Goal: Task Accomplishment & Management: Manage account settings

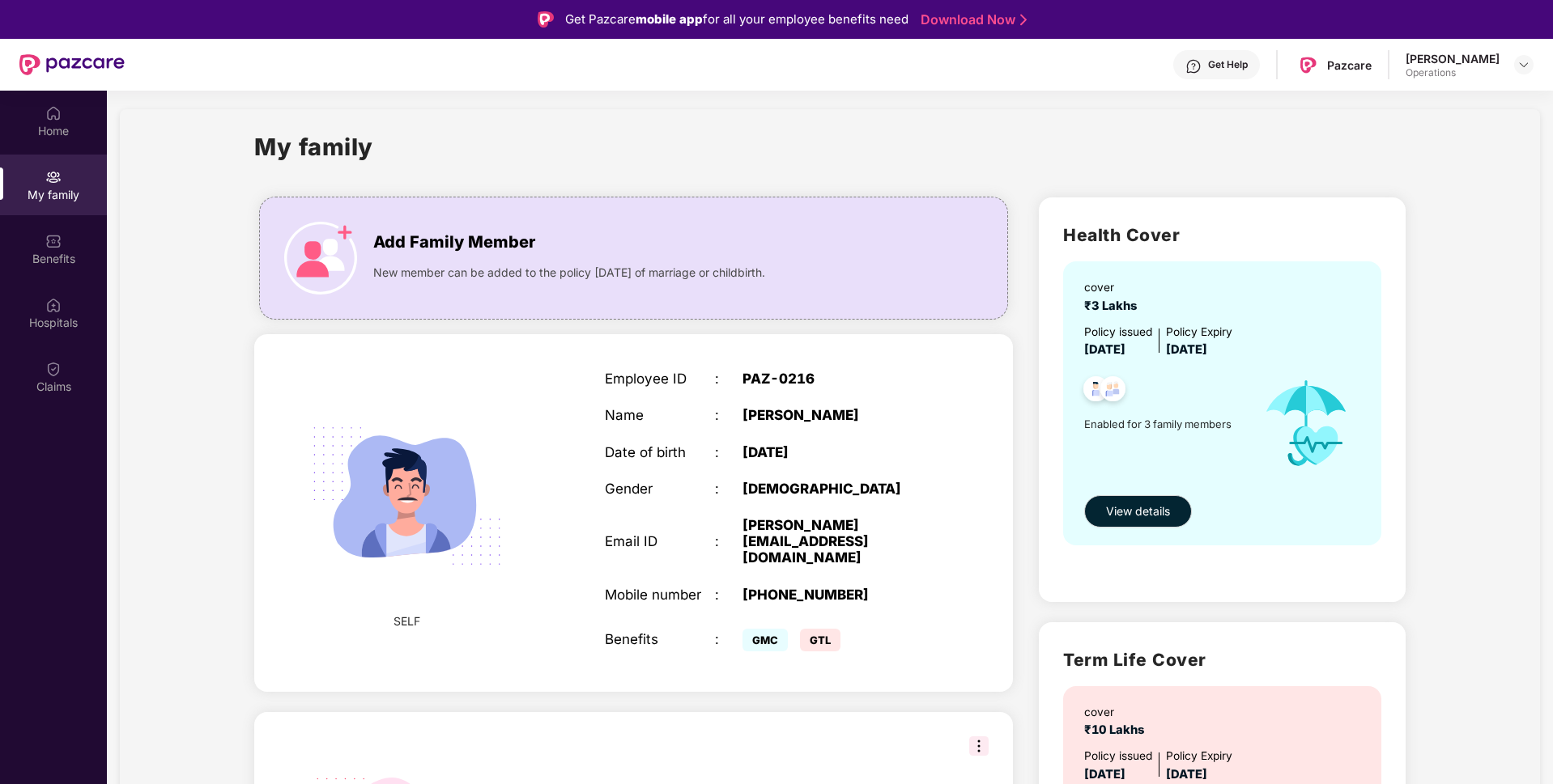
scroll to position [6, 0]
click at [1521, 69] on img at bounding box center [1524, 65] width 13 height 13
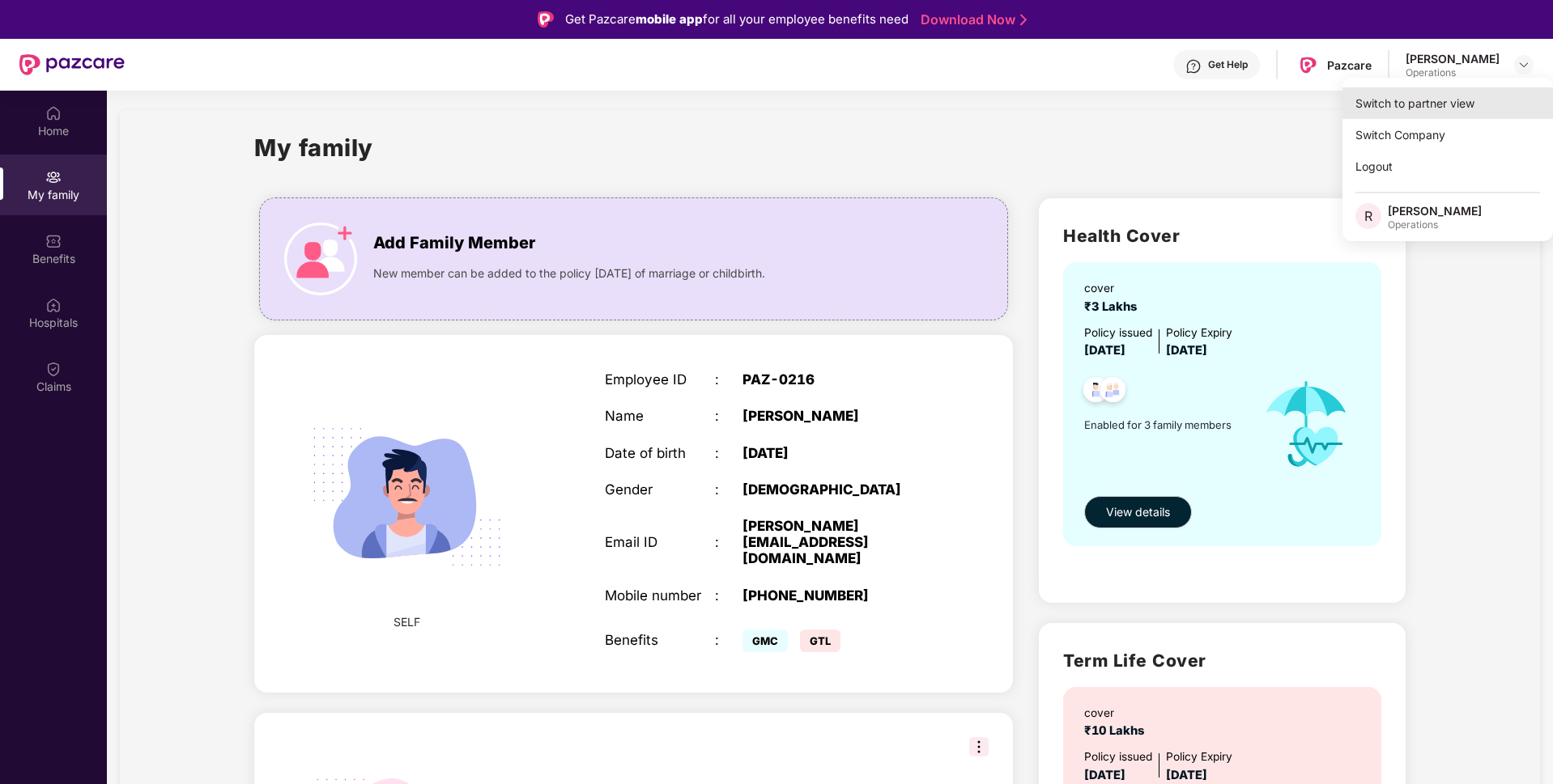
click at [1440, 102] on div "Switch to partner view" at bounding box center [1447, 103] width 210 height 32
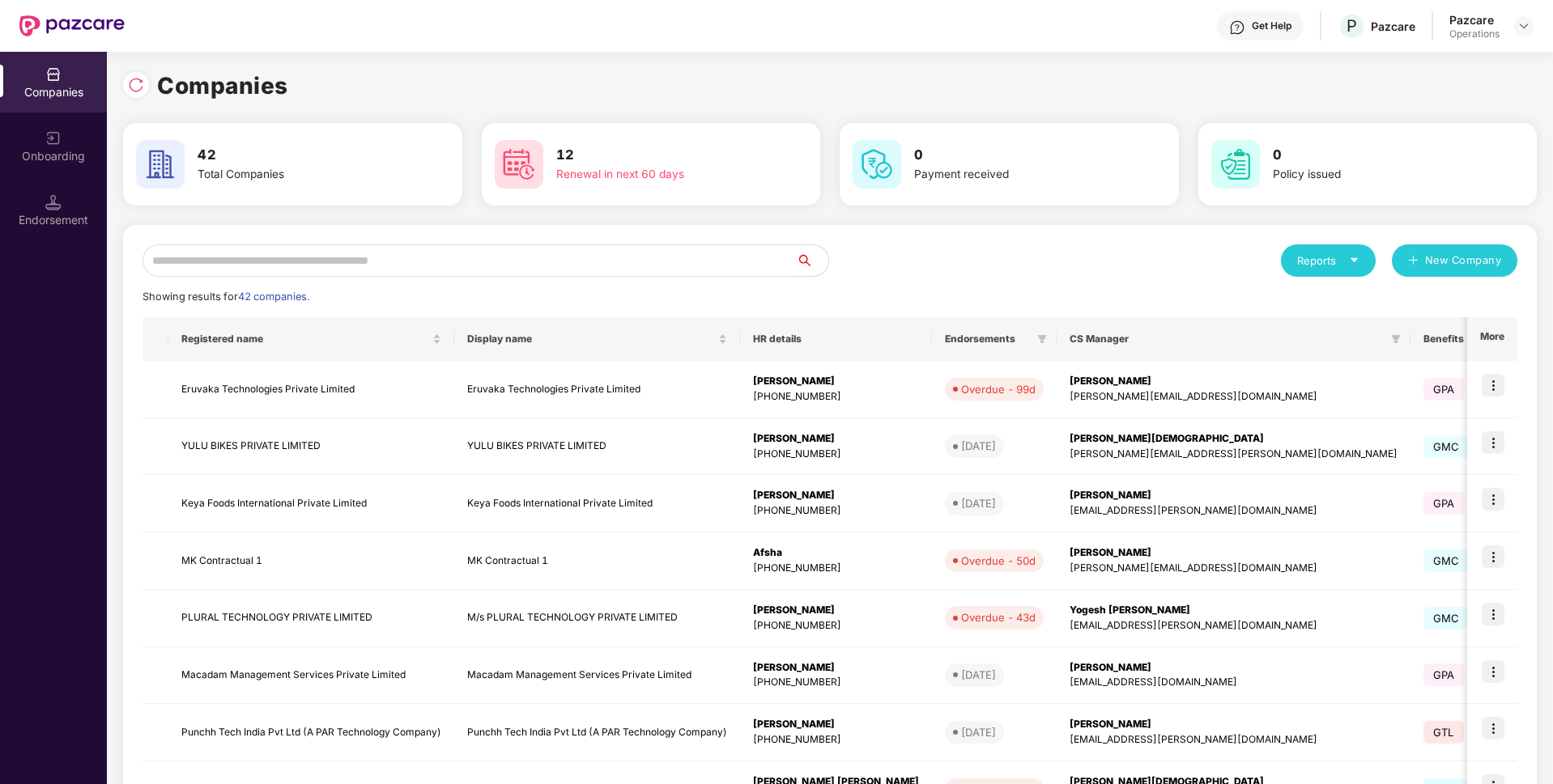
click at [594, 264] on input "text" at bounding box center [468, 261] width 654 height 32
click at [352, 256] on input "text" at bounding box center [468, 261] width 654 height 32
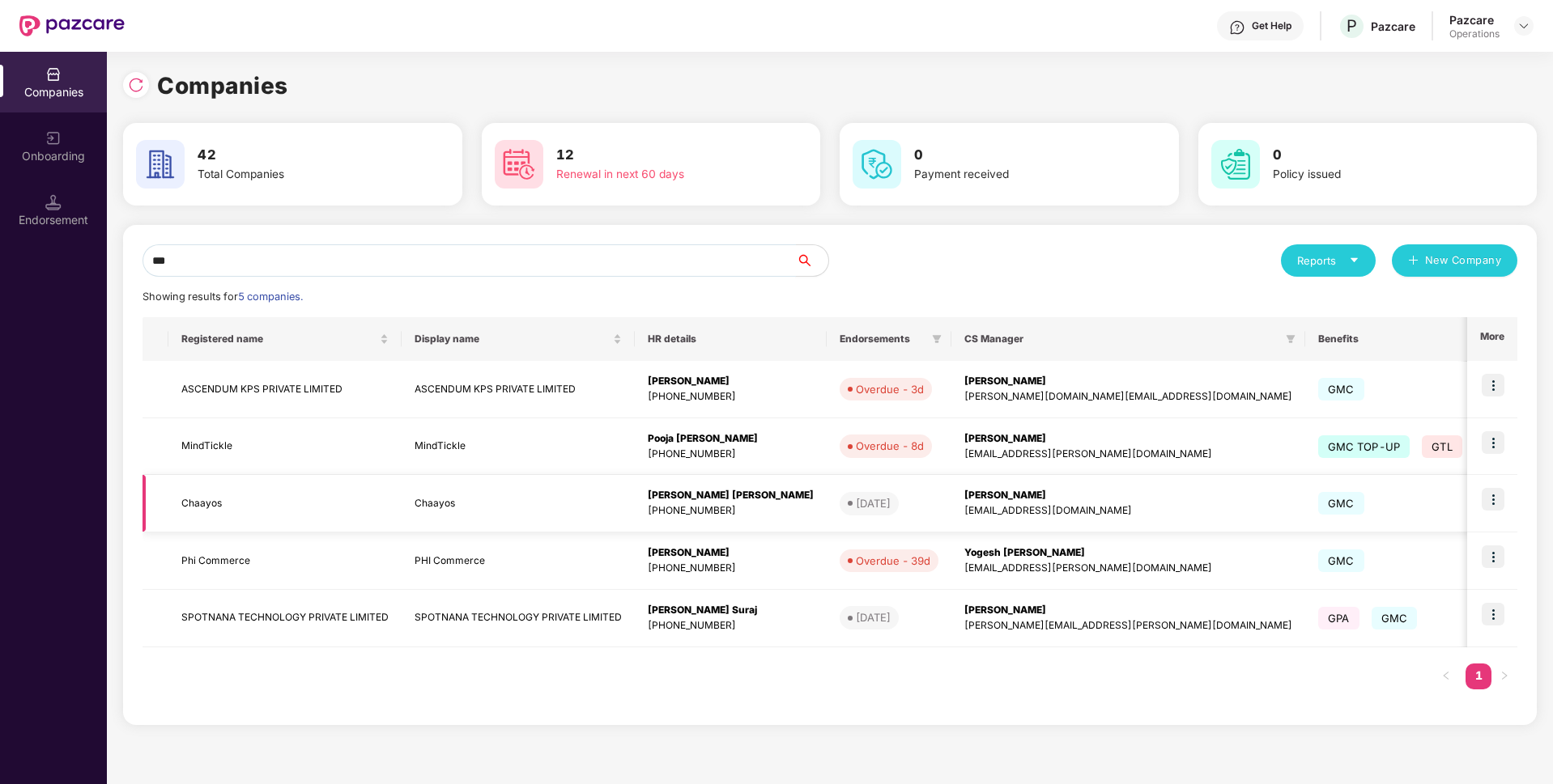
type input "***"
click at [1488, 499] on img at bounding box center [1493, 499] width 23 height 23
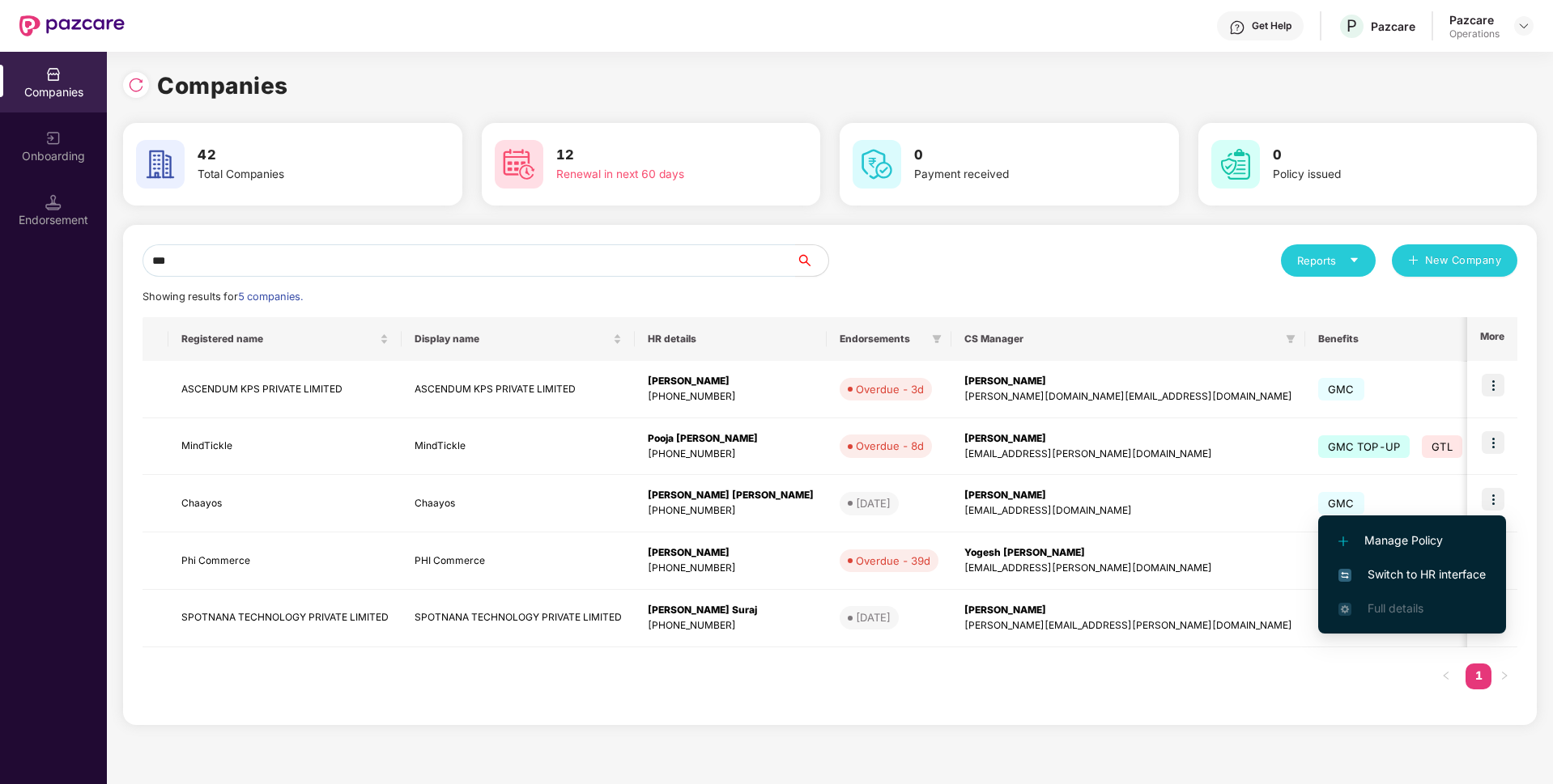
click at [1379, 574] on span "Switch to HR interface" at bounding box center [1411, 575] width 147 height 18
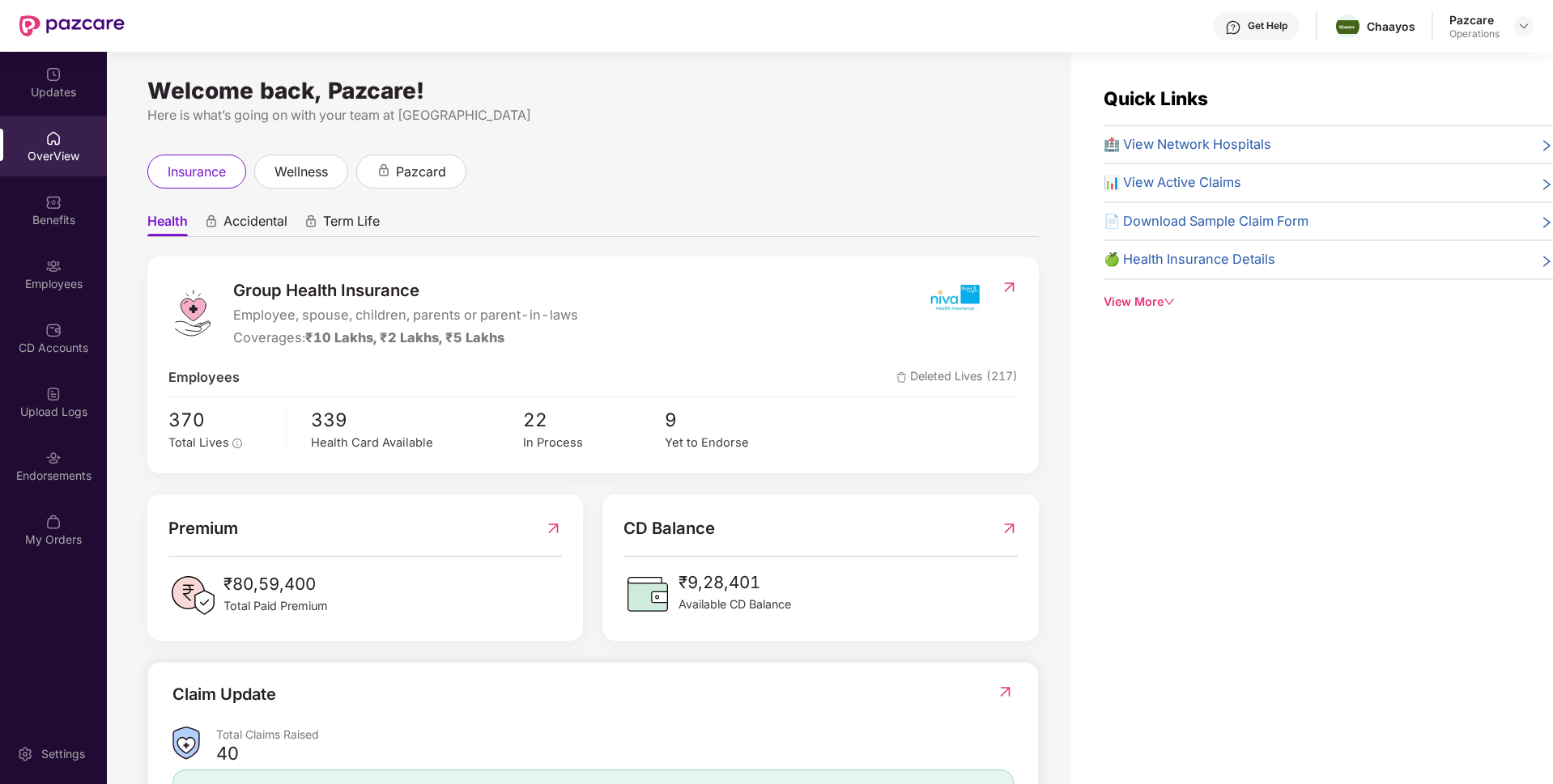
click at [46, 456] on img at bounding box center [54, 458] width 16 height 16
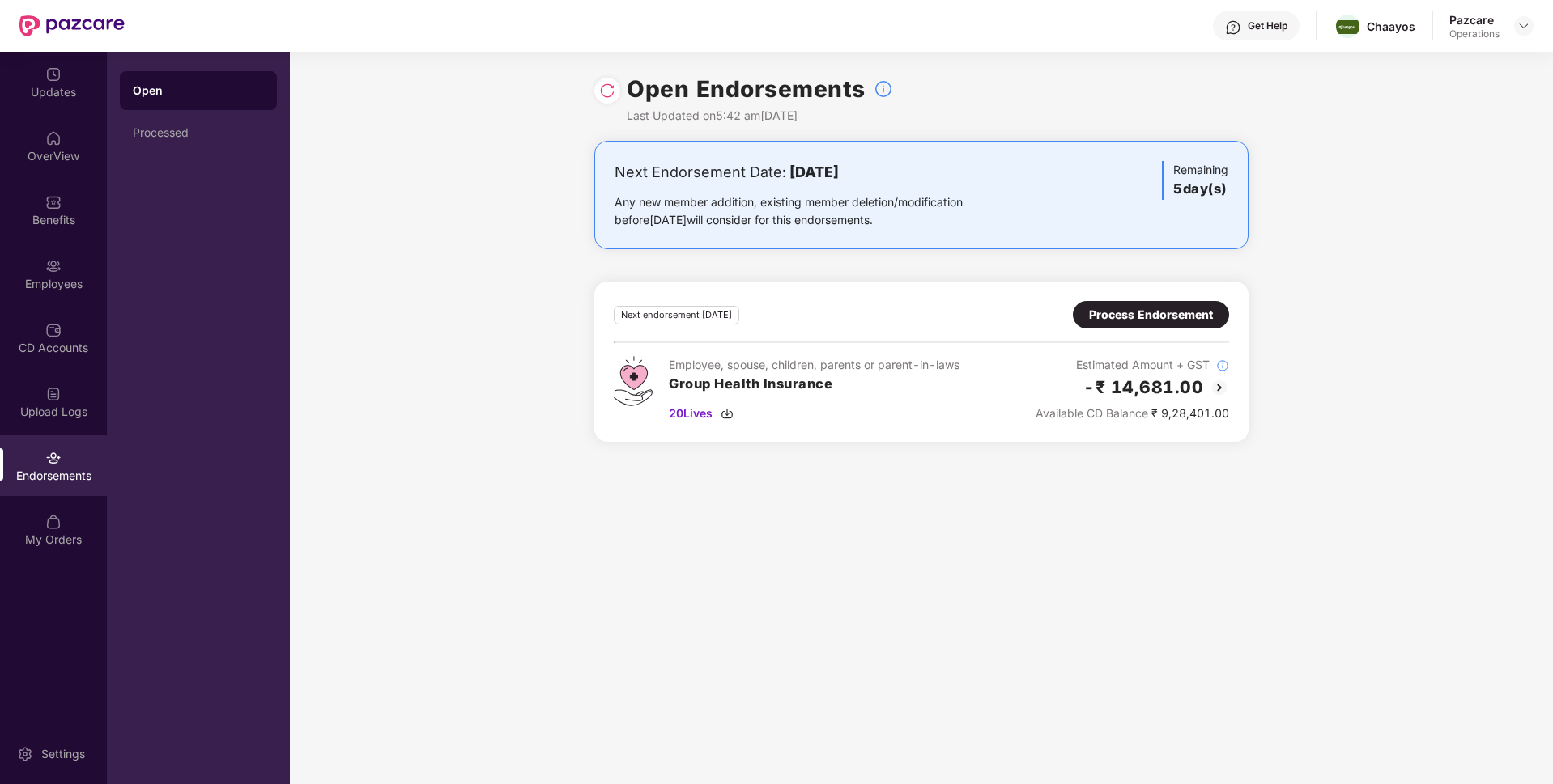
click at [1135, 314] on div "Process Endorsement" at bounding box center [1150, 315] width 124 height 18
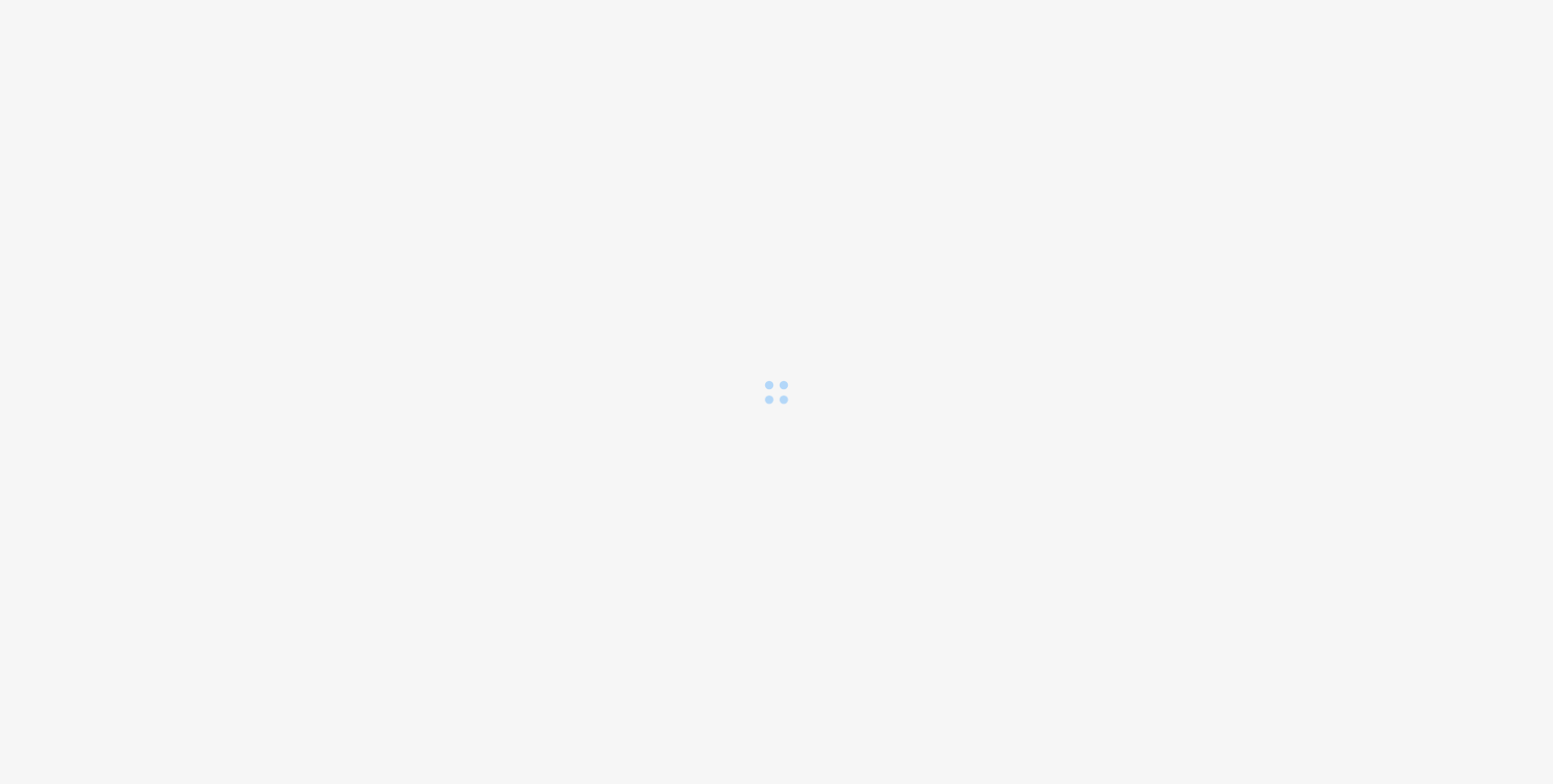
click at [670, 459] on div "Loading..." at bounding box center [776, 392] width 1553 height 784
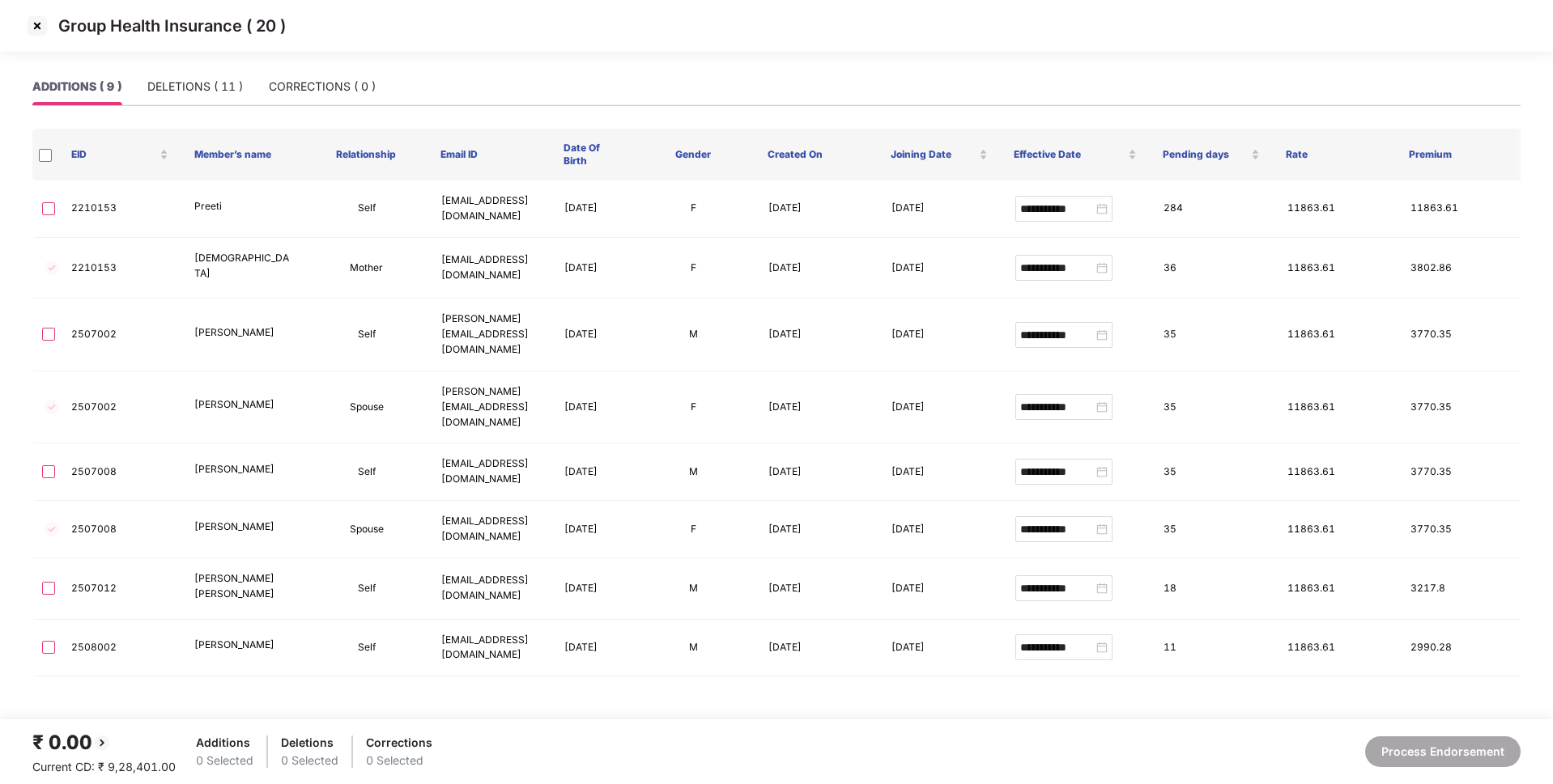
click at [38, 24] on img at bounding box center [37, 26] width 26 height 26
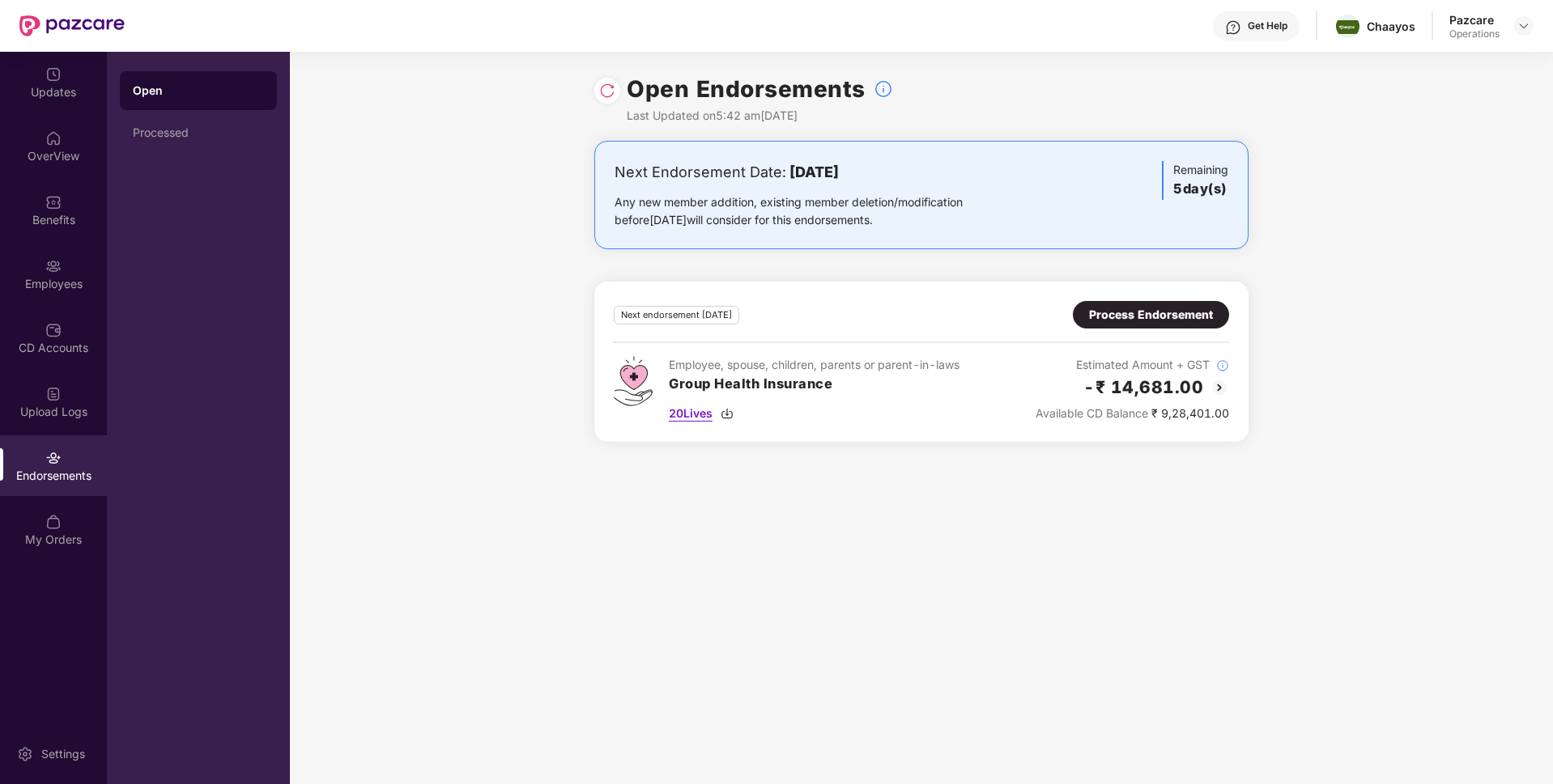
click at [679, 412] on span "20 Lives" at bounding box center [691, 414] width 44 height 18
click at [1102, 307] on div "Process Endorsement" at bounding box center [1150, 315] width 124 height 18
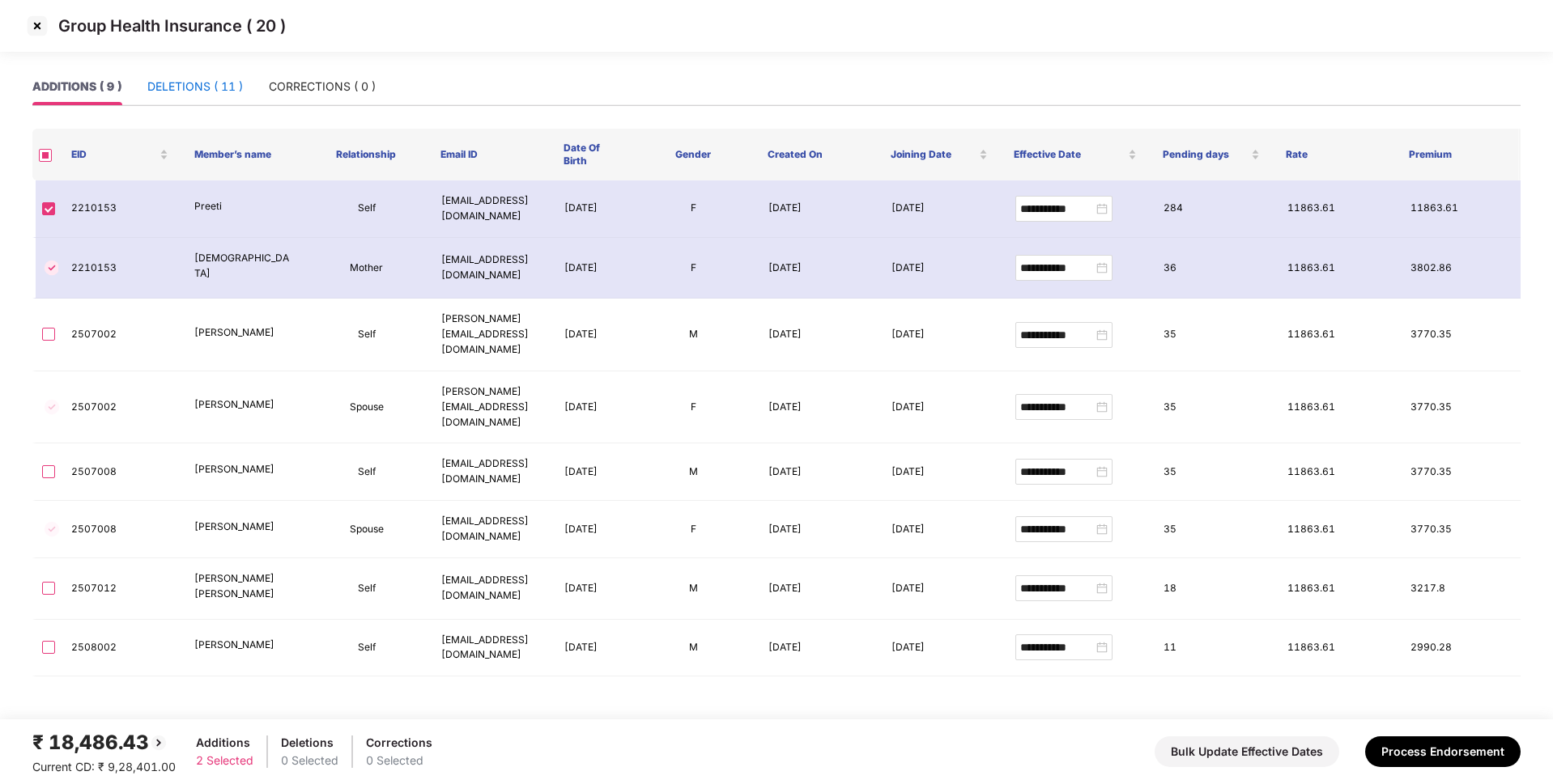
click at [224, 88] on div "DELETIONS ( 11 )" at bounding box center [195, 87] width 96 height 18
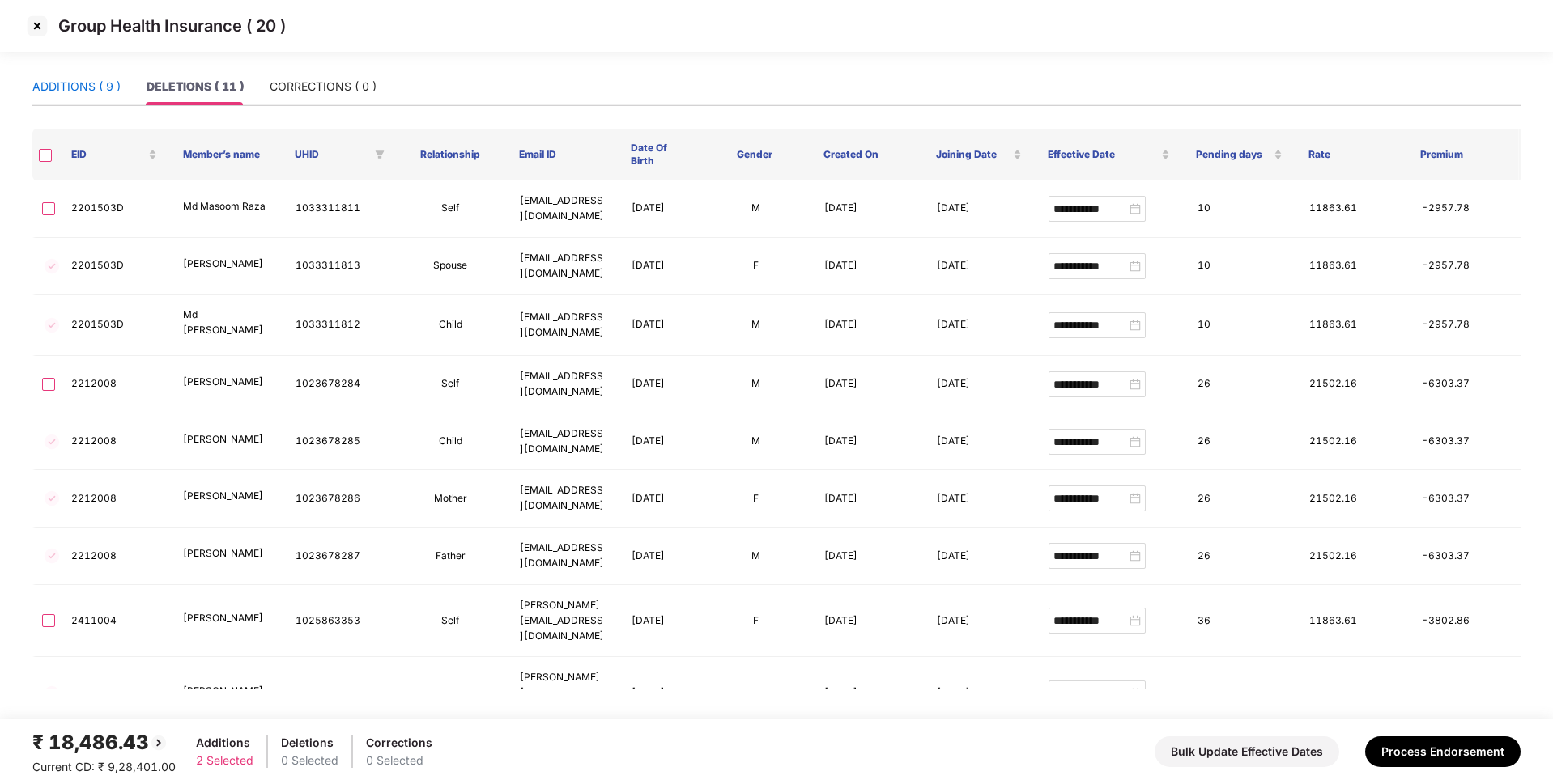
click at [92, 88] on div "ADDITIONS ( 9 )" at bounding box center [76, 87] width 88 height 18
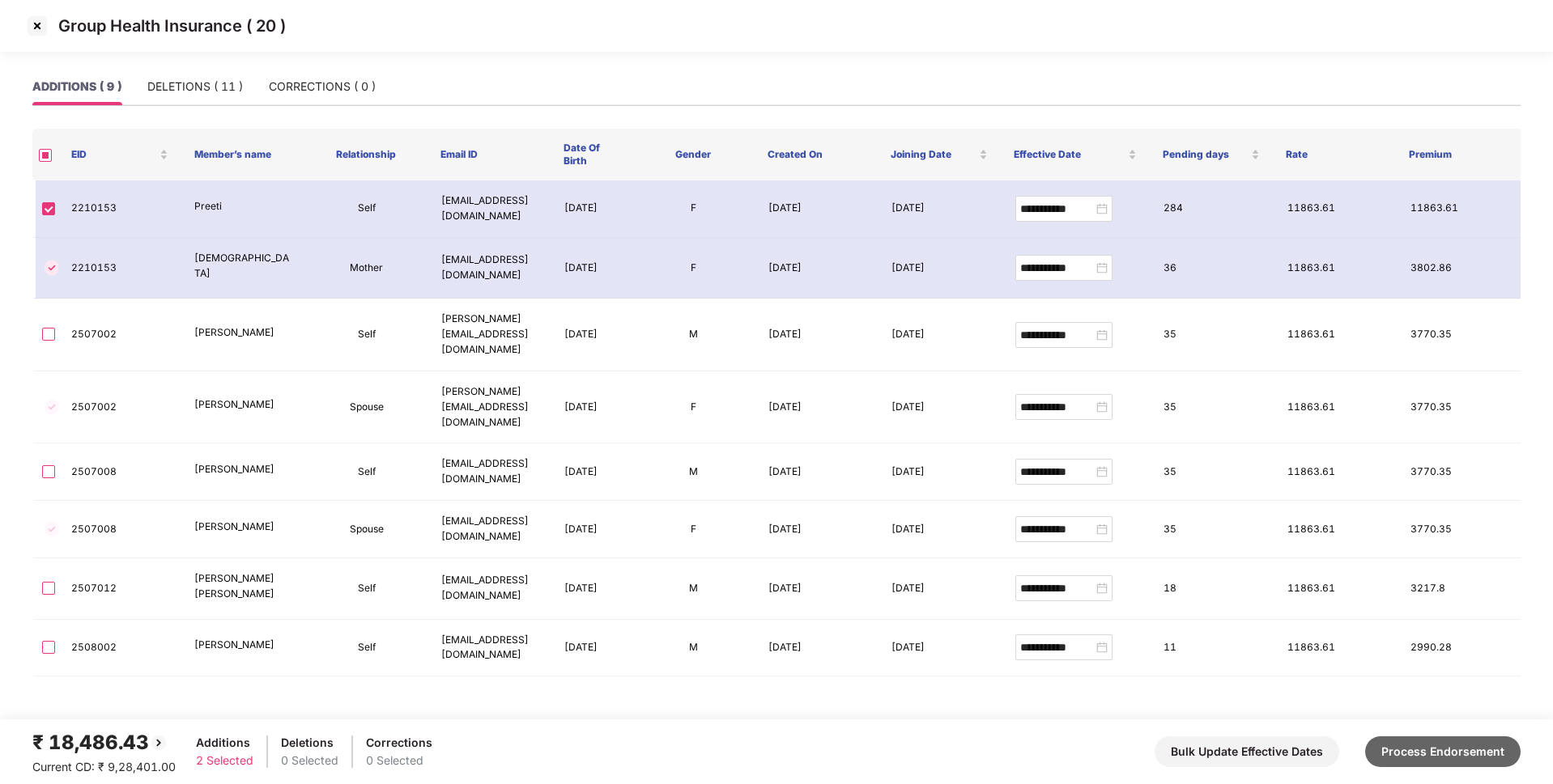
click at [1457, 759] on button "Process Endorsement" at bounding box center [1442, 752] width 155 height 31
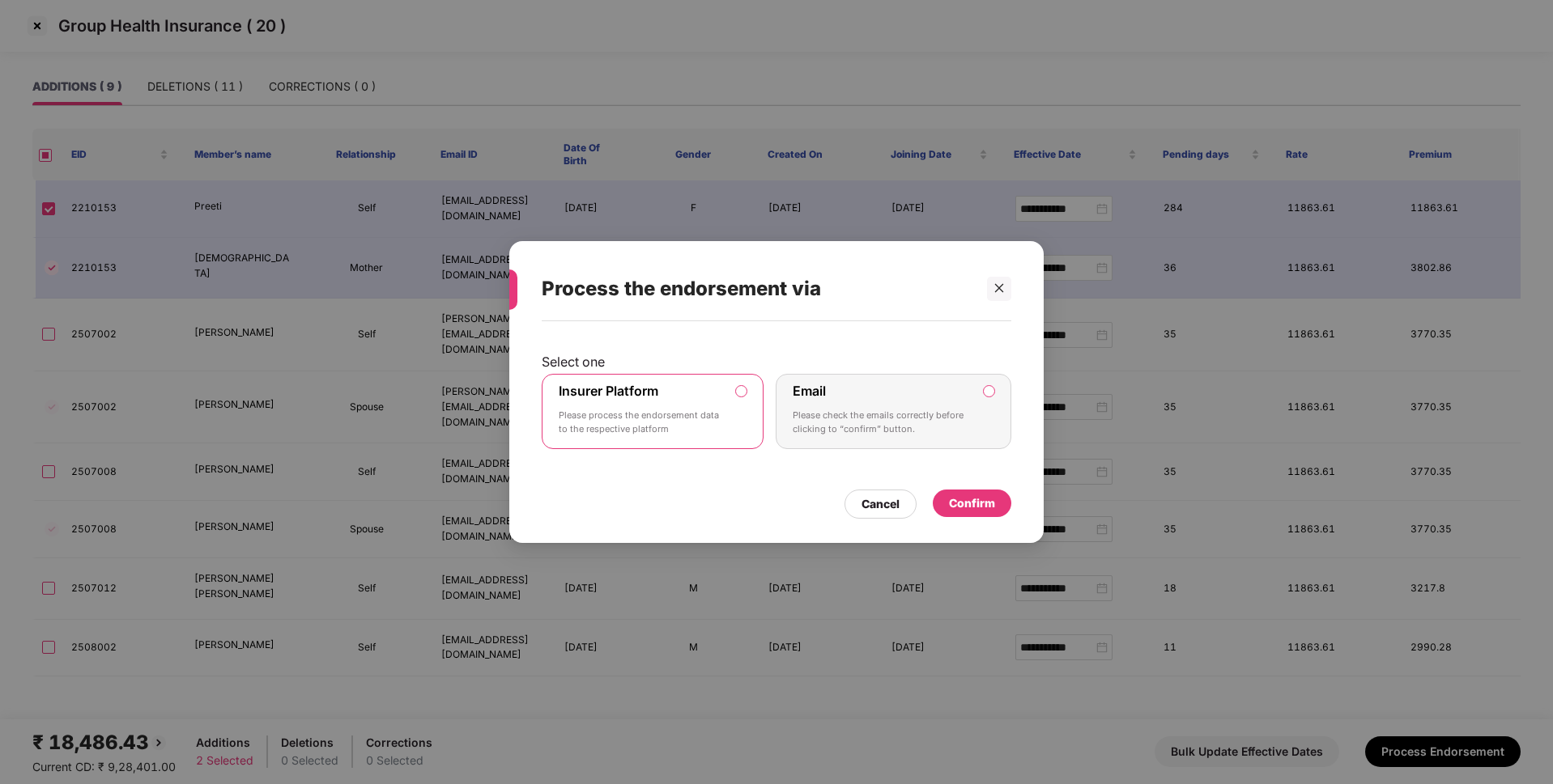
click at [977, 507] on div "Confirm" at bounding box center [972, 503] width 46 height 18
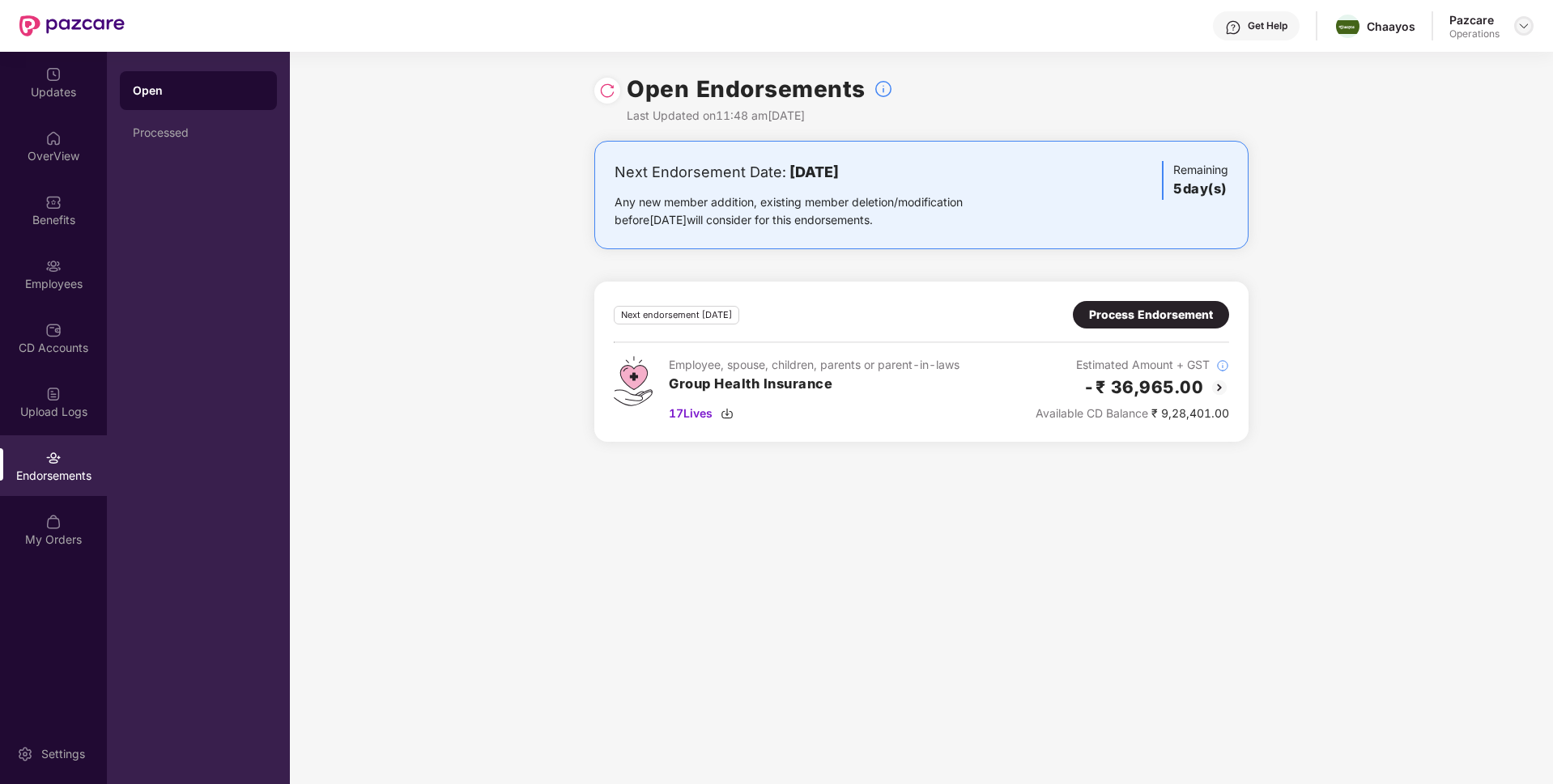
click at [1525, 26] on img at bounding box center [1524, 26] width 13 height 13
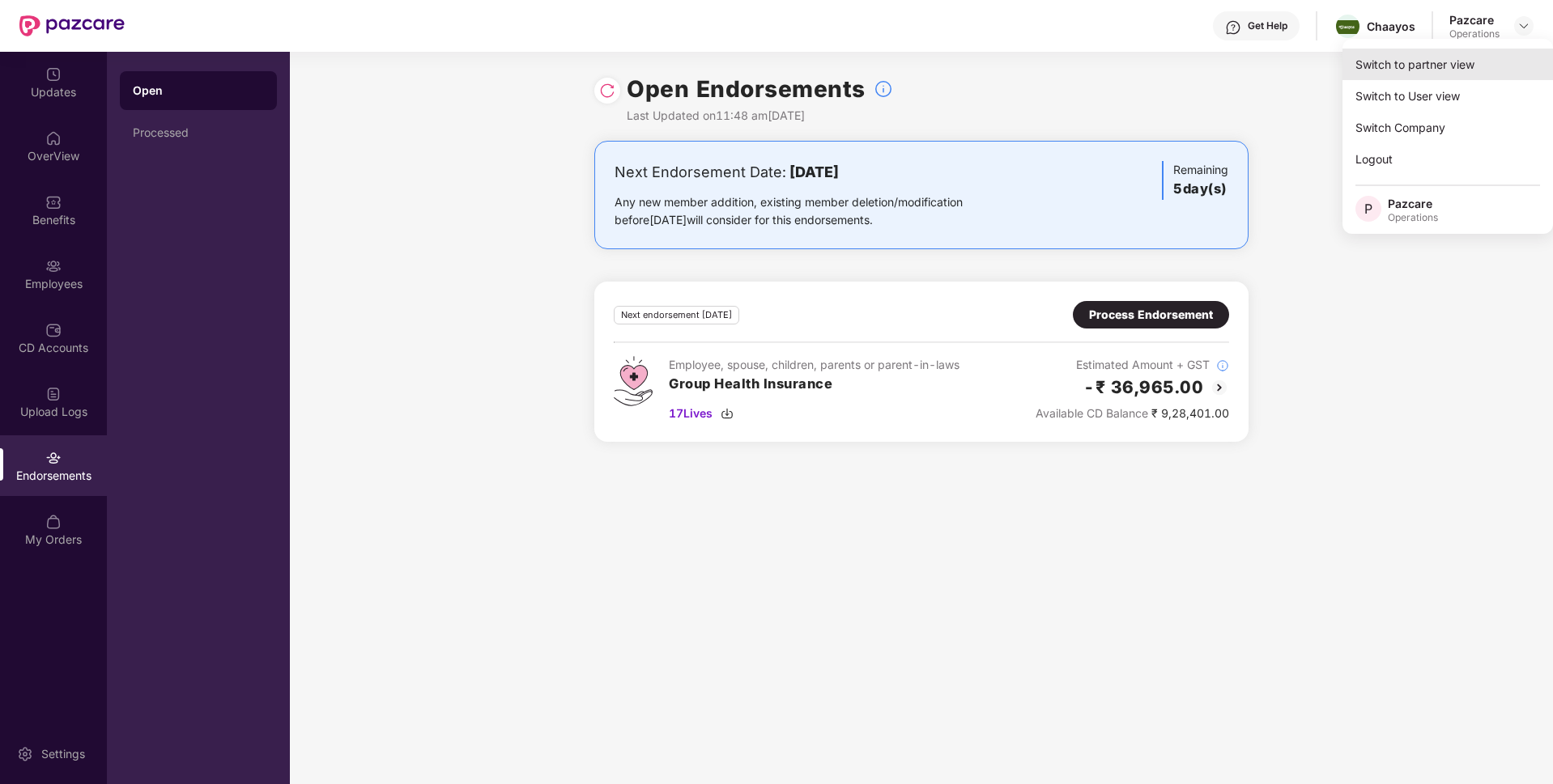
click at [1433, 66] on div "Switch to partner view" at bounding box center [1447, 64] width 210 height 32
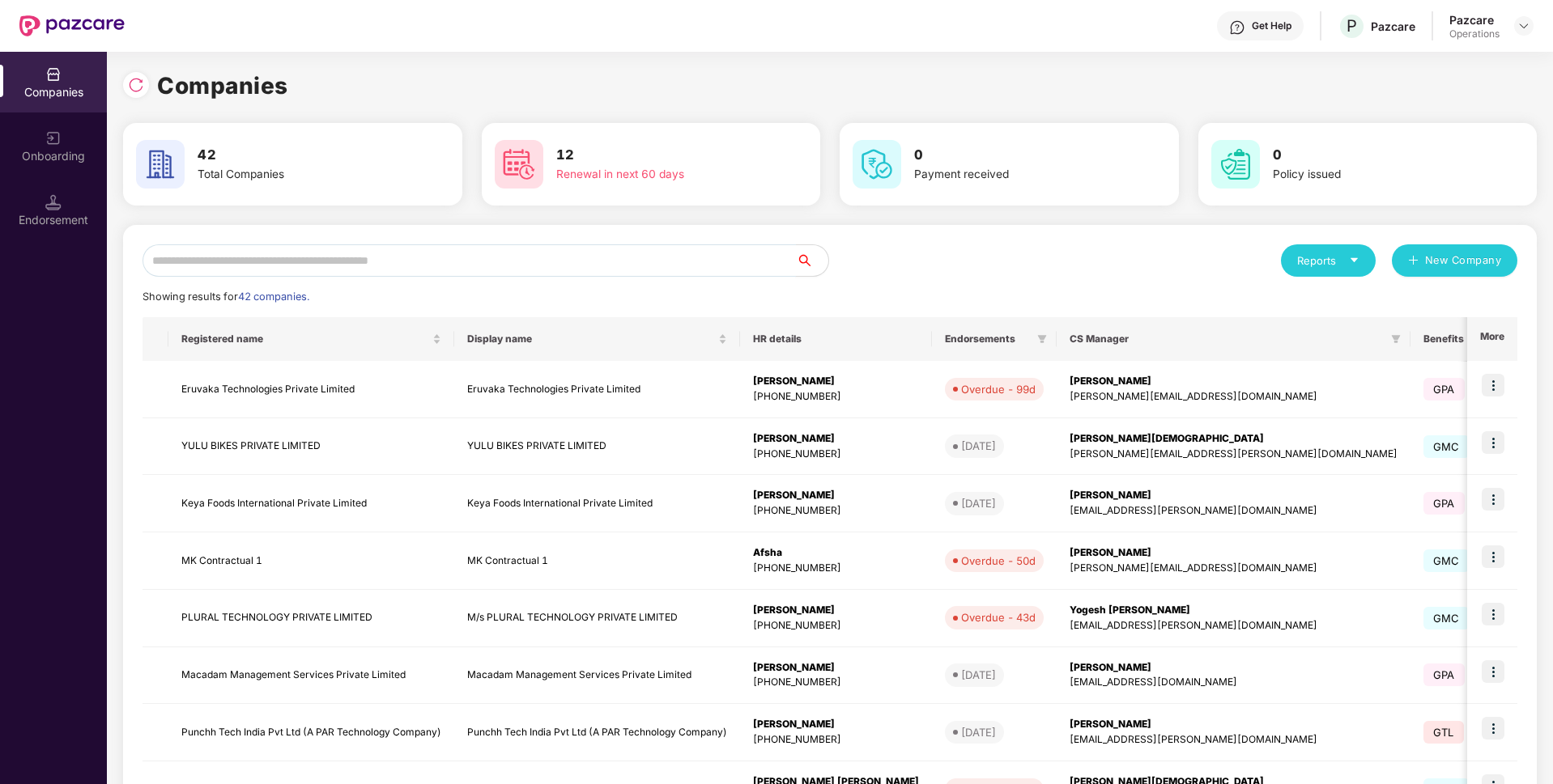
click at [317, 258] on input "text" at bounding box center [468, 261] width 654 height 32
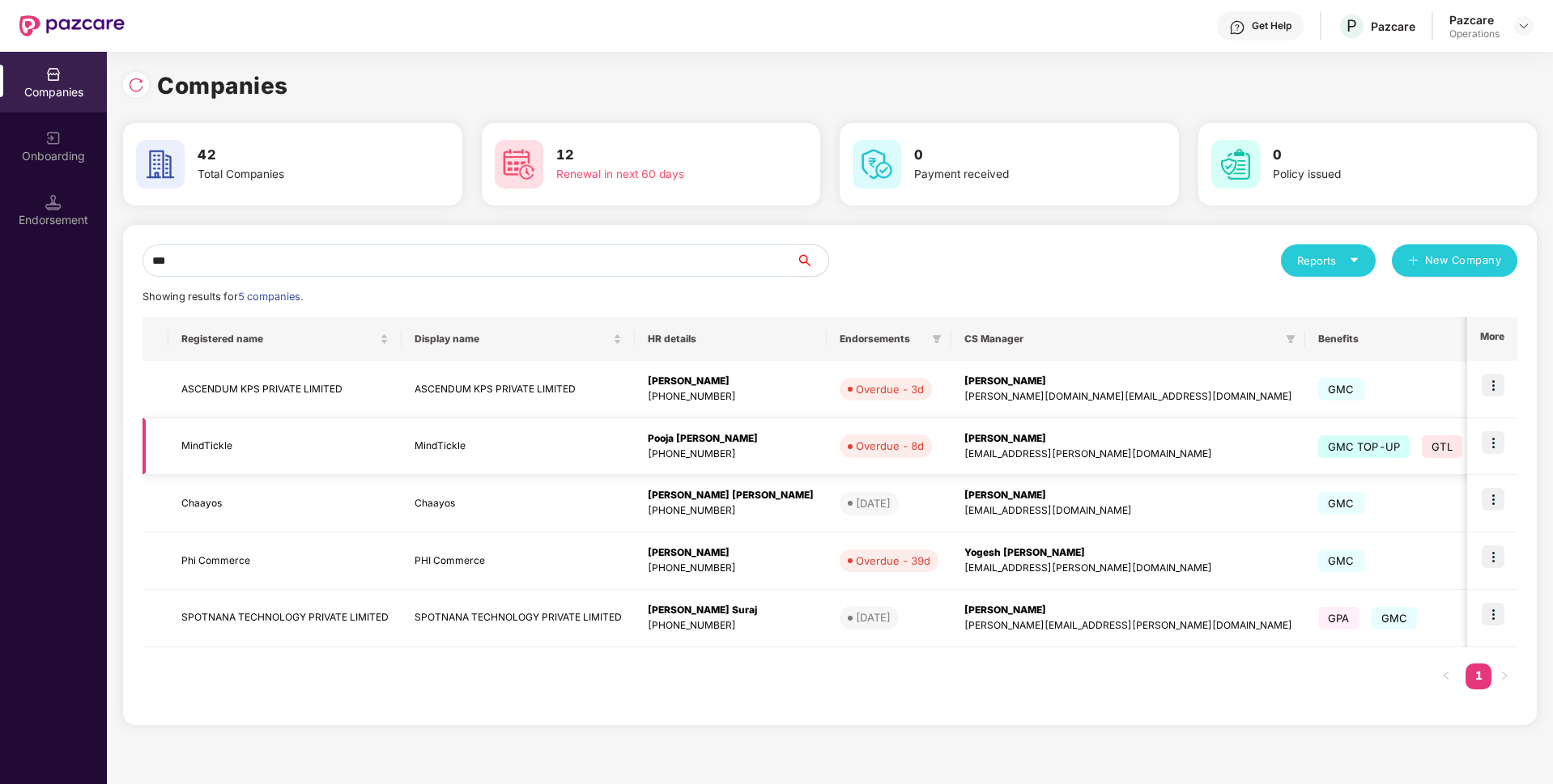
type input "***"
click at [1493, 499] on img at bounding box center [1493, 499] width 23 height 23
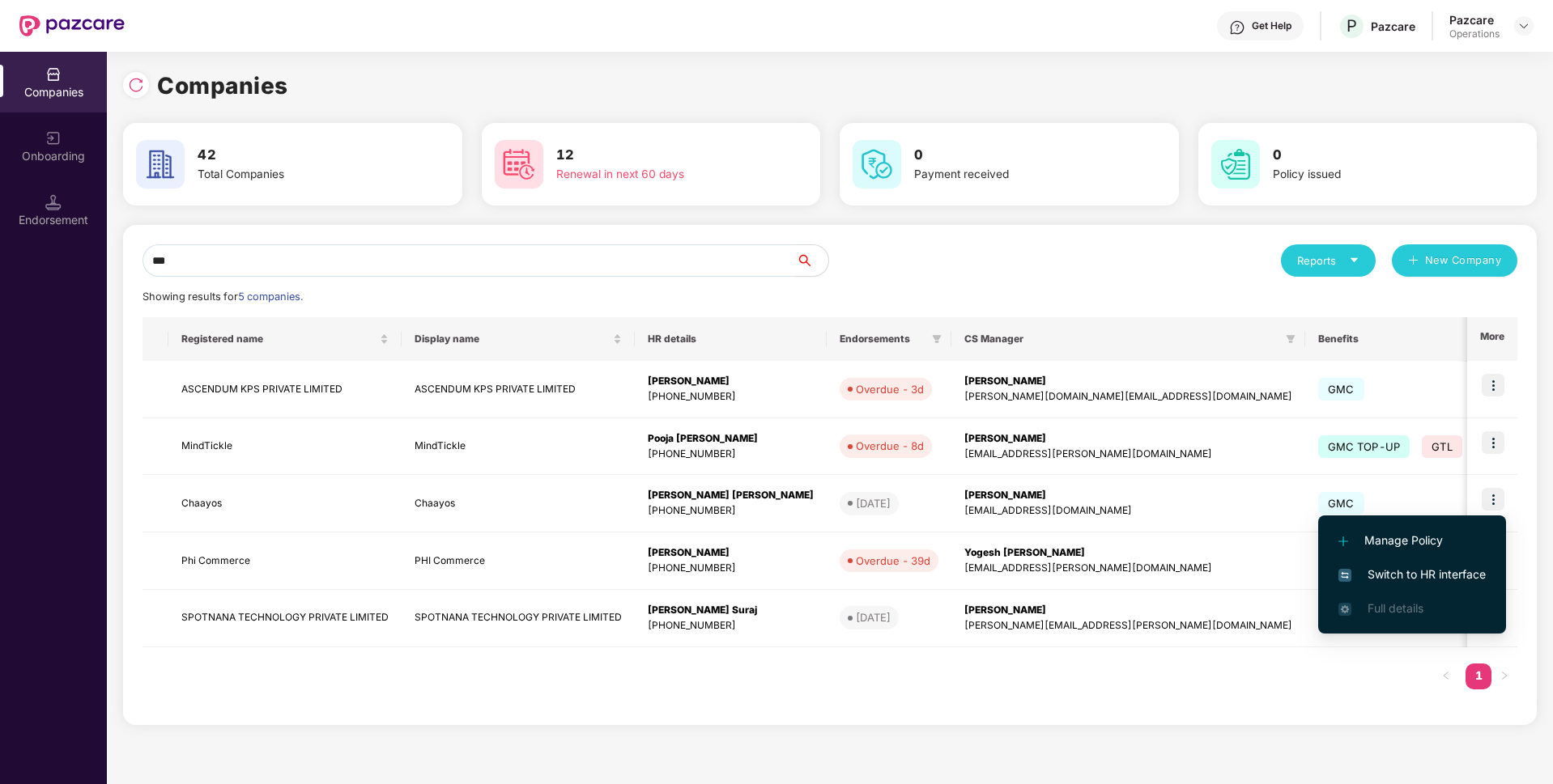
click at [1376, 579] on span "Switch to HR interface" at bounding box center [1411, 575] width 147 height 18
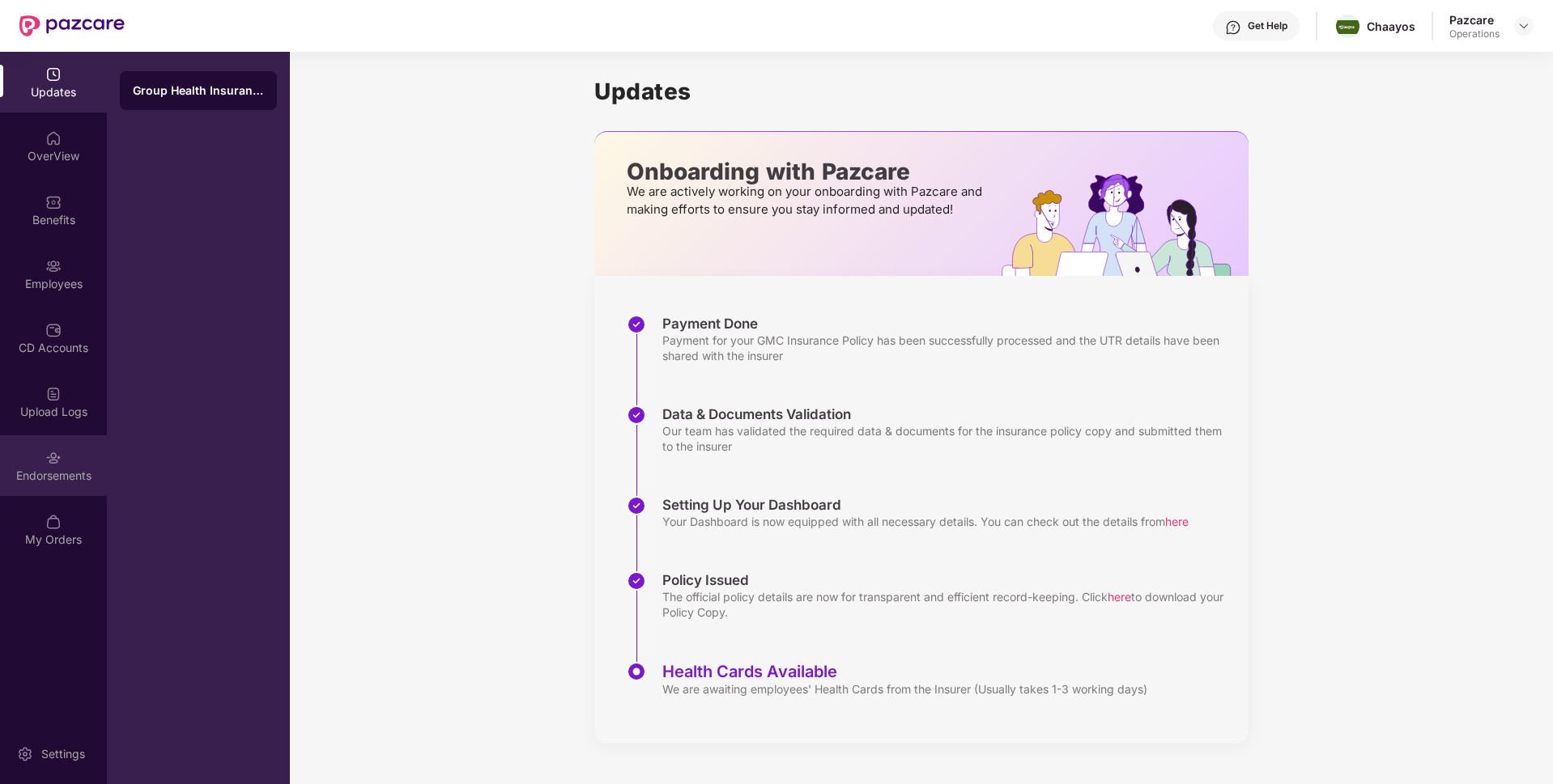
click at [33, 454] on div "Endorsements" at bounding box center [54, 465] width 107 height 61
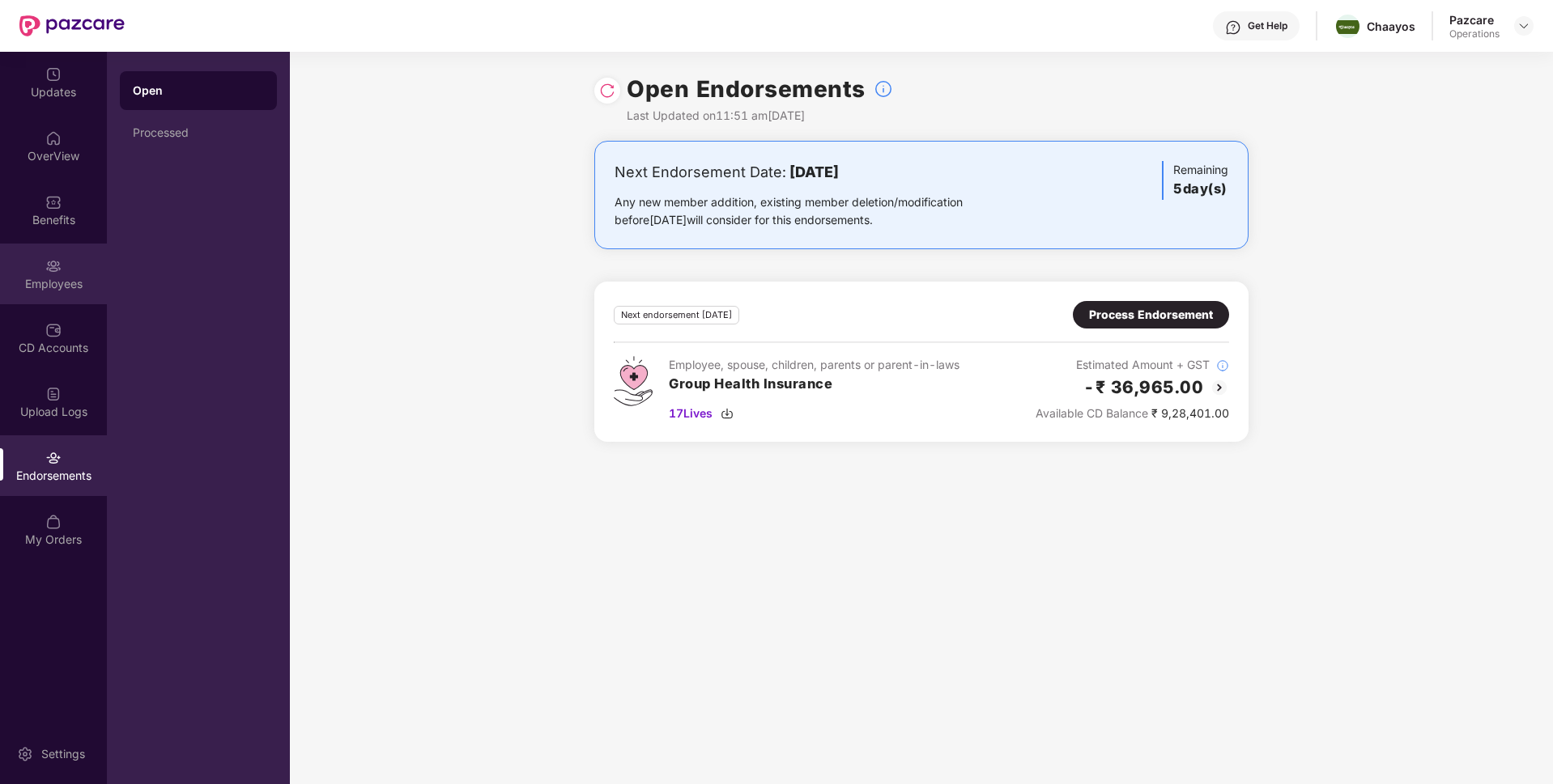
click at [63, 295] on div "Employees" at bounding box center [54, 274] width 107 height 61
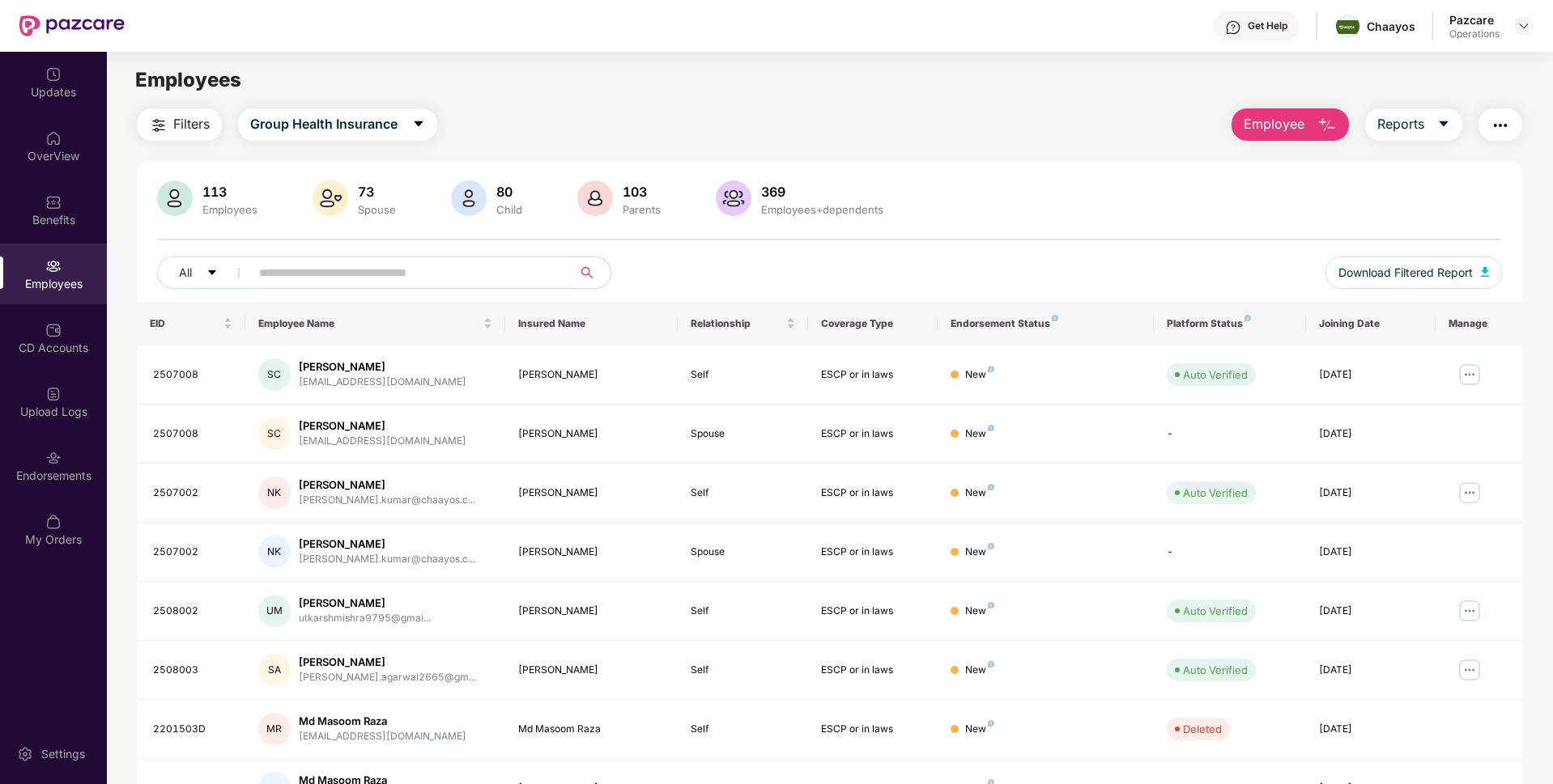
click at [1513, 120] on button "button" at bounding box center [1500, 125] width 44 height 32
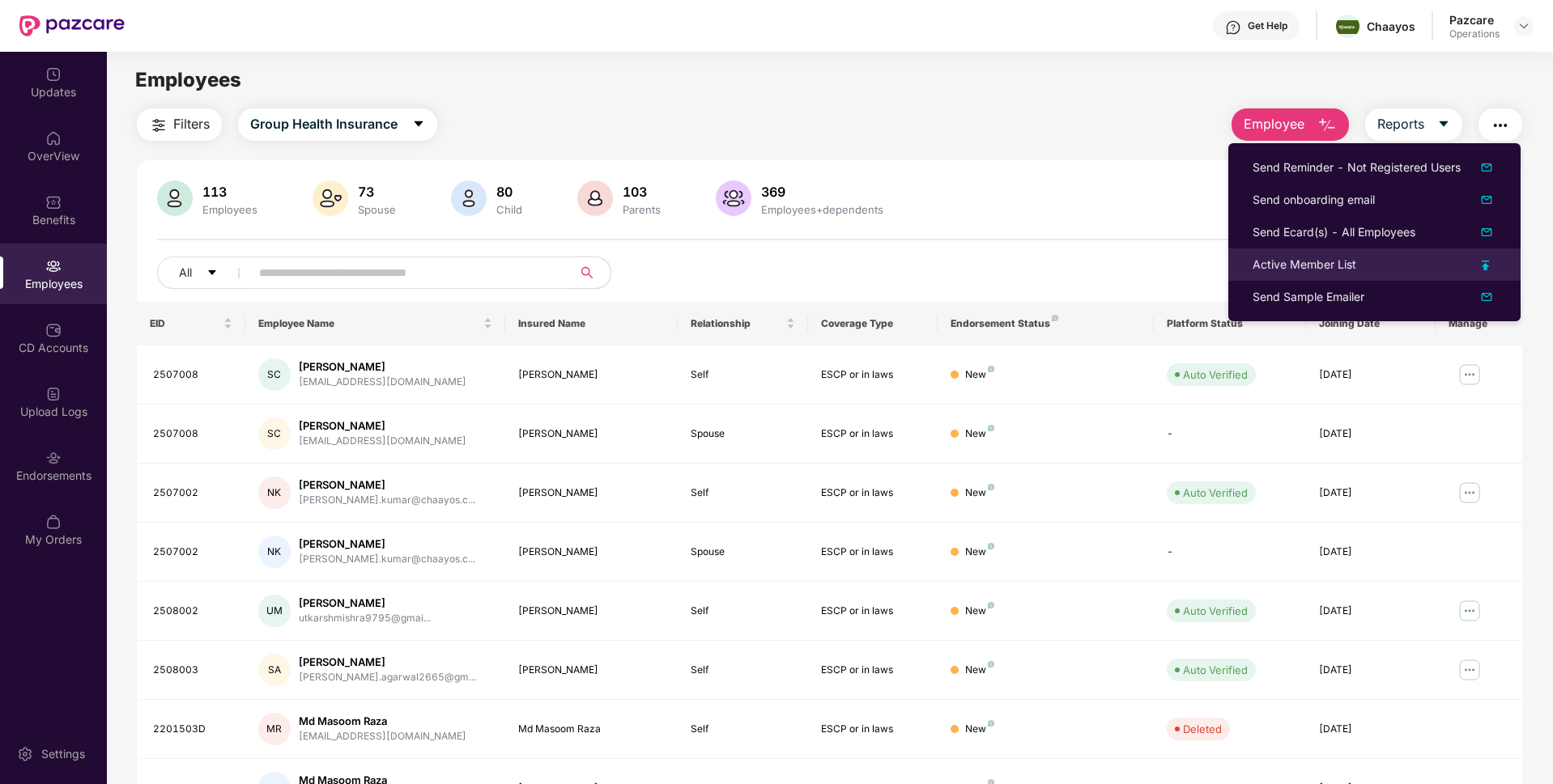
click at [1283, 258] on div "Active Member List" at bounding box center [1305, 265] width 104 height 18
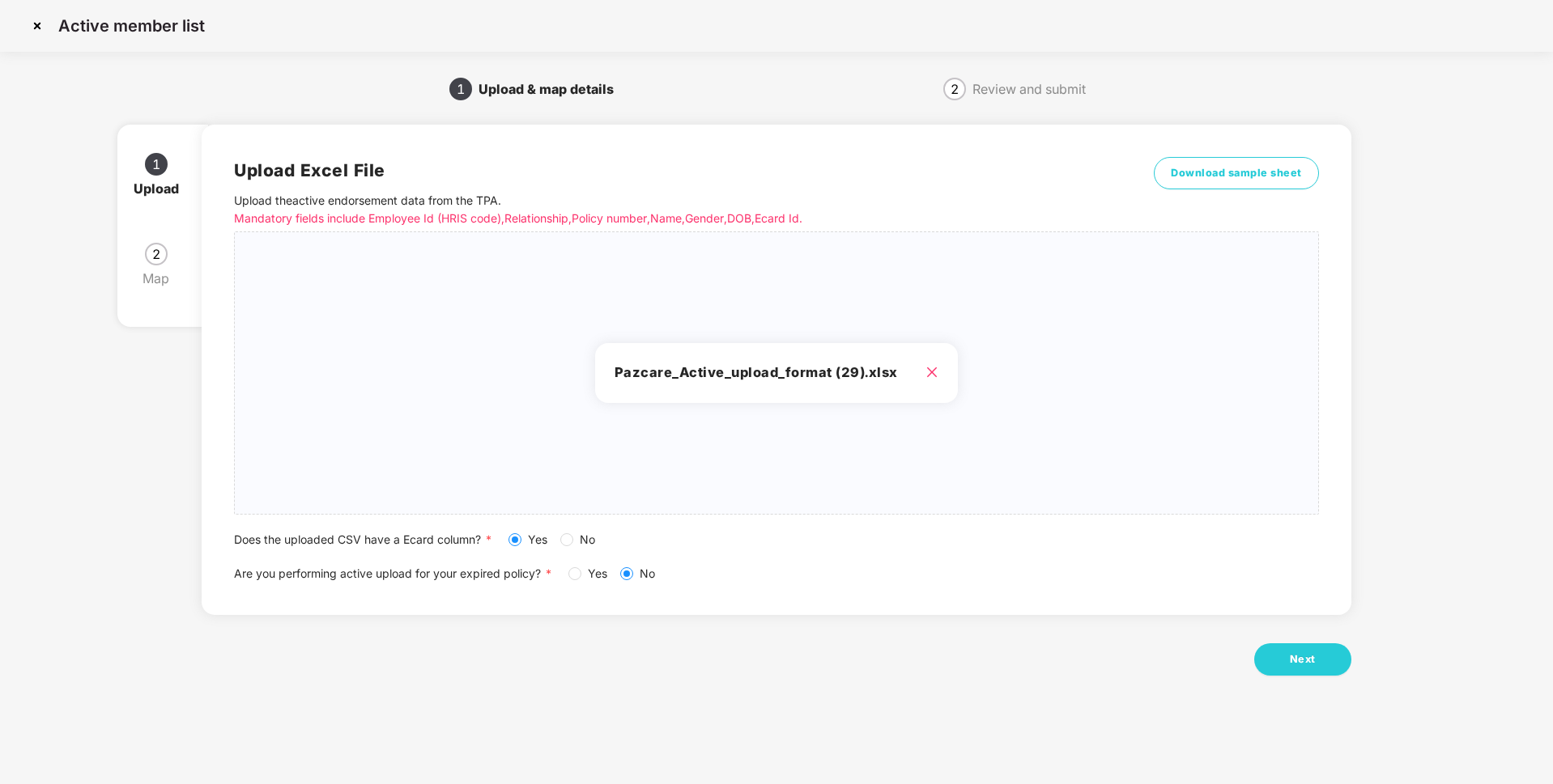
click at [1327, 678] on div "Upload Excel File Upload the active endorsement data from the TPA . Mandatory f…" at bounding box center [775, 409] width 1149 height 614
click at [1322, 660] on button "Next" at bounding box center [1303, 660] width 97 height 32
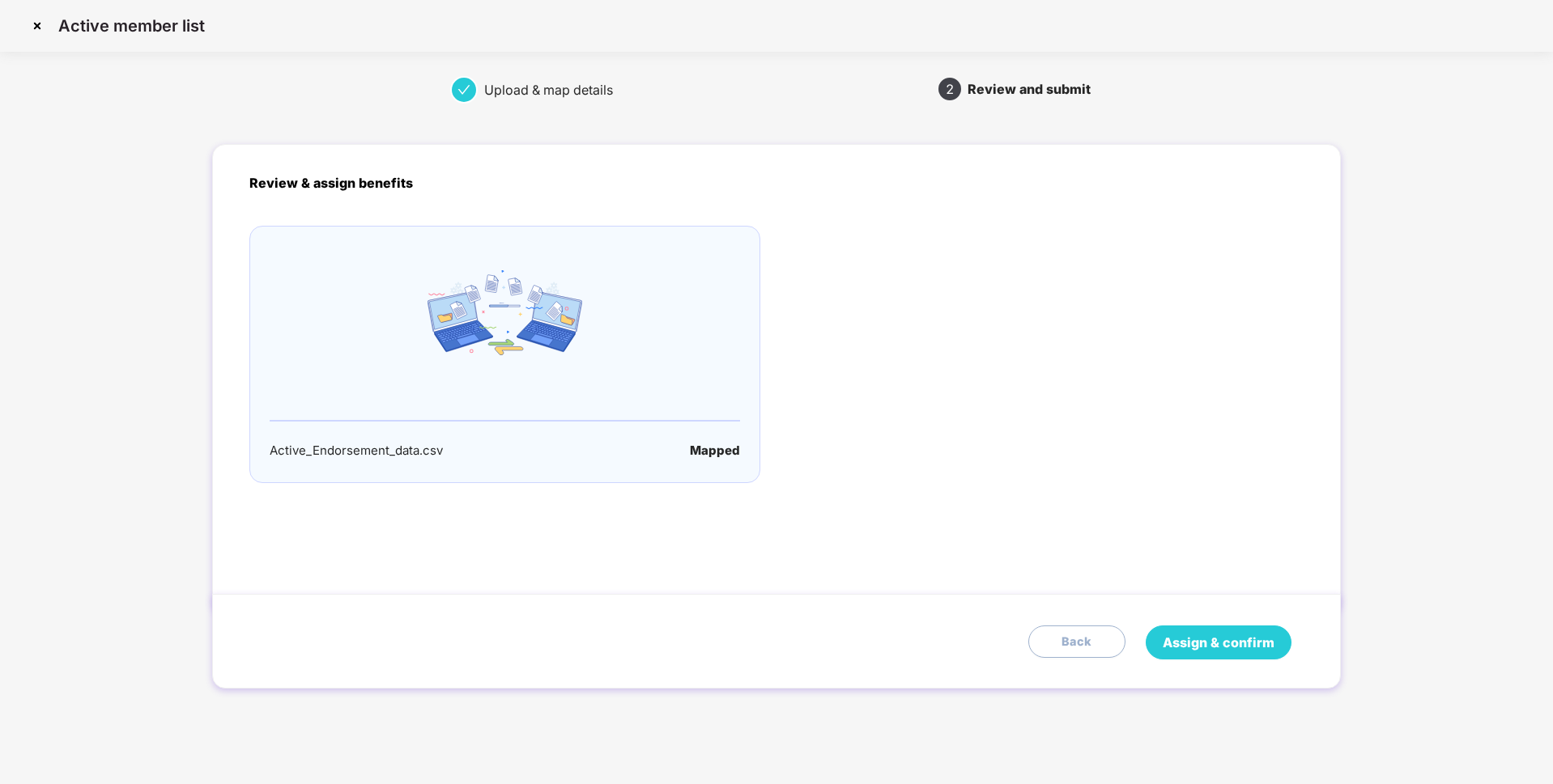
click at [1178, 636] on span "Assign & confirm" at bounding box center [1219, 643] width 112 height 20
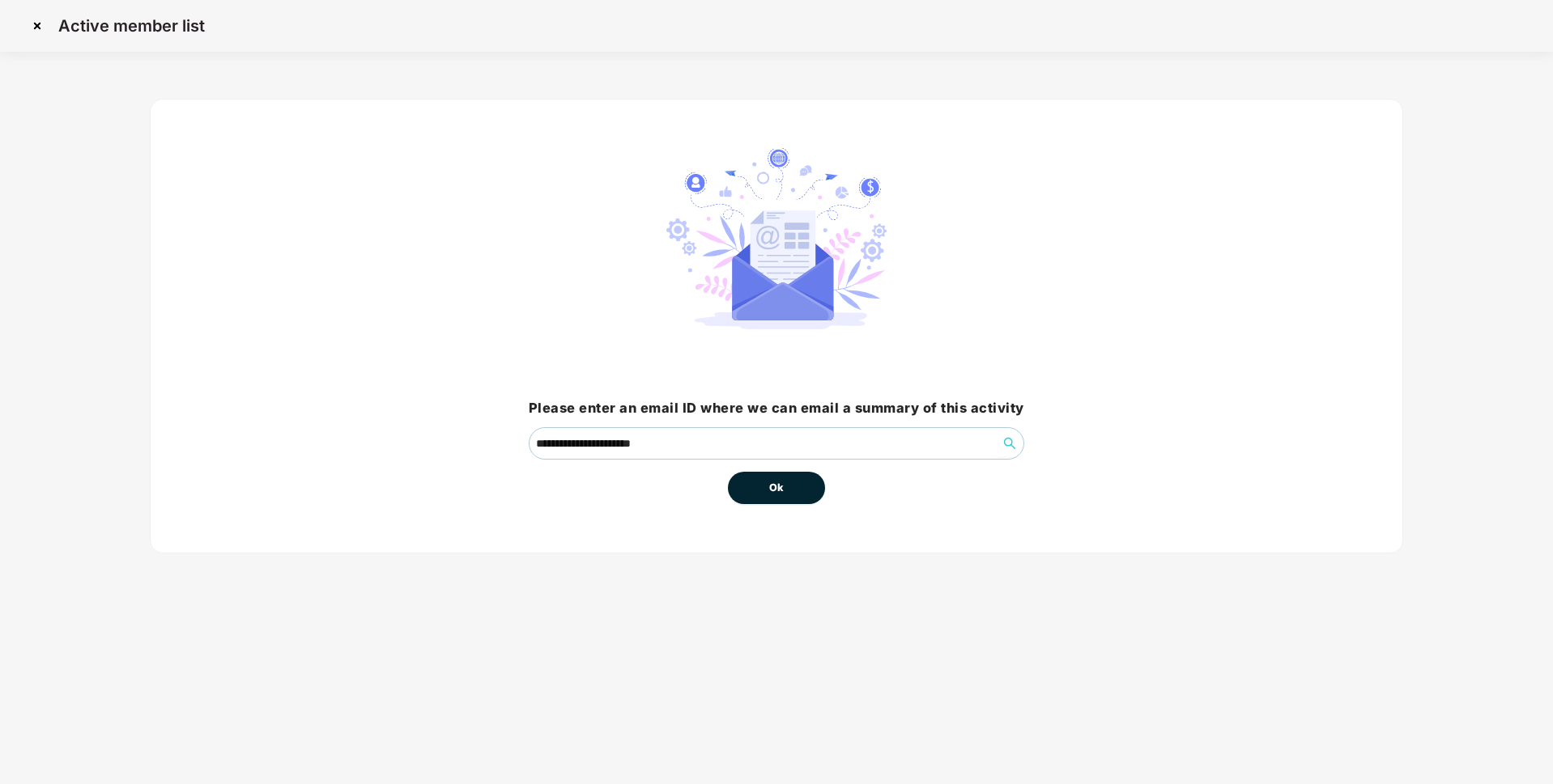
click at [805, 491] on button "Ok" at bounding box center [776, 488] width 97 height 32
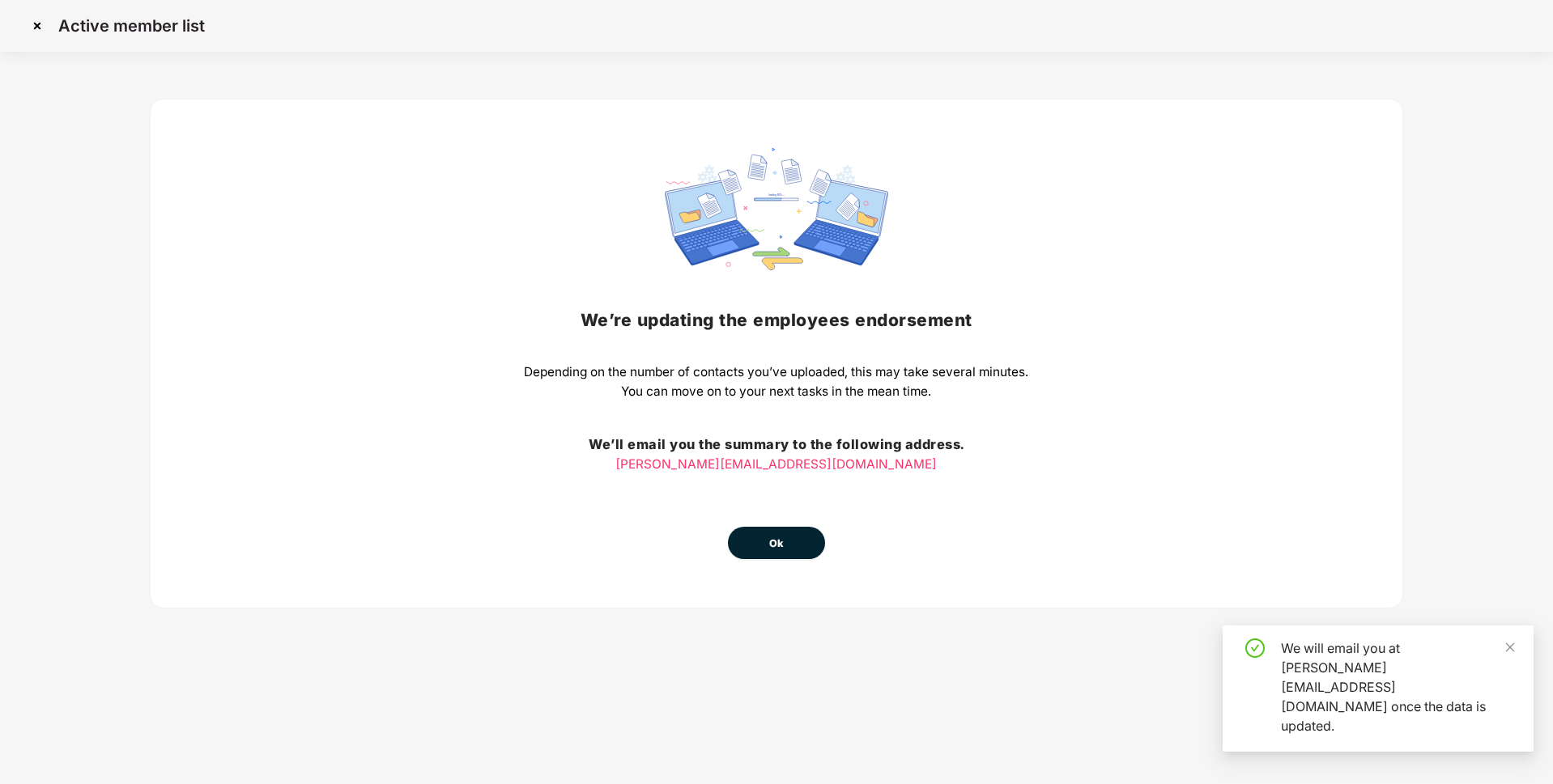
click at [776, 532] on button "Ok" at bounding box center [776, 543] width 97 height 32
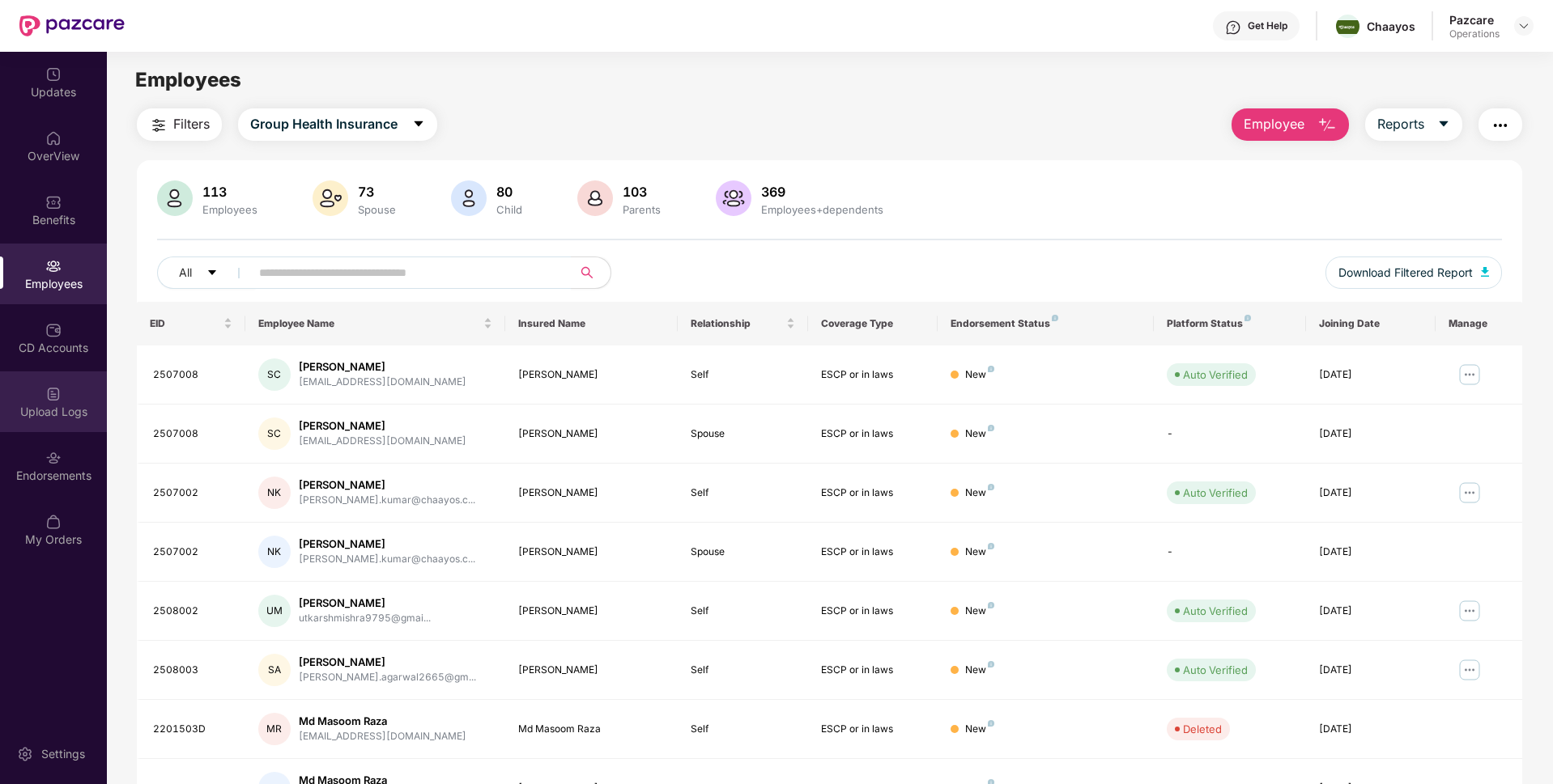
click at [57, 385] on div at bounding box center [54, 393] width 16 height 16
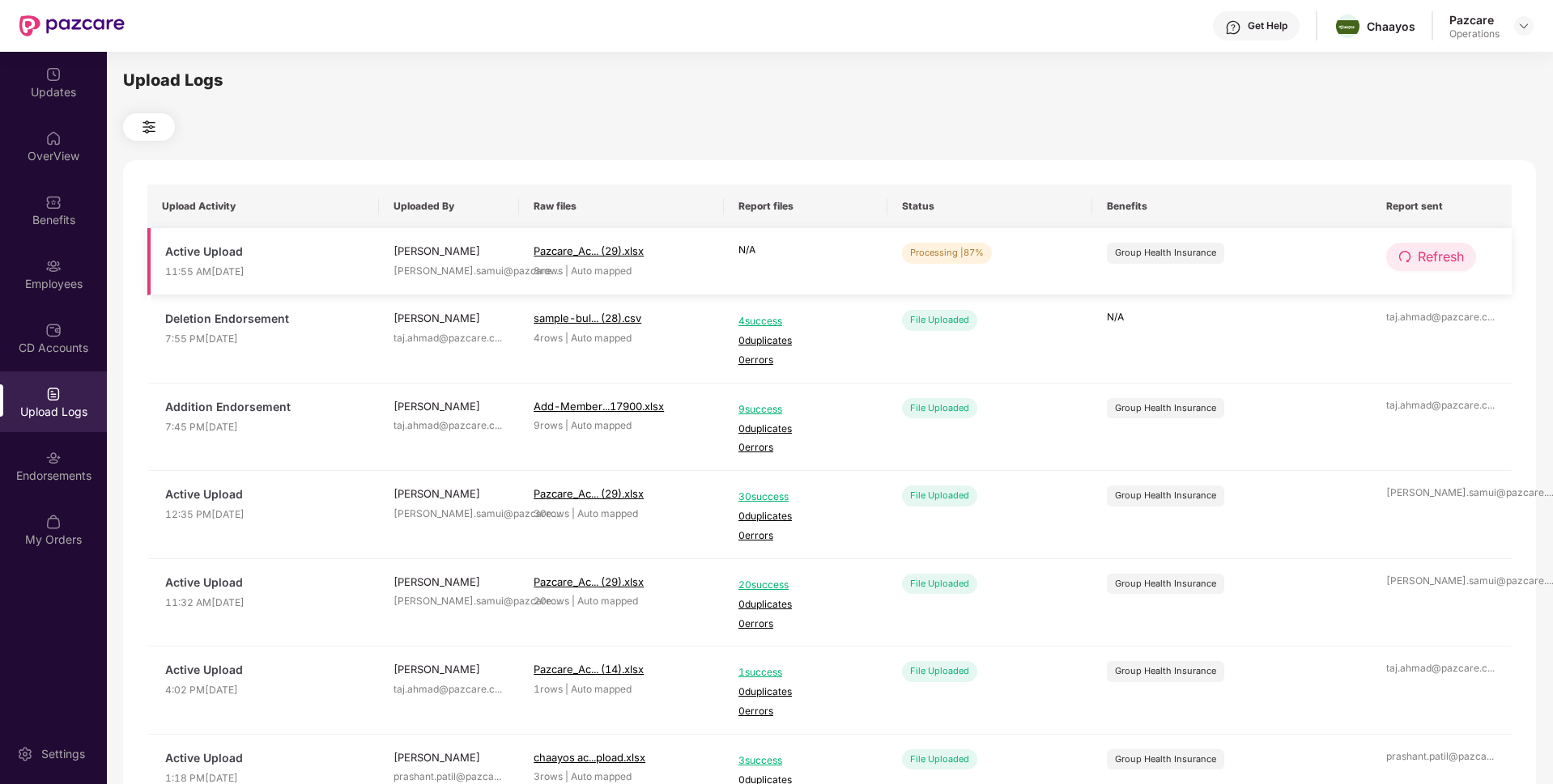
click at [1412, 257] on button "Refresh" at bounding box center [1430, 256] width 90 height 28
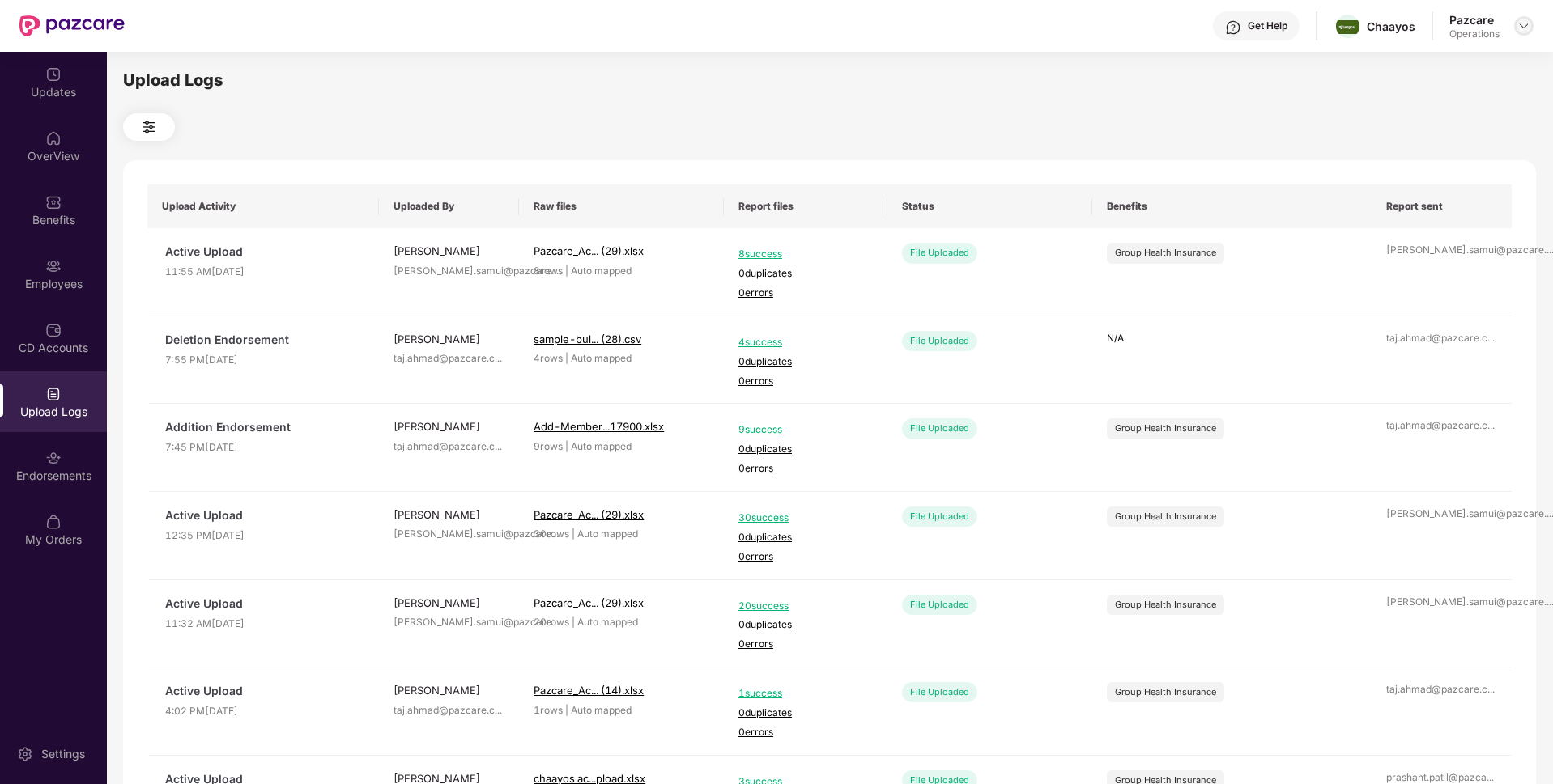
click at [1518, 26] on img at bounding box center [1524, 26] width 13 height 13
click at [1408, 57] on div "Switch to partner view" at bounding box center [1447, 64] width 210 height 32
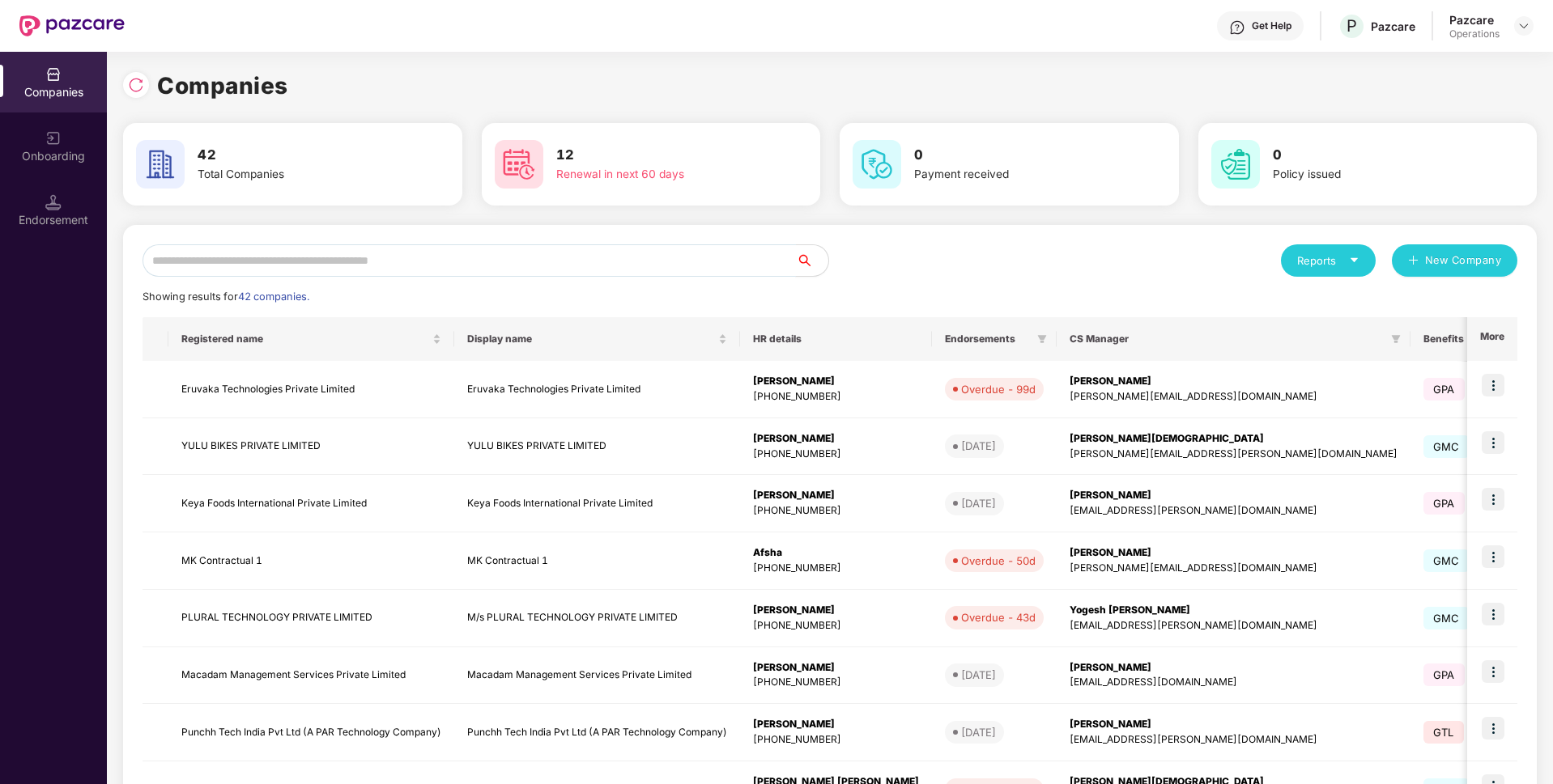
click at [561, 247] on input "text" at bounding box center [468, 261] width 654 height 32
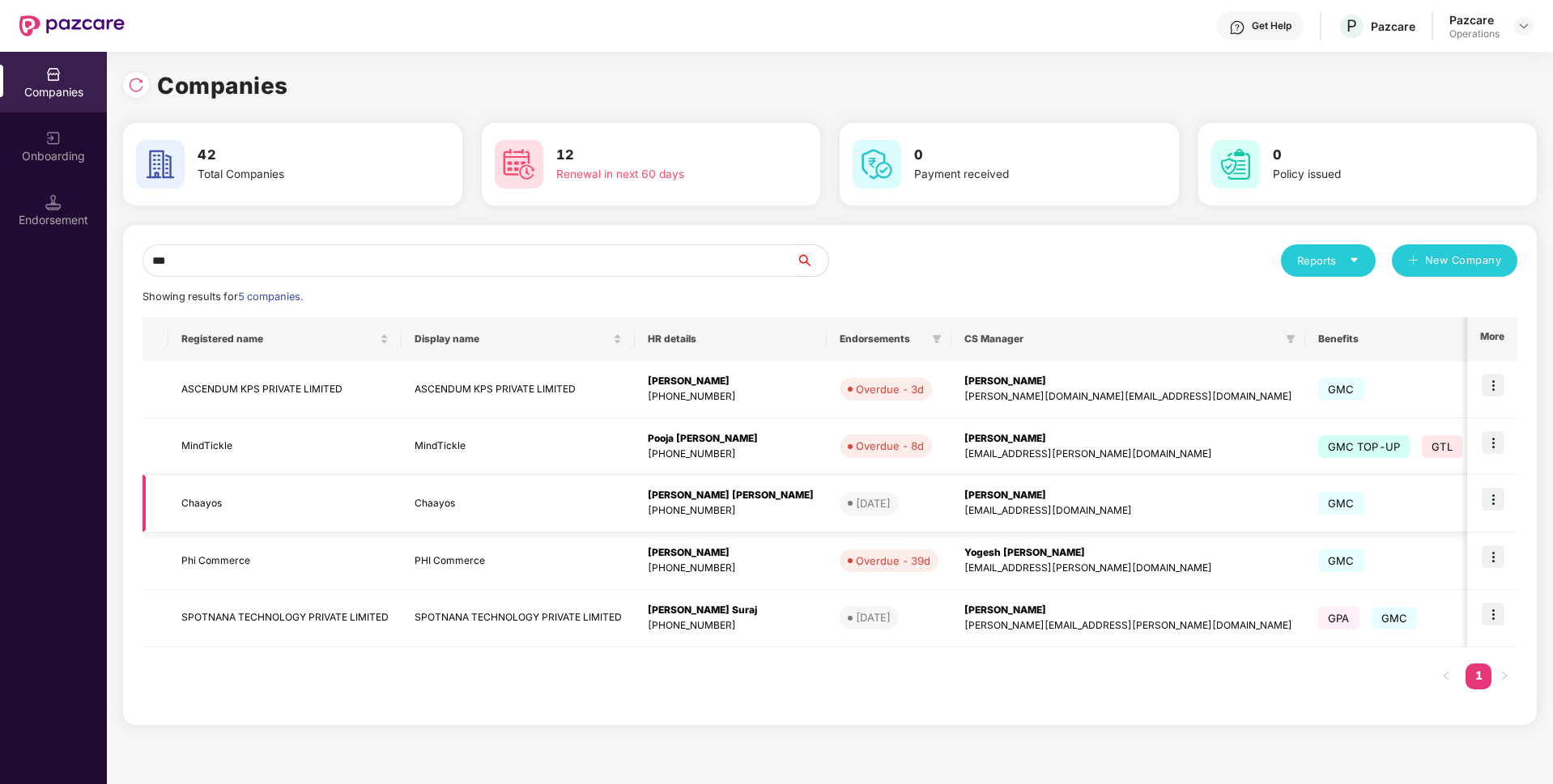
type input "***"
click at [270, 491] on td "Chaayos" at bounding box center [284, 503] width 233 height 58
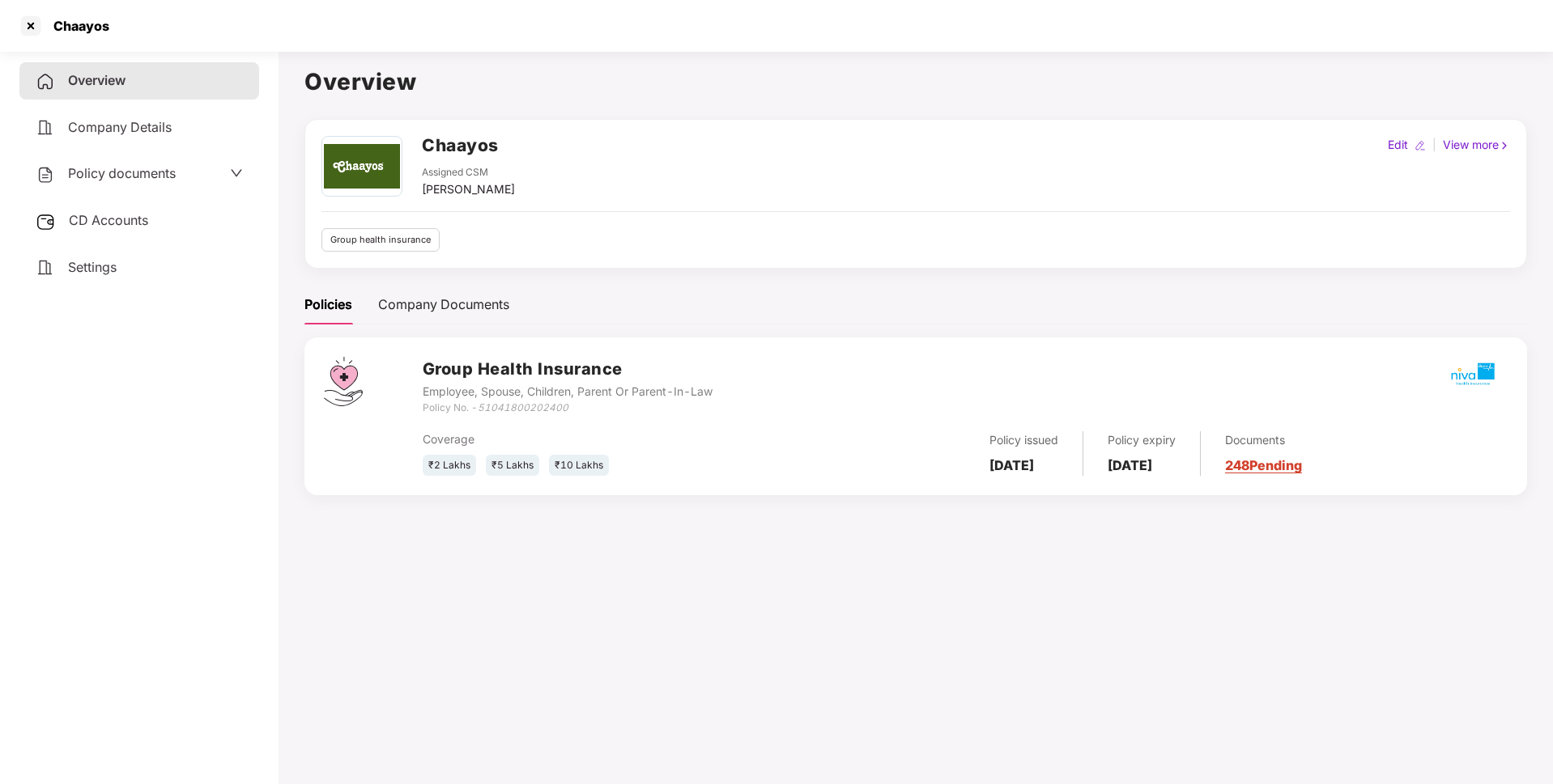
click at [199, 179] on div "Policy documents" at bounding box center [139, 174] width 207 height 21
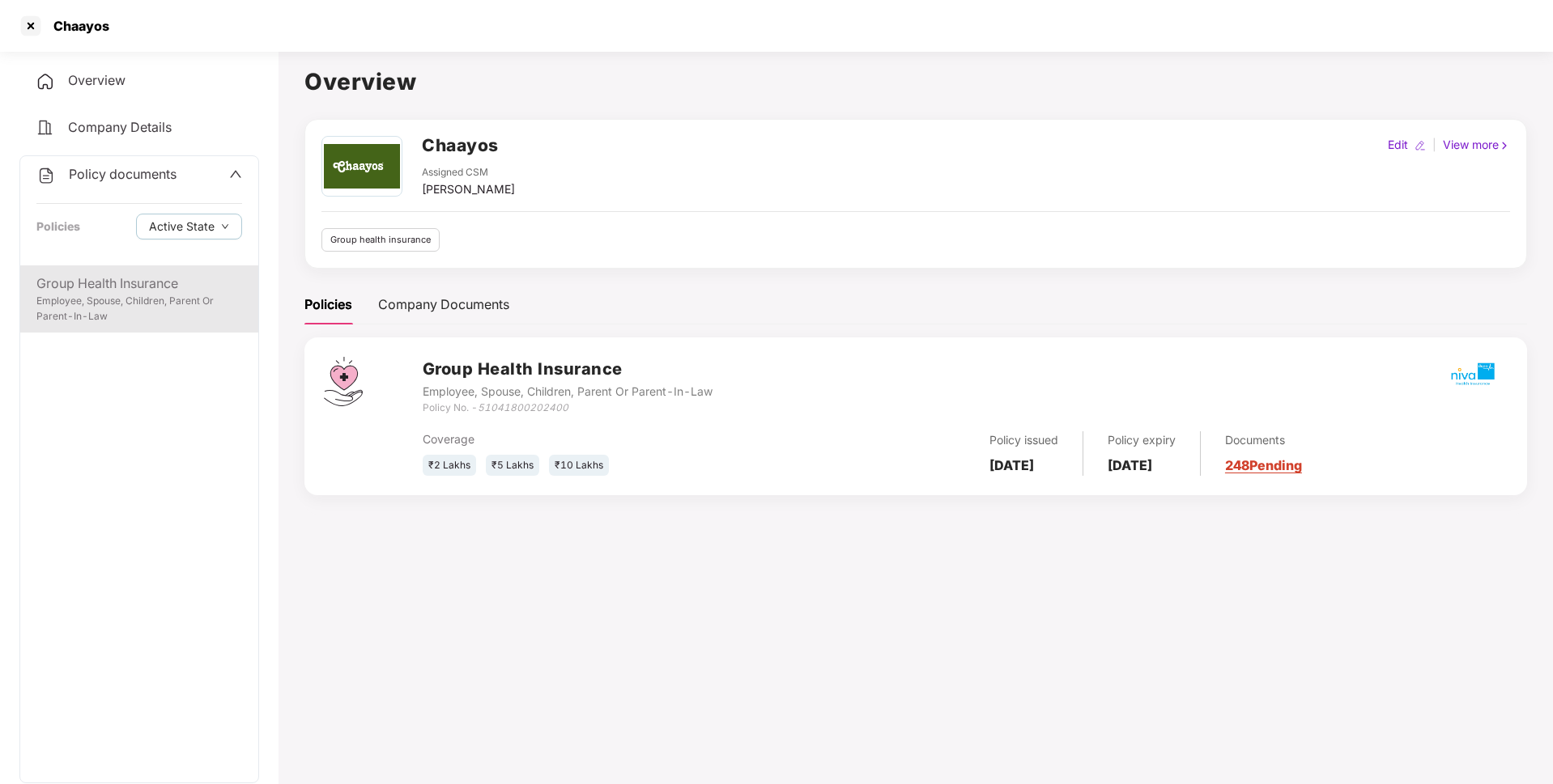
click at [143, 297] on div "Employee, Spouse, Children, Parent Or Parent-In-Law" at bounding box center [139, 309] width 205 height 31
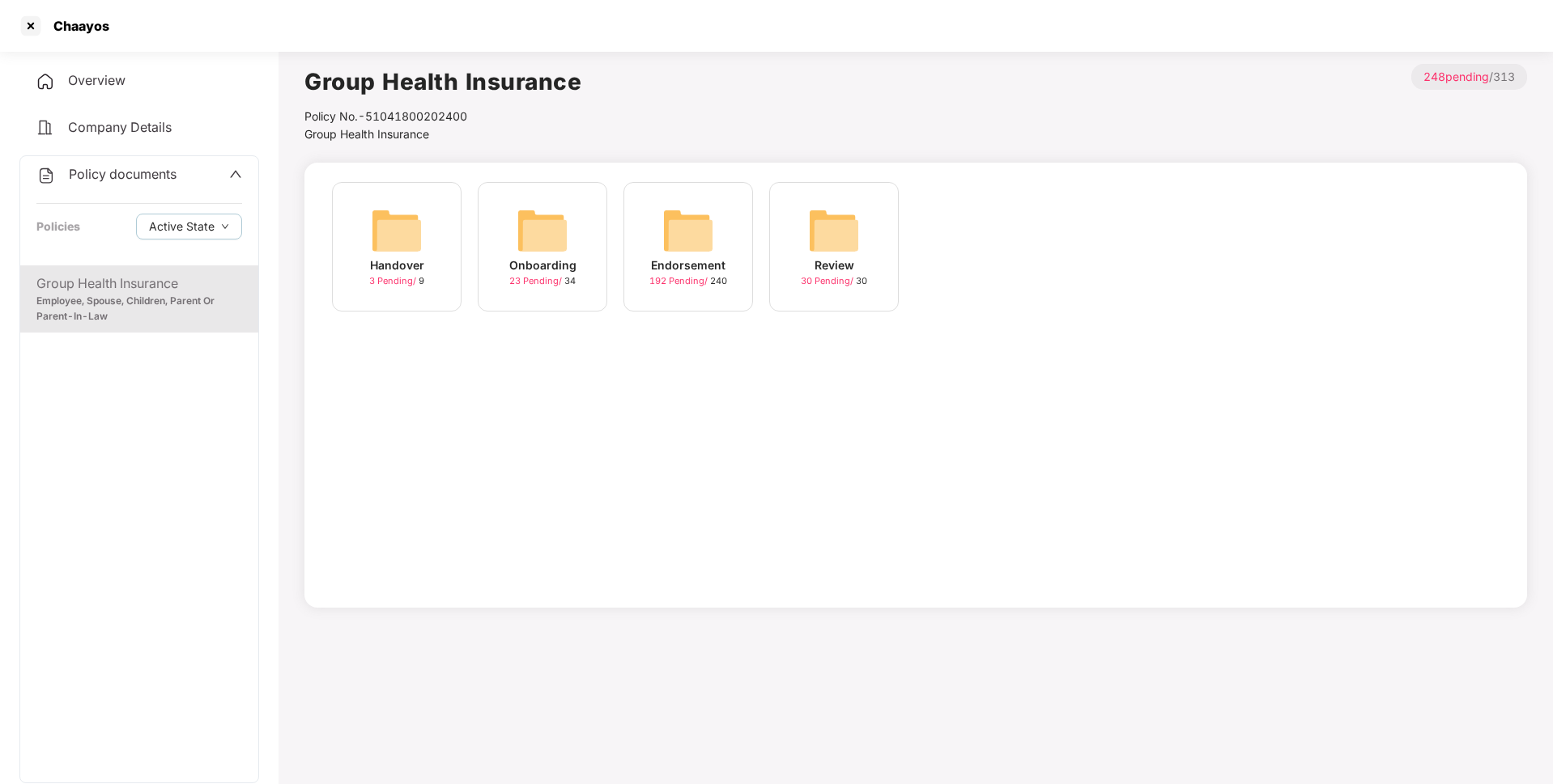
click at [703, 256] on div "Endorsement" at bounding box center [688, 265] width 75 height 18
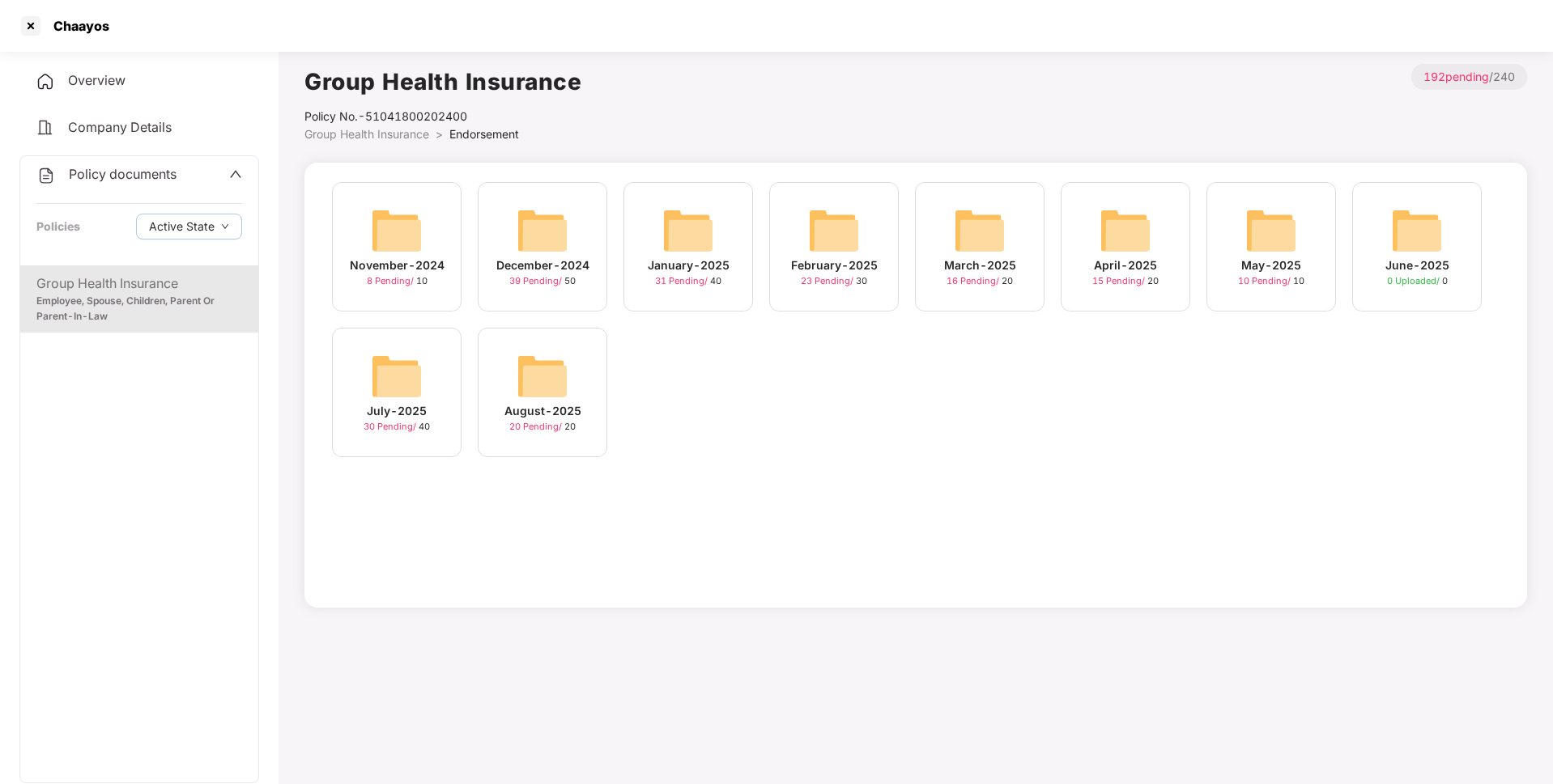
click at [511, 352] on div "August-2025 20 Pending / 20" at bounding box center [542, 393] width 130 height 130
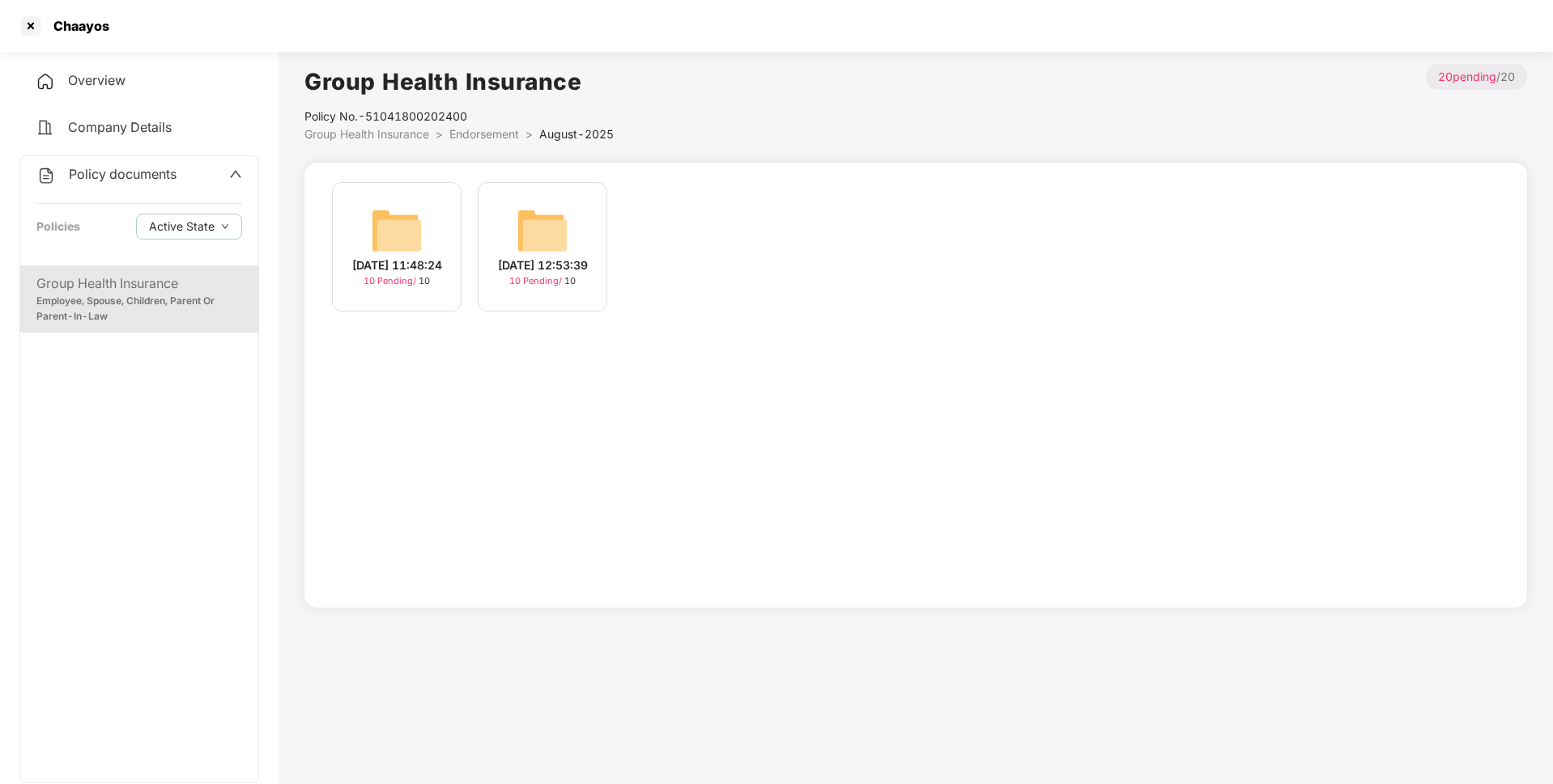
click at [537, 235] on img at bounding box center [542, 230] width 52 height 52
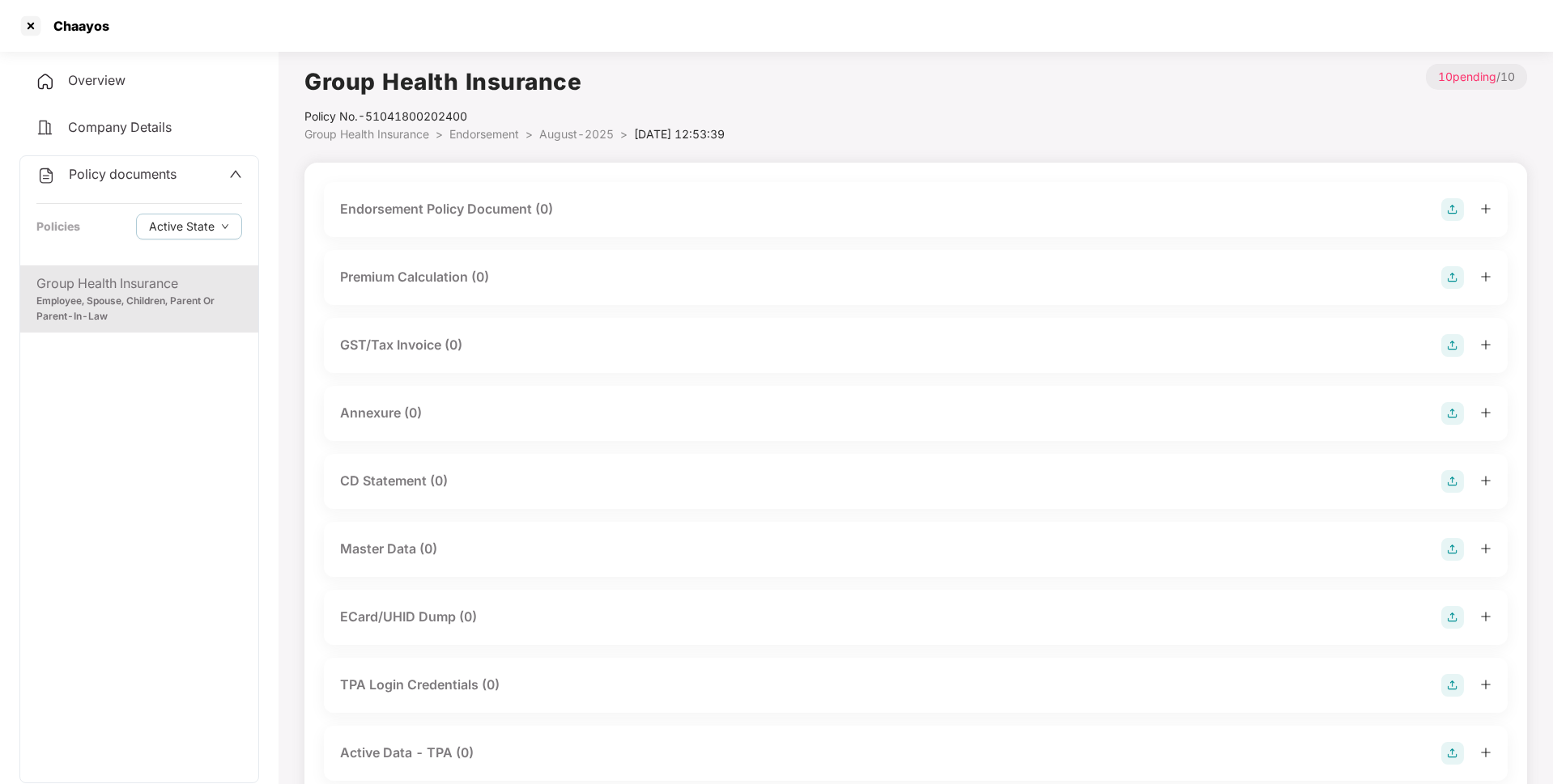
click at [1450, 203] on img at bounding box center [1452, 209] width 23 height 23
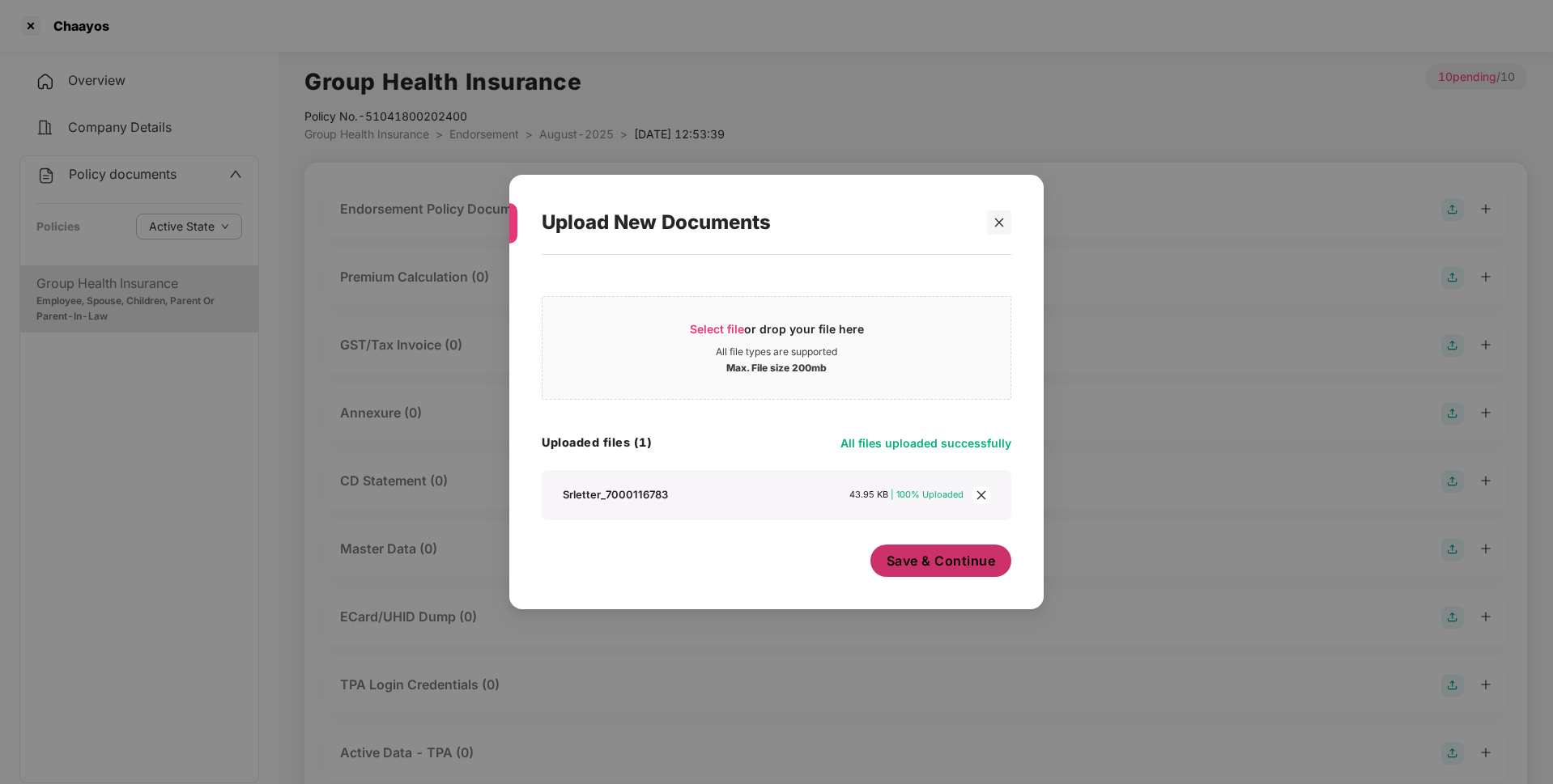
click at [922, 565] on span "Save & Continue" at bounding box center [941, 561] width 110 height 18
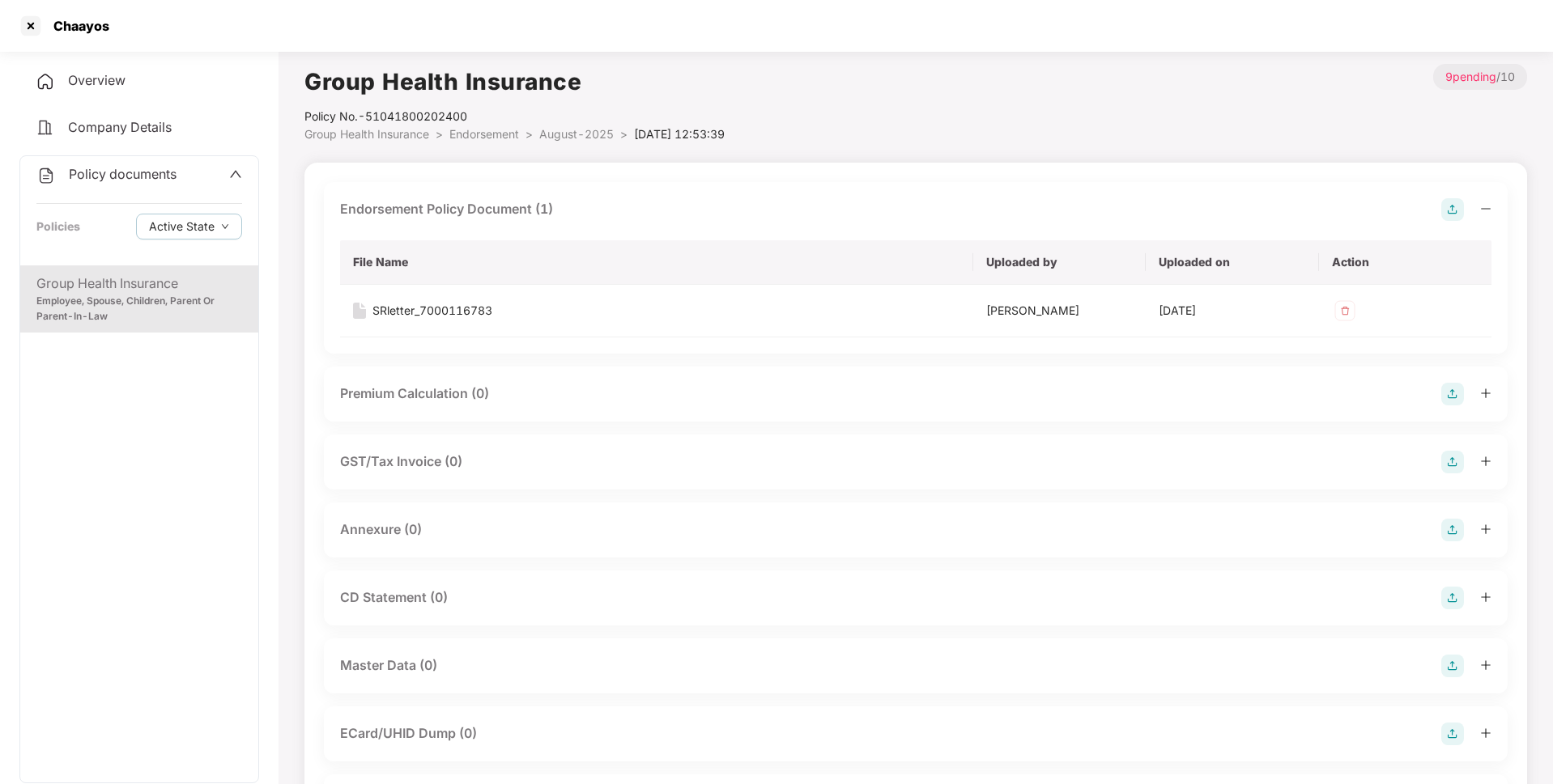
click at [1455, 528] on img at bounding box center [1452, 530] width 23 height 23
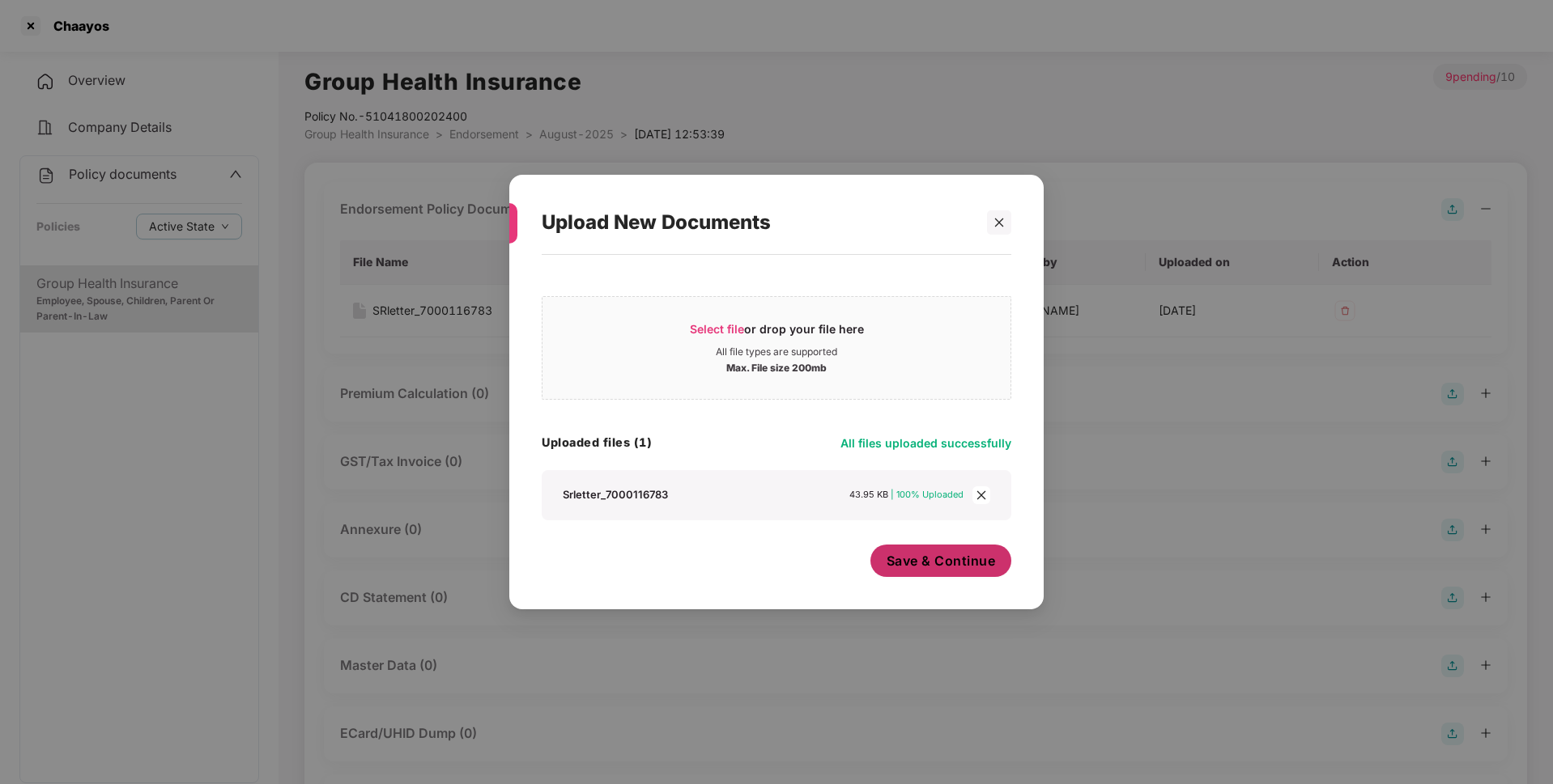
click at [907, 562] on span "Save & Continue" at bounding box center [941, 561] width 110 height 18
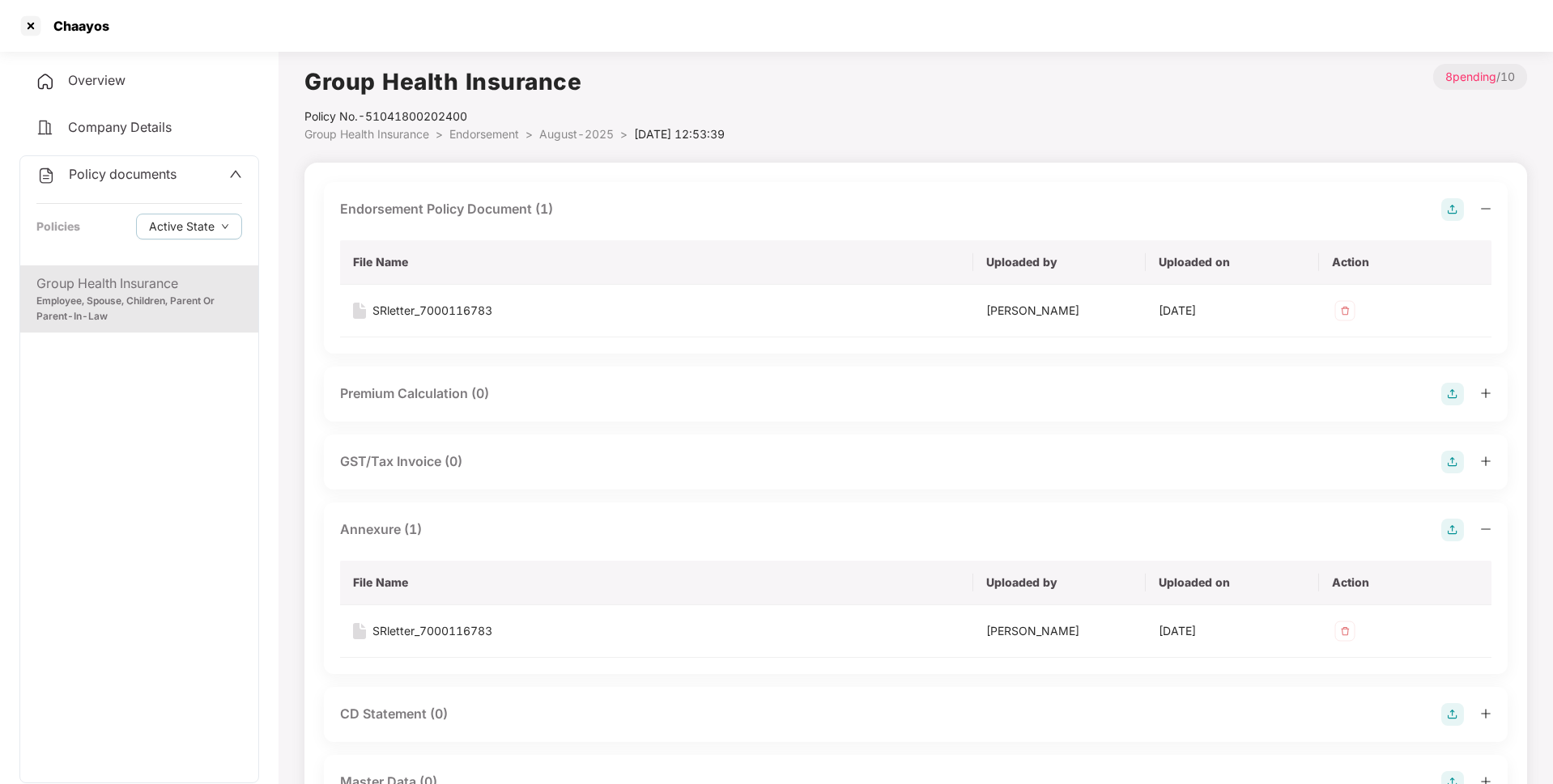
click at [580, 140] on span "August-2025" at bounding box center [576, 134] width 75 height 14
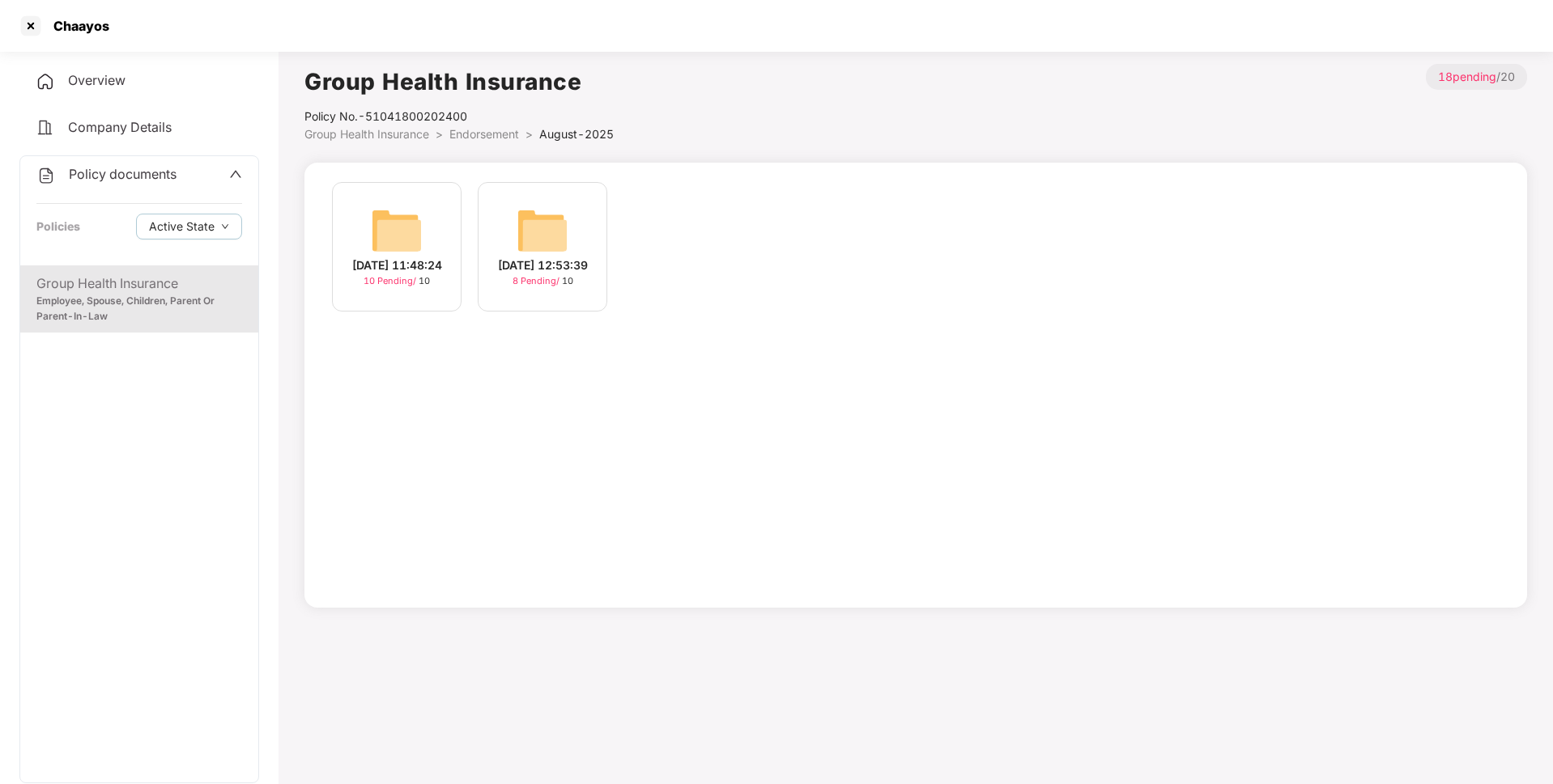
click at [405, 236] on img at bounding box center [397, 230] width 52 height 52
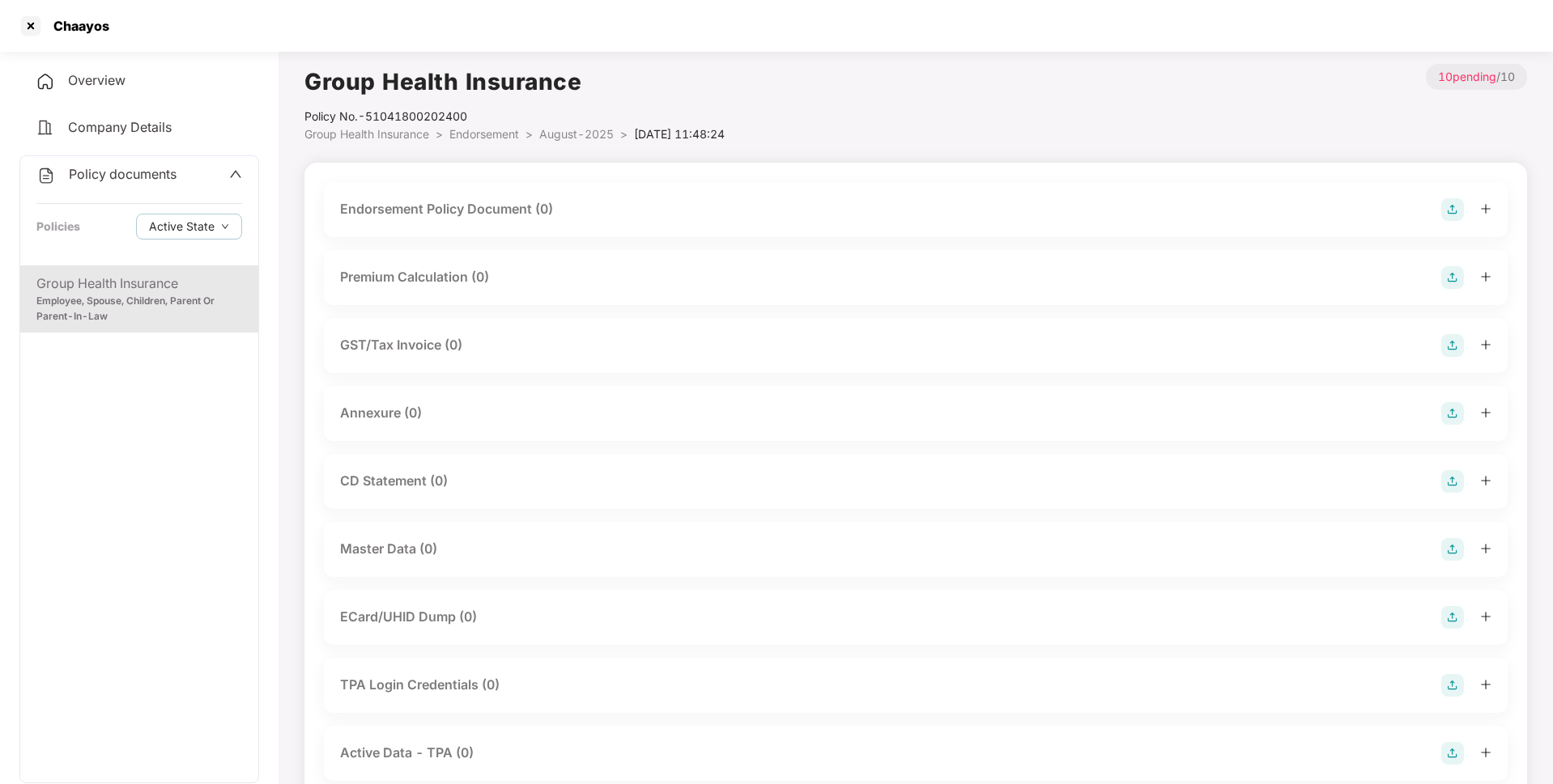
click at [1444, 208] on img at bounding box center [1452, 209] width 23 height 23
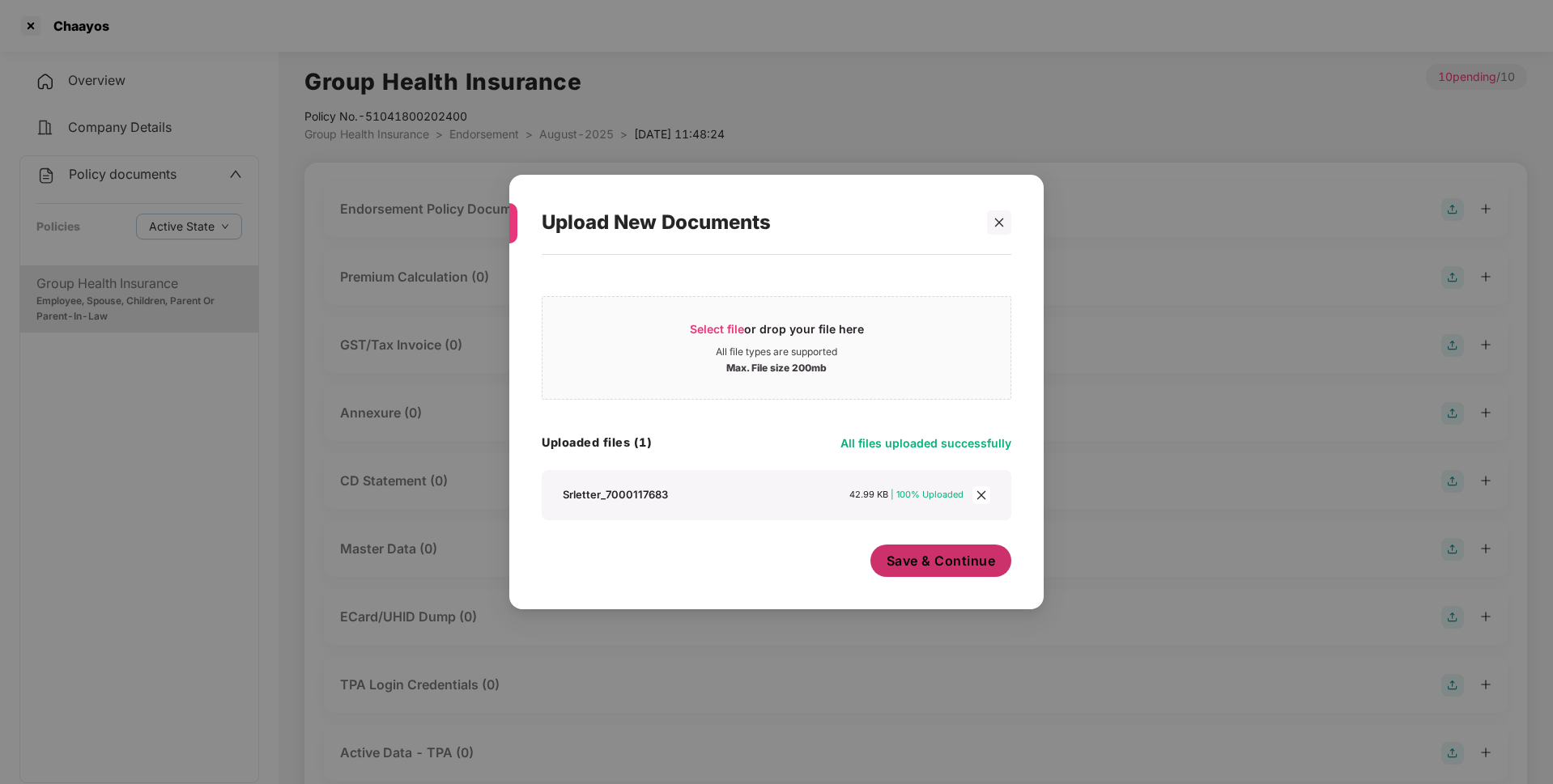
click at [918, 564] on span "Save & Continue" at bounding box center [941, 561] width 110 height 18
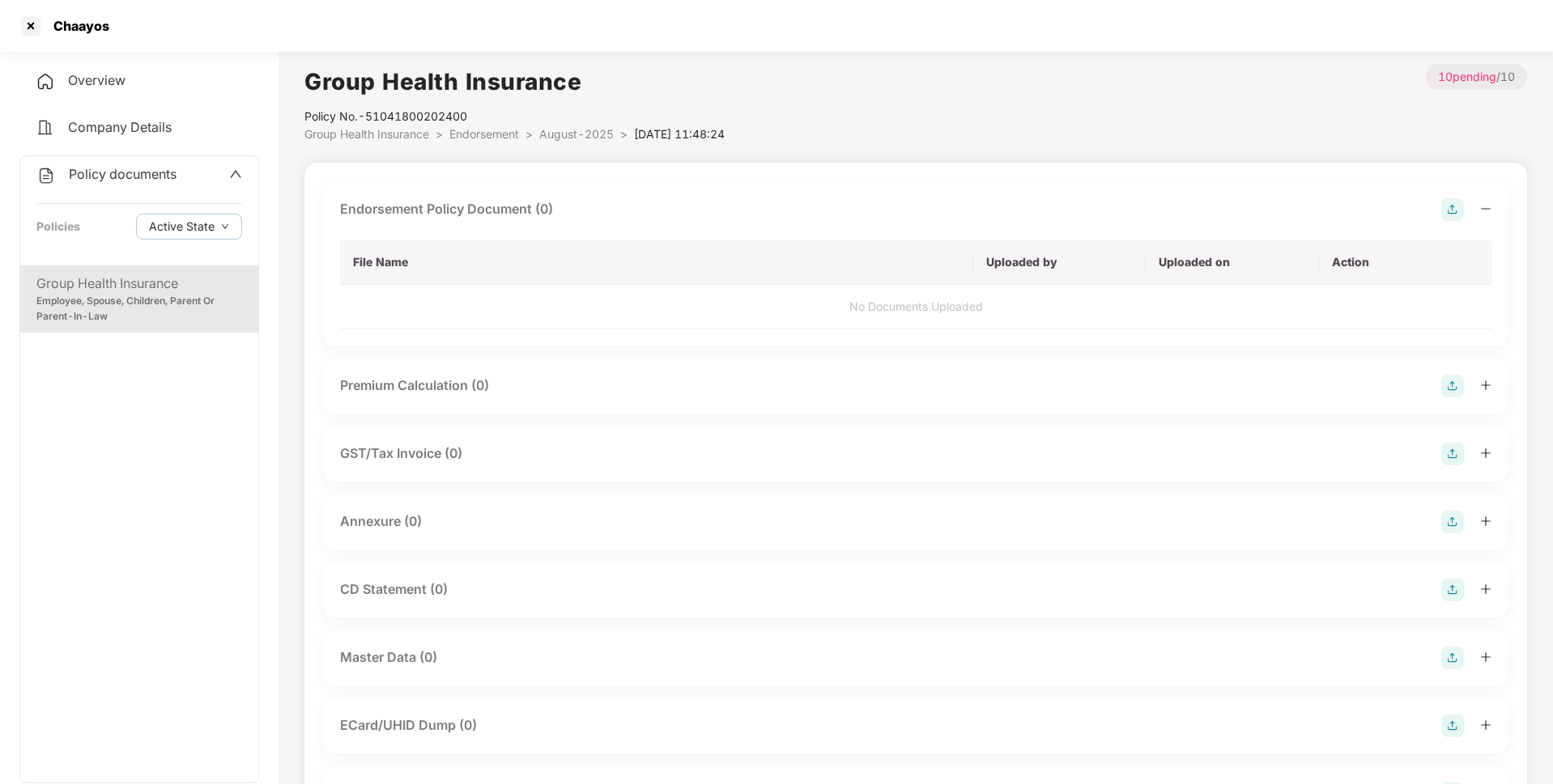
scroll to position [102, 0]
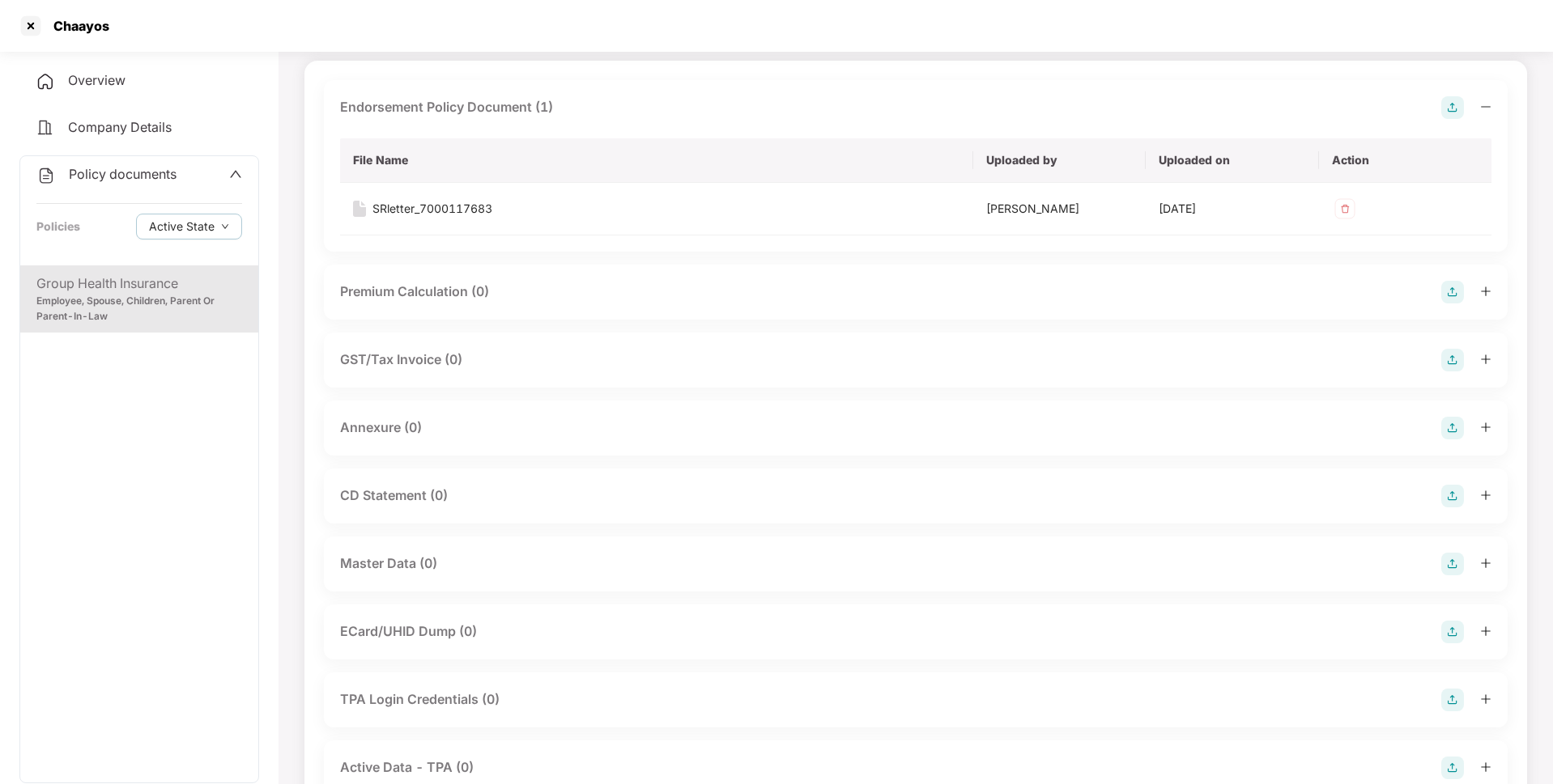
click at [1447, 433] on img at bounding box center [1452, 429] width 23 height 23
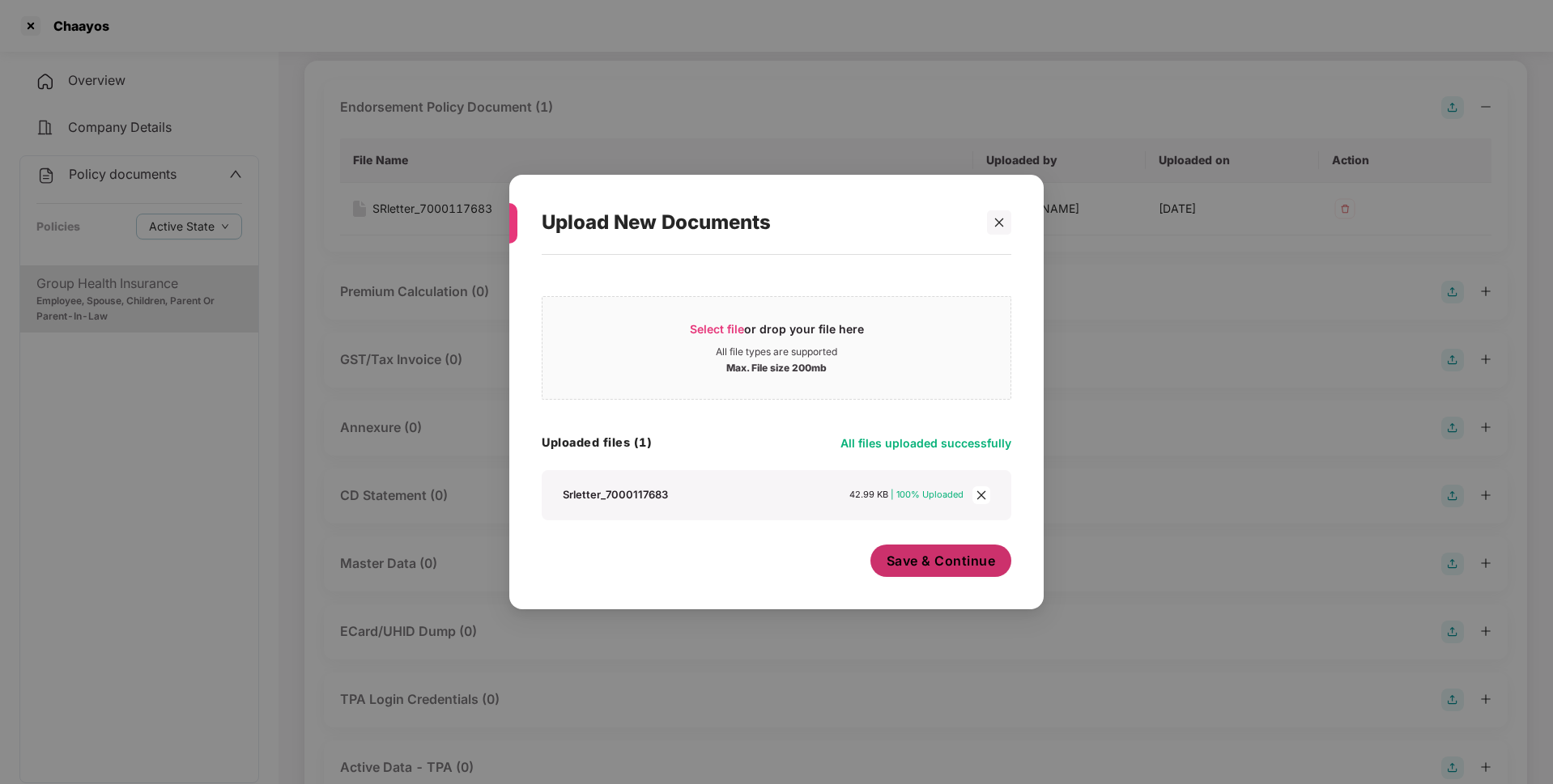
click at [939, 569] on span "Save & Continue" at bounding box center [941, 561] width 110 height 18
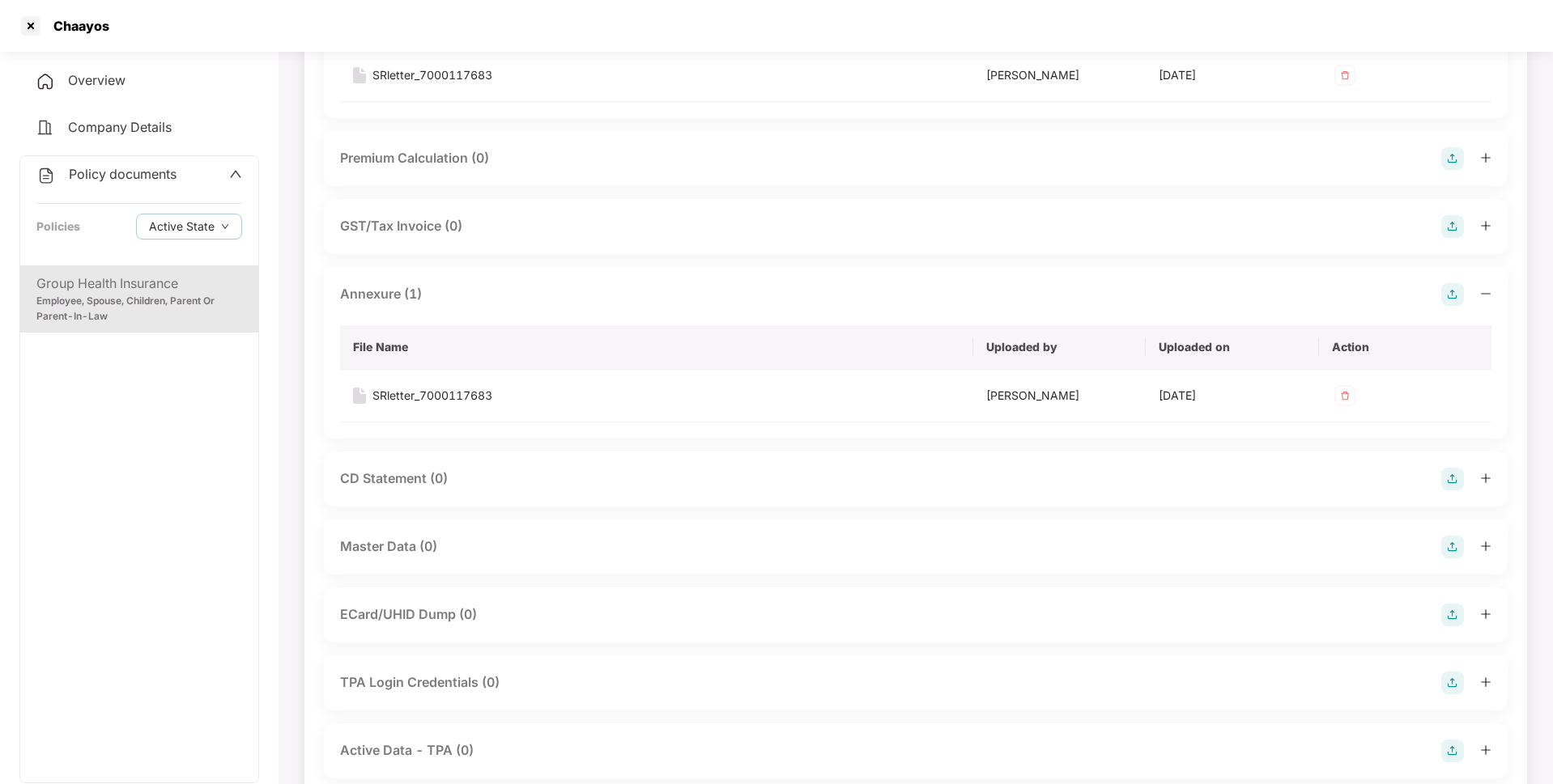
scroll to position [227, 0]
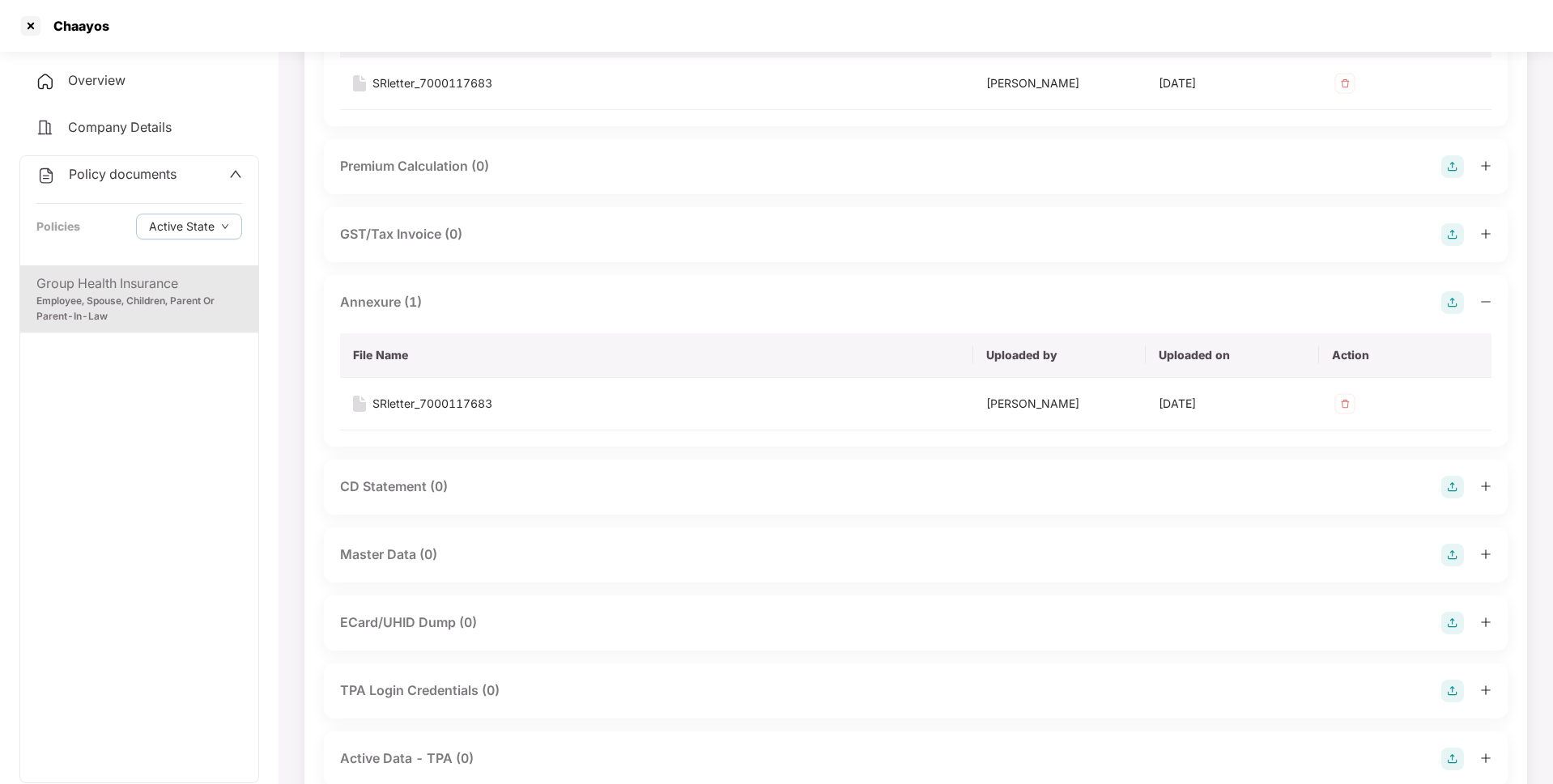
click at [1450, 554] on img at bounding box center [1452, 555] width 23 height 23
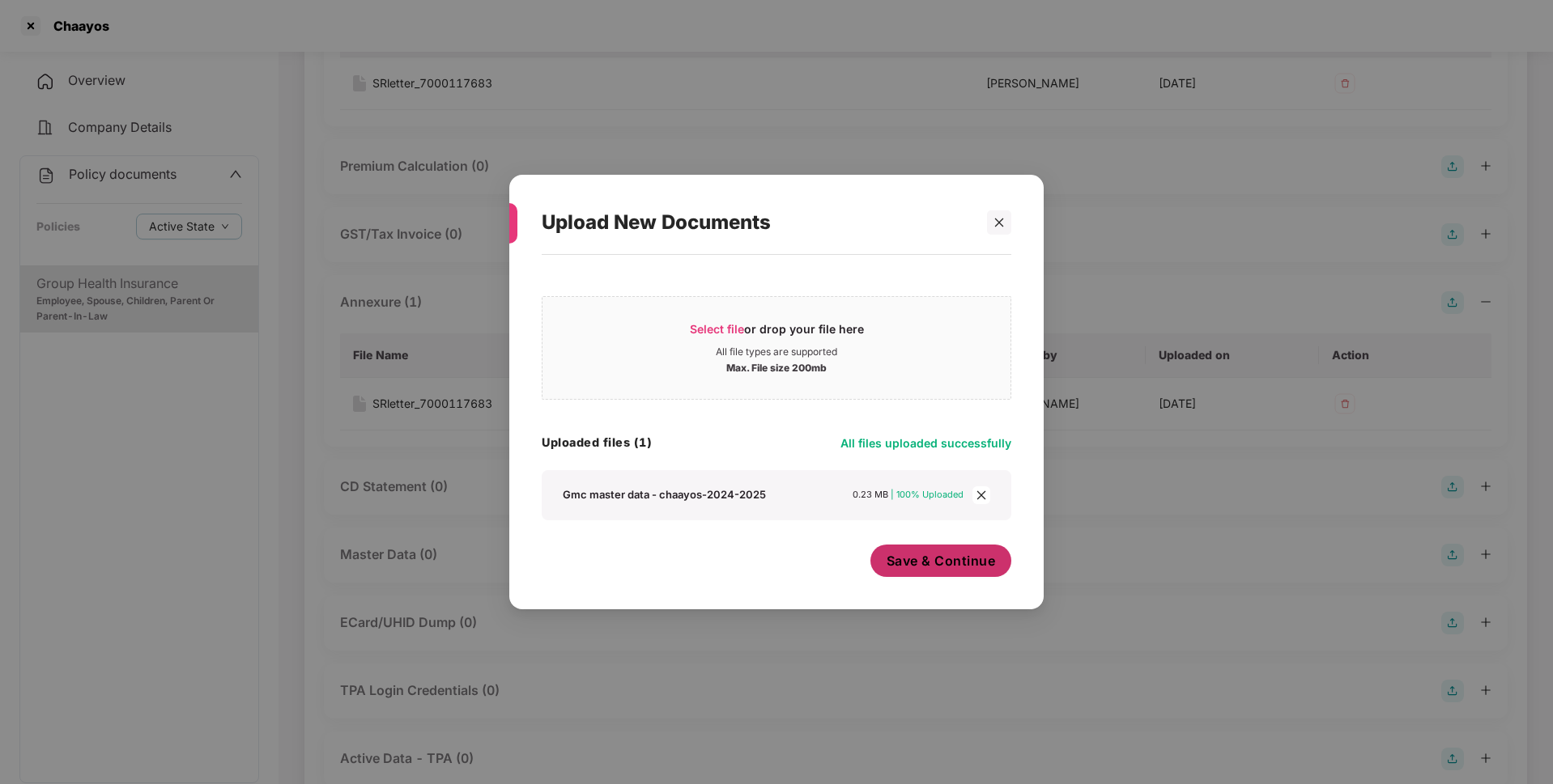
click at [885, 561] on button "Save & Continue" at bounding box center [941, 561] width 141 height 32
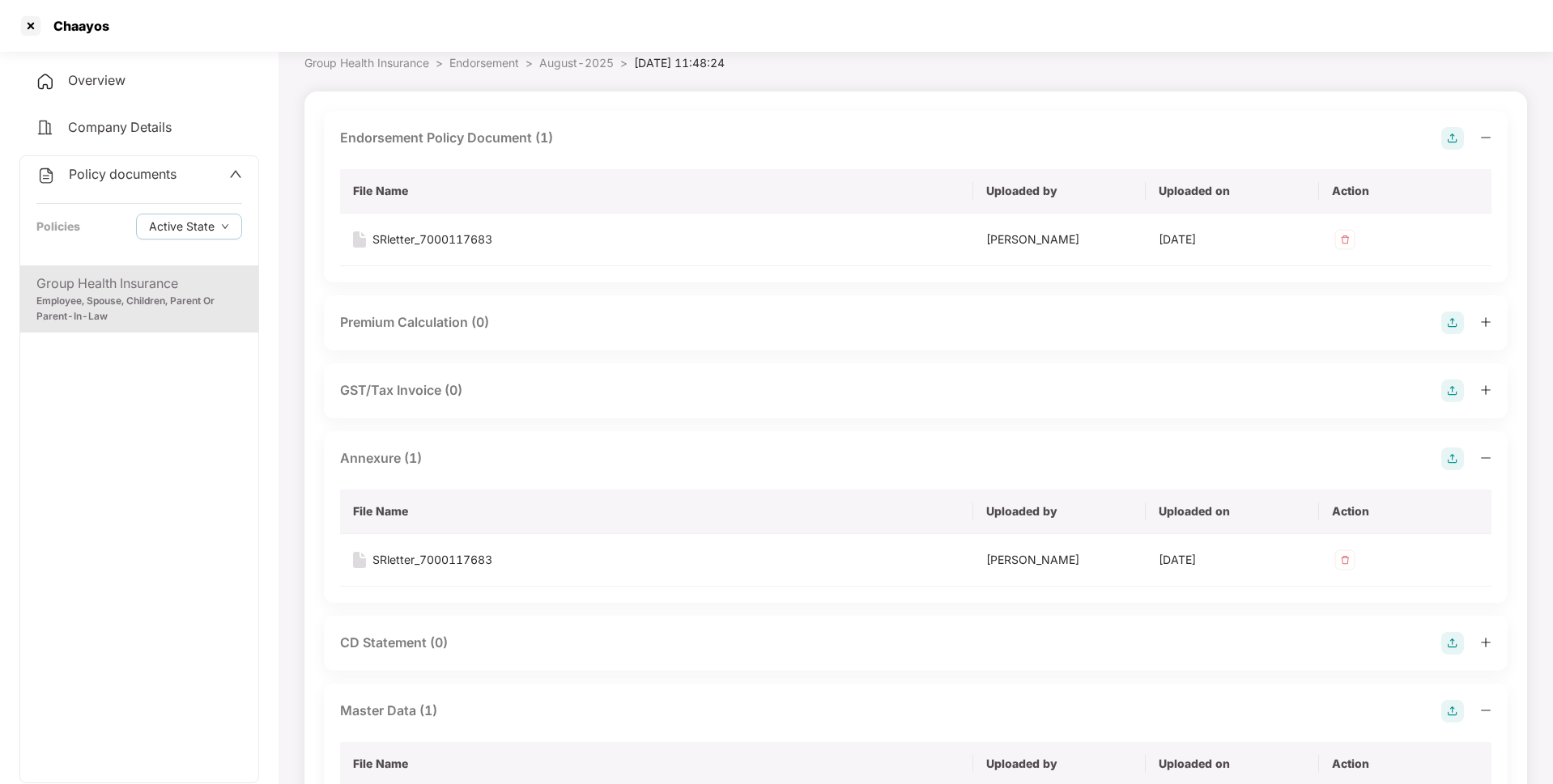
scroll to position [70, 0]
click at [149, 174] on span "Policy documents" at bounding box center [123, 174] width 108 height 16
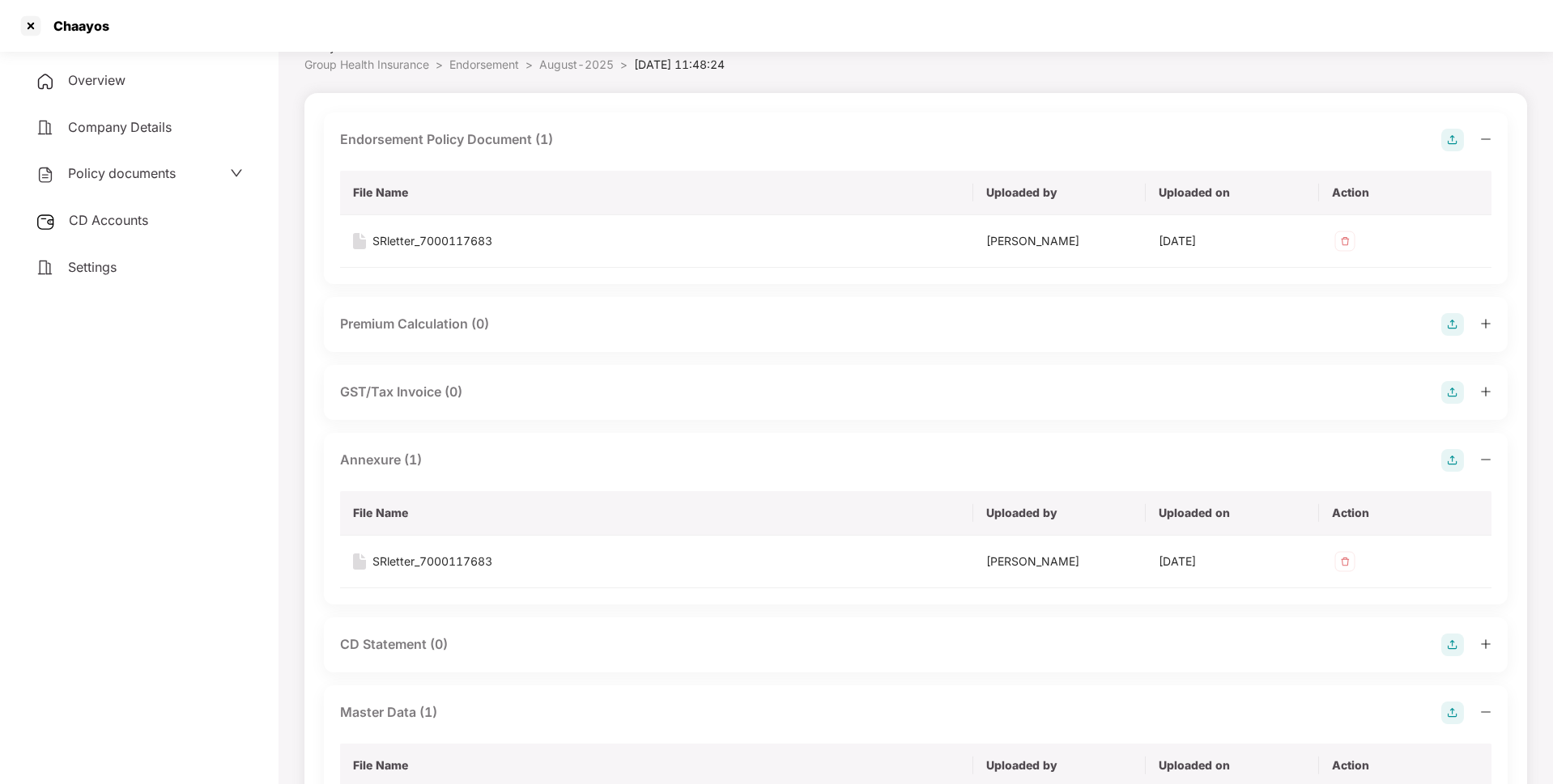
click at [135, 224] on span "CD Accounts" at bounding box center [109, 220] width 80 height 16
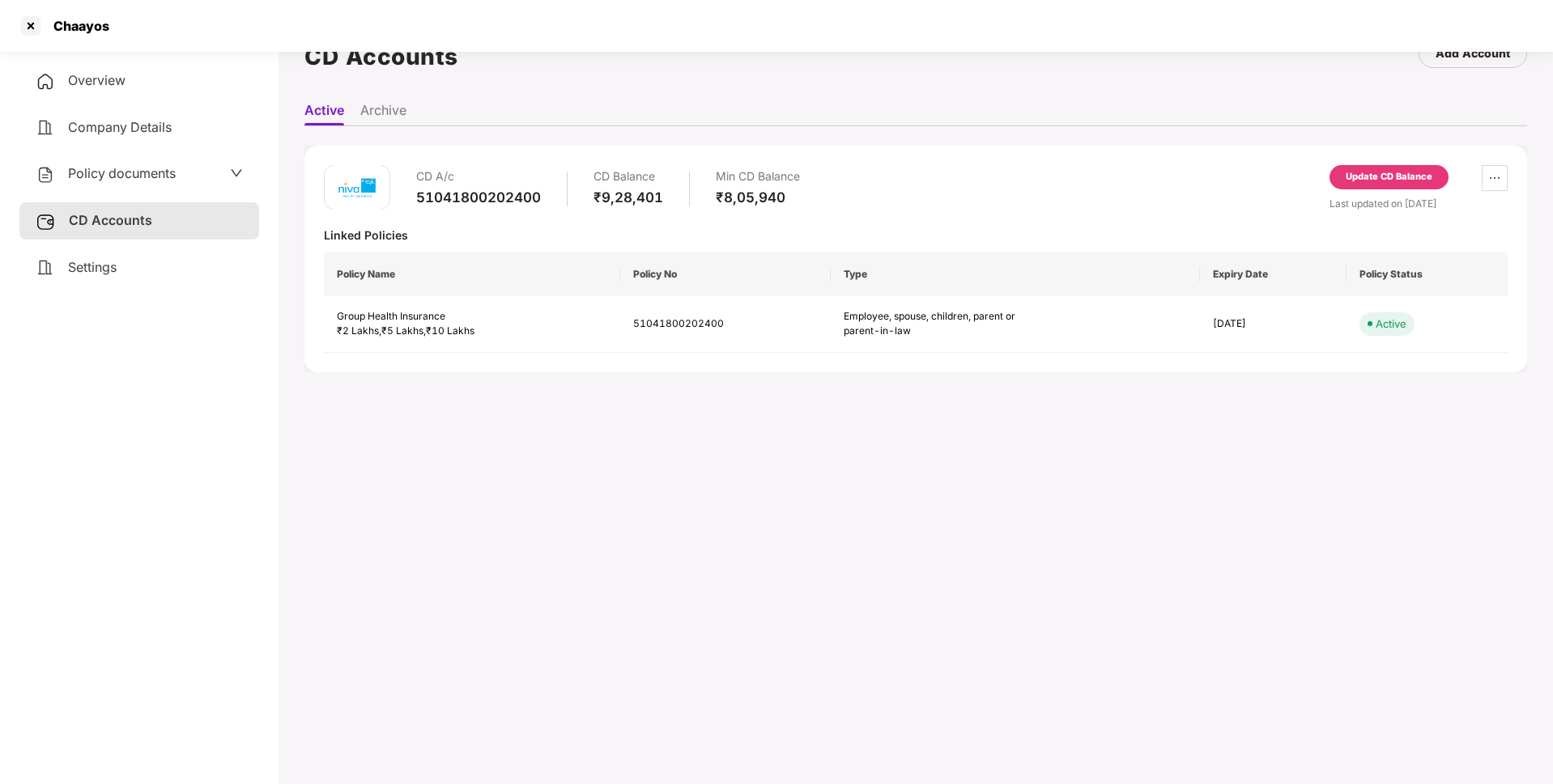
click at [1375, 170] on div "Update CD Balance" at bounding box center [1388, 177] width 87 height 15
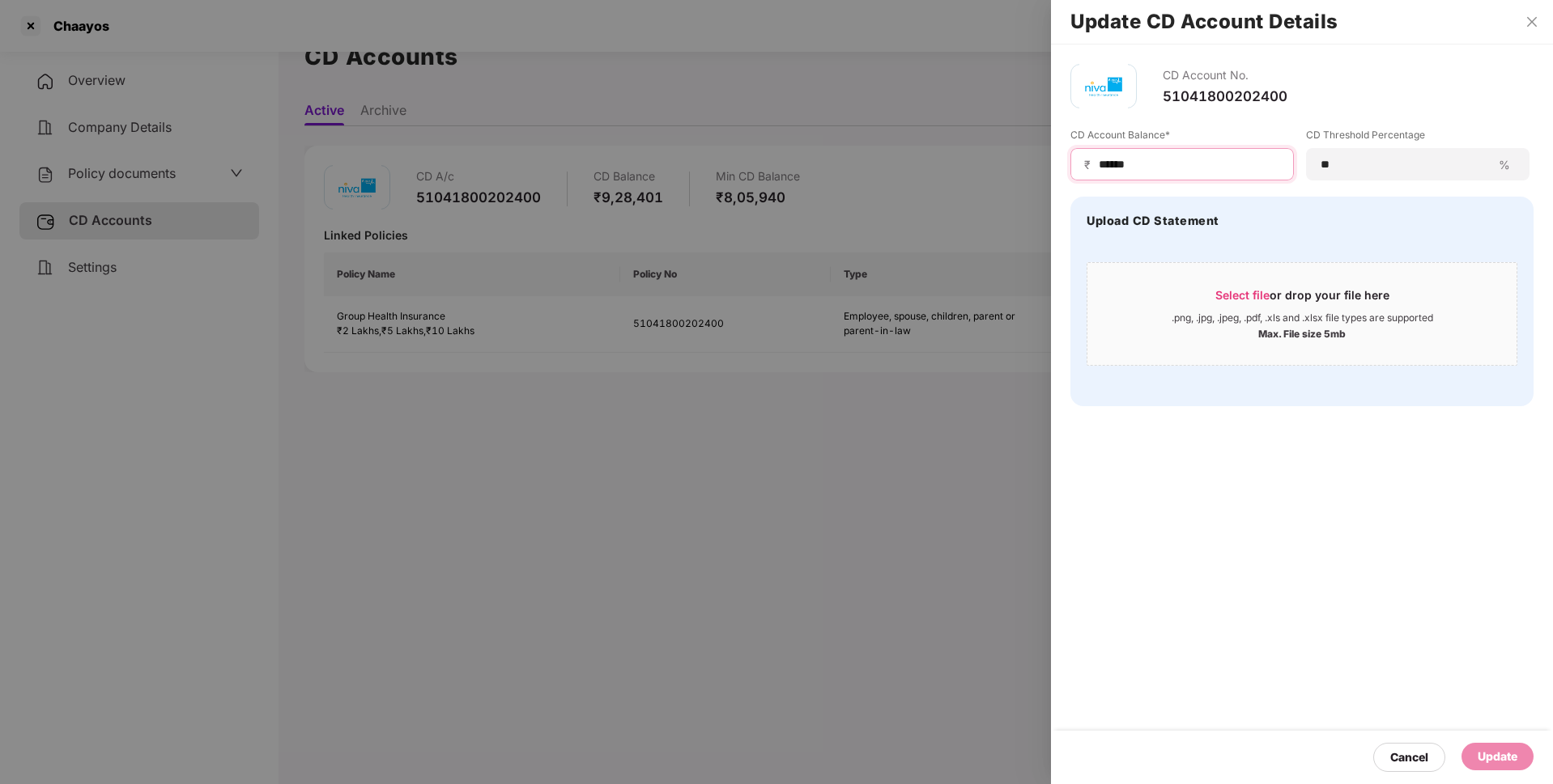
click at [1154, 159] on input "******" at bounding box center [1188, 164] width 183 height 17
type input "******"
click at [1499, 770] on div "Update" at bounding box center [1497, 757] width 72 height 29
click at [1496, 765] on div "Update" at bounding box center [1497, 756] width 72 height 28
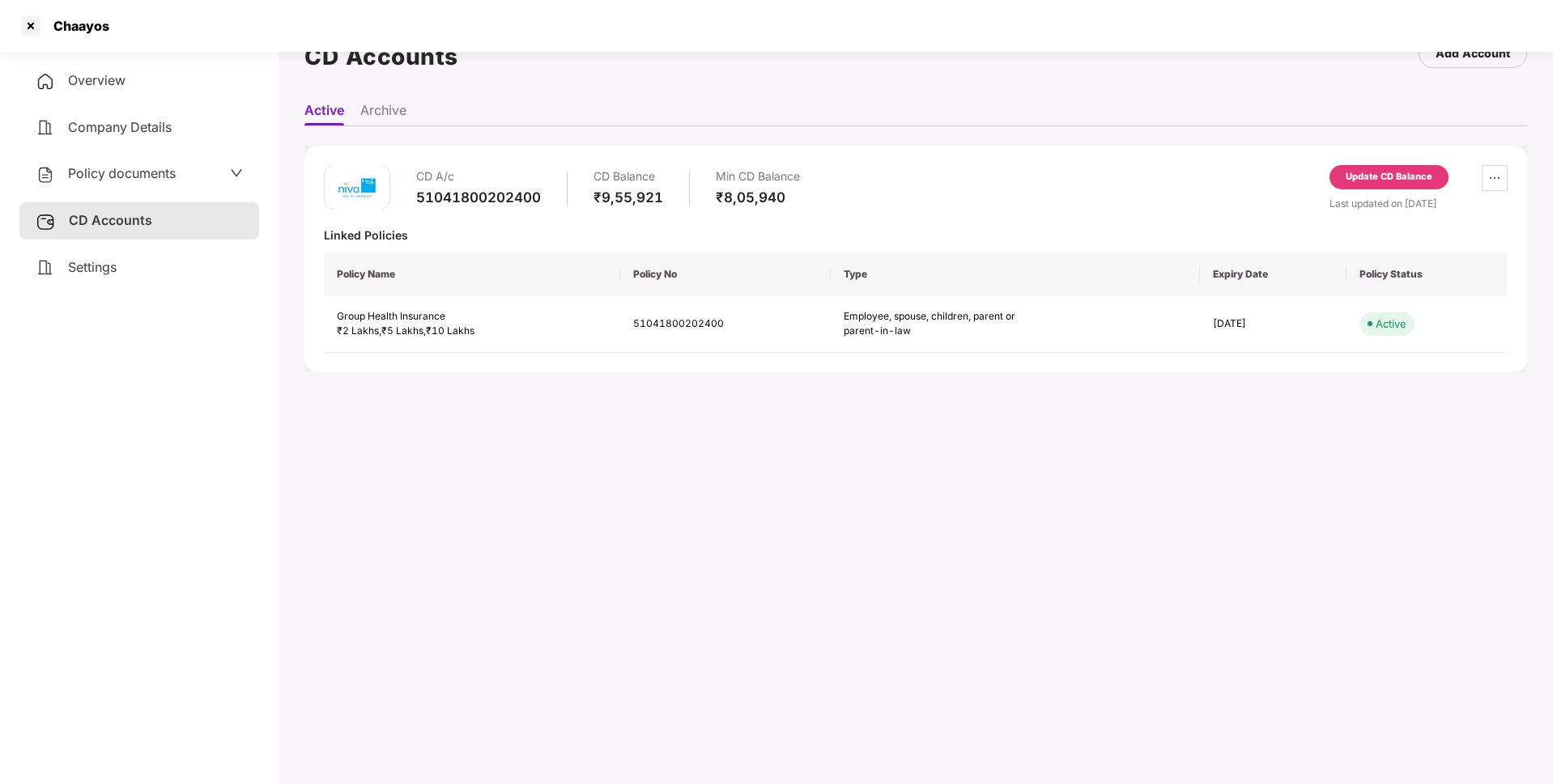
click at [1352, 177] on div "Update CD Balance" at bounding box center [1388, 177] width 87 height 15
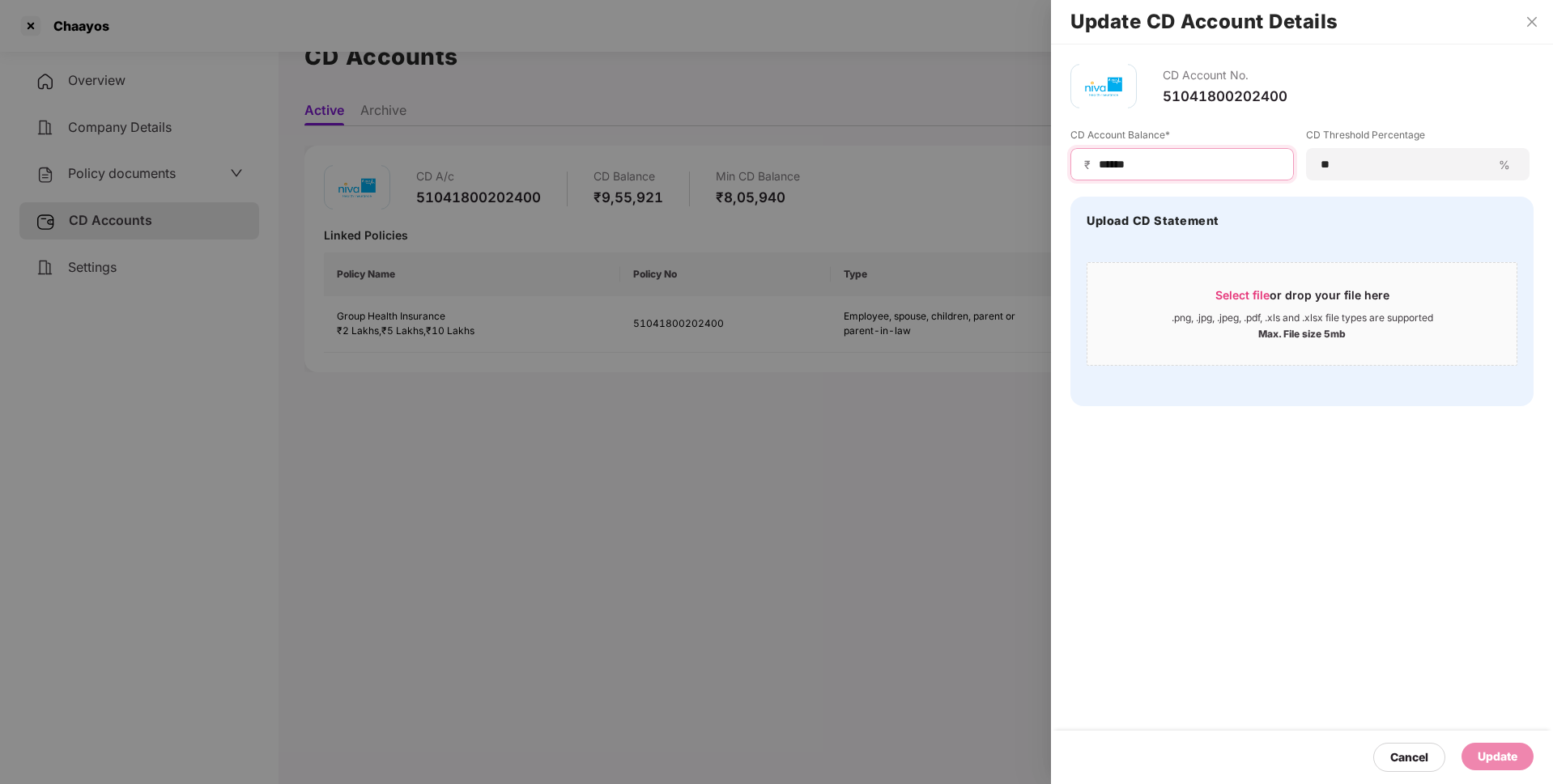
drag, startPoint x: 1155, startPoint y: 168, endPoint x: 1057, endPoint y: 170, distance: 98.0
click at [1057, 170] on div "CD Account No. 51041800202400 CD Account Balance* ₹ ****** CD Threshold Percent…" at bounding box center [1301, 235] width 502 height 381
type input "******"
click at [1496, 749] on div "Update" at bounding box center [1497, 756] width 40 height 18
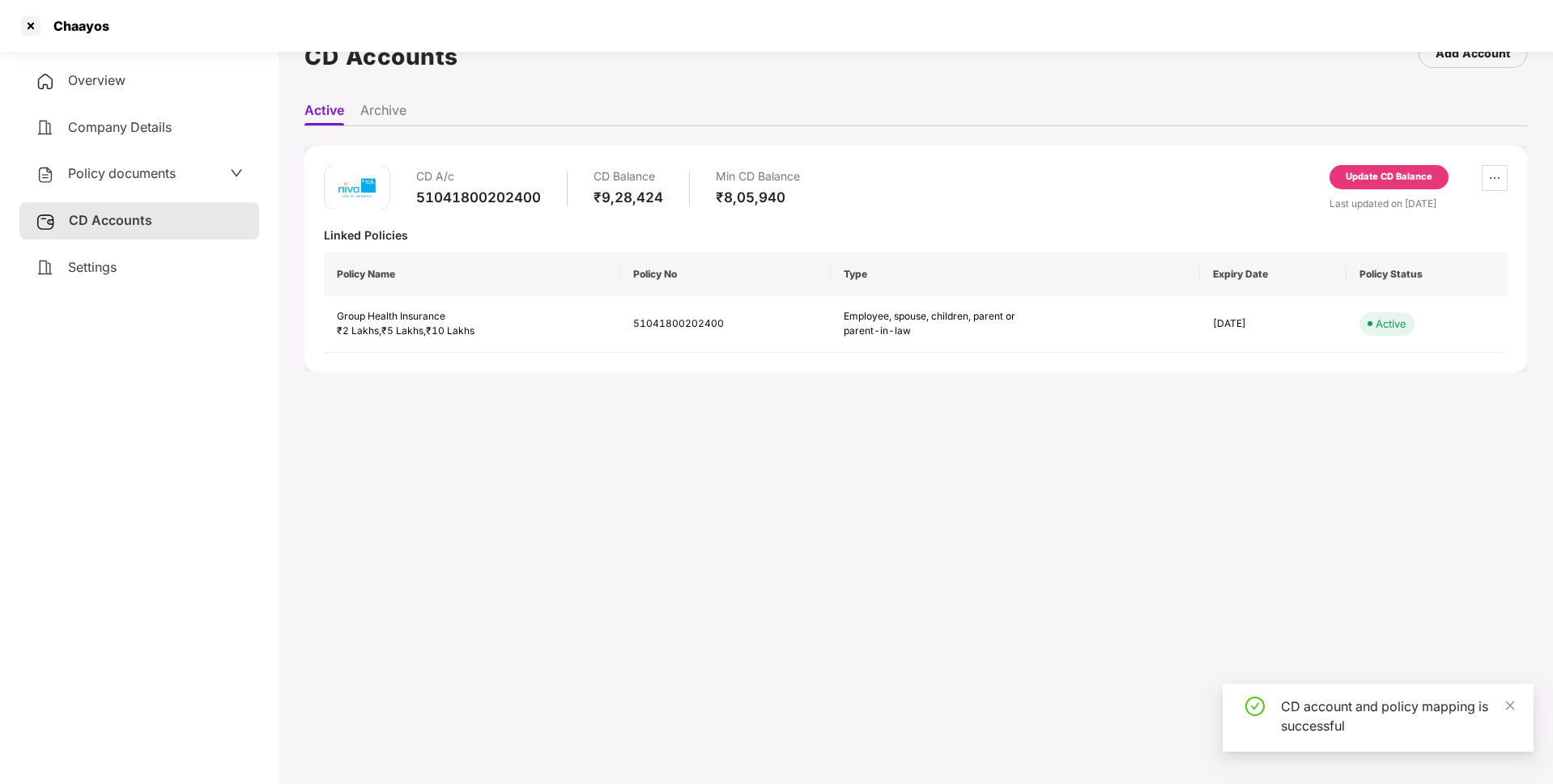
click at [142, 177] on span "Policy documents" at bounding box center [122, 173] width 108 height 16
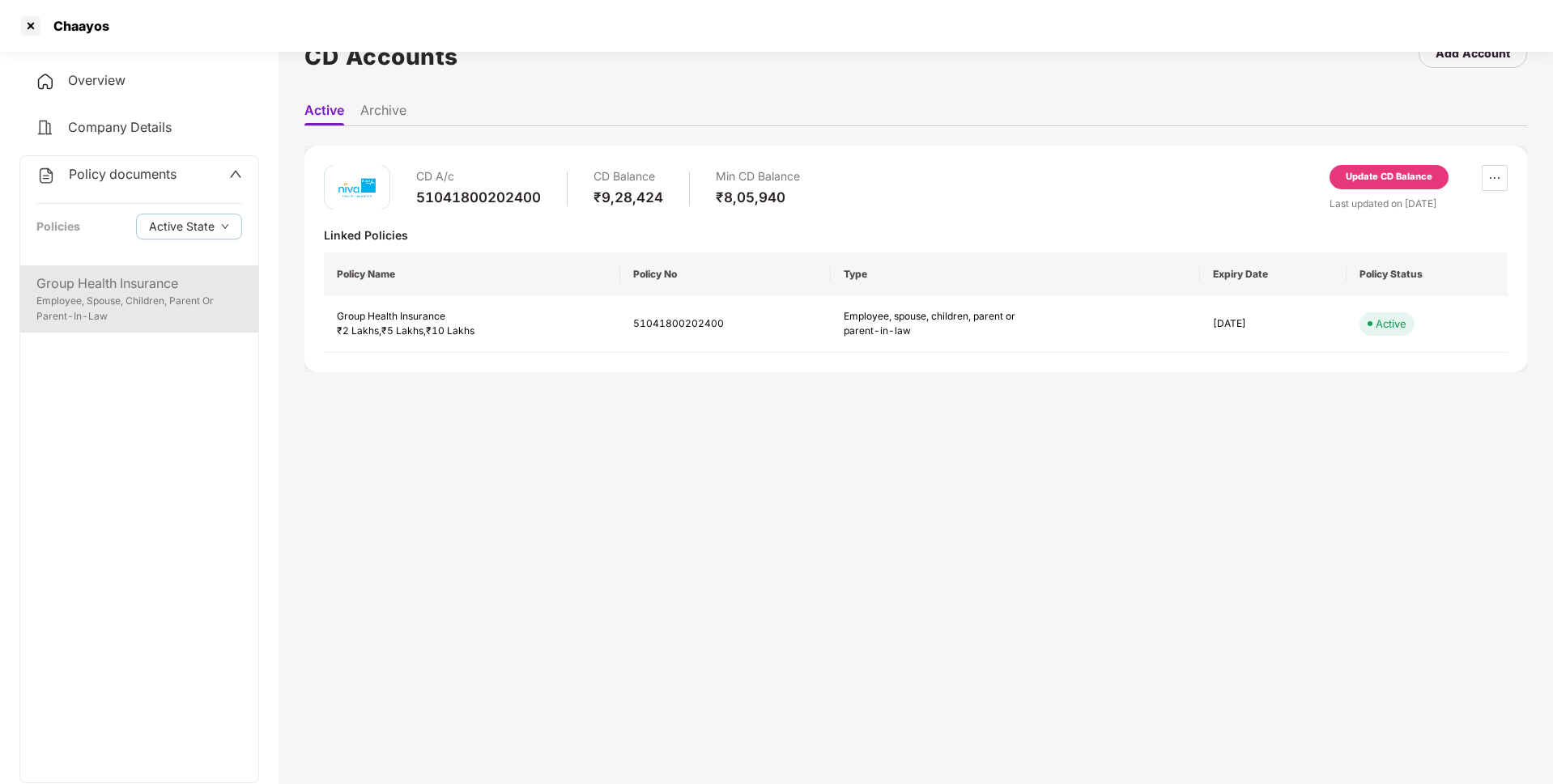
click at [130, 314] on div "Employee, Spouse, Children, Parent Or Parent-In-Law" at bounding box center [139, 309] width 205 height 31
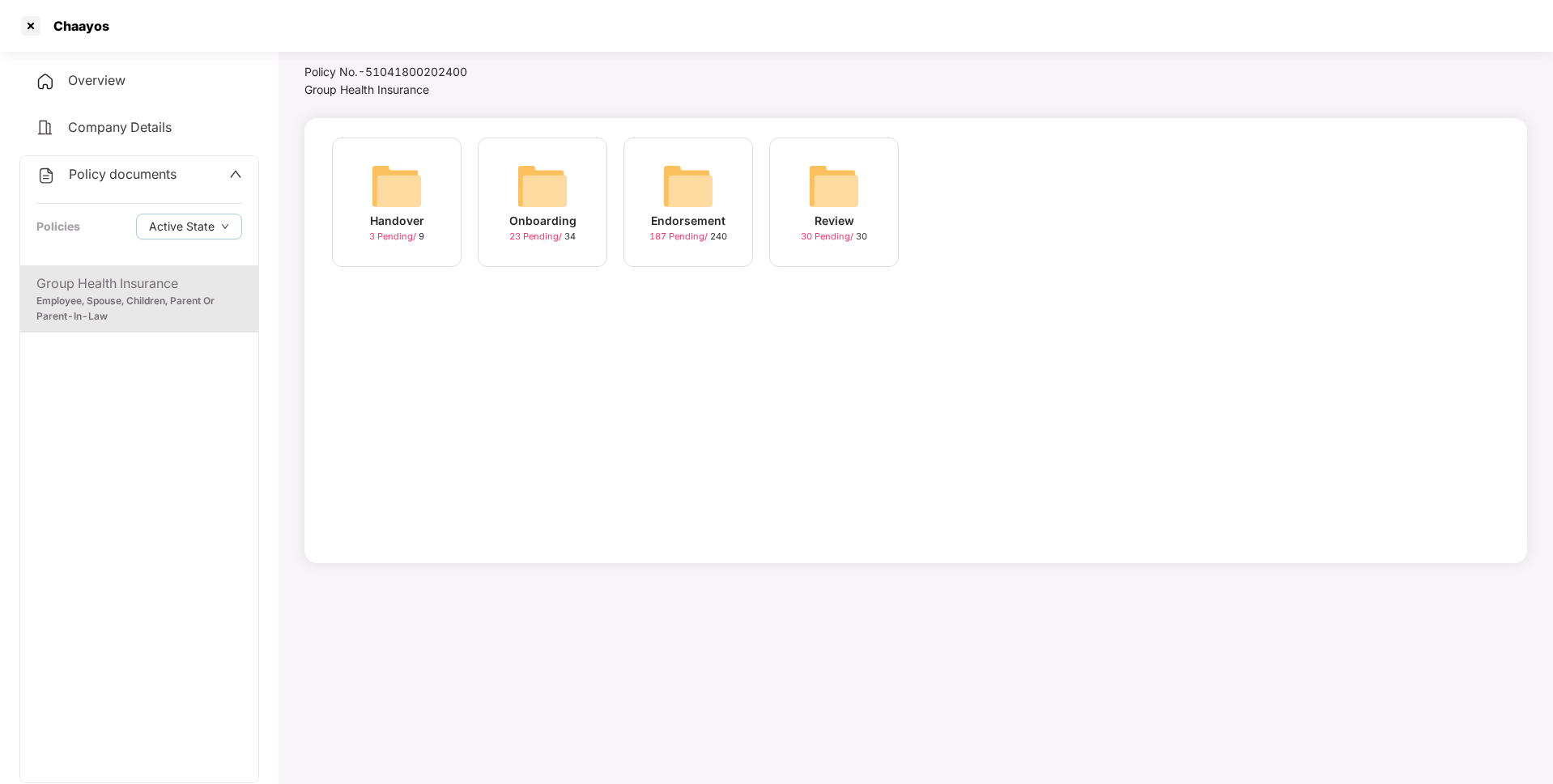
click at [673, 219] on div "Endorsement" at bounding box center [688, 221] width 75 height 18
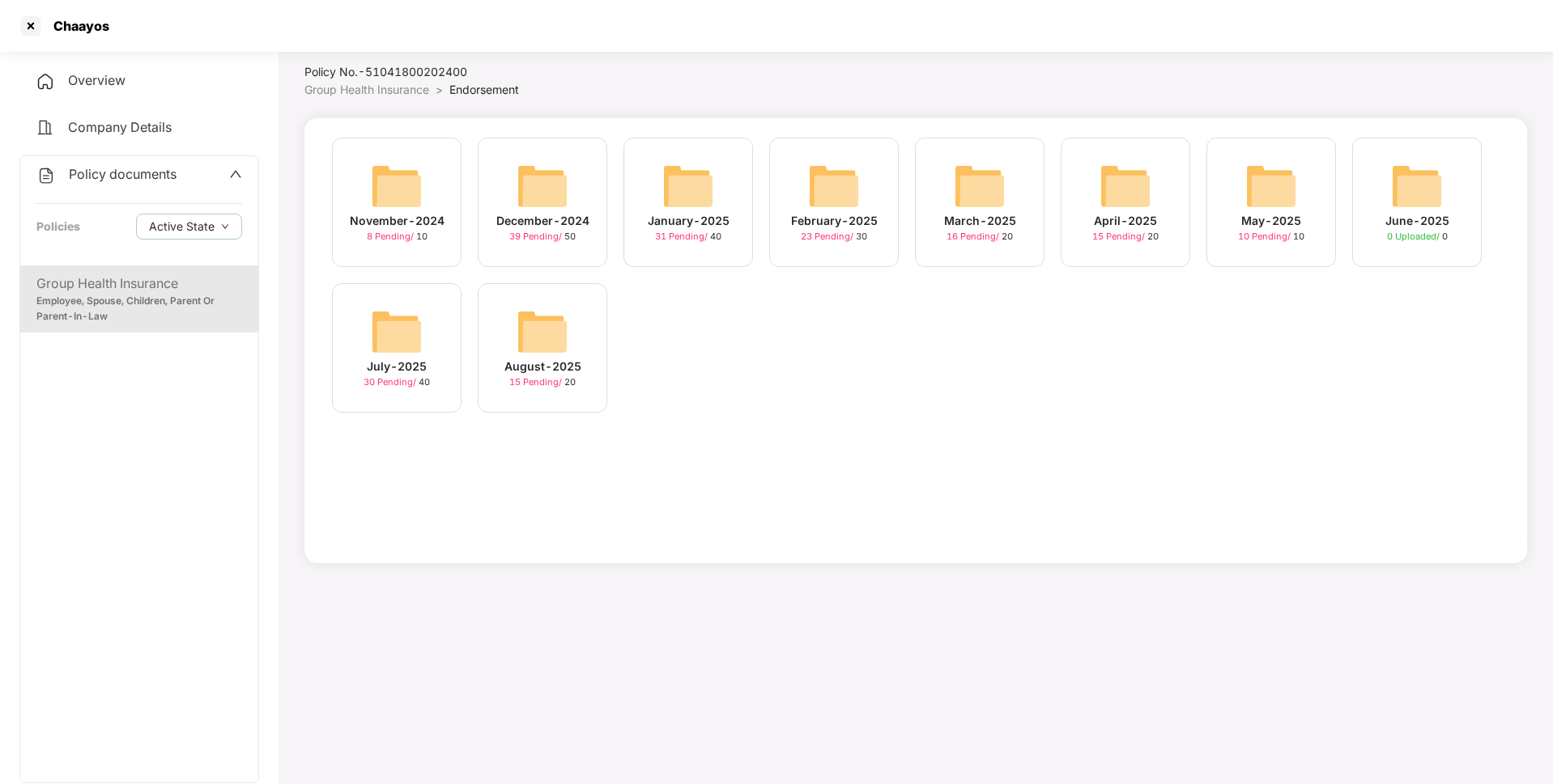
click at [545, 312] on img at bounding box center [542, 332] width 52 height 52
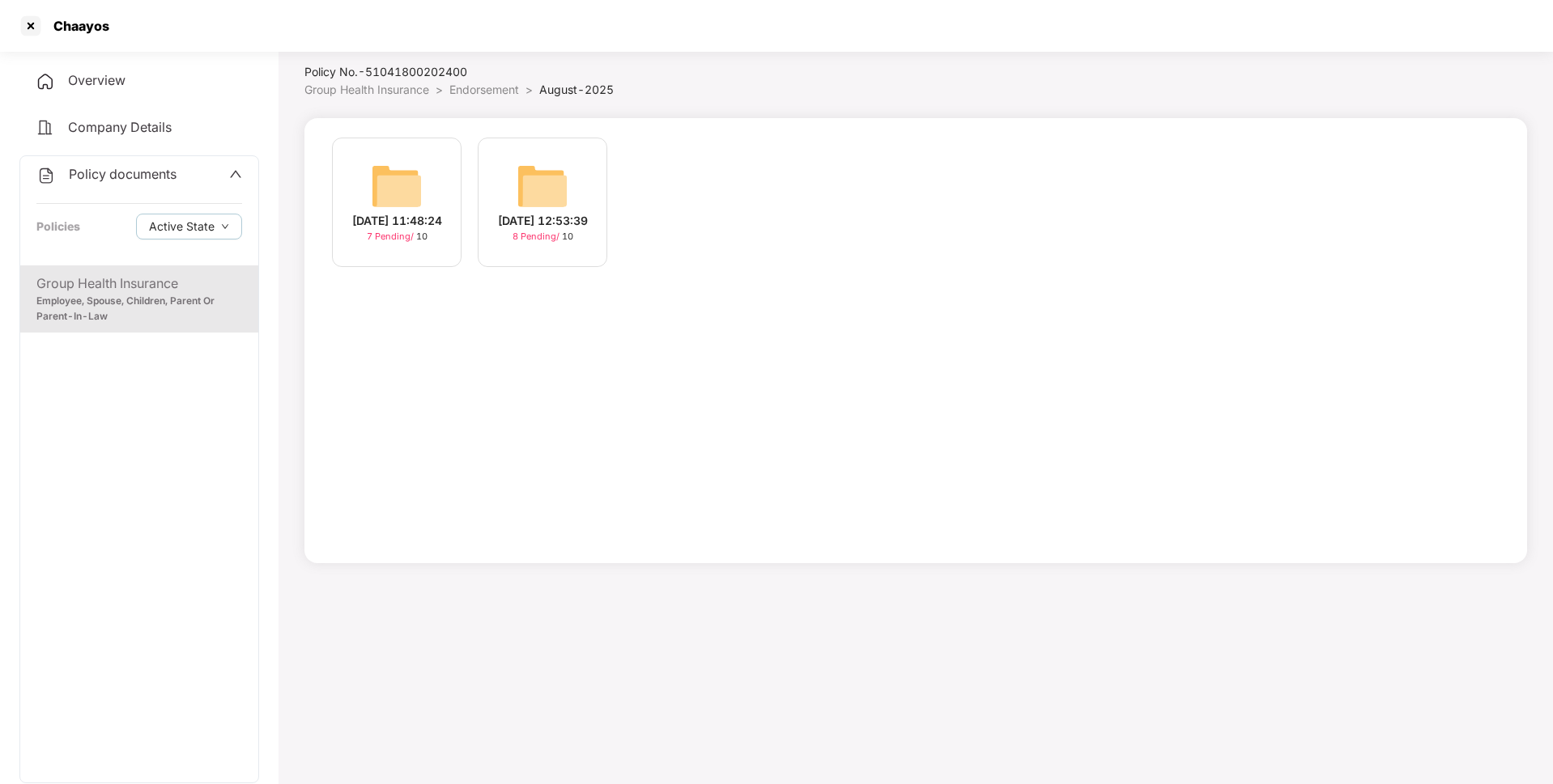
click at [378, 185] on img at bounding box center [397, 186] width 52 height 52
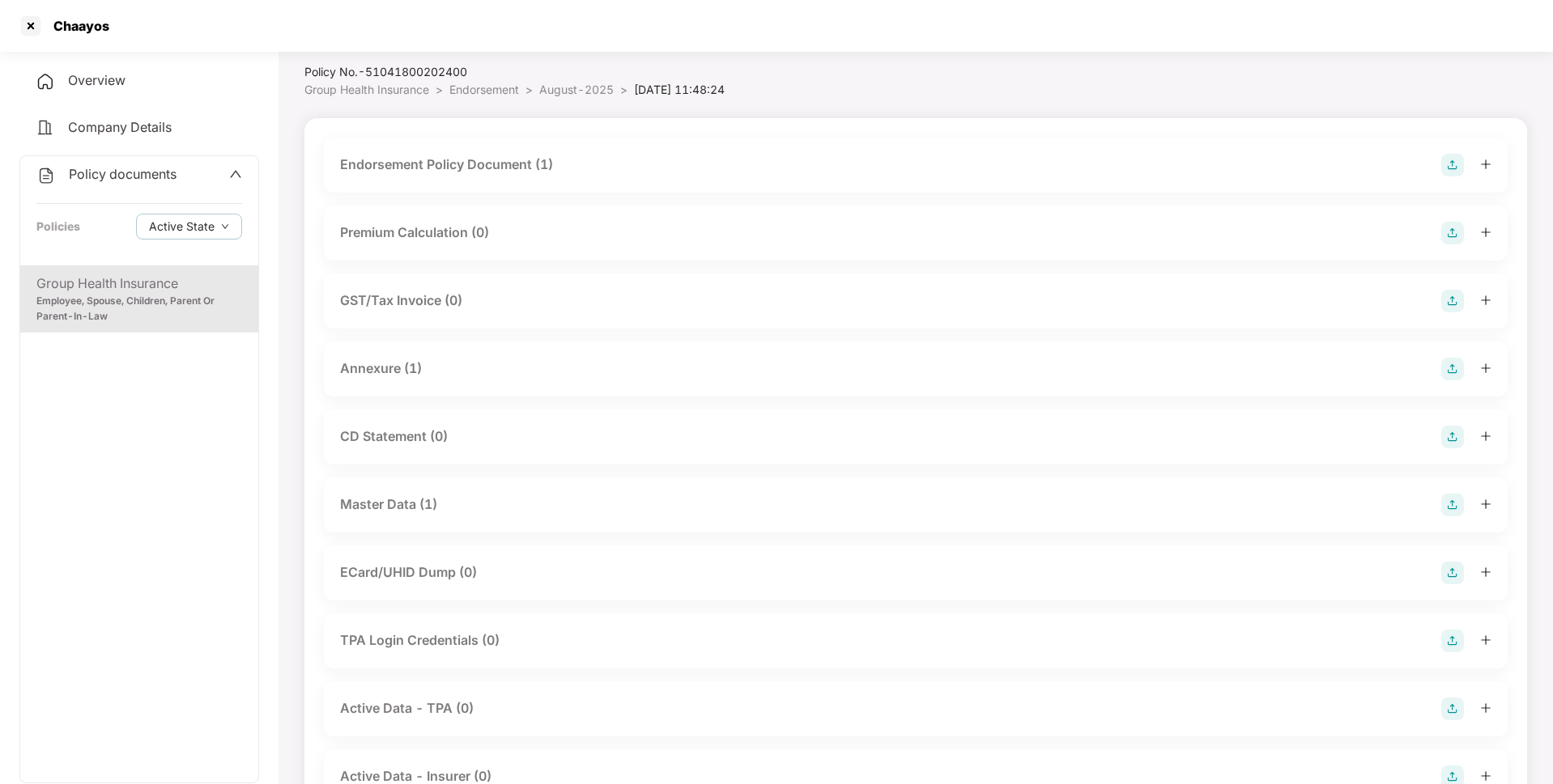
click at [575, 91] on span "August-2025" at bounding box center [576, 89] width 75 height 14
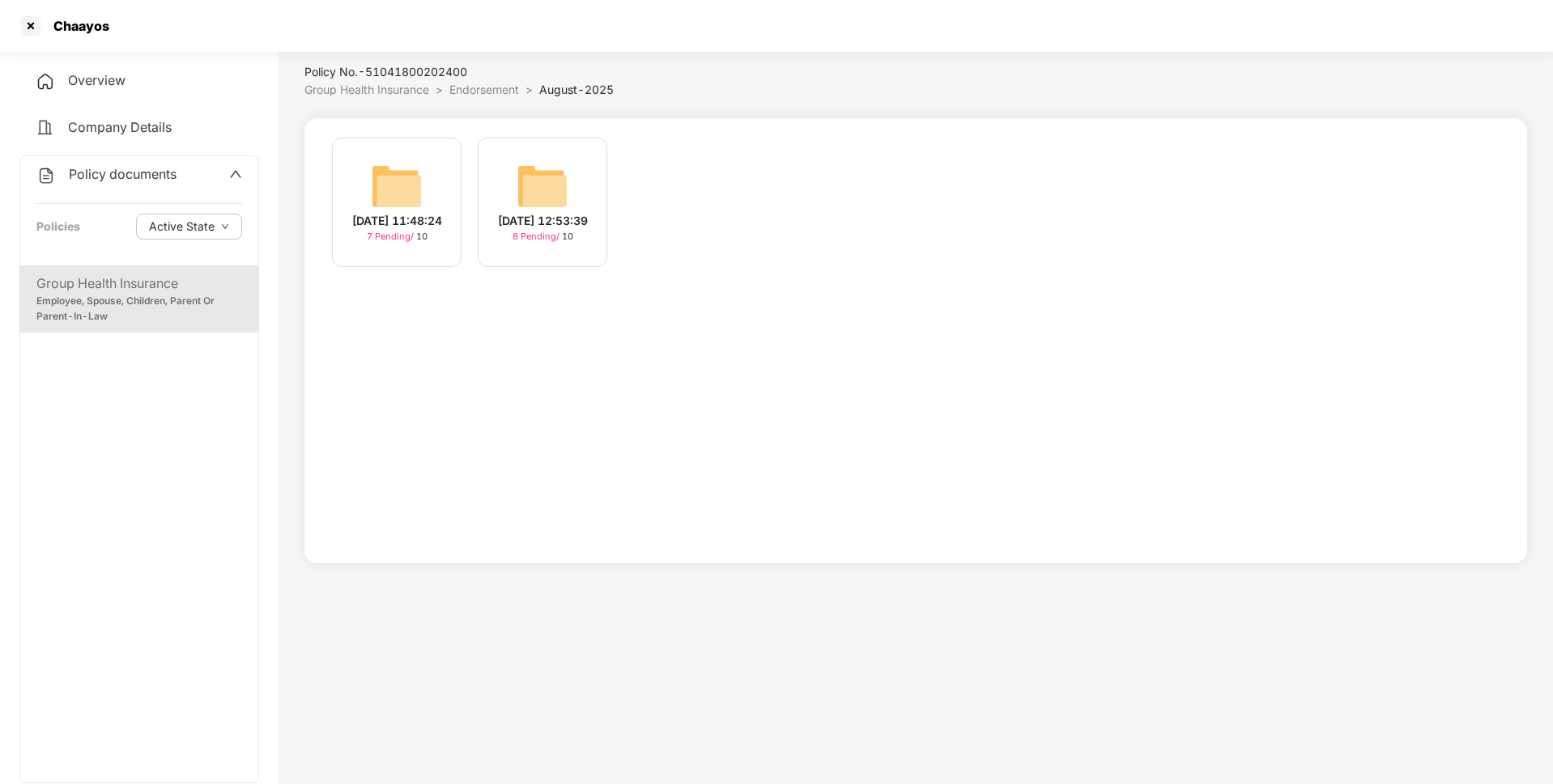
click at [400, 198] on img at bounding box center [397, 186] width 52 height 52
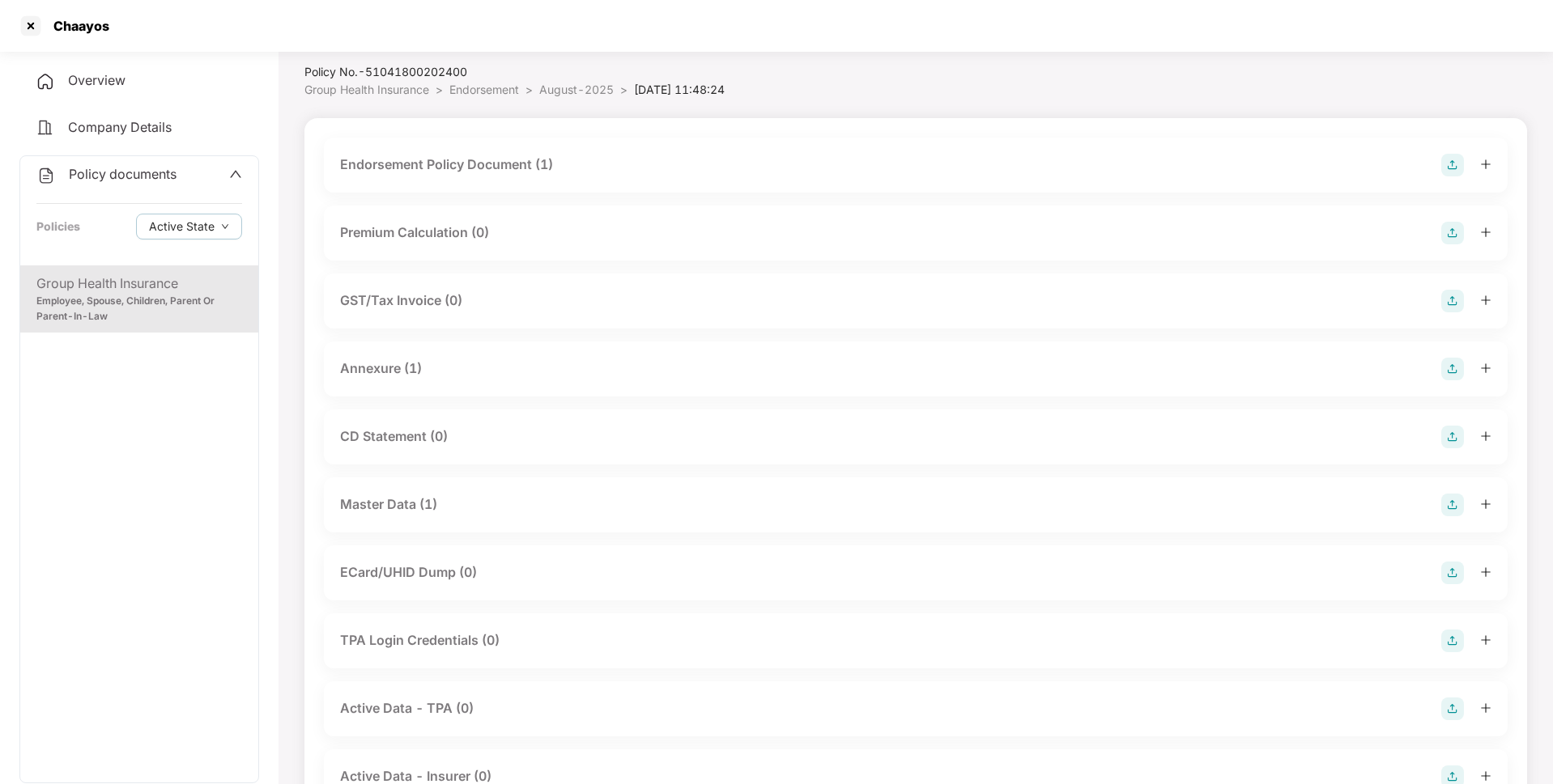
scroll to position [117, 0]
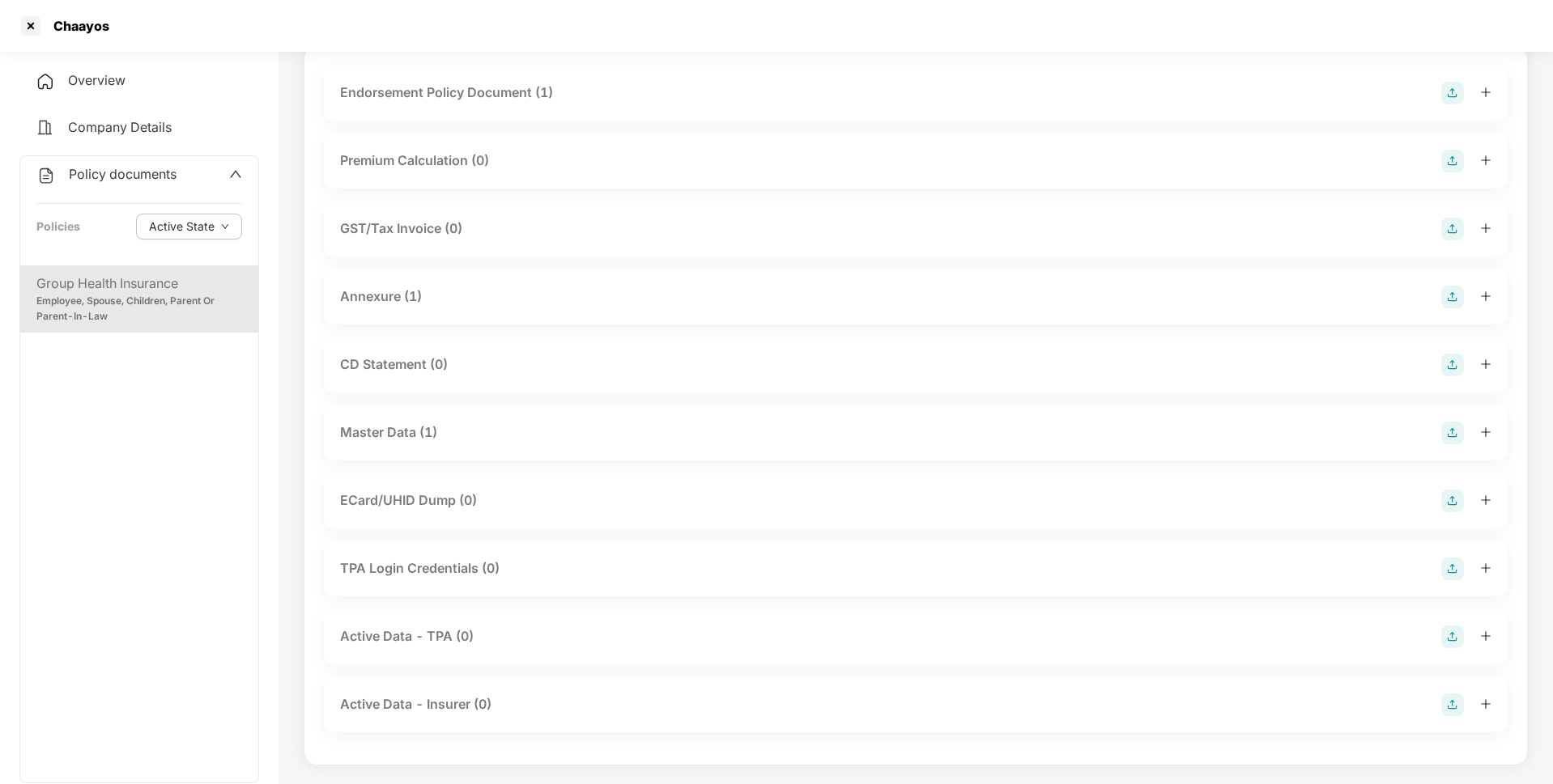
click at [1331, 432] on div "Master Data (1)" at bounding box center [916, 433] width 1151 height 23
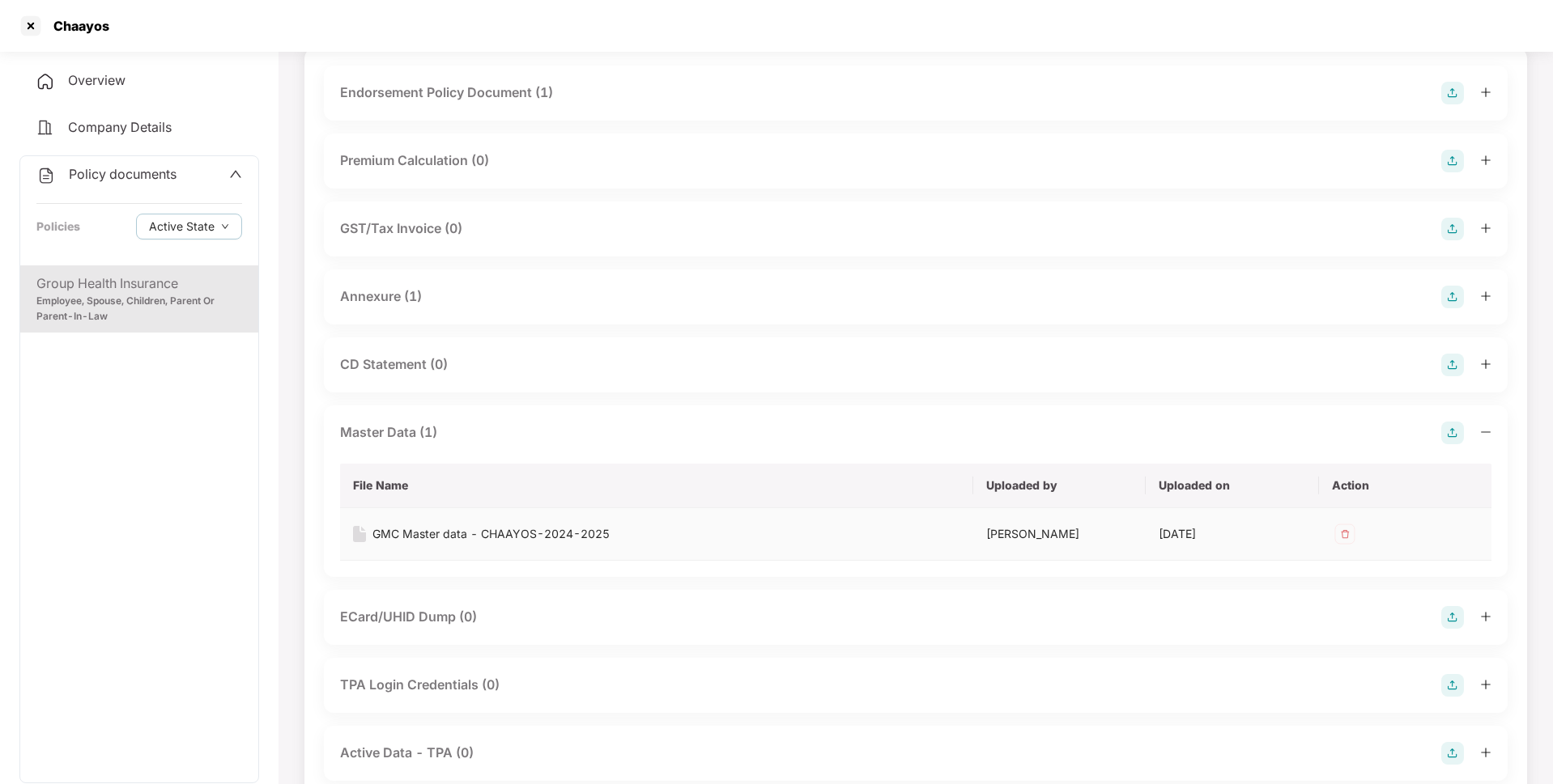
click at [1344, 536] on img at bounding box center [1344, 534] width 26 height 26
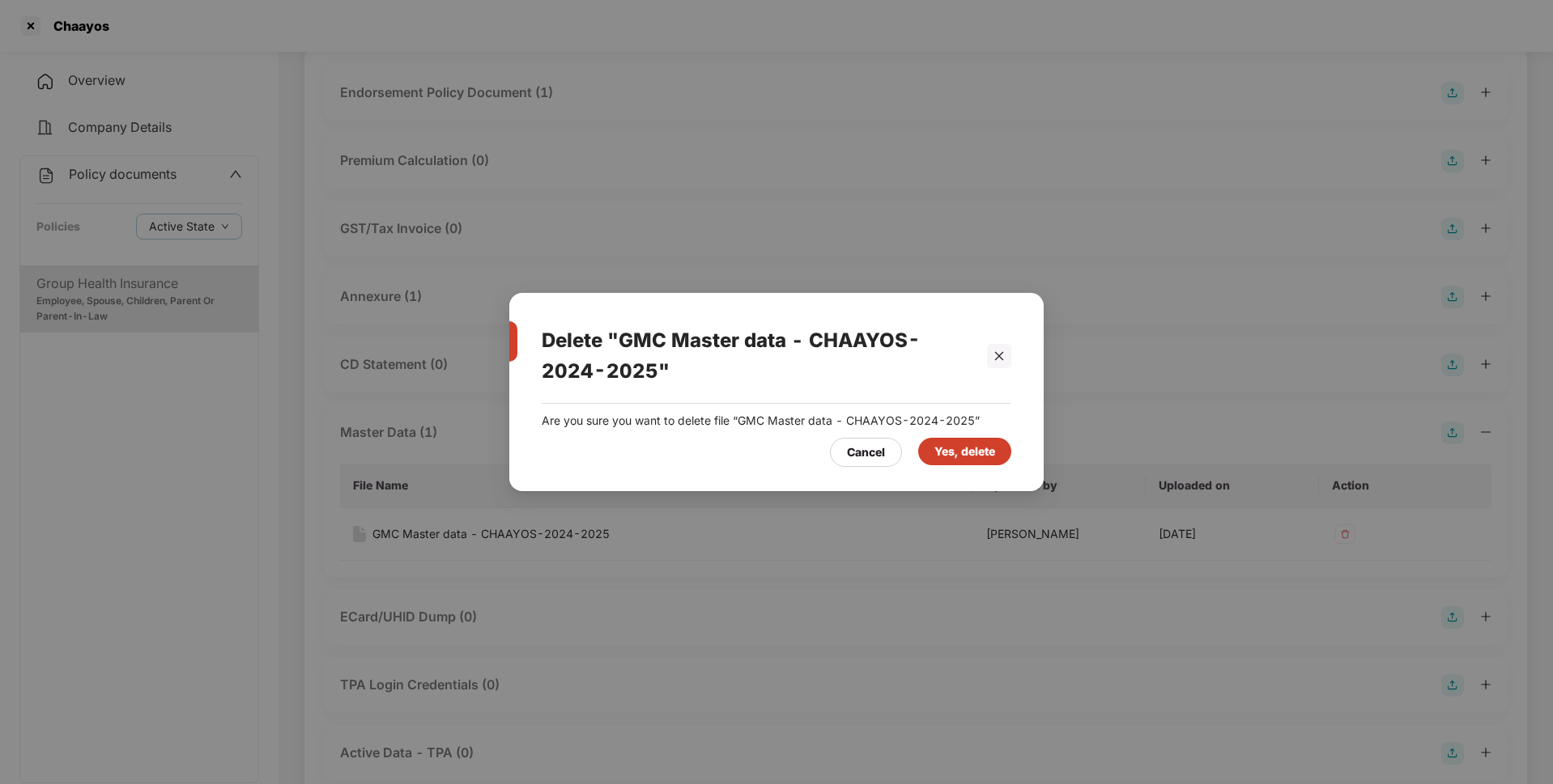
click at [950, 450] on div "Yes, delete" at bounding box center [964, 451] width 61 height 18
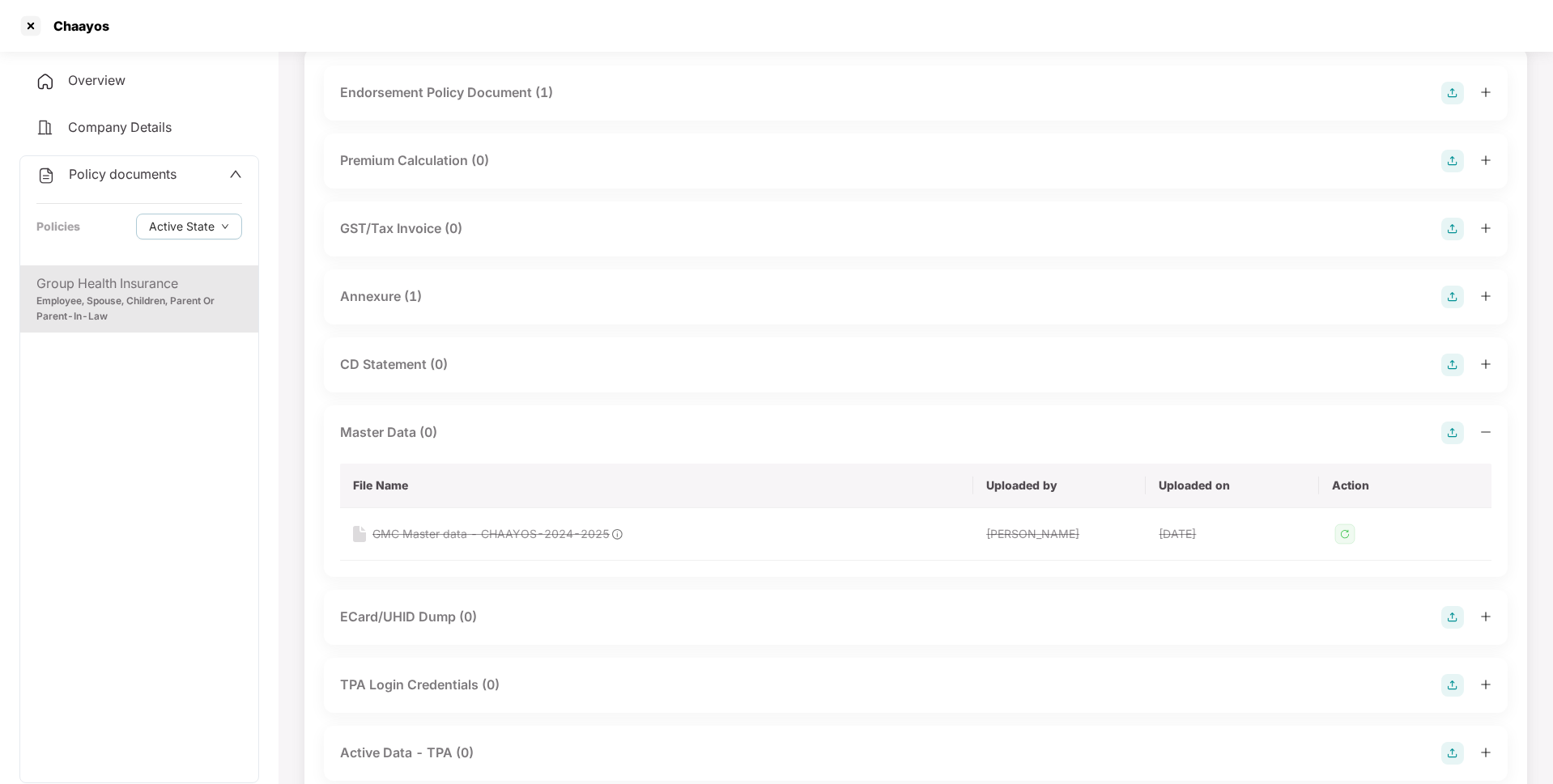
click at [1447, 440] on img at bounding box center [1452, 433] width 23 height 23
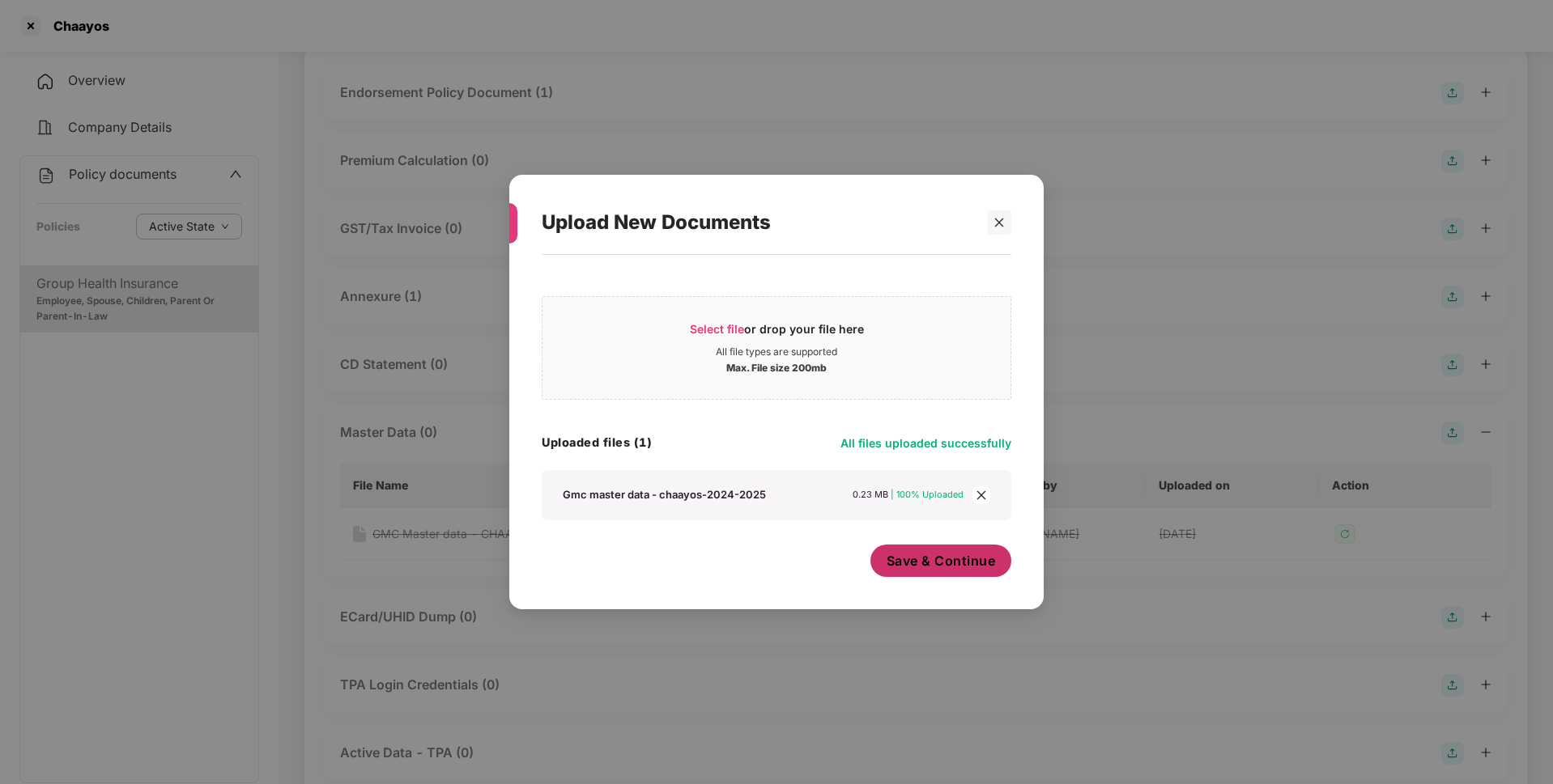
click at [944, 558] on span "Save & Continue" at bounding box center [941, 561] width 110 height 18
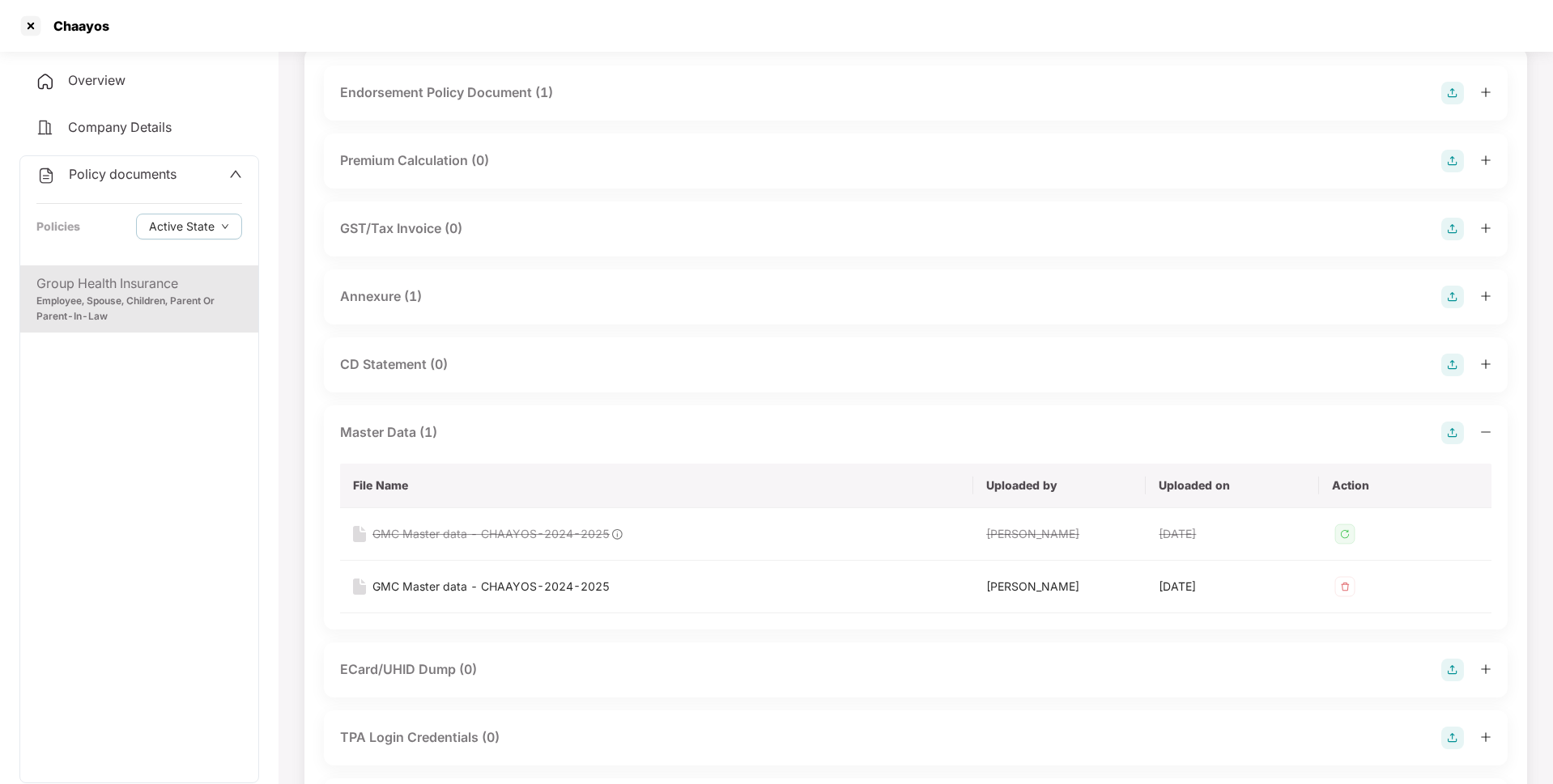
click at [192, 465] on div "Group Health Insurance Employee, Spouse, Children, Parent Or Parent-In-Law" at bounding box center [139, 523] width 238 height 517
click at [32, 10] on div "Chaayos" at bounding box center [776, 26] width 1553 height 52
click at [28, 27] on div at bounding box center [31, 26] width 26 height 26
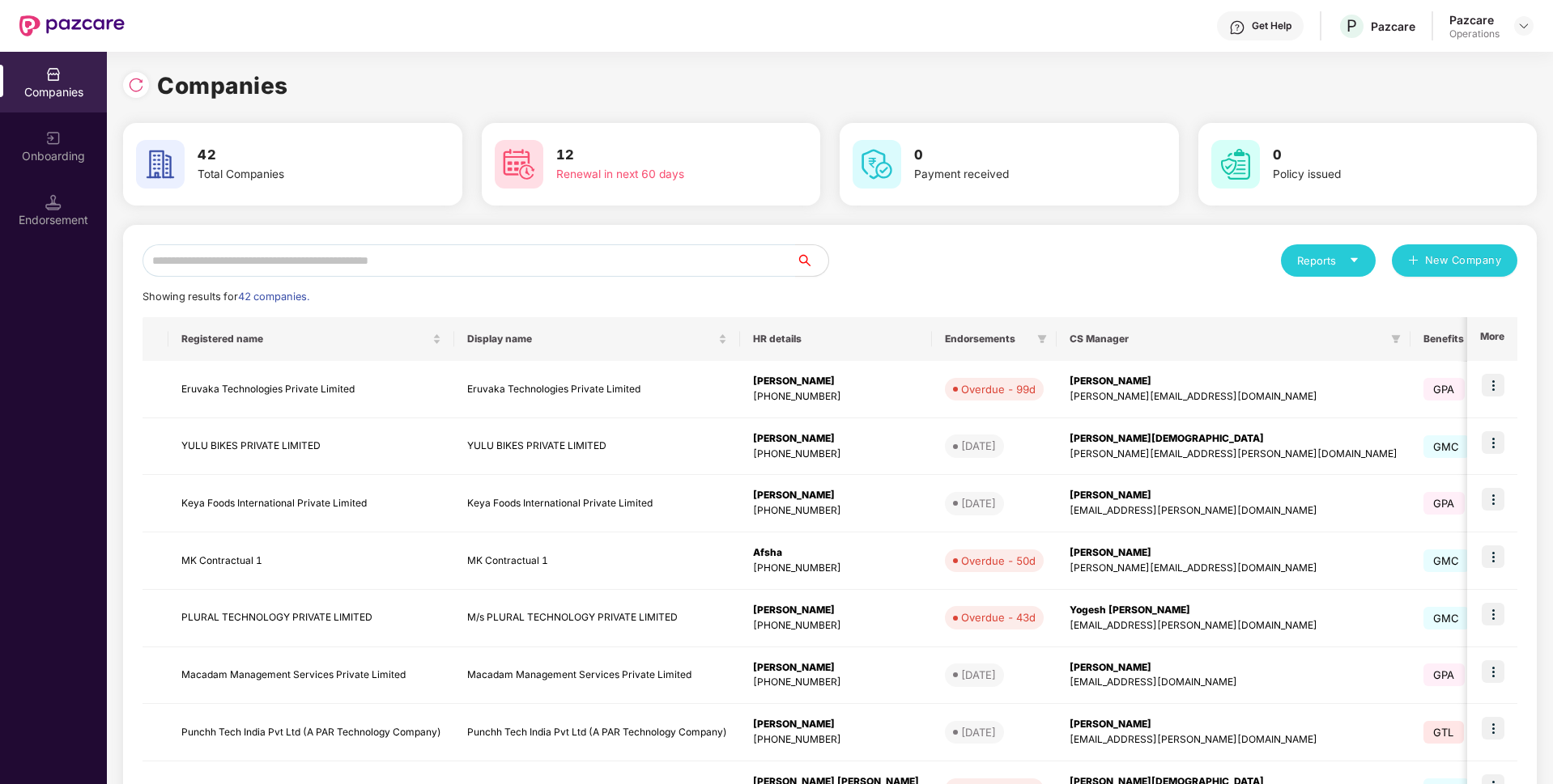
scroll to position [0, 0]
click at [296, 256] on input "text" at bounding box center [468, 261] width 654 height 32
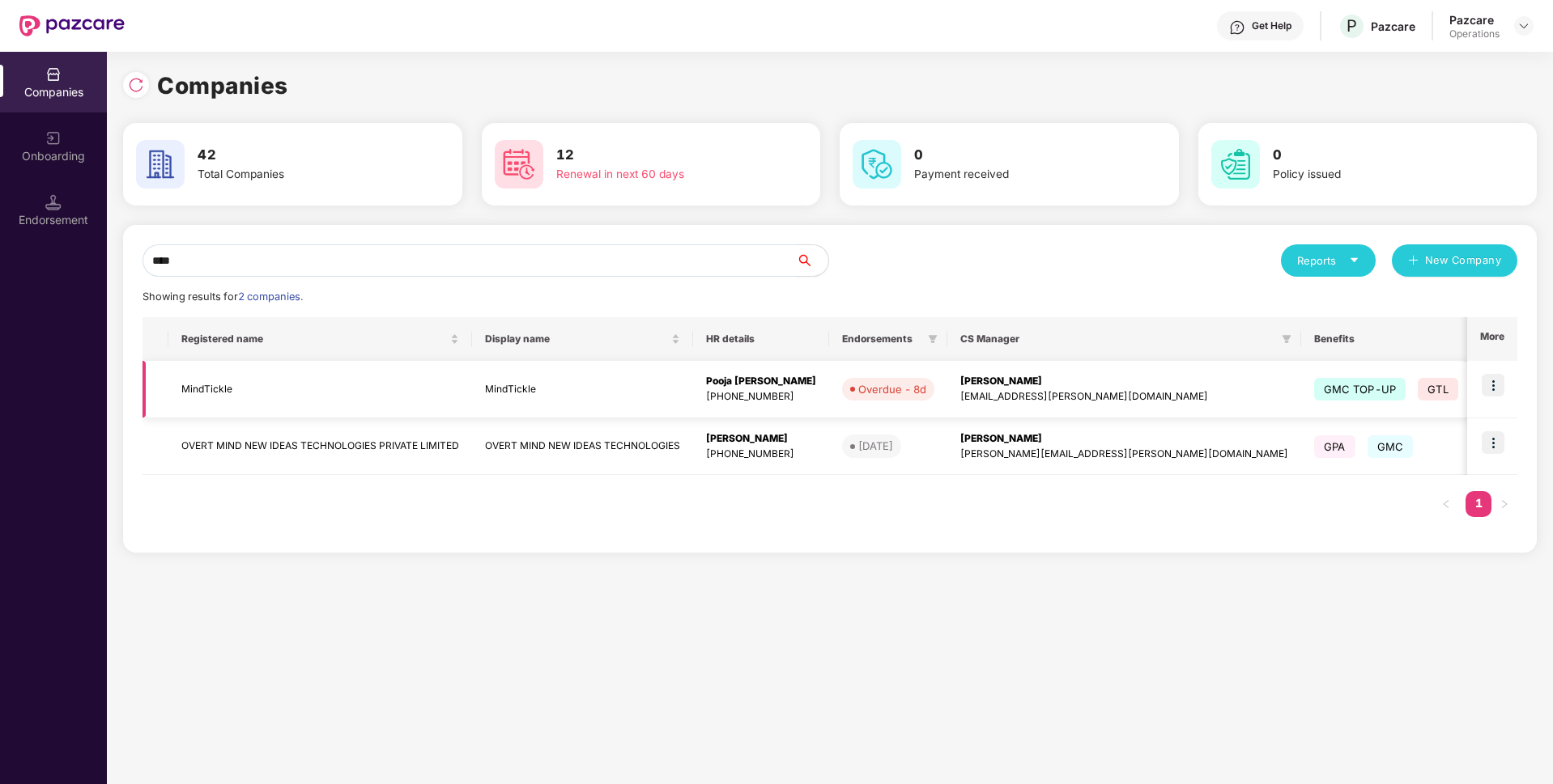
type input "****"
click at [1500, 389] on img at bounding box center [1493, 386] width 23 height 23
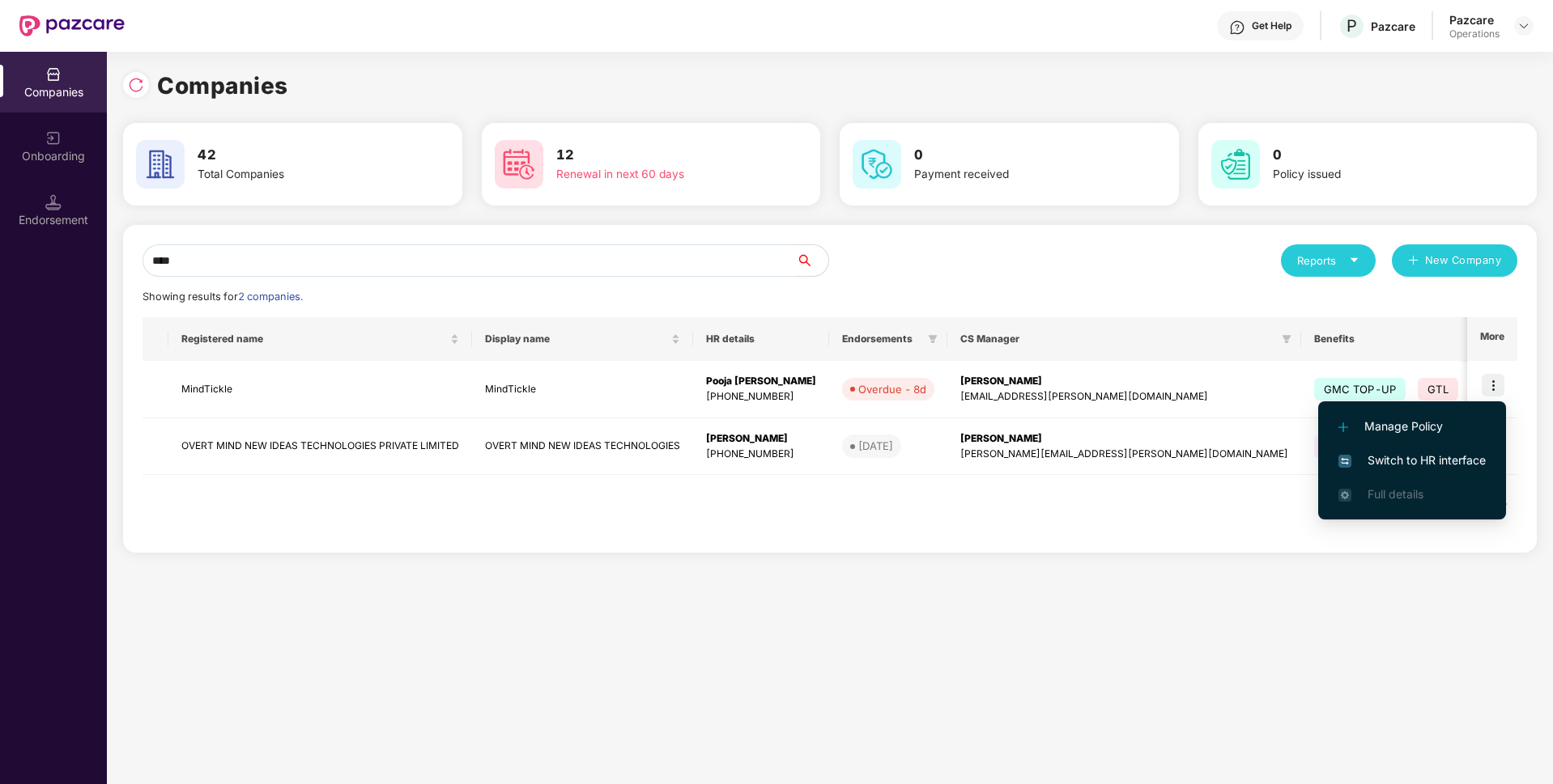
click at [1392, 455] on span "Switch to HR interface" at bounding box center [1411, 460] width 147 height 18
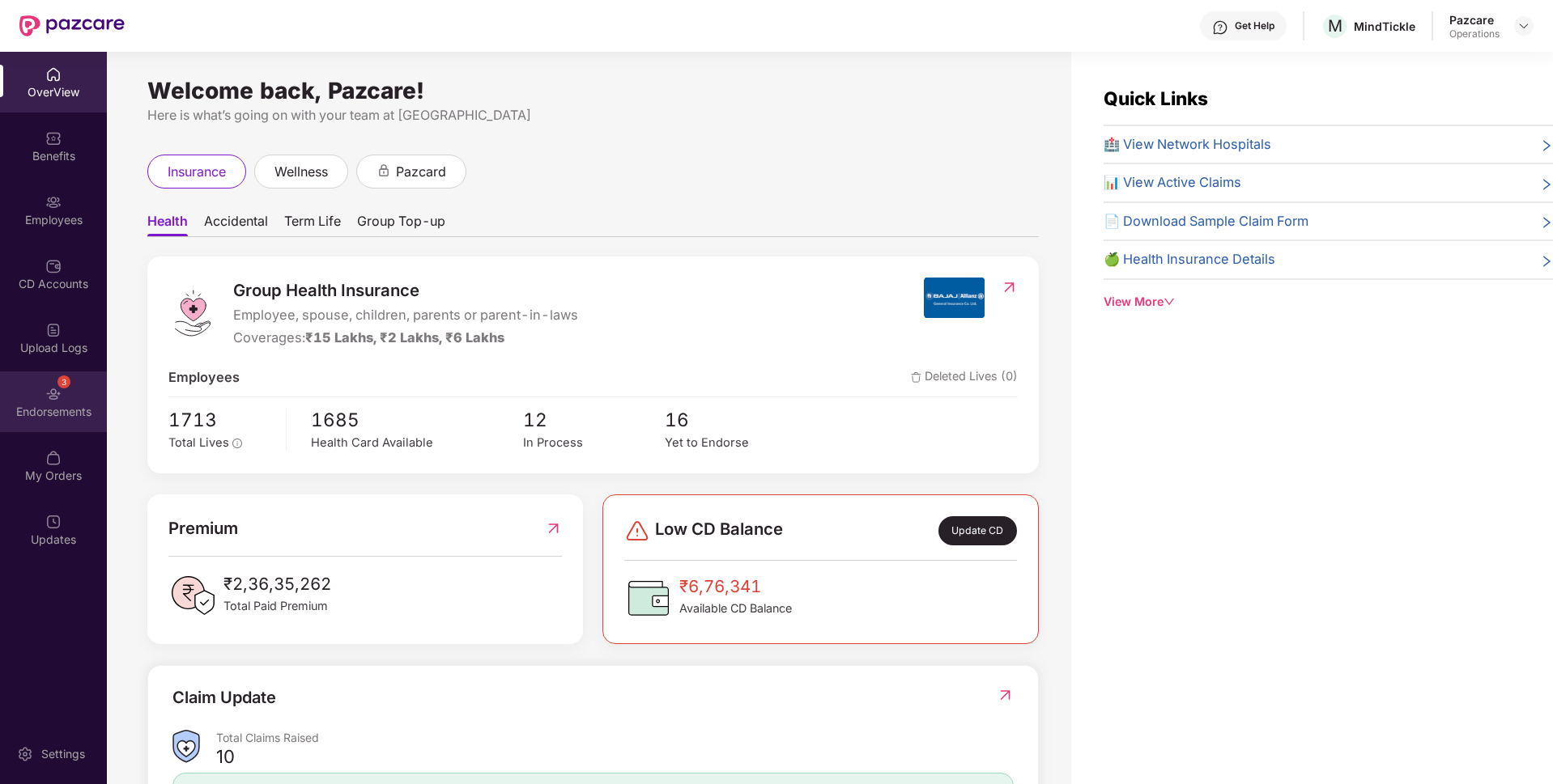
click at [47, 403] on div "3 Endorsements" at bounding box center [54, 402] width 107 height 61
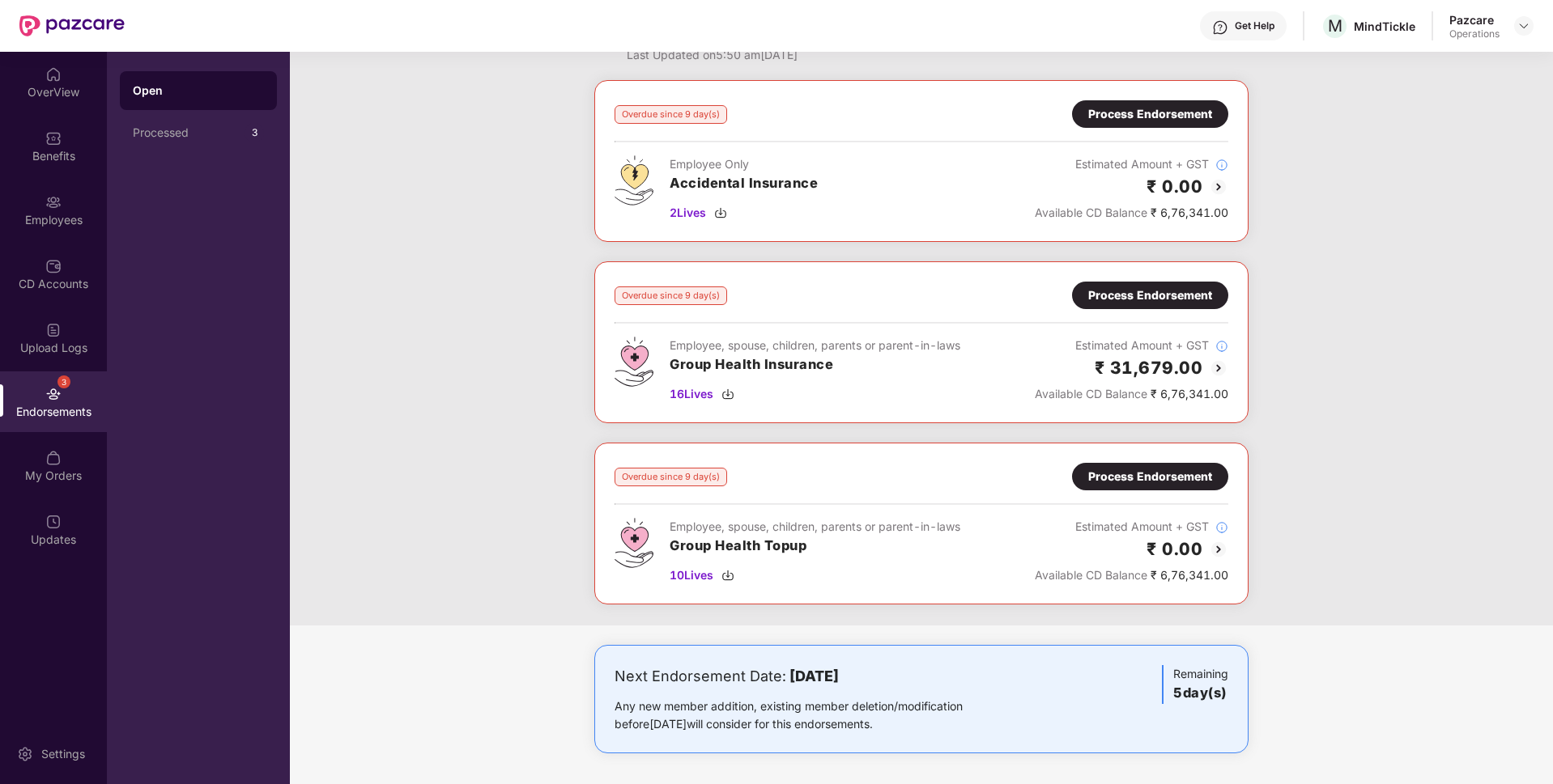
scroll to position [62, 0]
click at [1171, 118] on div "Process Endorsement" at bounding box center [1150, 113] width 124 height 18
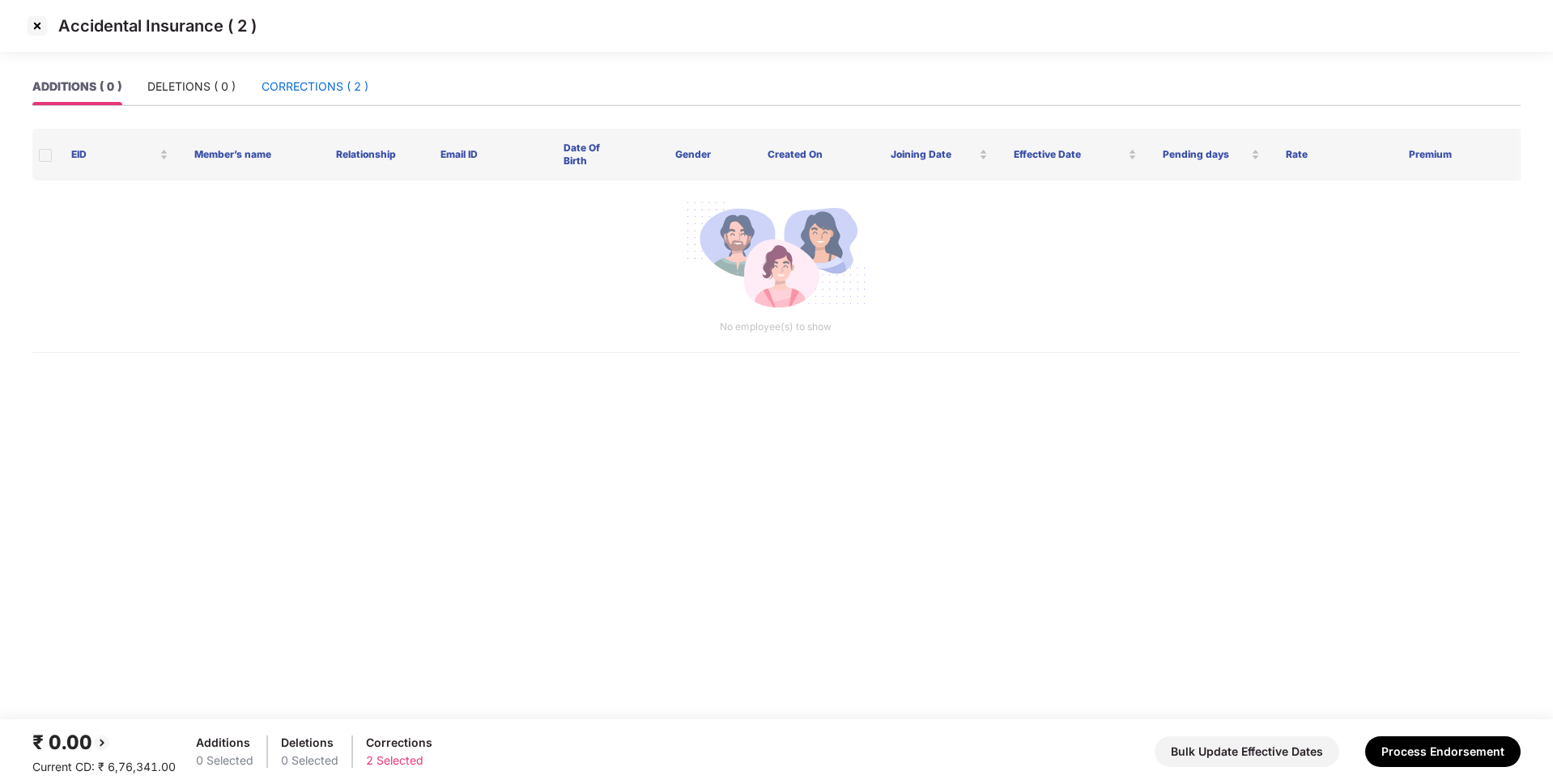
click at [337, 83] on div "CORRECTIONS ( 2 )" at bounding box center [315, 87] width 107 height 18
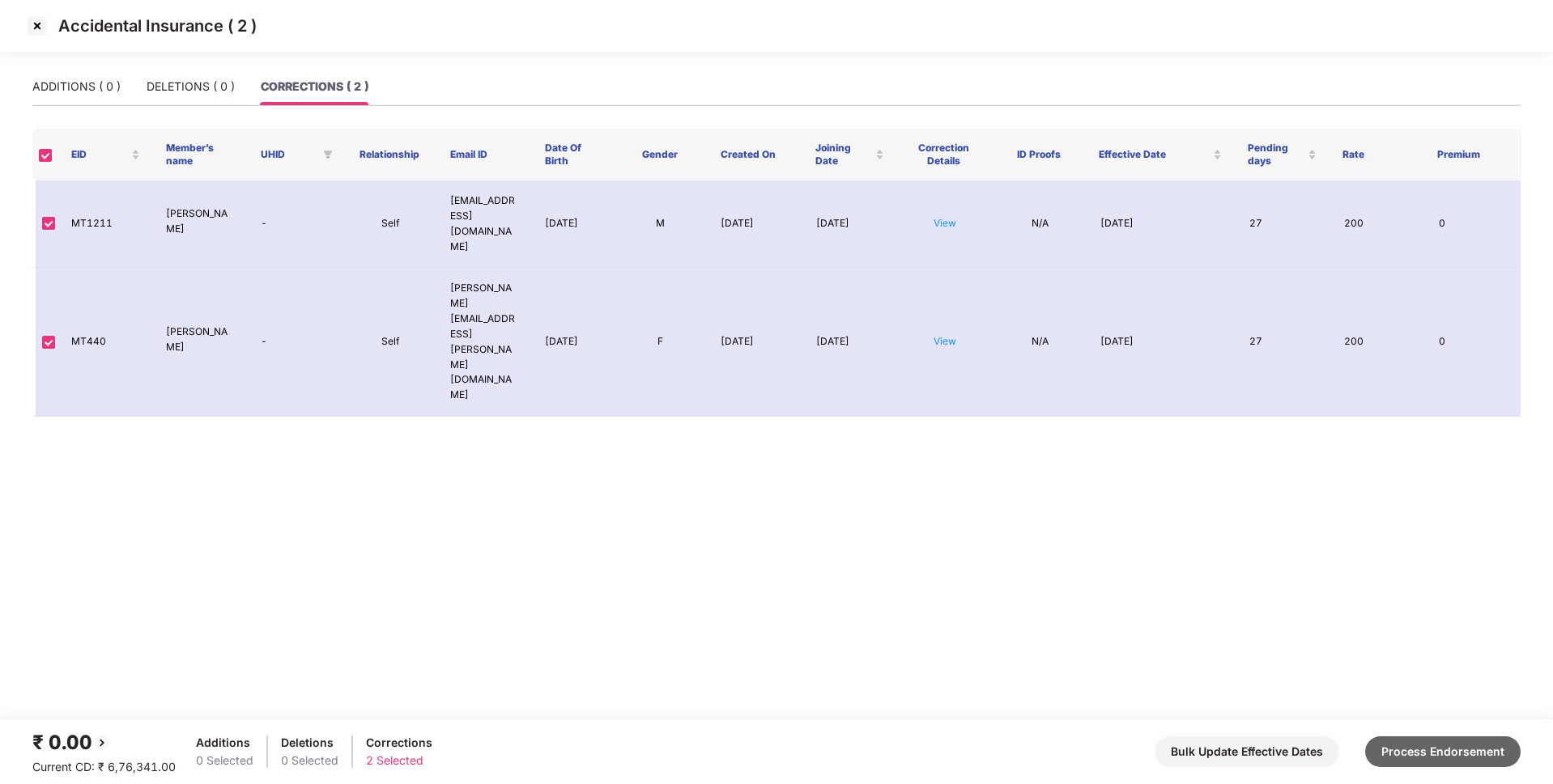
click at [1427, 743] on button "Process Endorsement" at bounding box center [1442, 752] width 155 height 31
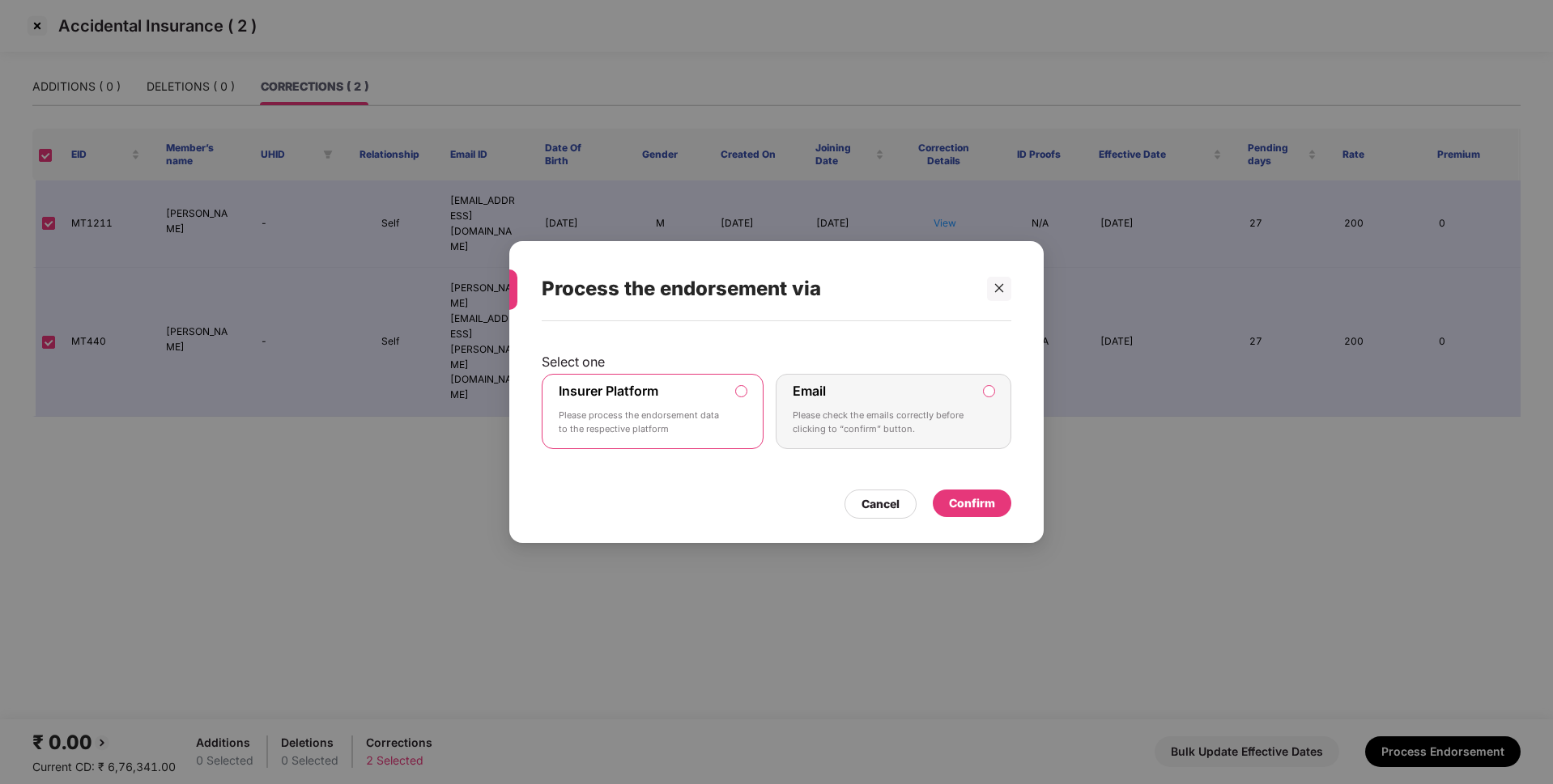
click at [985, 512] on div "Confirm" at bounding box center [972, 503] width 46 height 18
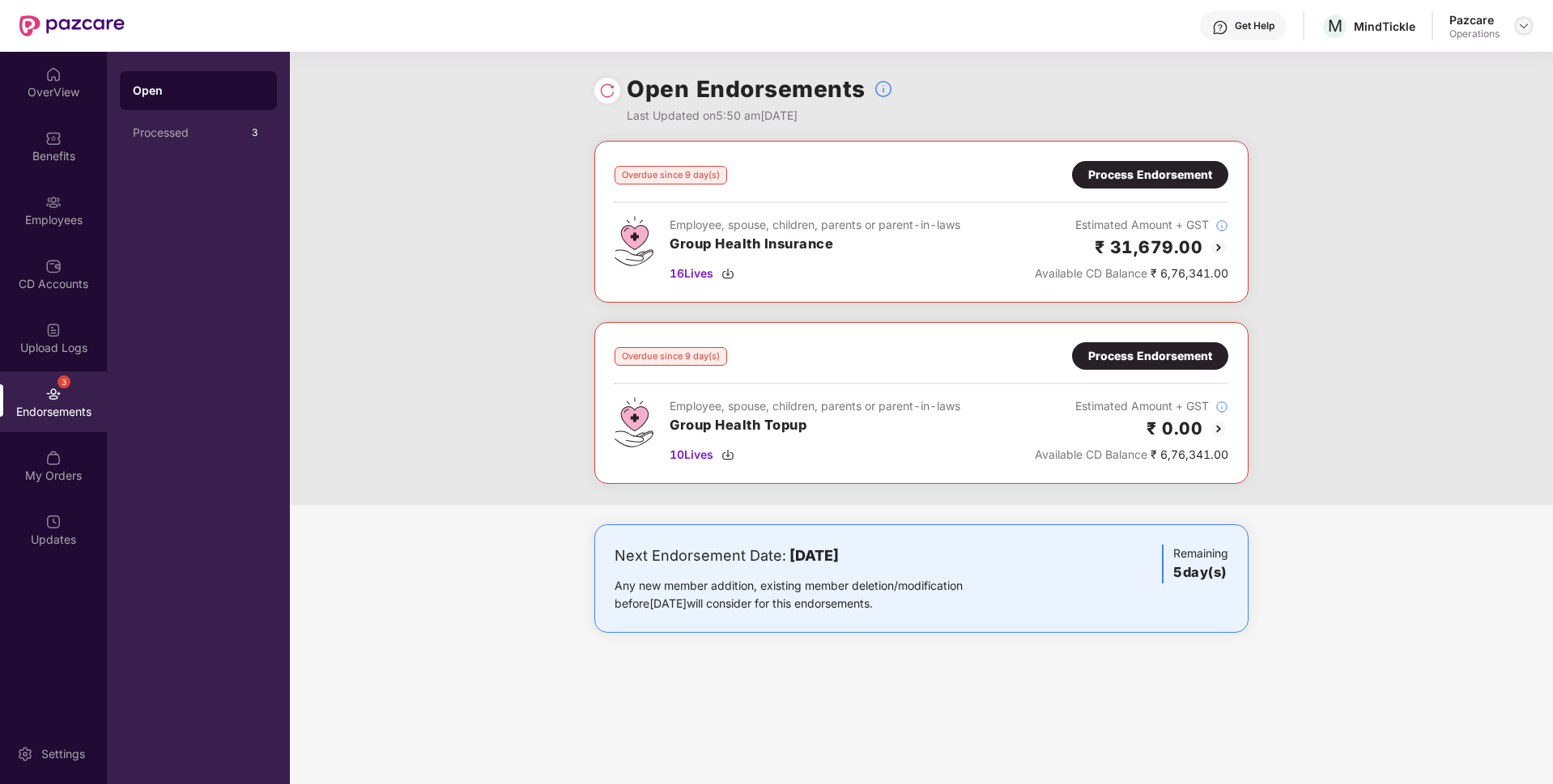
click at [1521, 27] on img at bounding box center [1524, 26] width 13 height 13
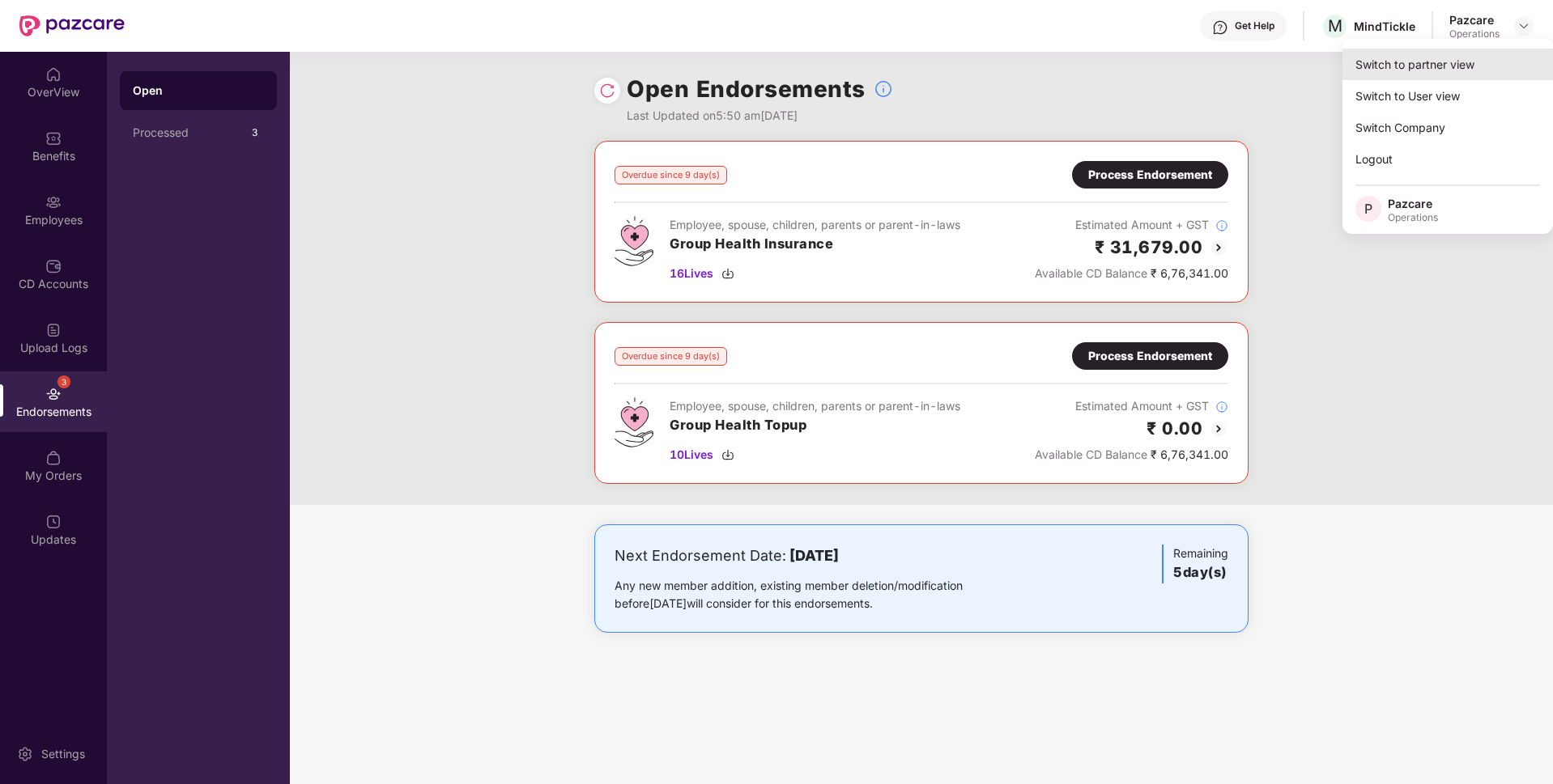
click at [1435, 62] on div "Switch to partner view" at bounding box center [1447, 64] width 210 height 32
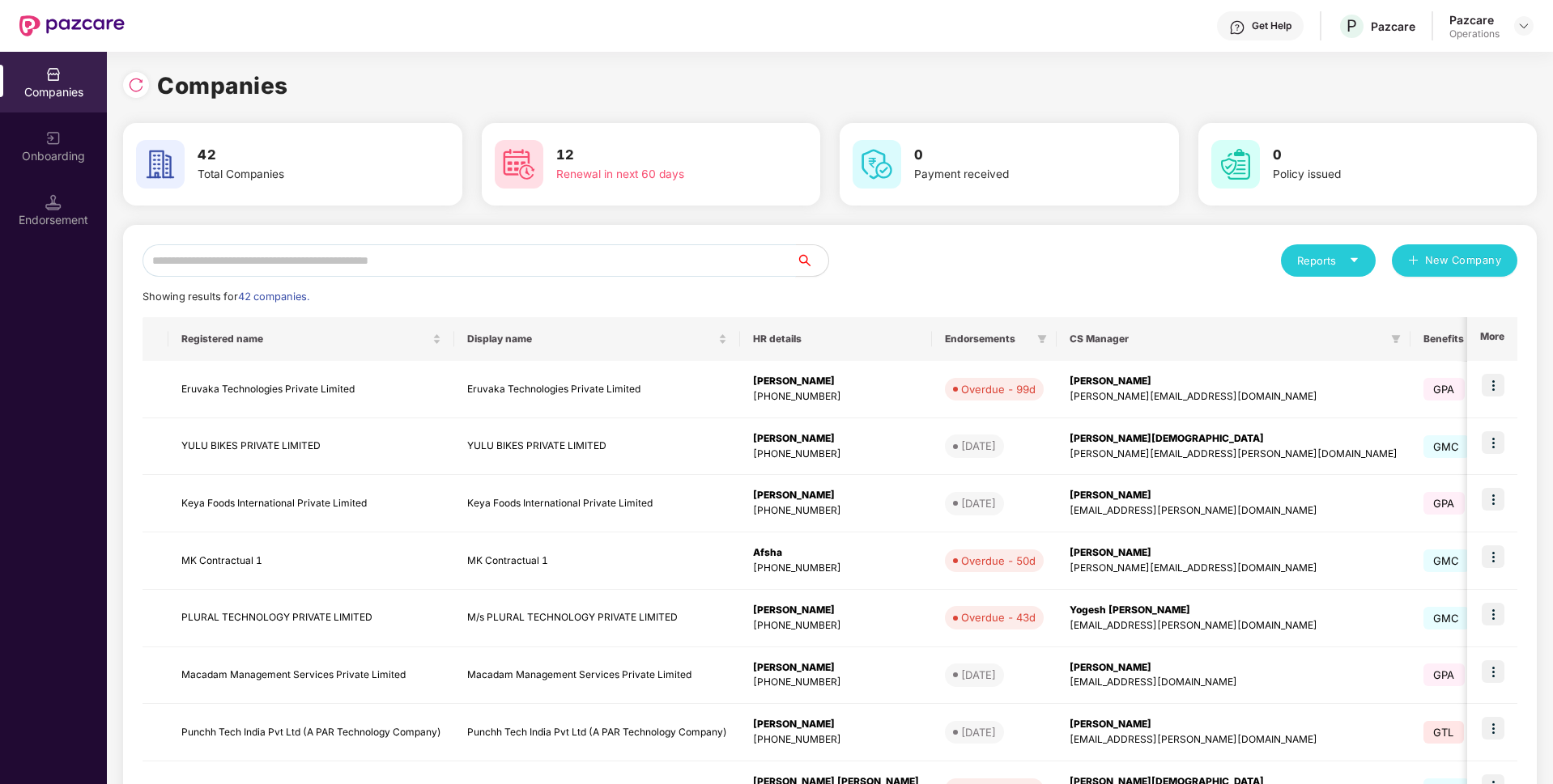
click at [715, 251] on input "text" at bounding box center [468, 261] width 654 height 32
paste input "**********"
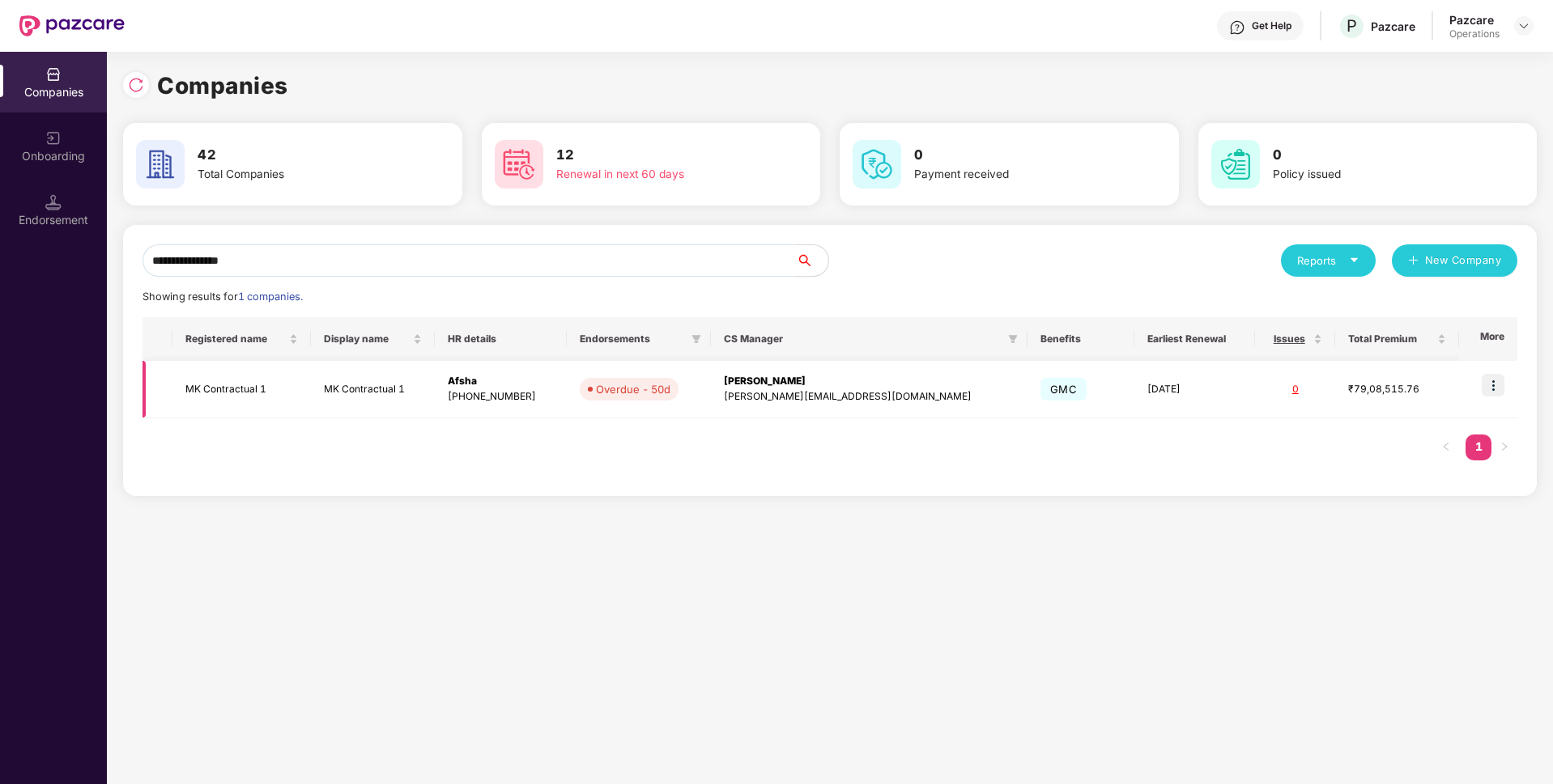
type input "**********"
click at [1498, 378] on img at bounding box center [1493, 386] width 23 height 23
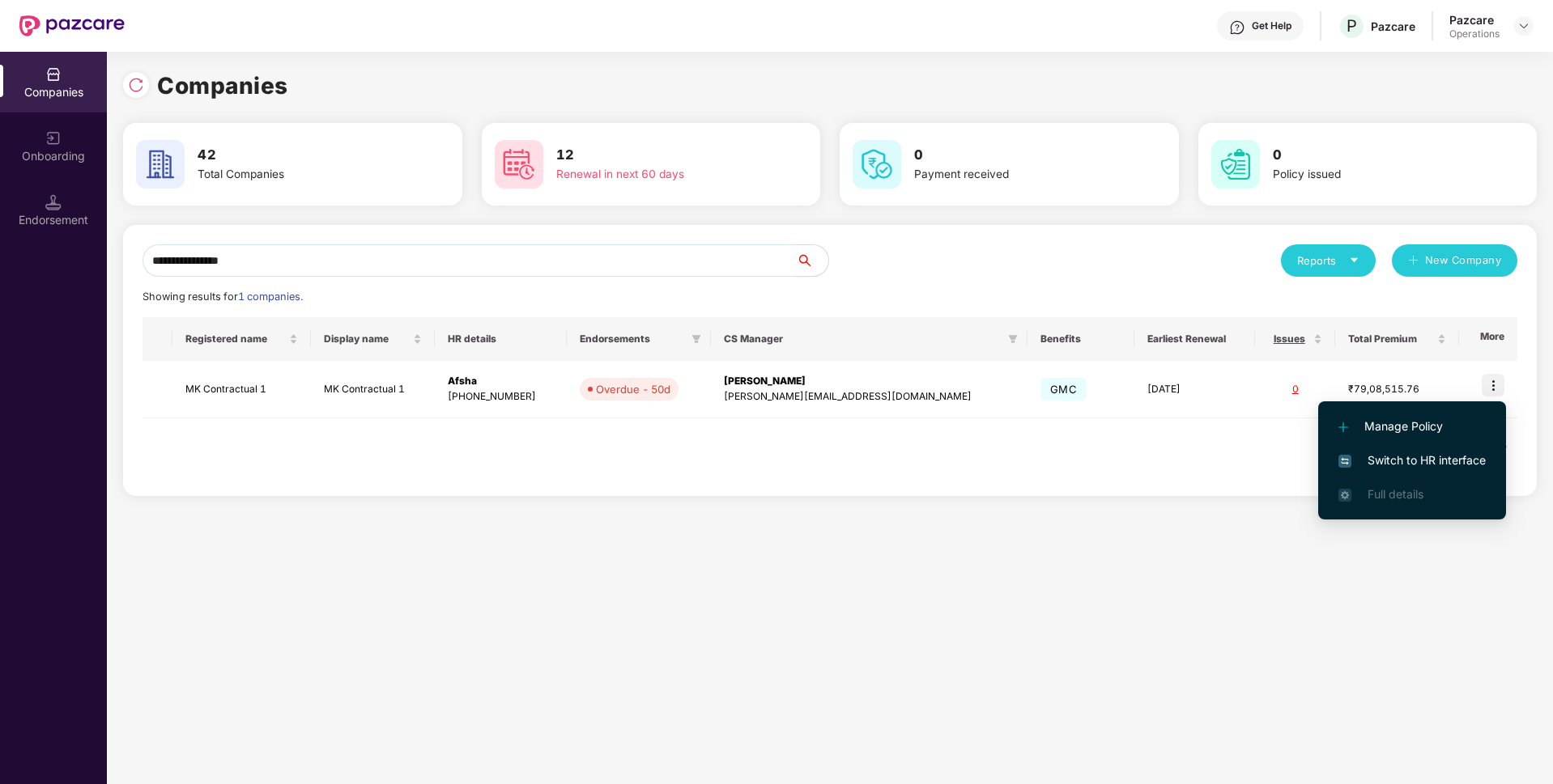
click at [1361, 462] on span "Switch to HR interface" at bounding box center [1411, 460] width 147 height 18
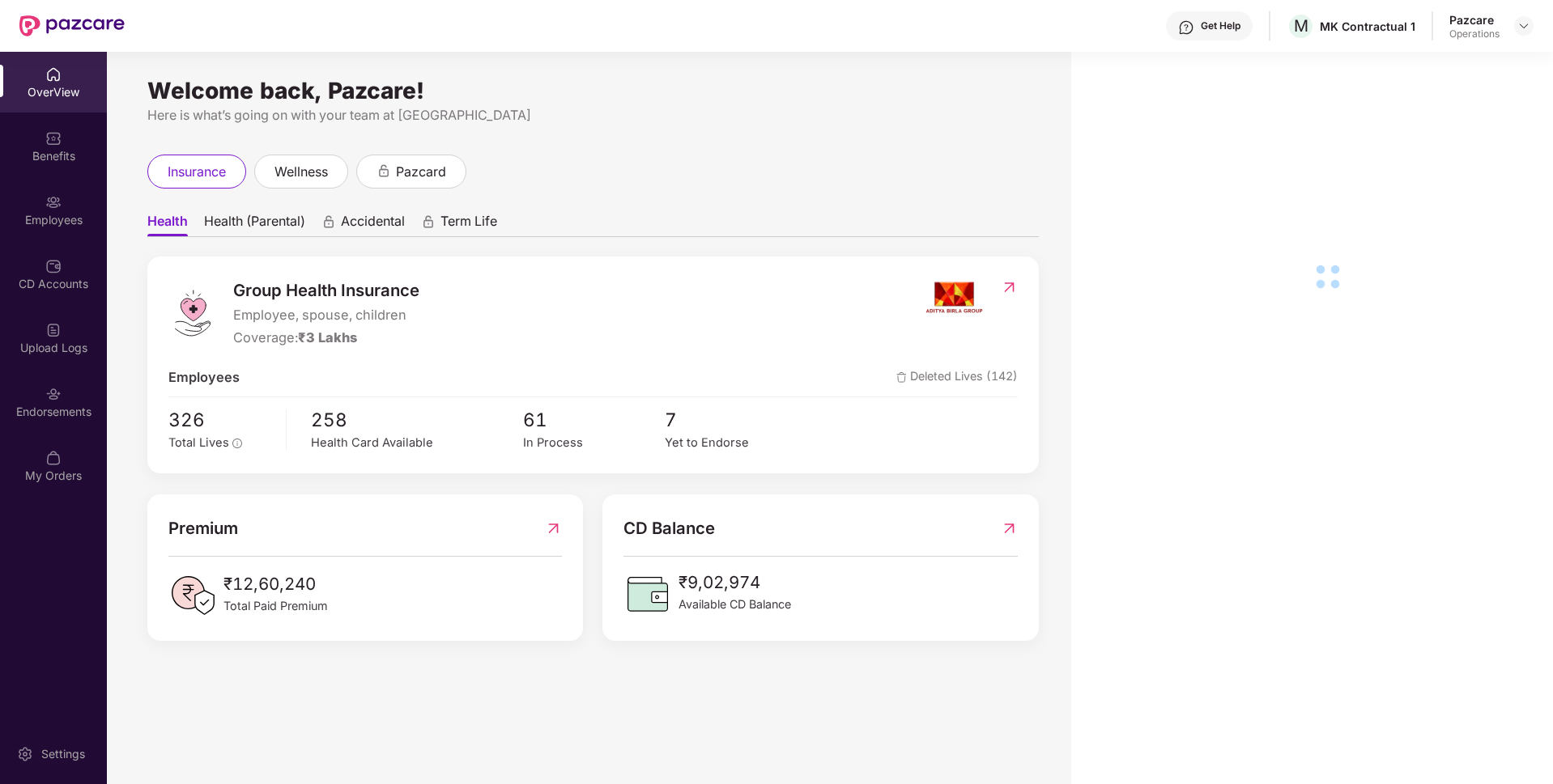
click at [2, 404] on div "Endorsements" at bounding box center [54, 412] width 107 height 16
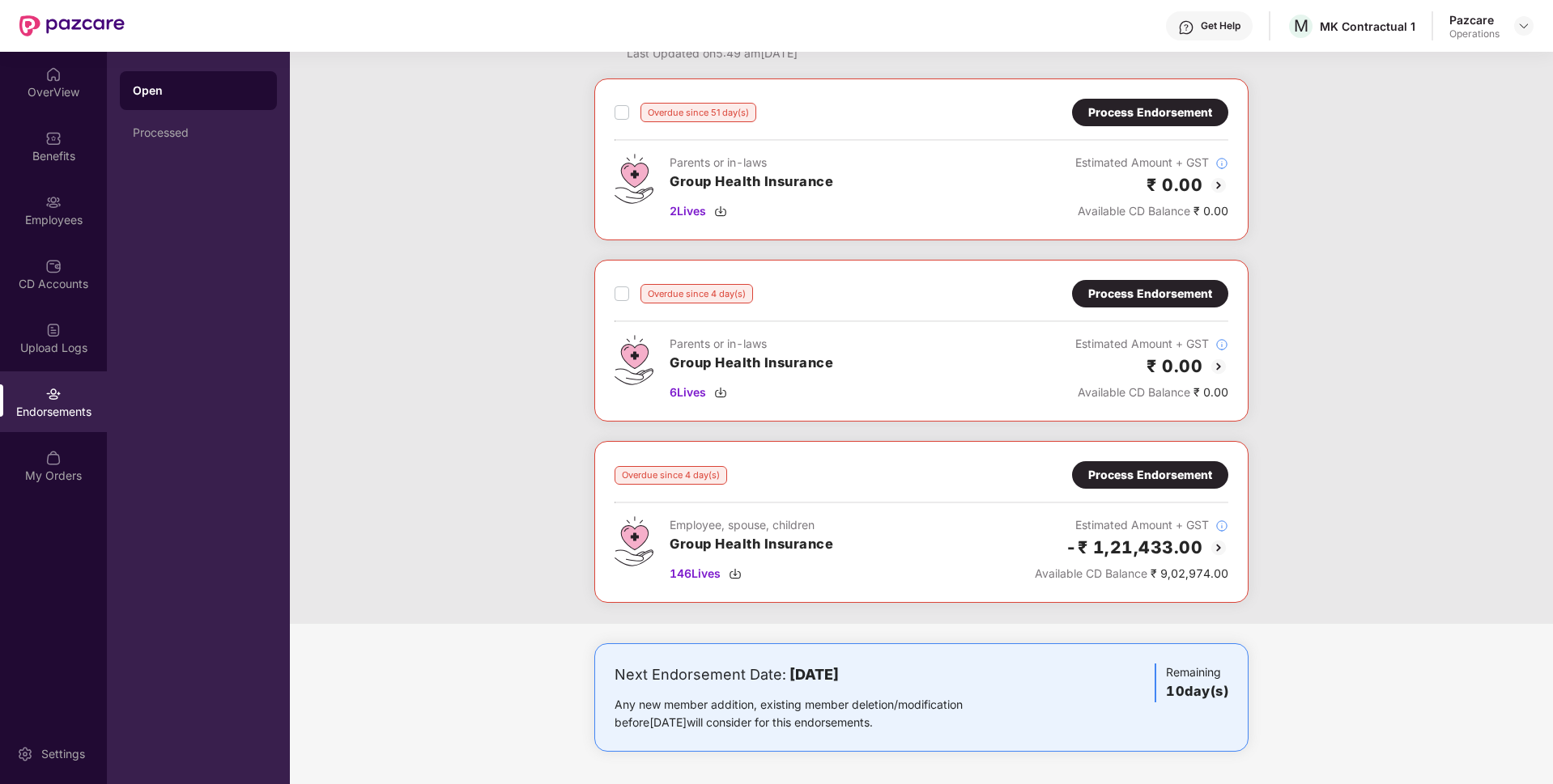
click at [1122, 474] on div "Process Endorsement" at bounding box center [1150, 475] width 124 height 18
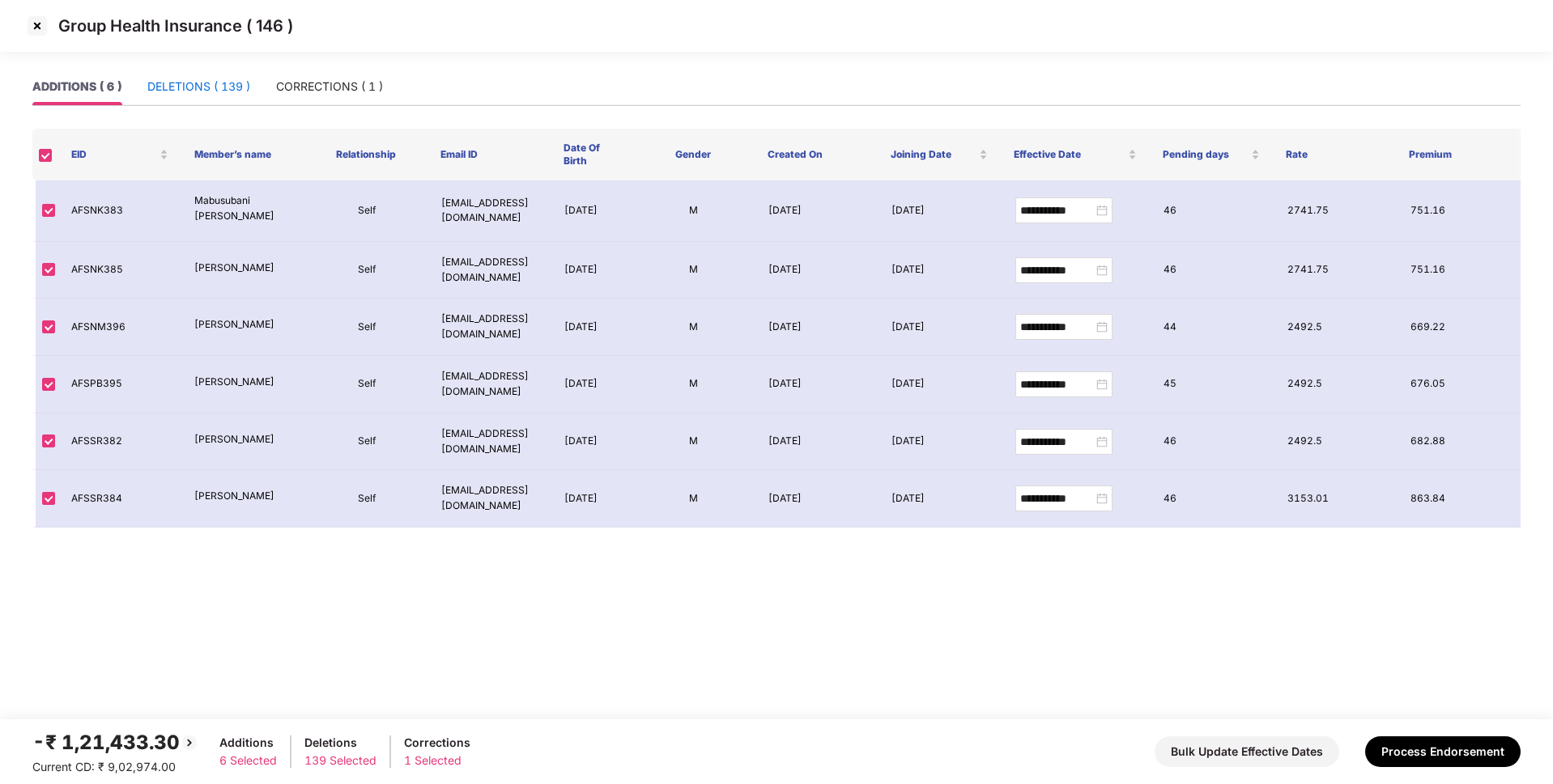
click at [196, 81] on div "DELETIONS ( 139 )" at bounding box center [198, 87] width 103 height 18
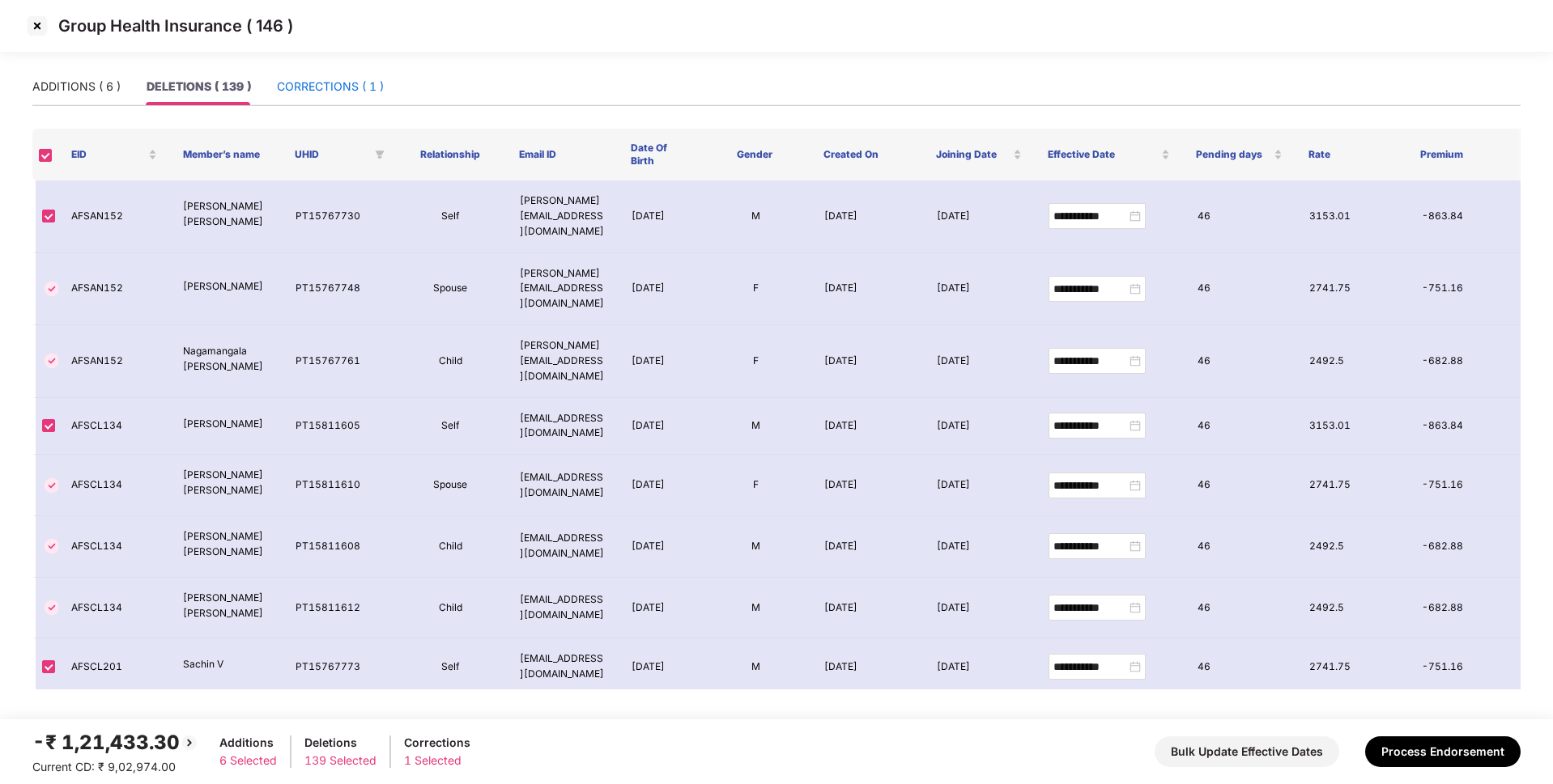
click at [305, 85] on div "CORRECTIONS ( 1 )" at bounding box center [330, 87] width 107 height 18
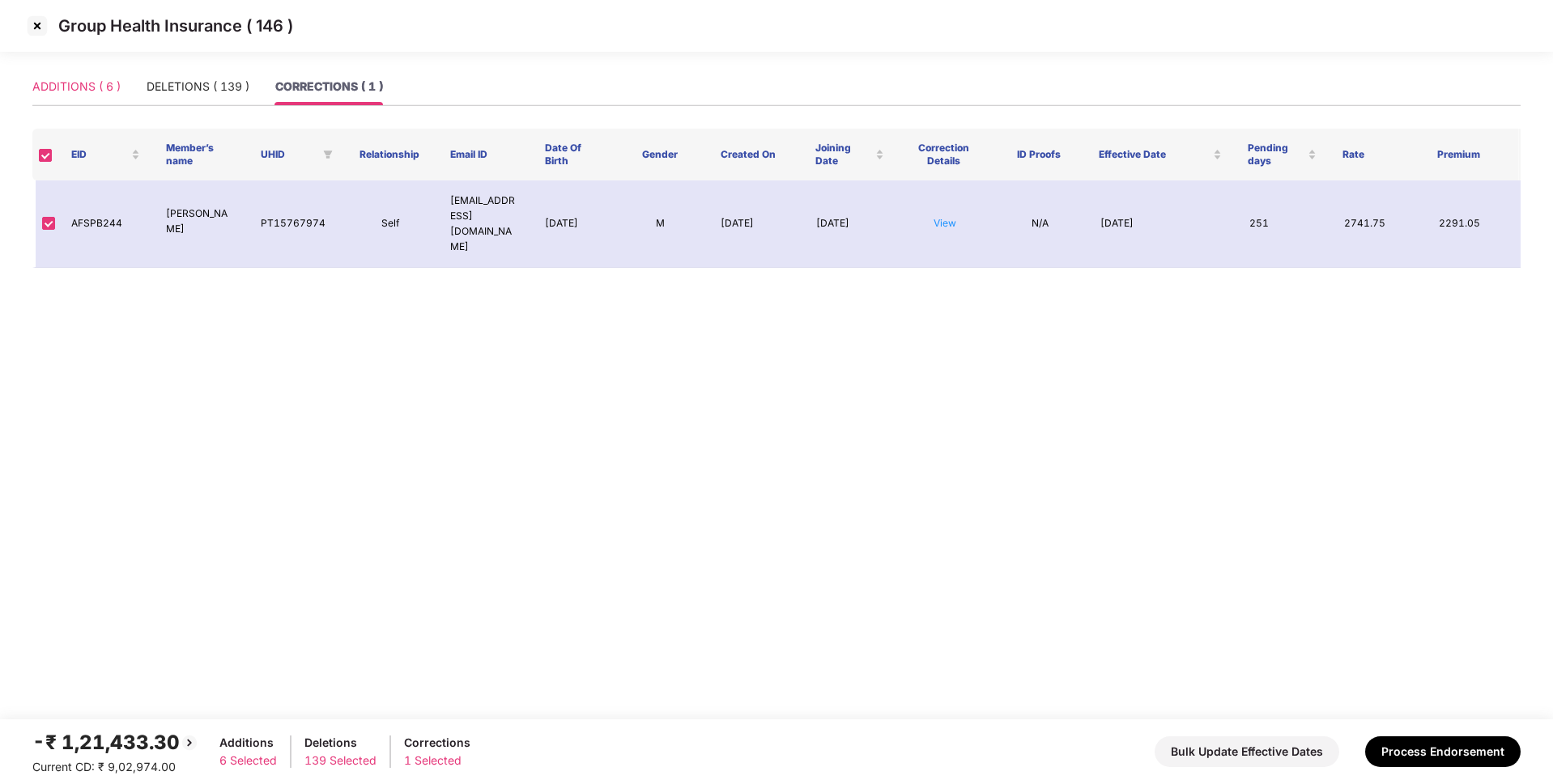
click at [72, 96] on div "ADDITIONS ( 6 )" at bounding box center [76, 87] width 88 height 37
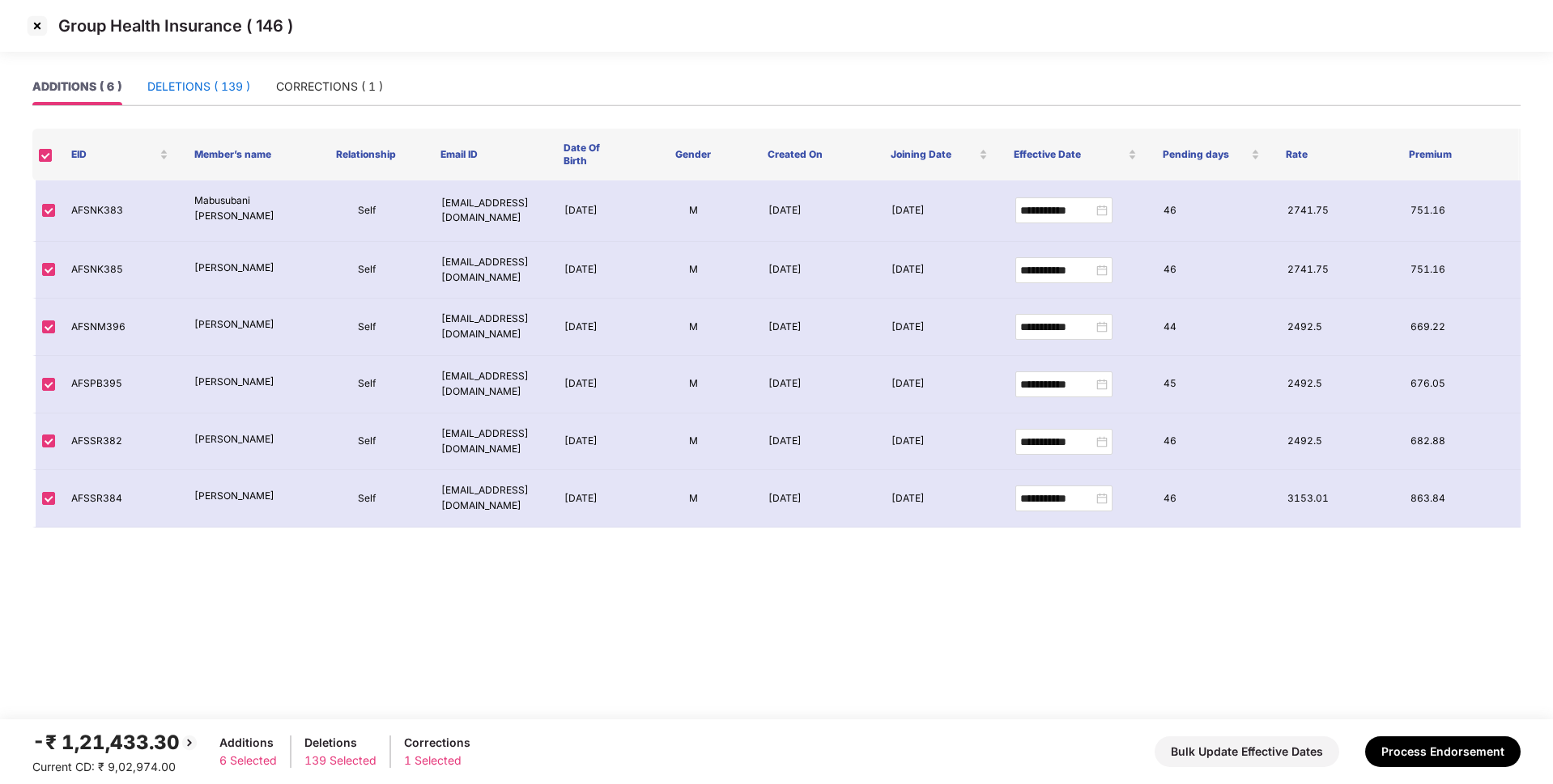
click at [216, 82] on div "DELETIONS ( 139 )" at bounding box center [198, 87] width 103 height 18
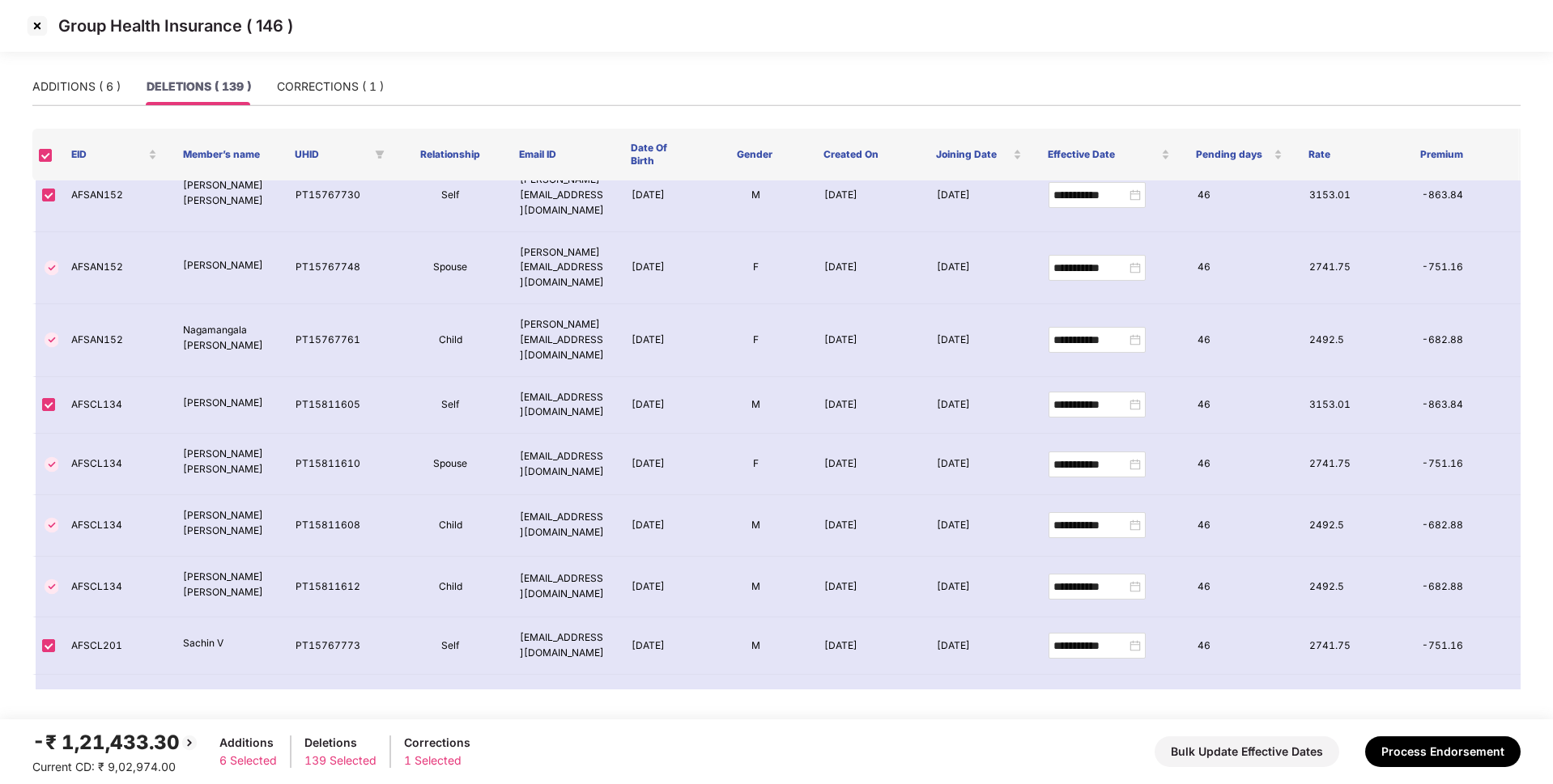
scroll to position [0, 0]
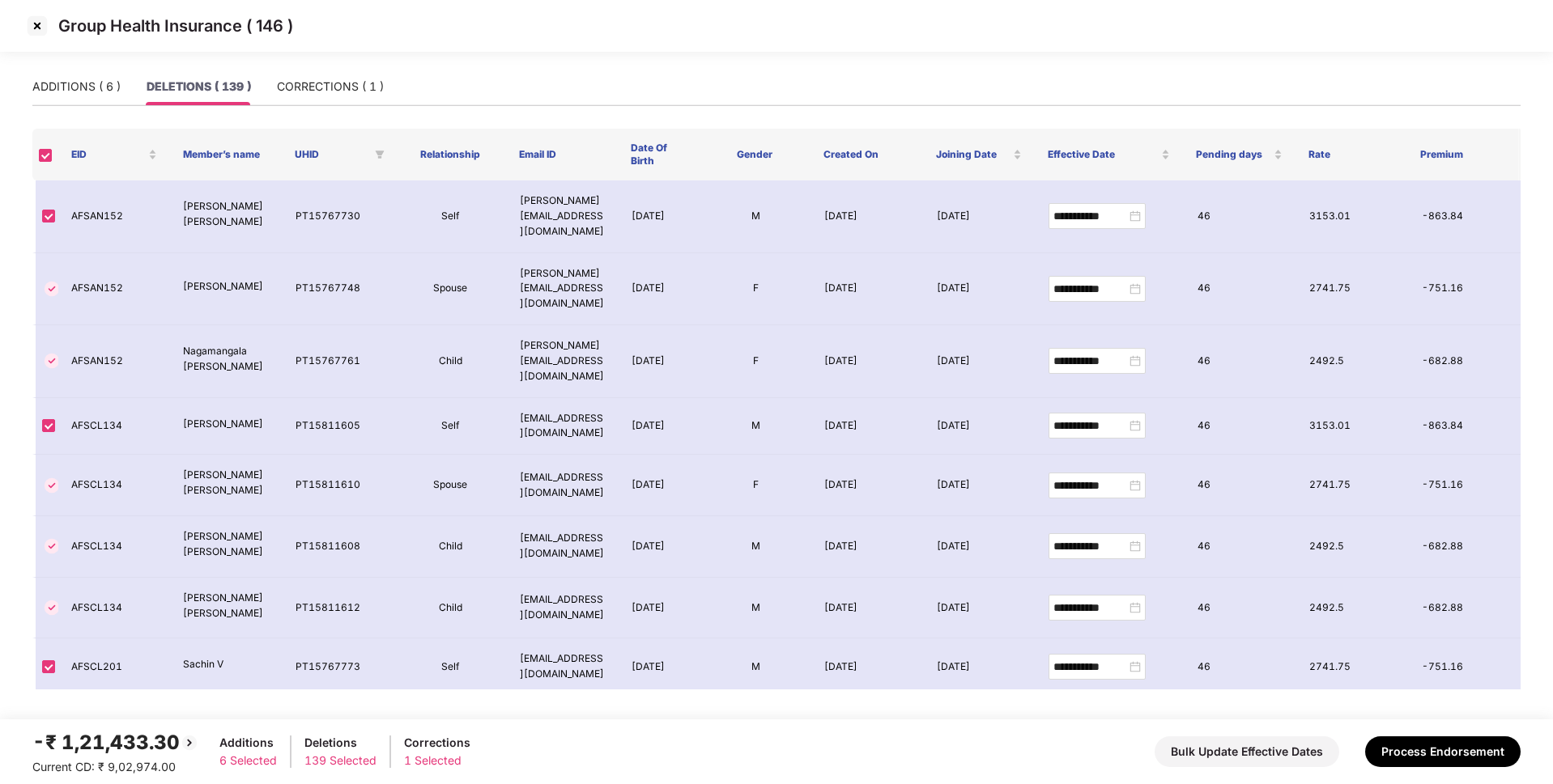
click at [35, 28] on img at bounding box center [37, 26] width 26 height 26
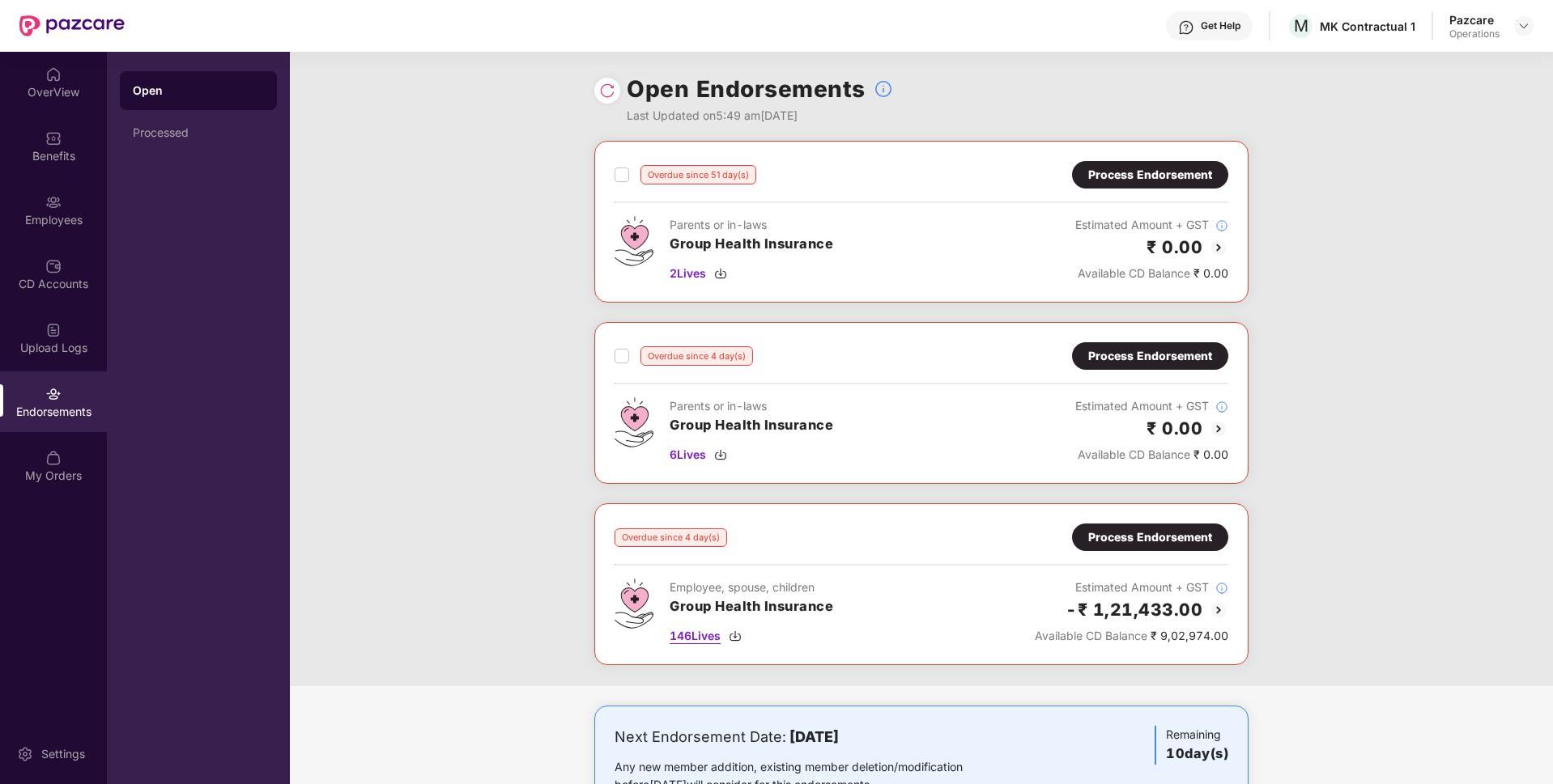
click at [683, 637] on span "146 Lives" at bounding box center [695, 636] width 51 height 18
click at [58, 212] on div "Employees" at bounding box center [54, 220] width 107 height 16
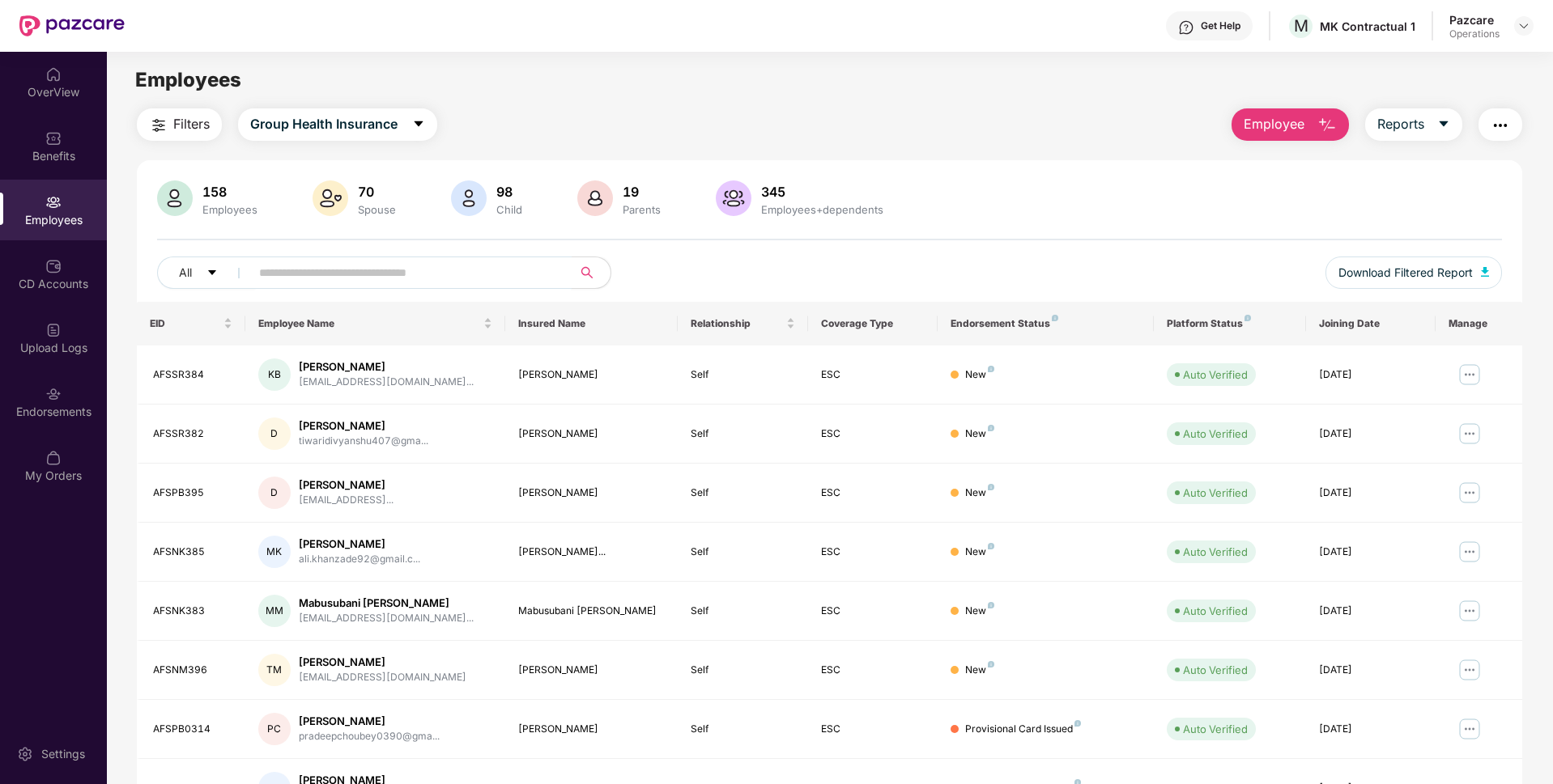
click at [297, 270] on input "text" at bounding box center [404, 273] width 291 height 24
paste input "********"
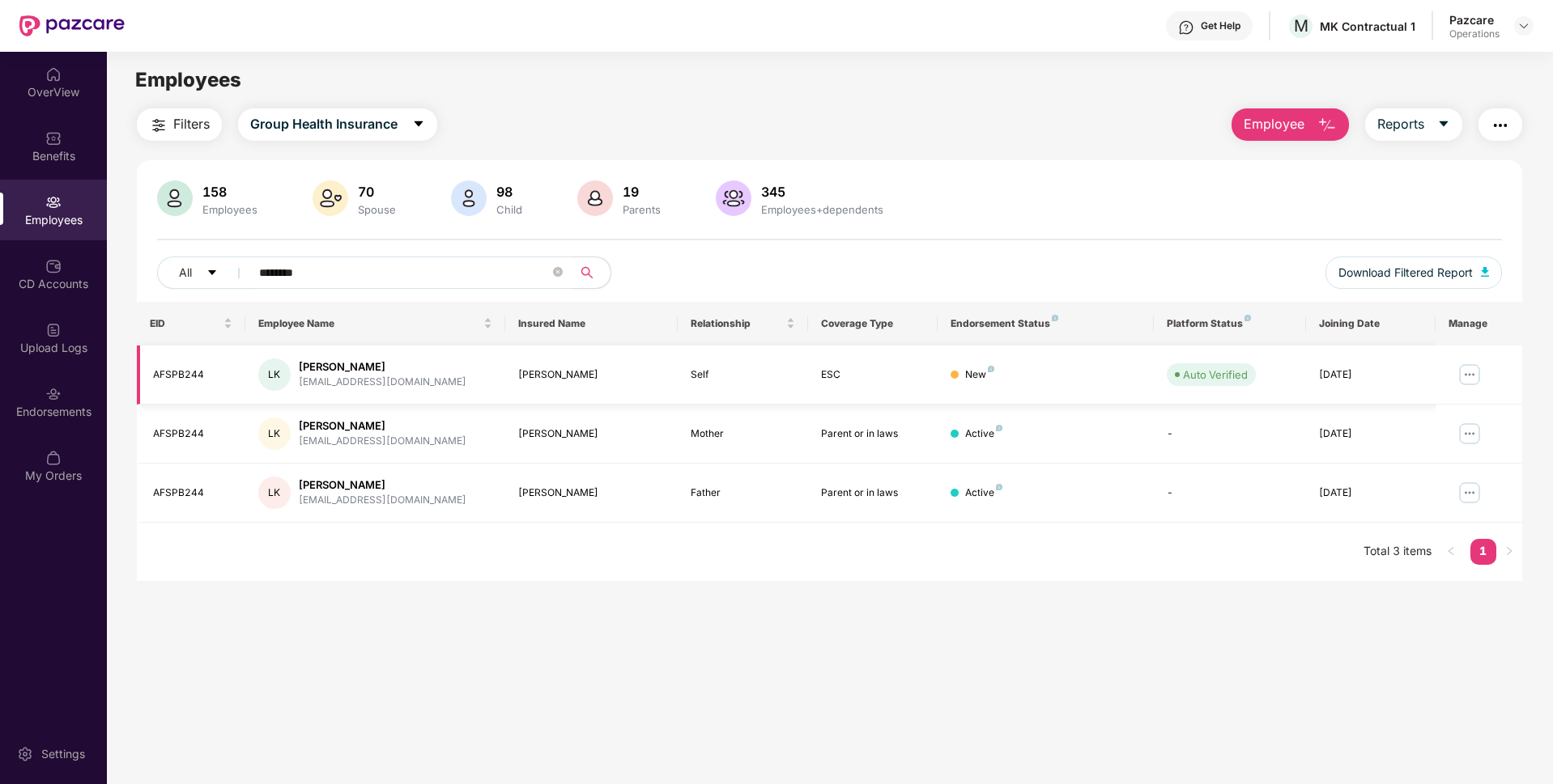
type input "********"
click at [1467, 372] on img at bounding box center [1469, 375] width 26 height 26
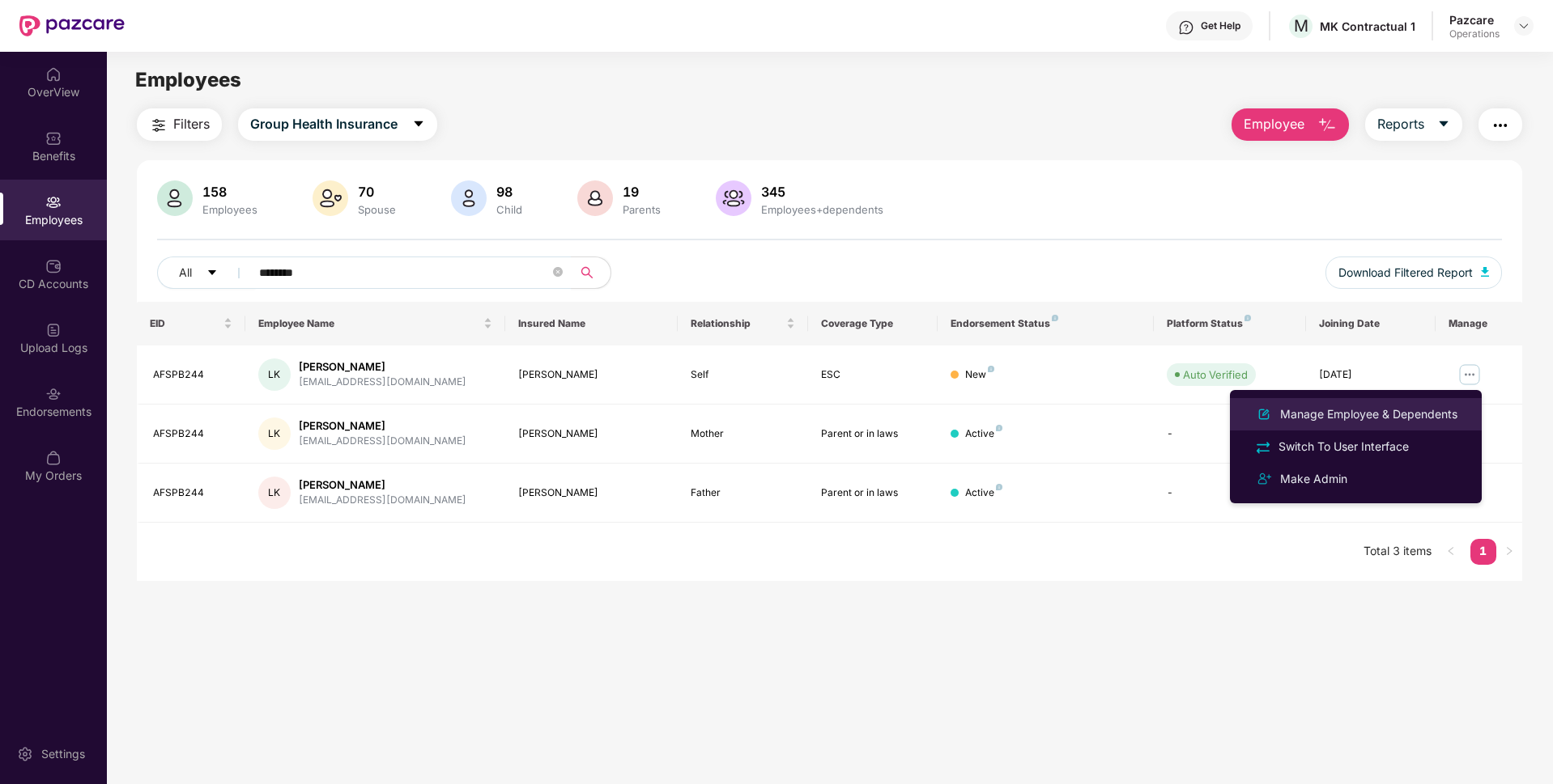
click at [1373, 407] on div "Manage Employee & Dependents" at bounding box center [1368, 415] width 183 height 18
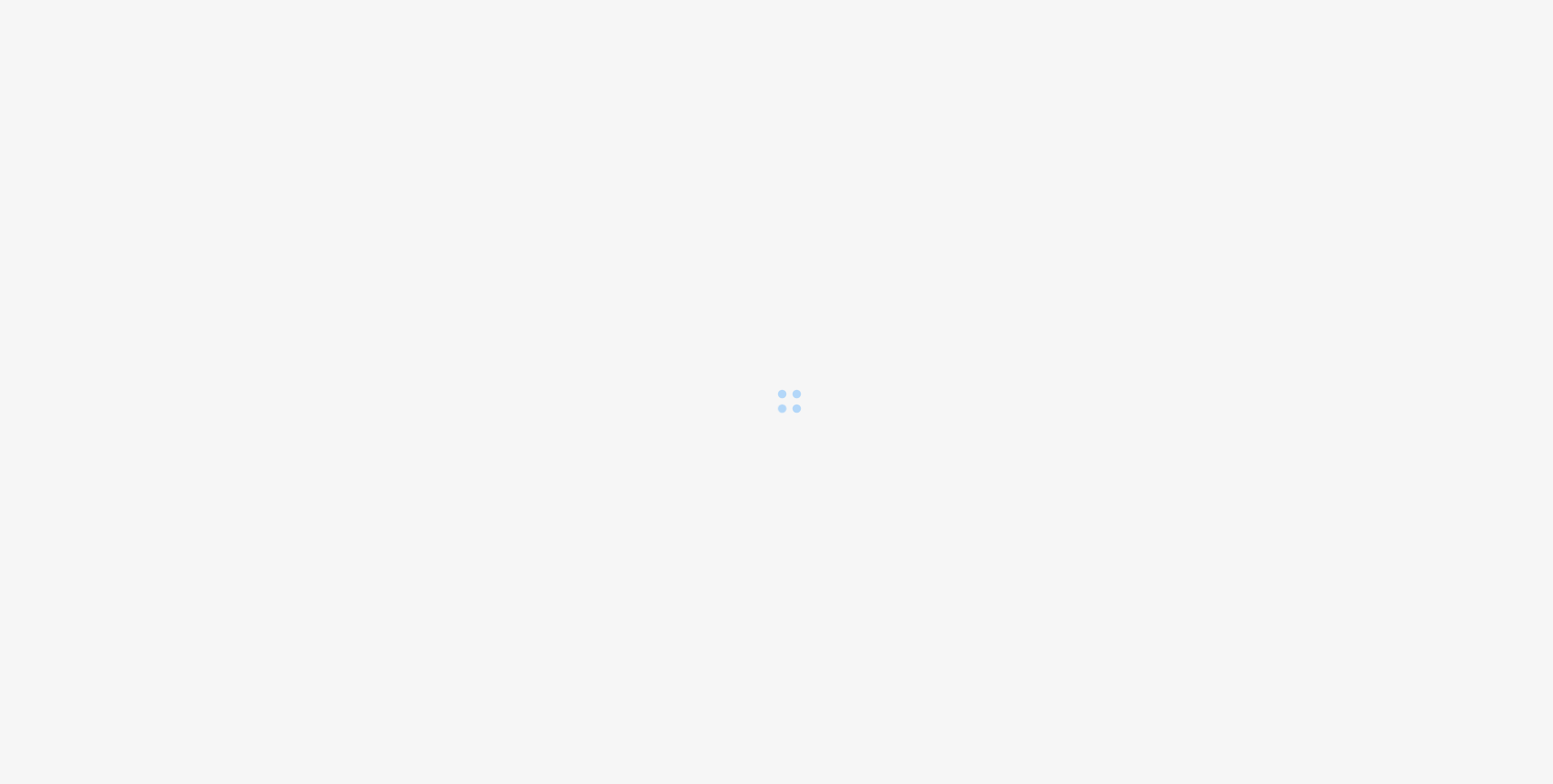
click at [1373, 407] on div at bounding box center [776, 207] width 1553 height 415
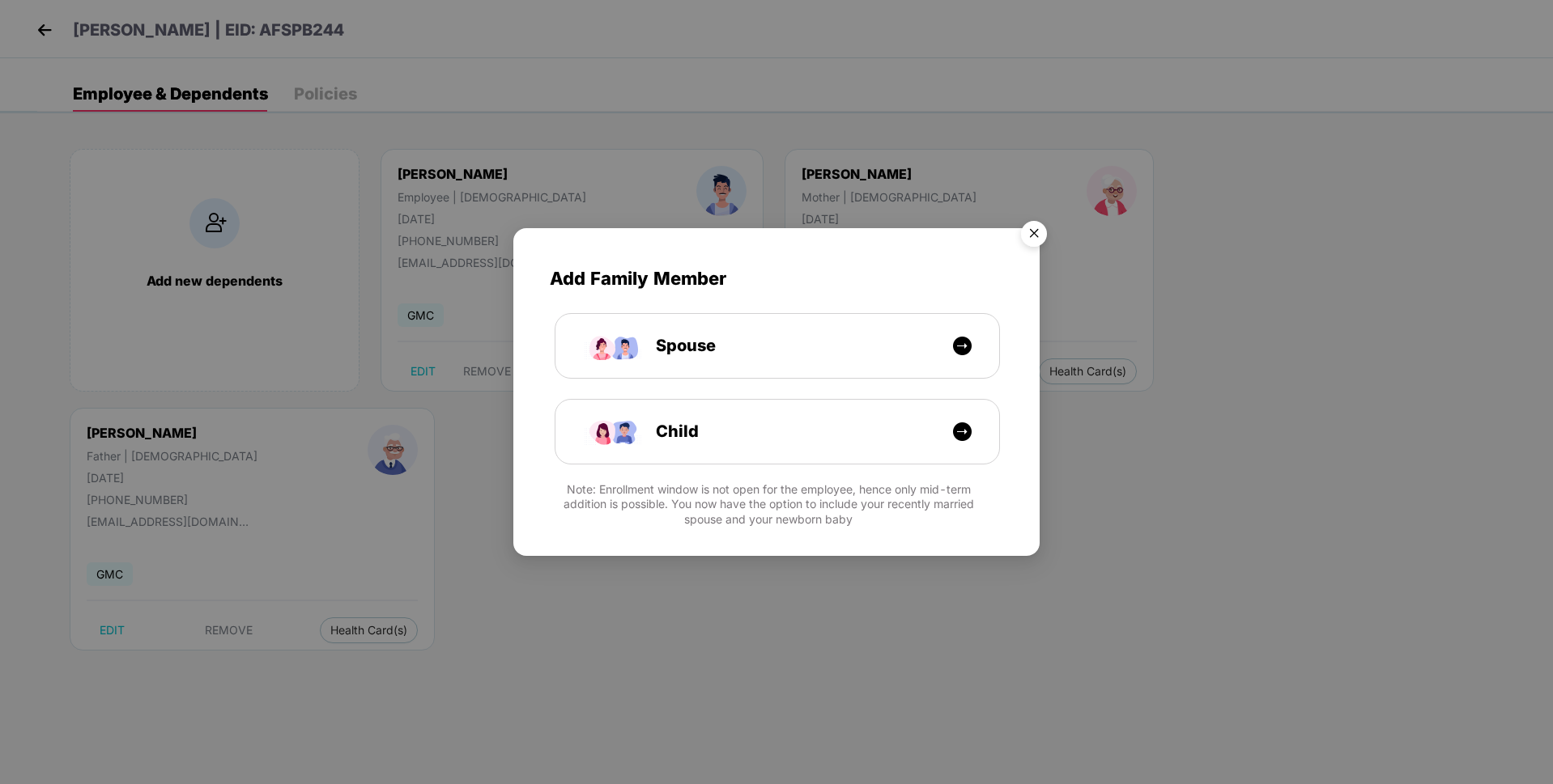
click at [1037, 232] on img "Close" at bounding box center [1033, 236] width 45 height 45
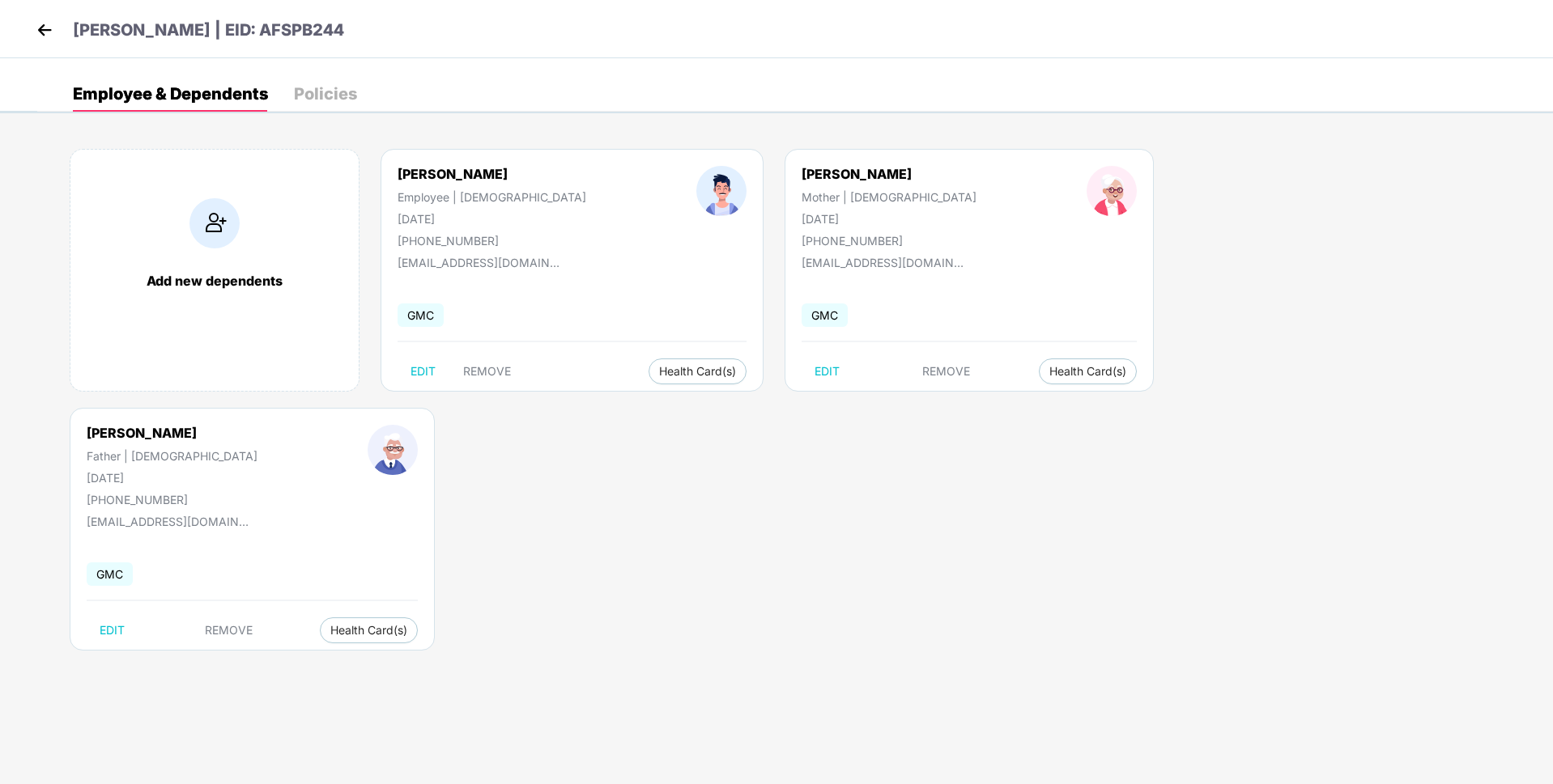
click at [464, 215] on div "[DATE]" at bounding box center [492, 218] width 188 height 14
drag, startPoint x: 468, startPoint y: 215, endPoint x: 387, endPoint y: 217, distance: 81.0
click at [387, 217] on div "[PERSON_NAME] Employee | [DEMOGRAPHIC_DATA] [DATE] [PHONE_NUMBER]" at bounding box center [492, 206] width 299 height 82
copy div "[DATE]"
click at [41, 26] on img at bounding box center [45, 30] width 24 height 24
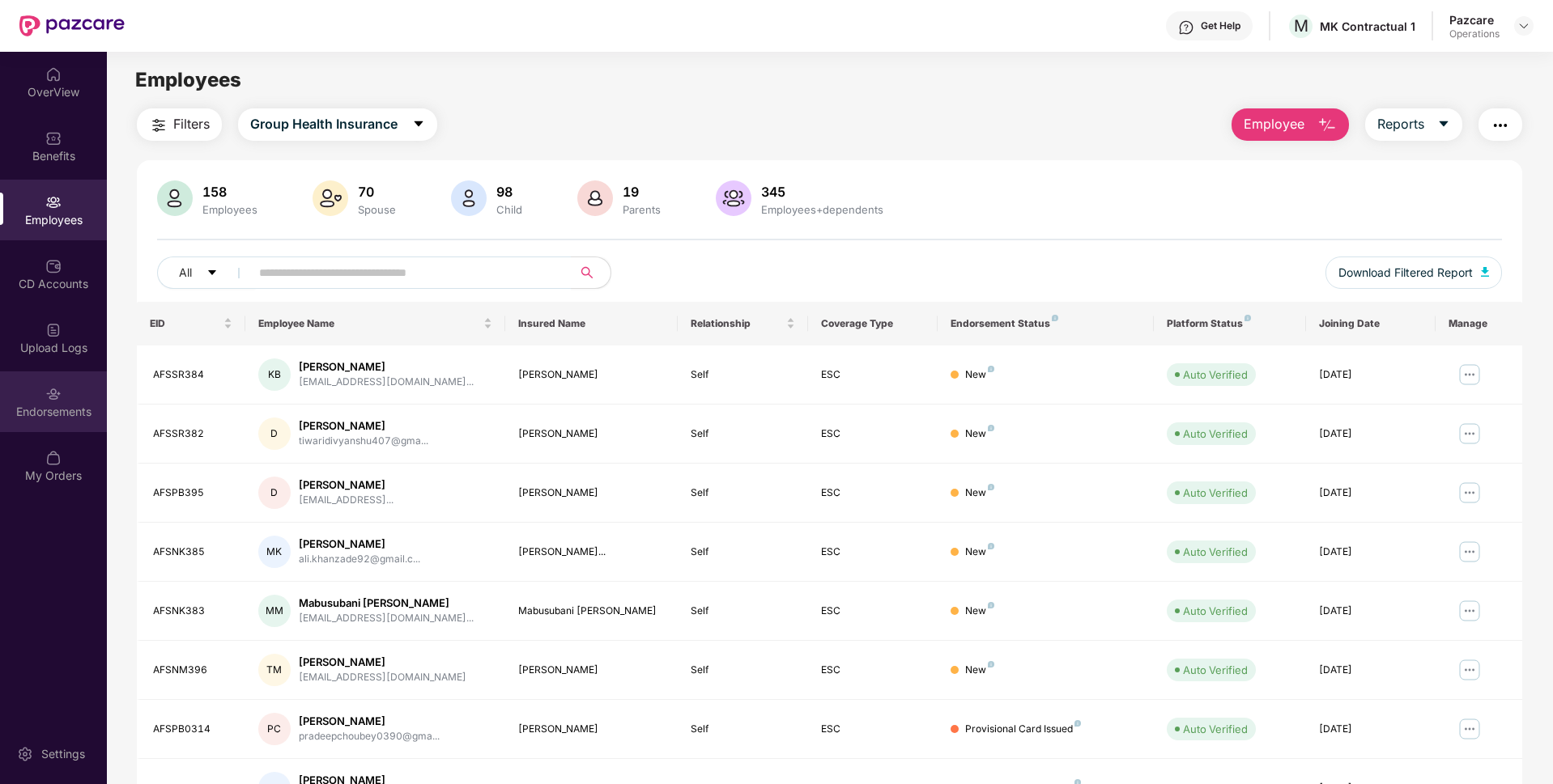
click at [37, 394] on div "Endorsements" at bounding box center [54, 402] width 107 height 61
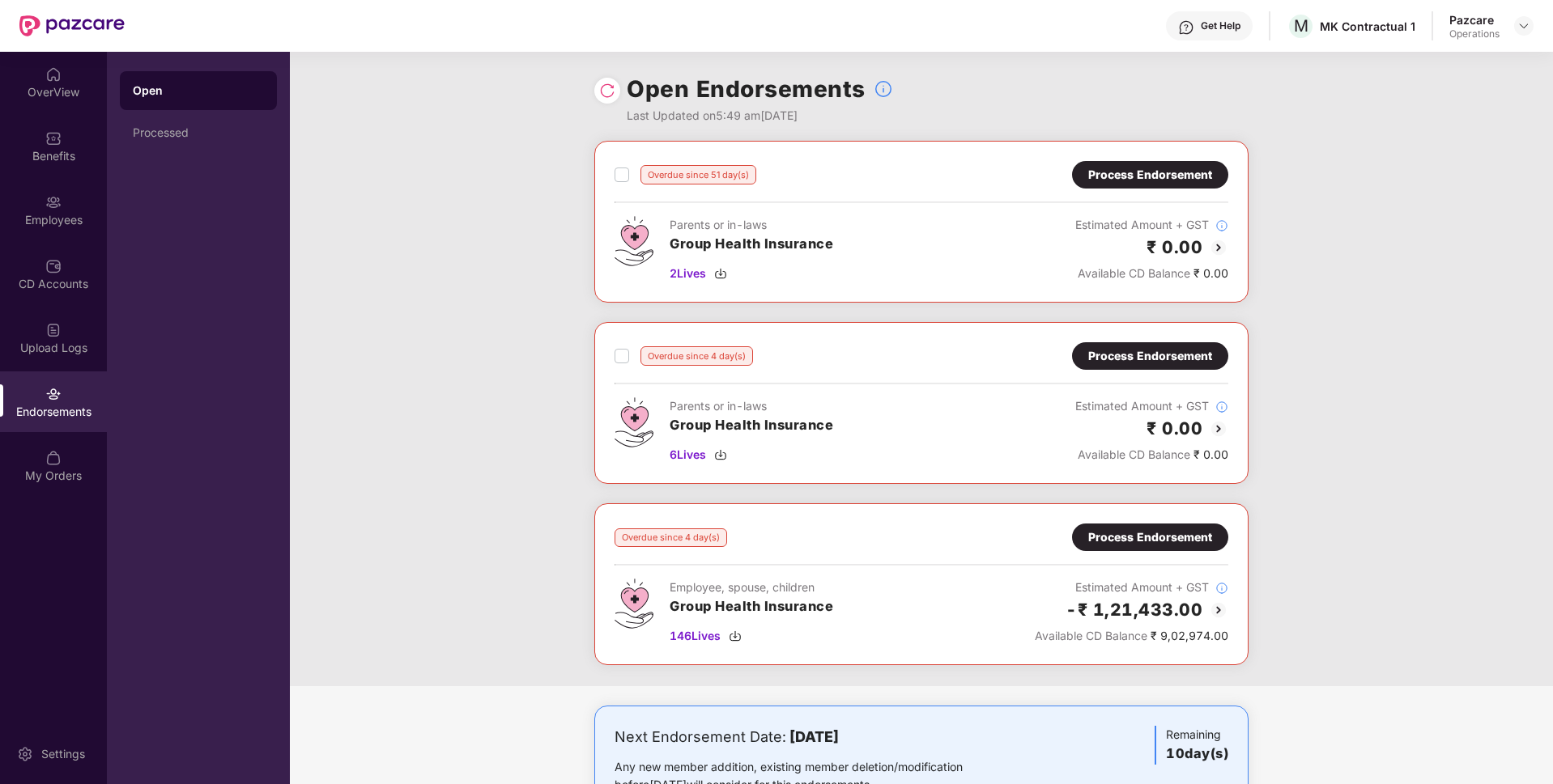
scroll to position [62, 0]
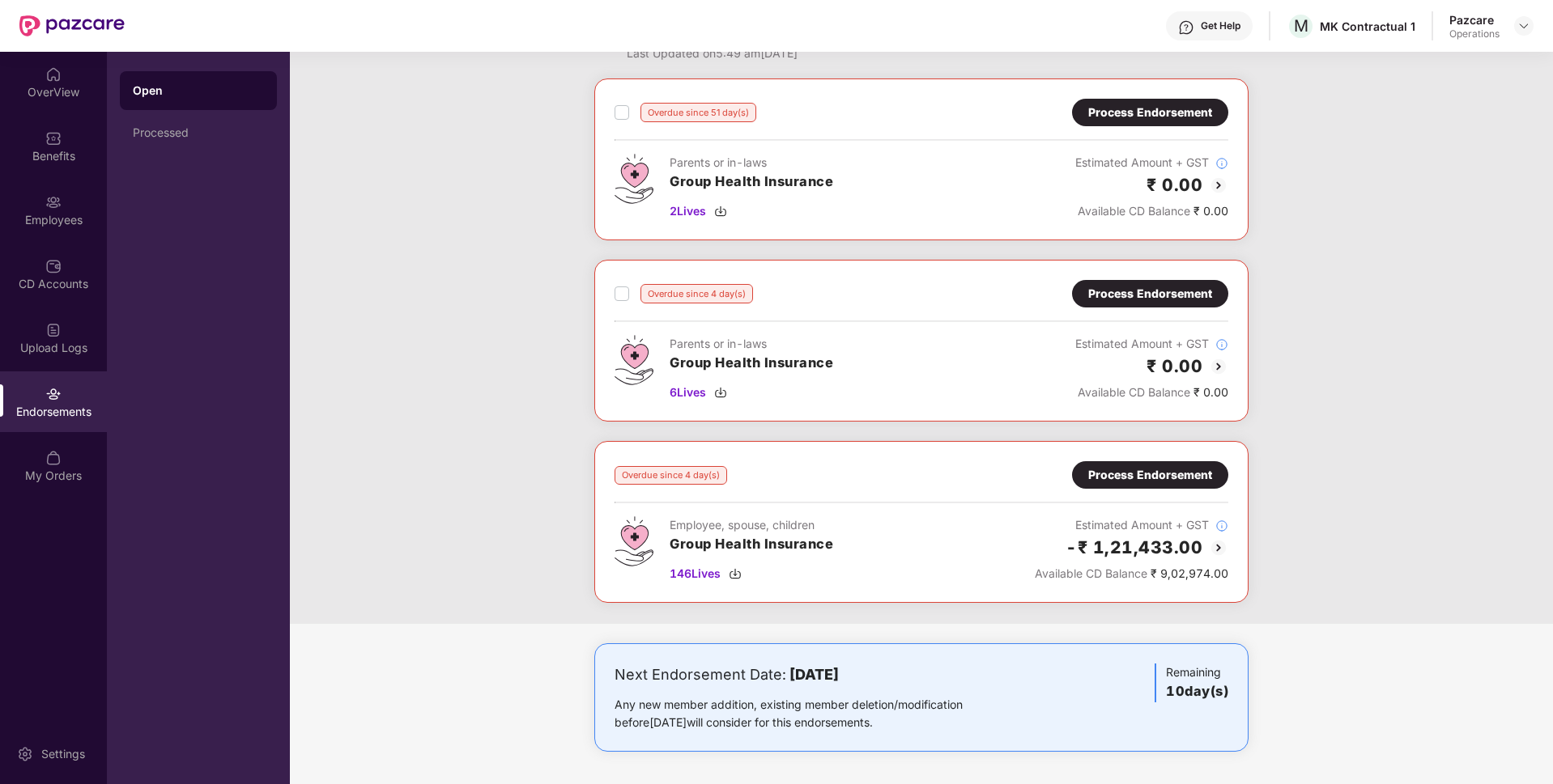
click at [1176, 118] on div "Process Endorsement" at bounding box center [1150, 113] width 124 height 18
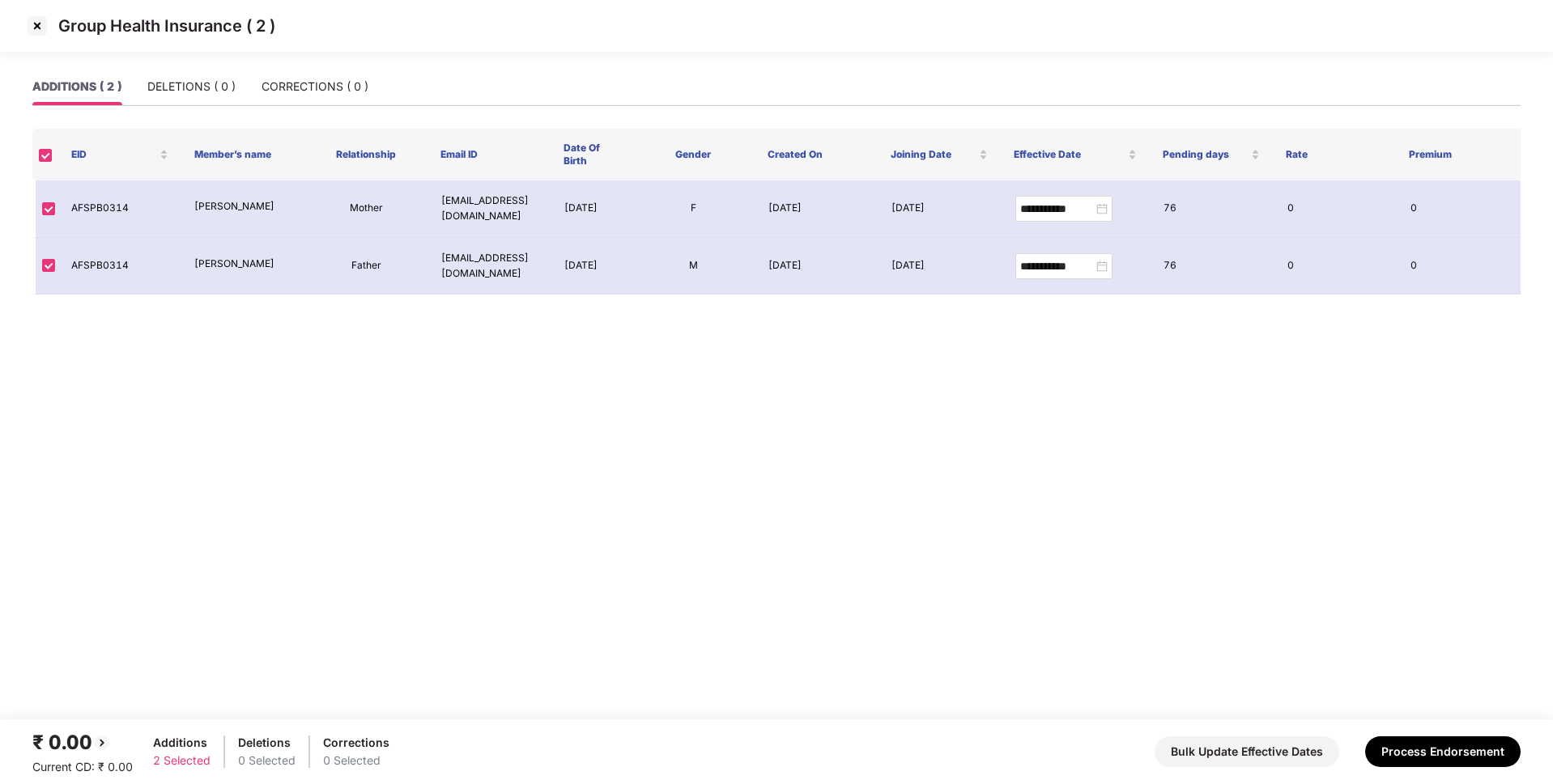
click at [32, 21] on img at bounding box center [37, 26] width 26 height 26
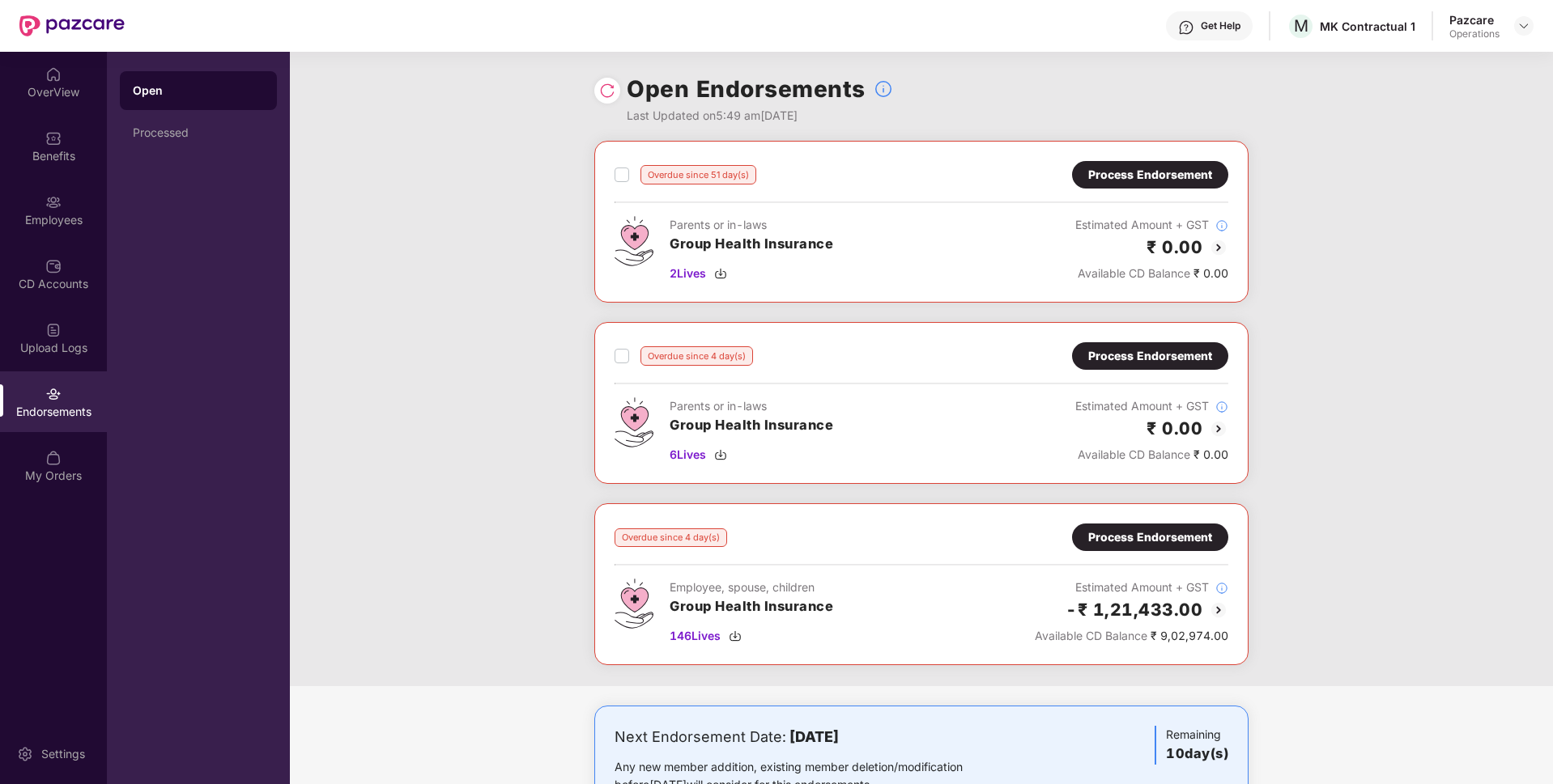
click at [1116, 351] on div "Process Endorsement" at bounding box center [1150, 356] width 124 height 18
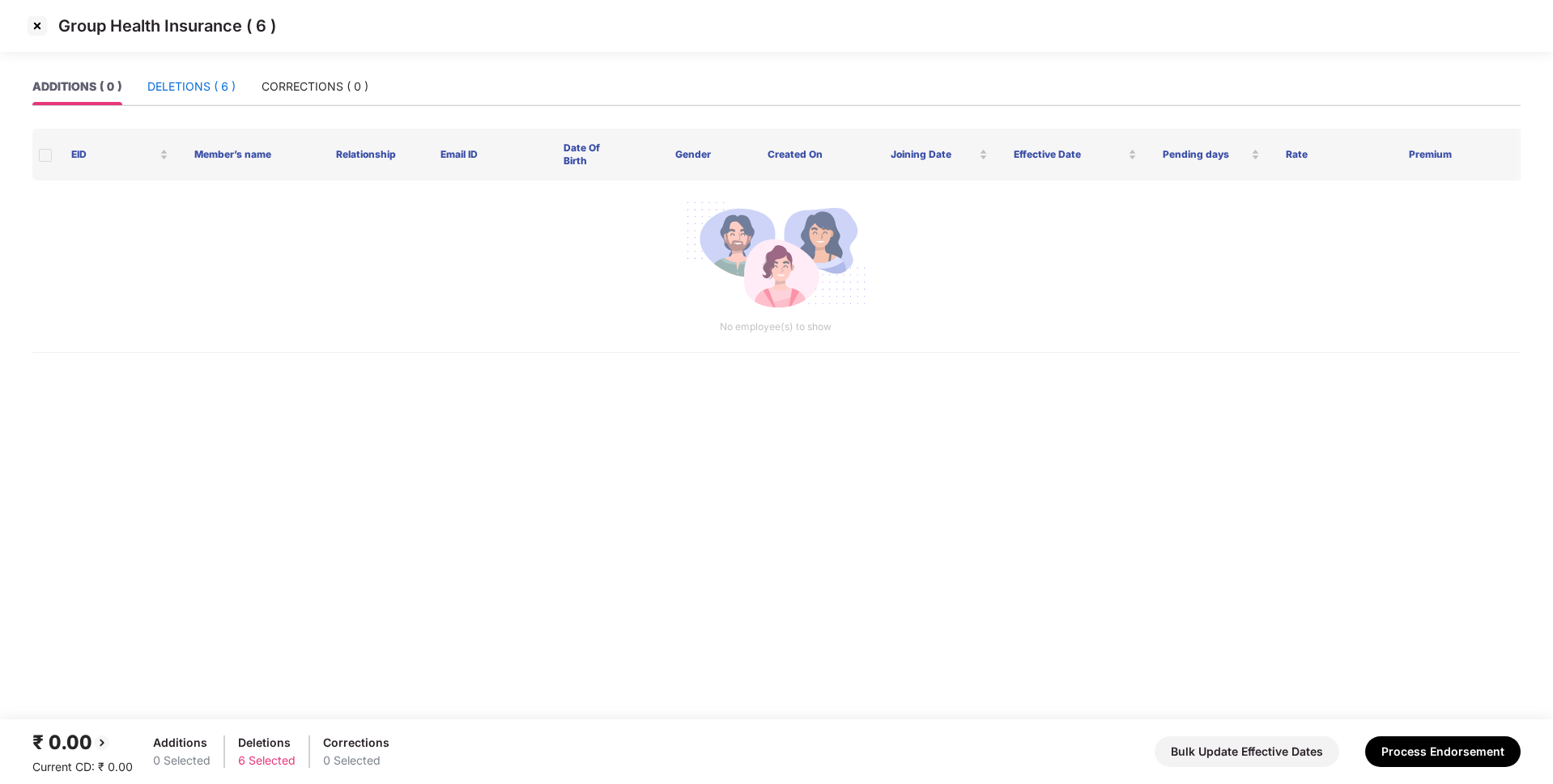
click at [218, 93] on div "DELETIONS ( 6 )" at bounding box center [191, 87] width 88 height 18
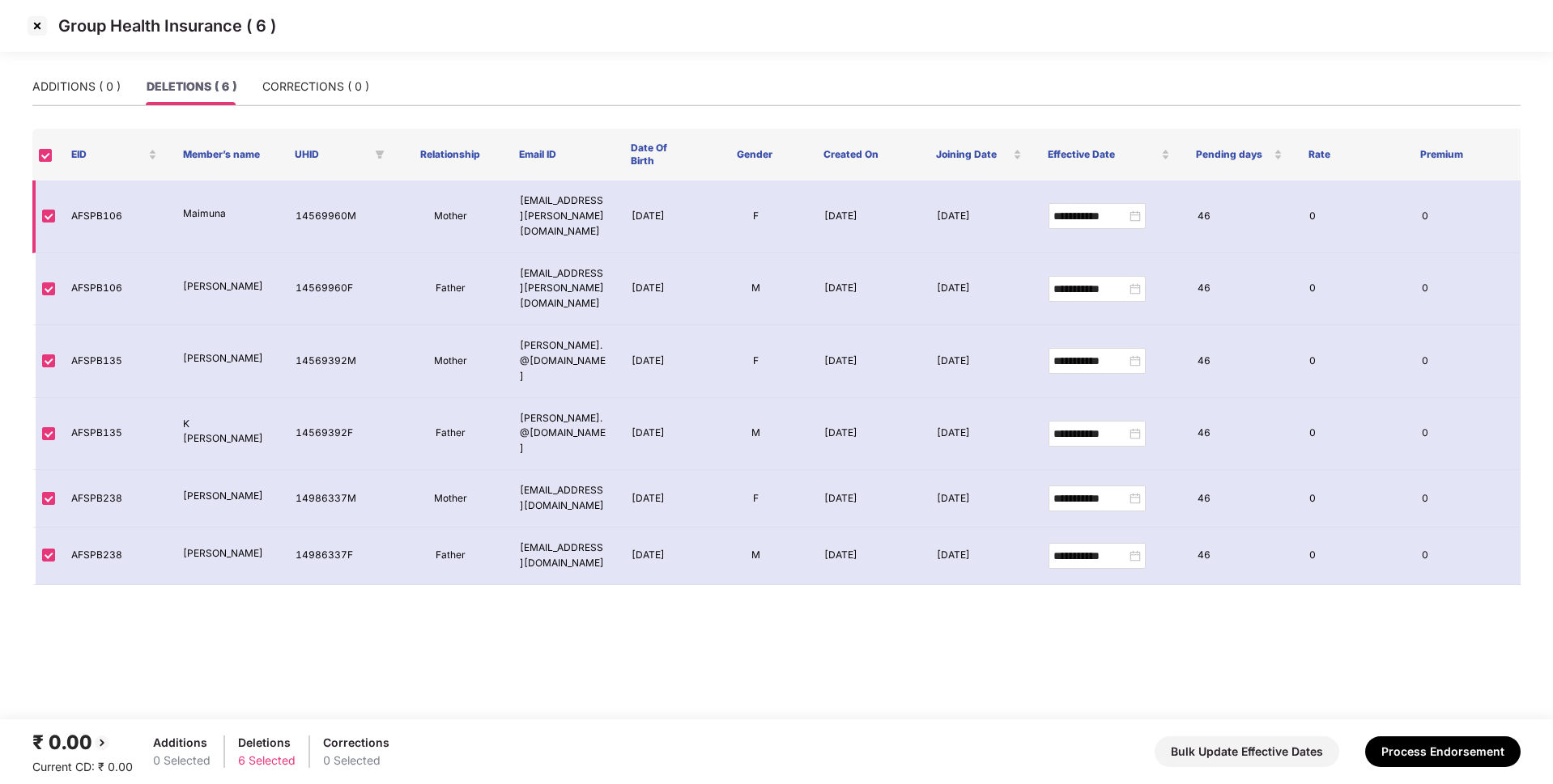
click at [106, 209] on td "AFSPB106" at bounding box center [114, 217] width 112 height 73
copy td "AFSPB106"
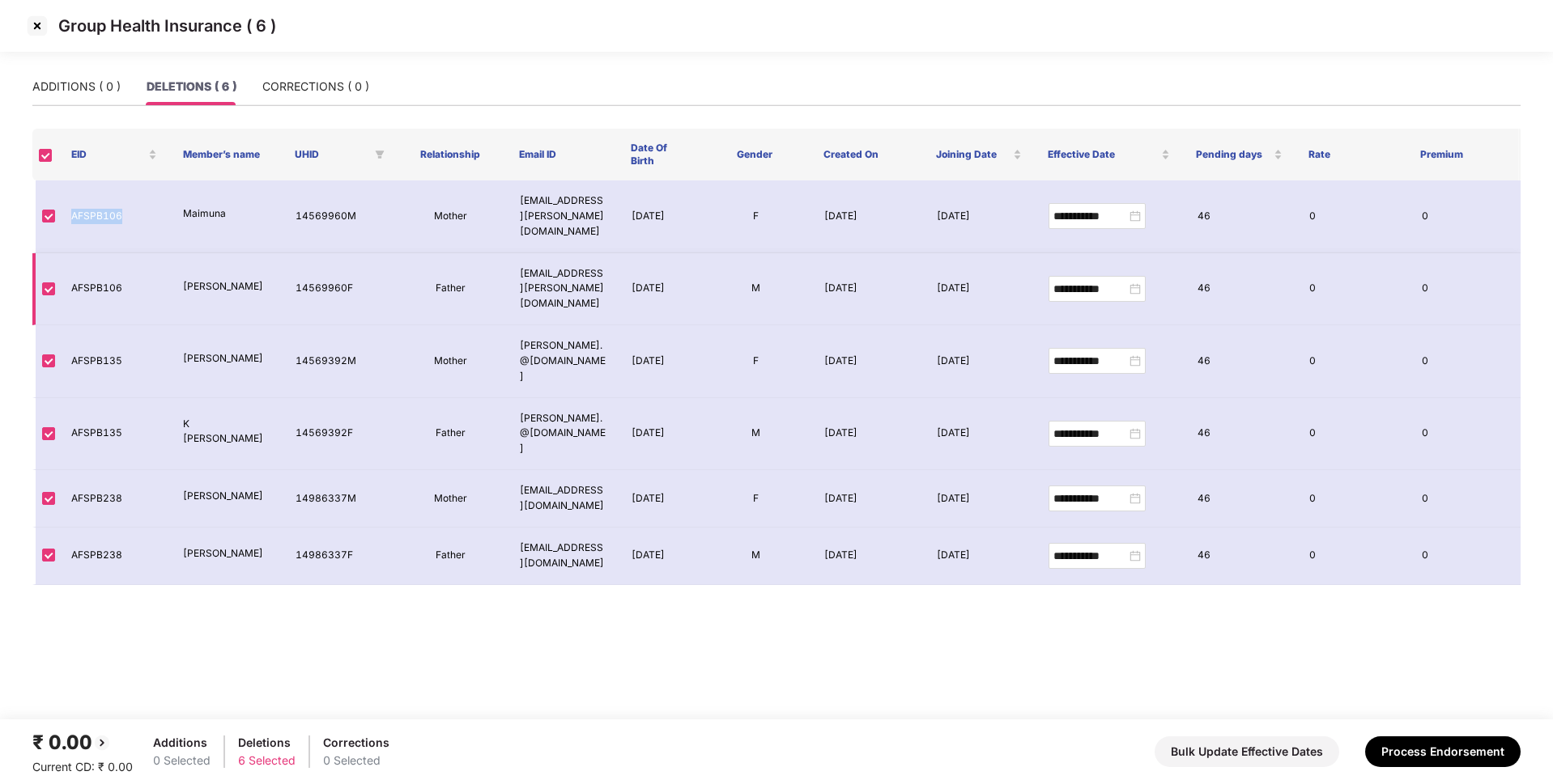
copy td "AFSPB106"
click at [95, 325] on td "AFSPB135" at bounding box center [114, 362] width 112 height 73
copy td "AFSPB135"
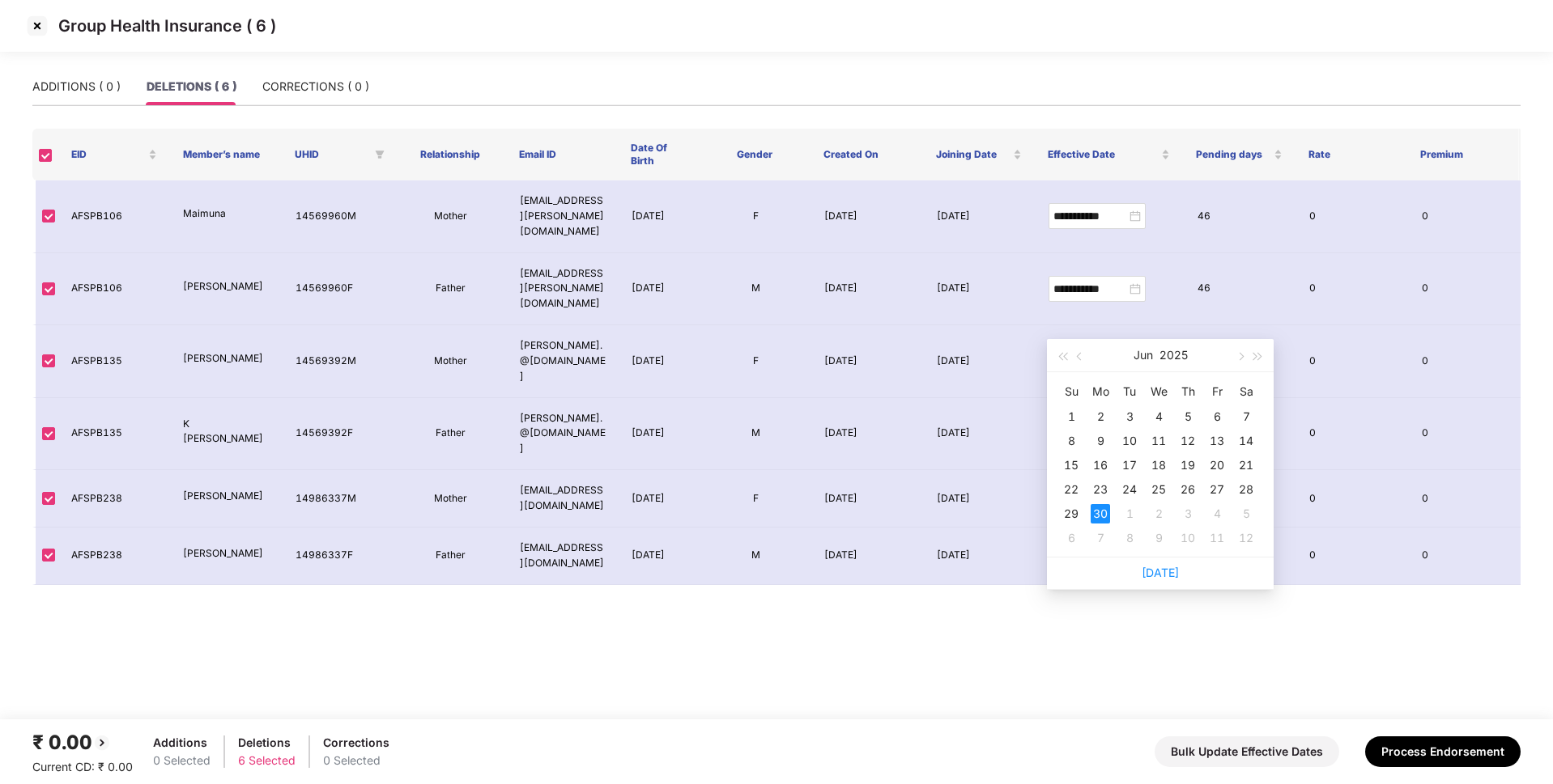
click at [180, 659] on main "**********" at bounding box center [776, 394] width 1553 height 652
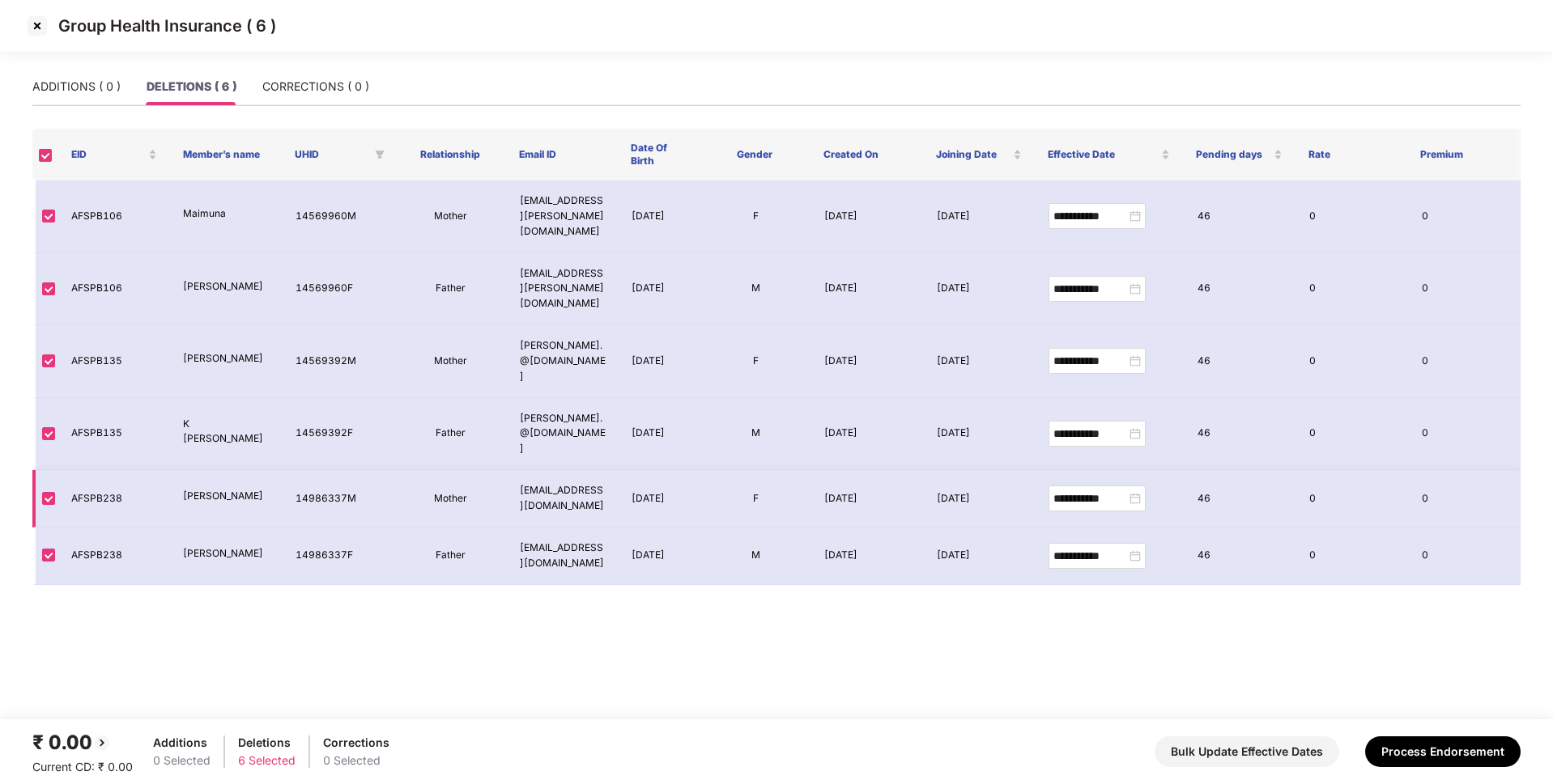
click at [89, 470] on td "AFSPB238" at bounding box center [114, 498] width 112 height 58
copy td "AFSPB238"
click at [33, 19] on img at bounding box center [37, 26] width 26 height 26
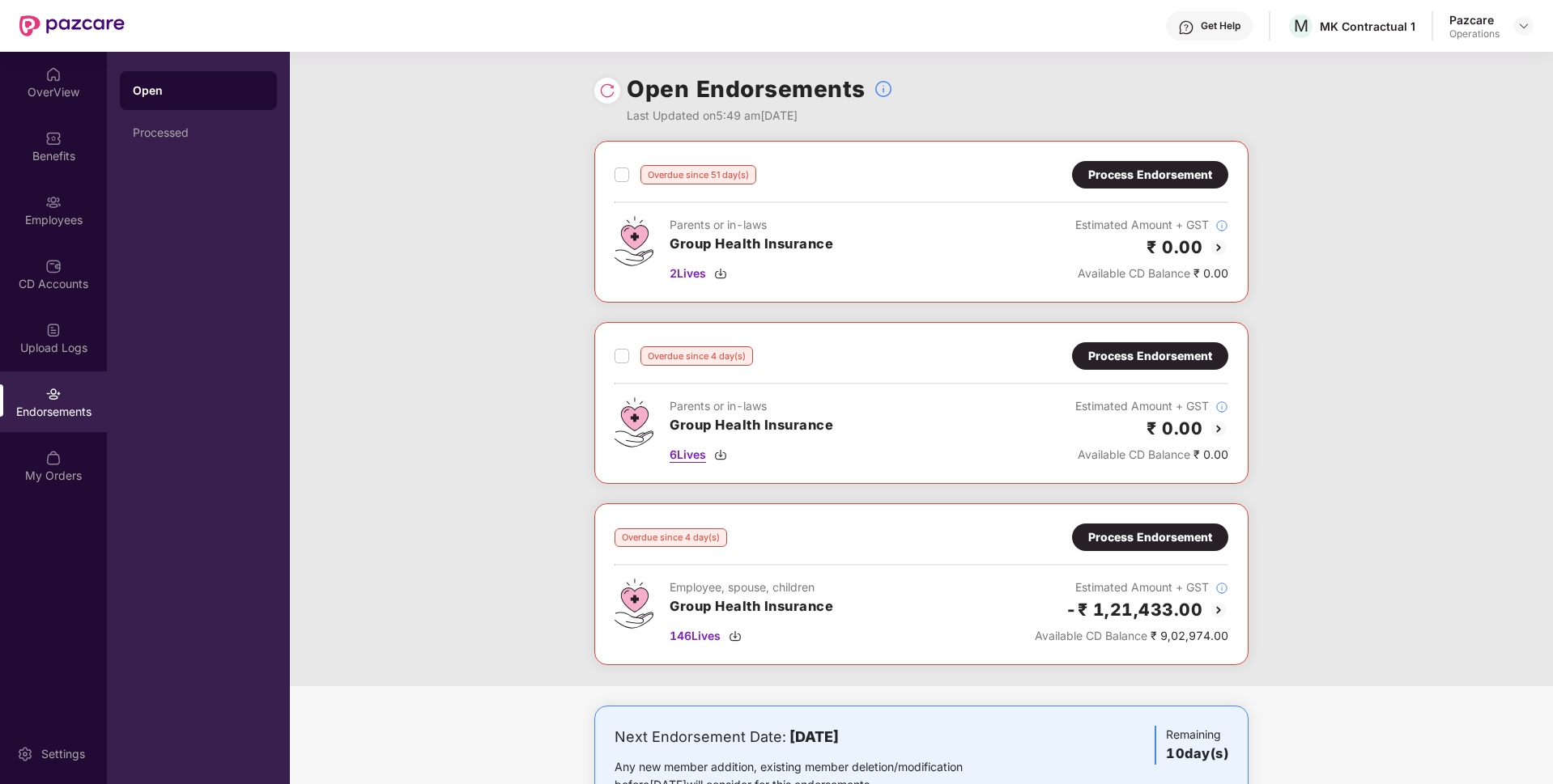
click at [684, 453] on span "6 Lives" at bounding box center [688, 454] width 37 height 18
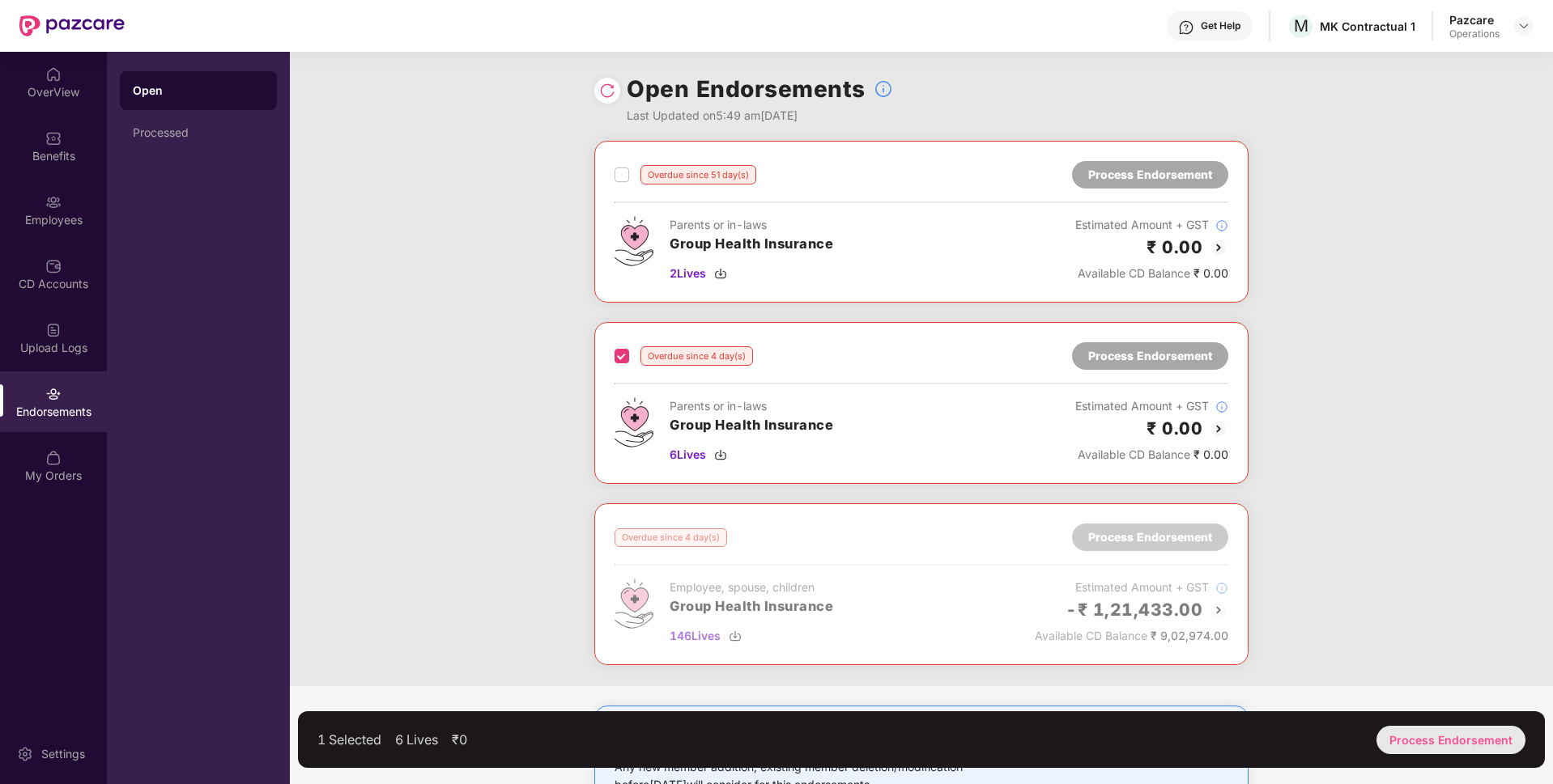
click at [1393, 739] on div "Process Endorsement" at bounding box center [1450, 739] width 149 height 28
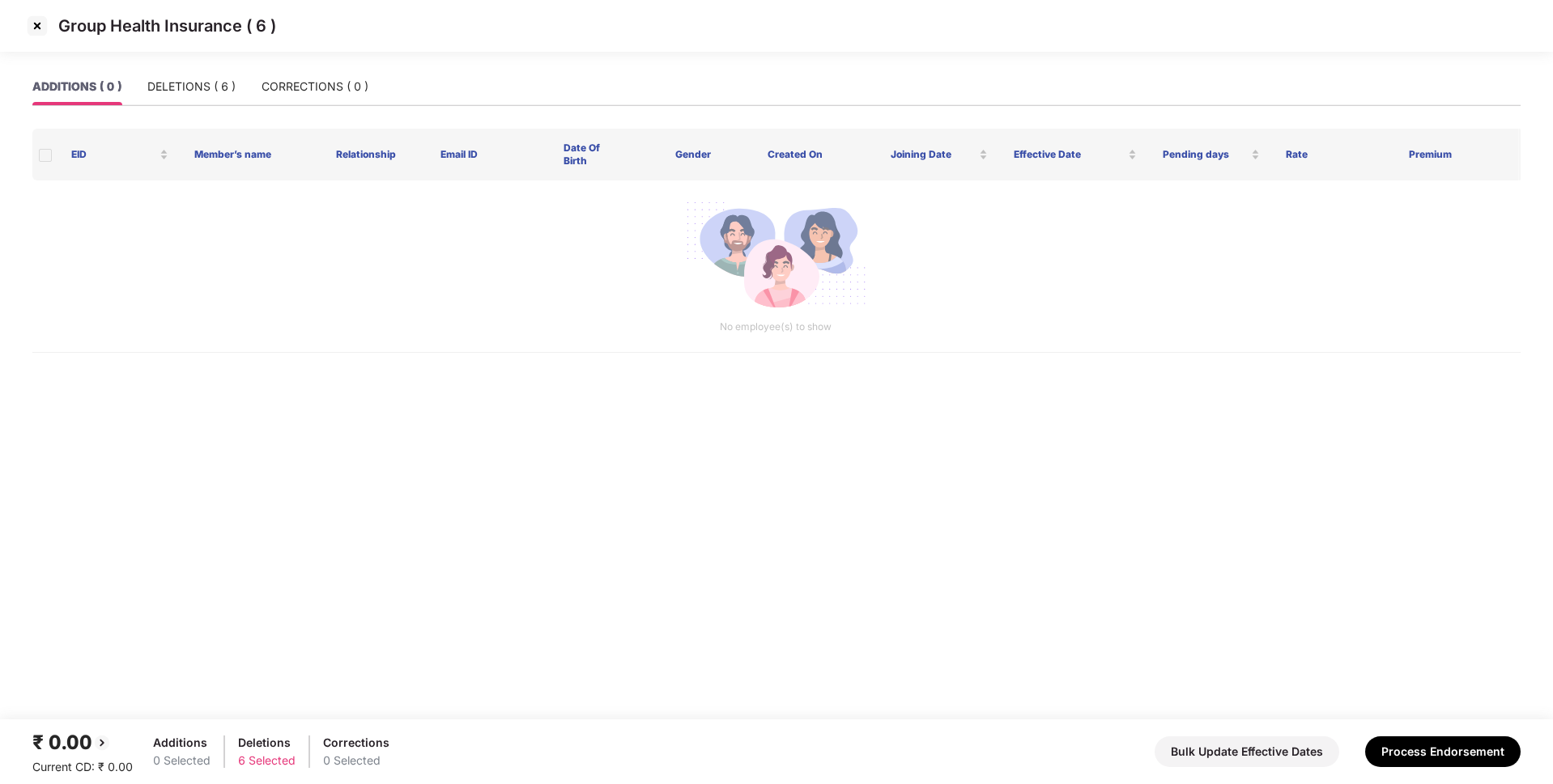
click at [1398, 736] on button "Process Endorsement" at bounding box center [1442, 752] width 155 height 31
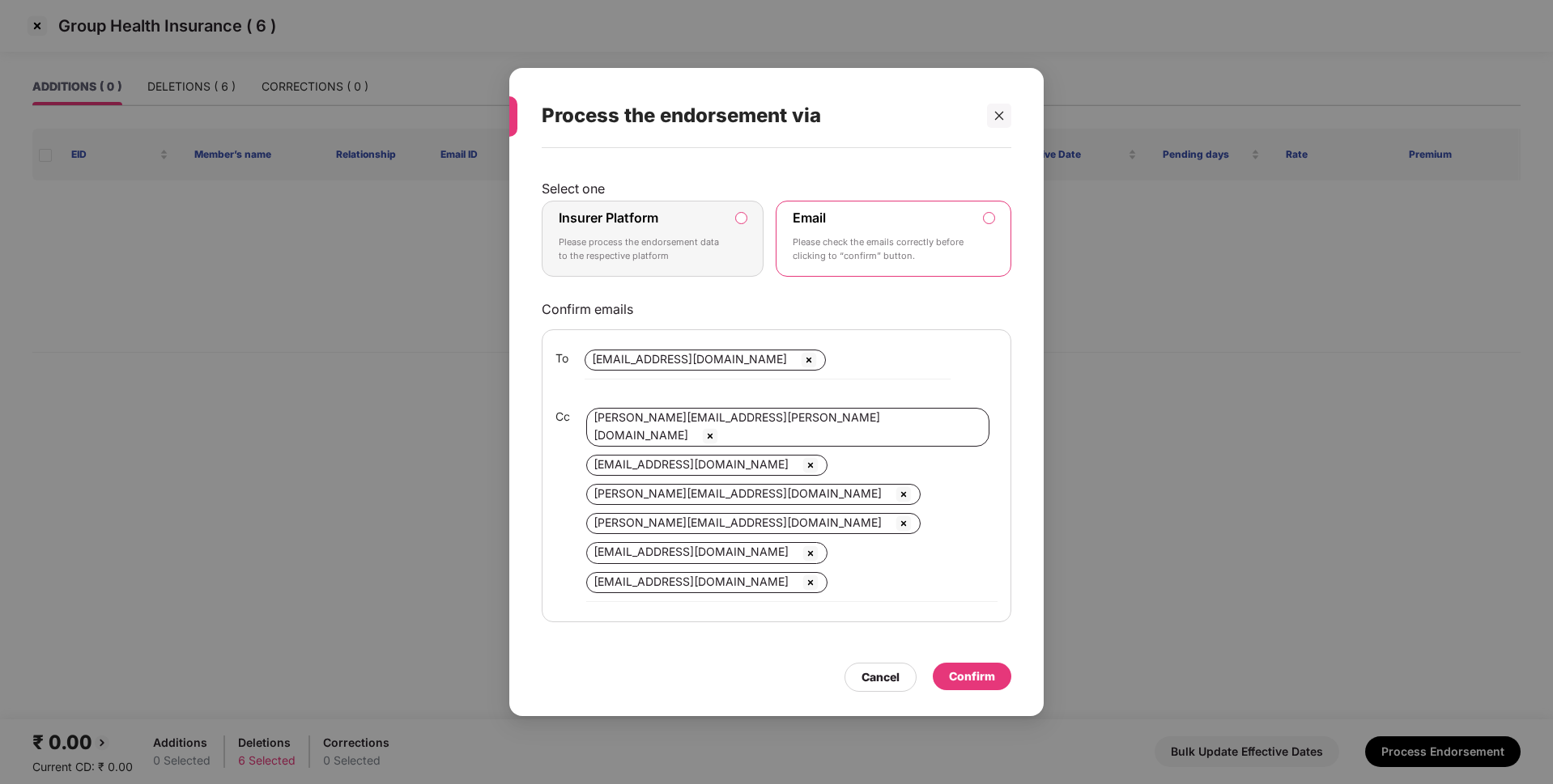
click at [698, 223] on div "Insurer Platform Please process the endorsement data to the respective platform" at bounding box center [641, 239] width 165 height 58
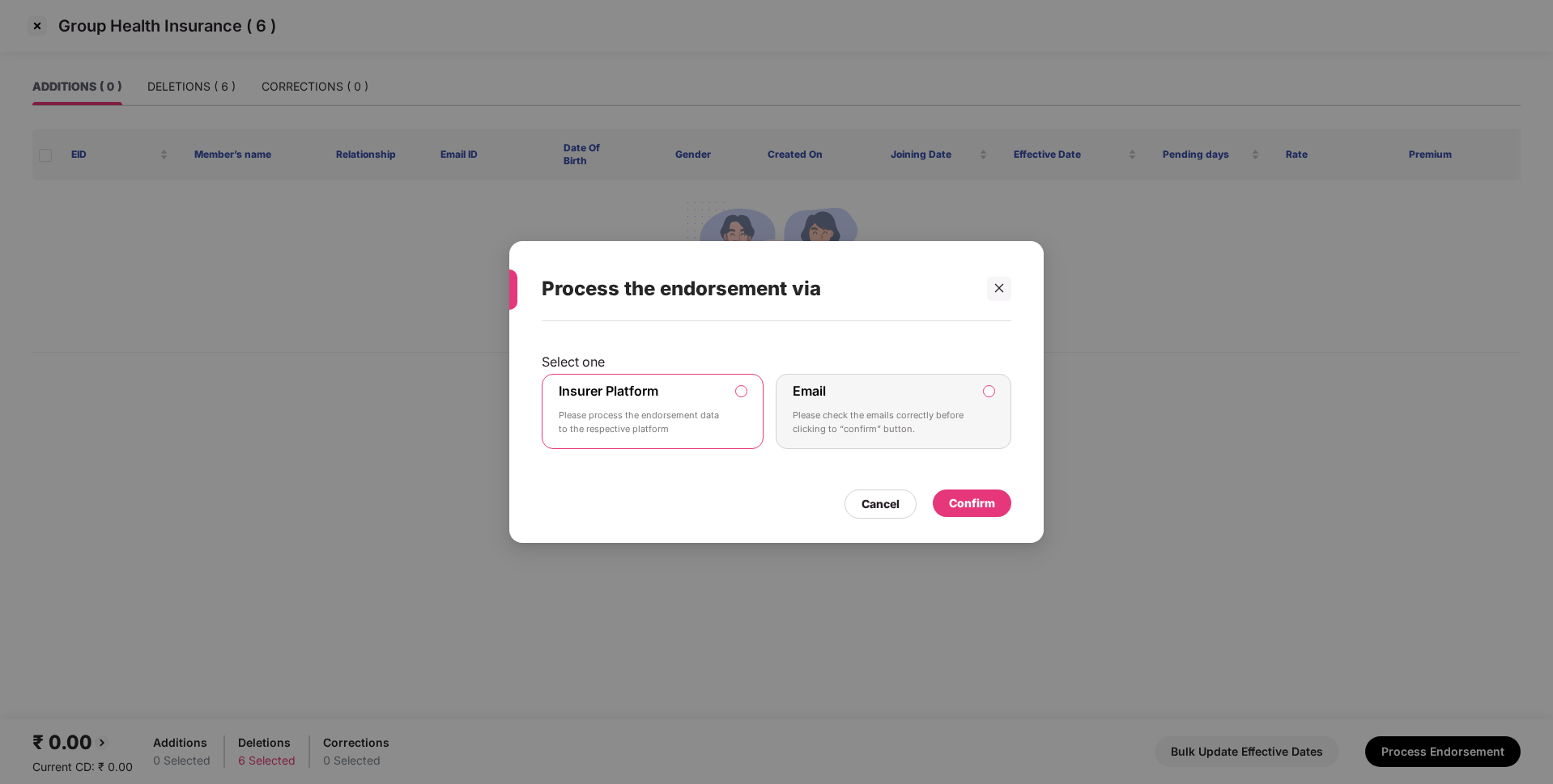
click at [960, 505] on div "Confirm" at bounding box center [972, 503] width 46 height 18
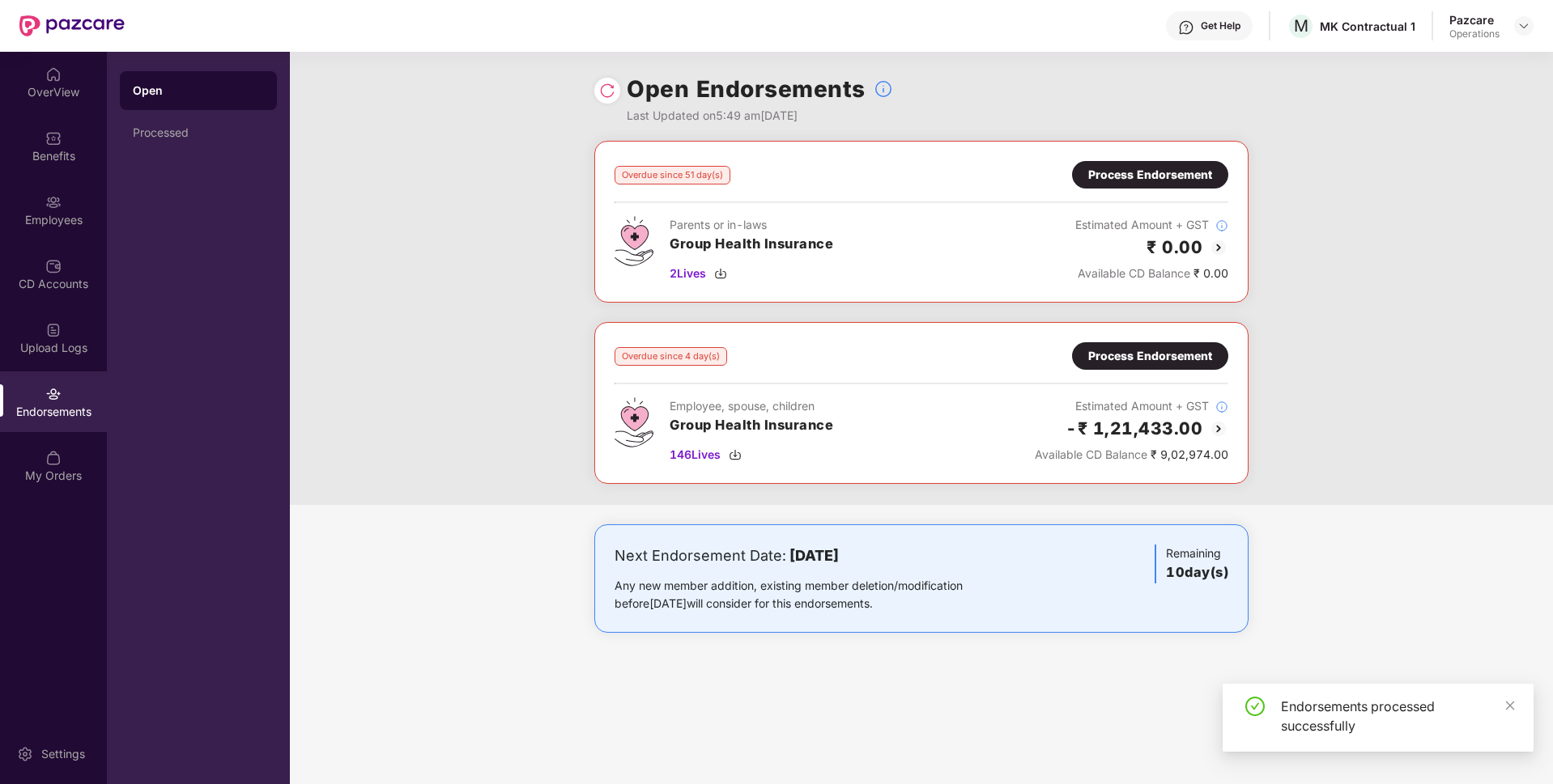
click at [1145, 347] on div "Process Endorsement" at bounding box center [1150, 356] width 124 height 18
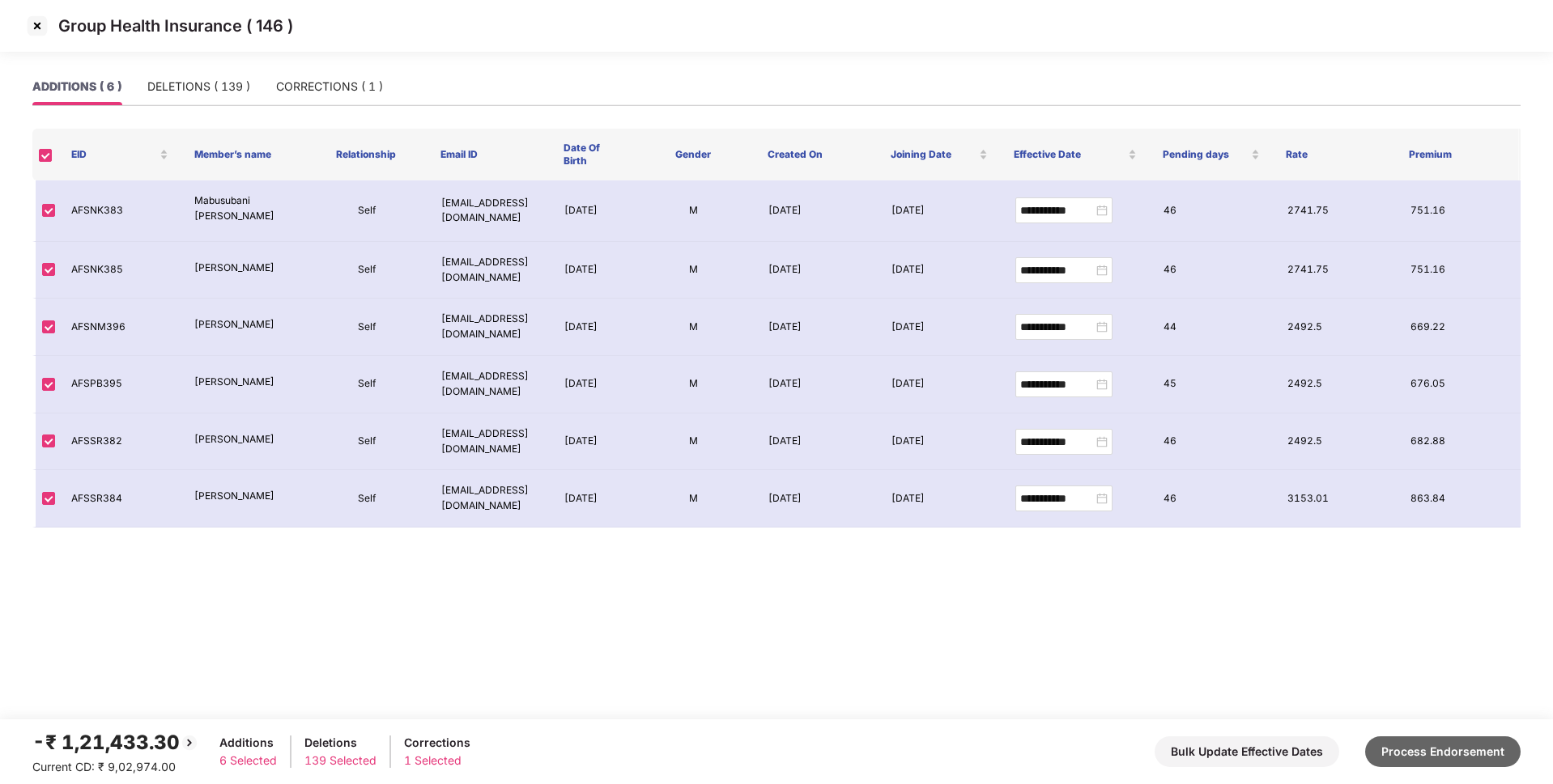
click at [1408, 754] on button "Process Endorsement" at bounding box center [1442, 752] width 155 height 31
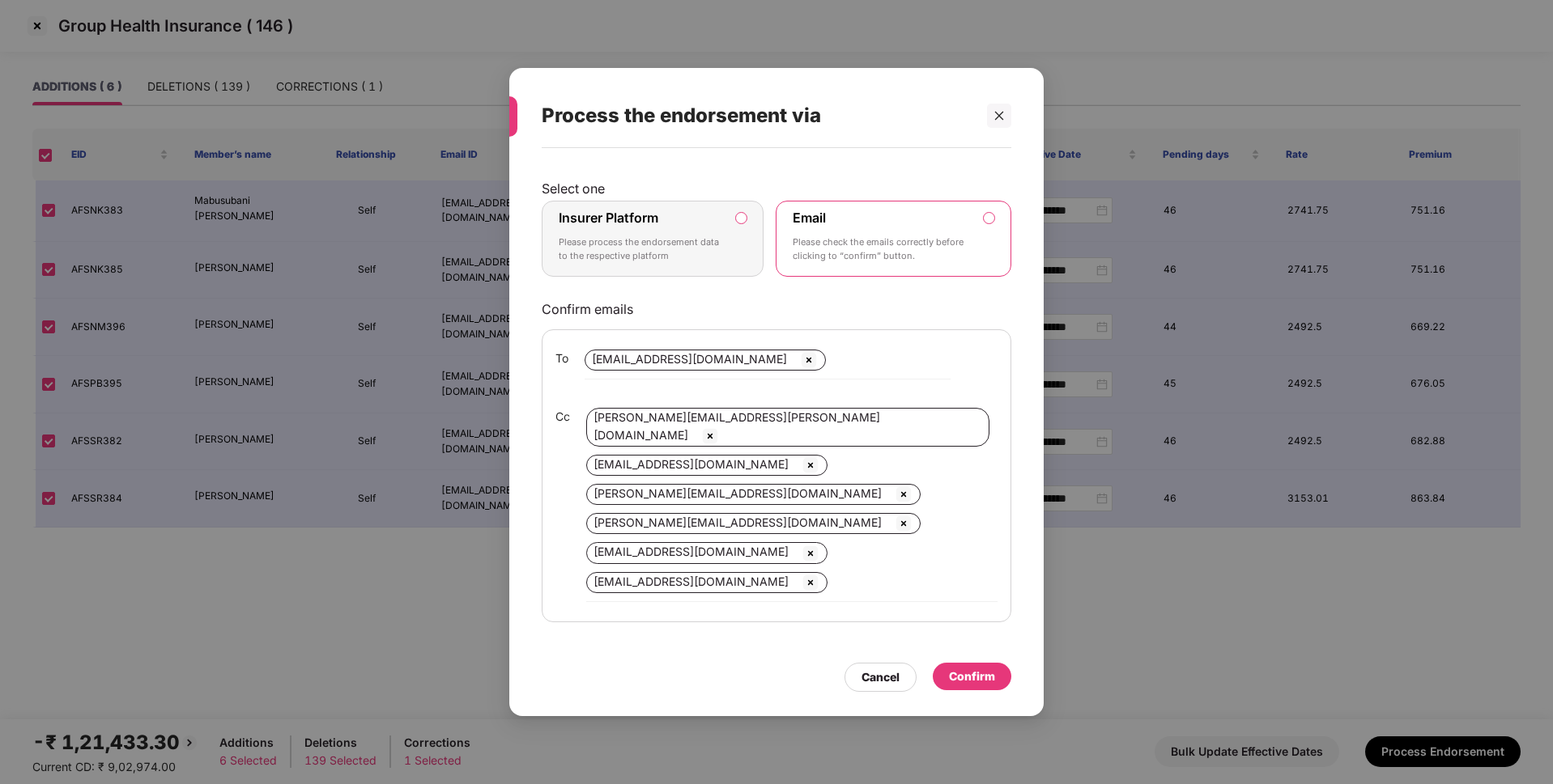
click at [694, 242] on p "Please process the endorsement data to the respective platform" at bounding box center [641, 249] width 165 height 28
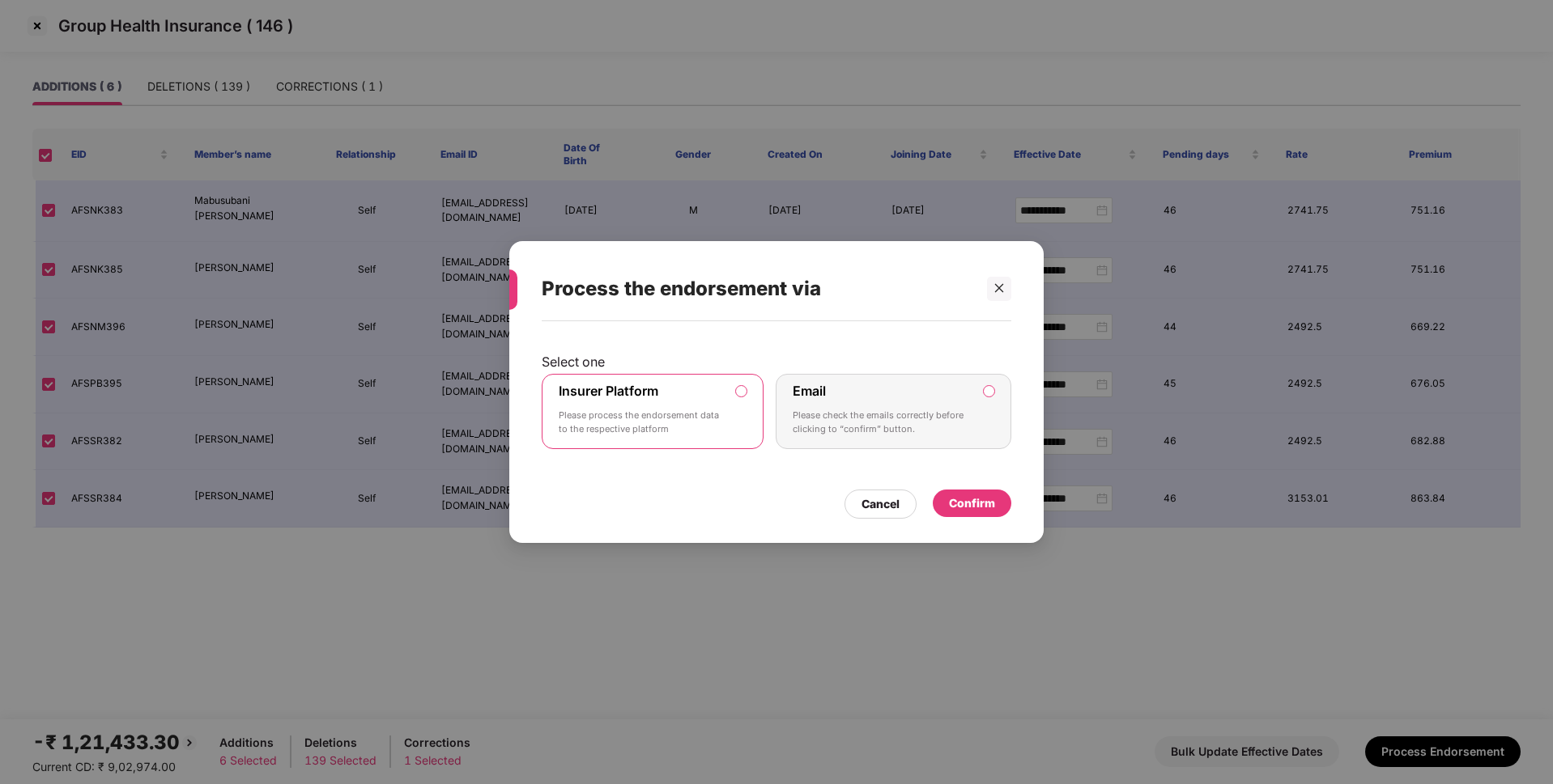
click at [983, 507] on div "Confirm" at bounding box center [972, 503] width 46 height 18
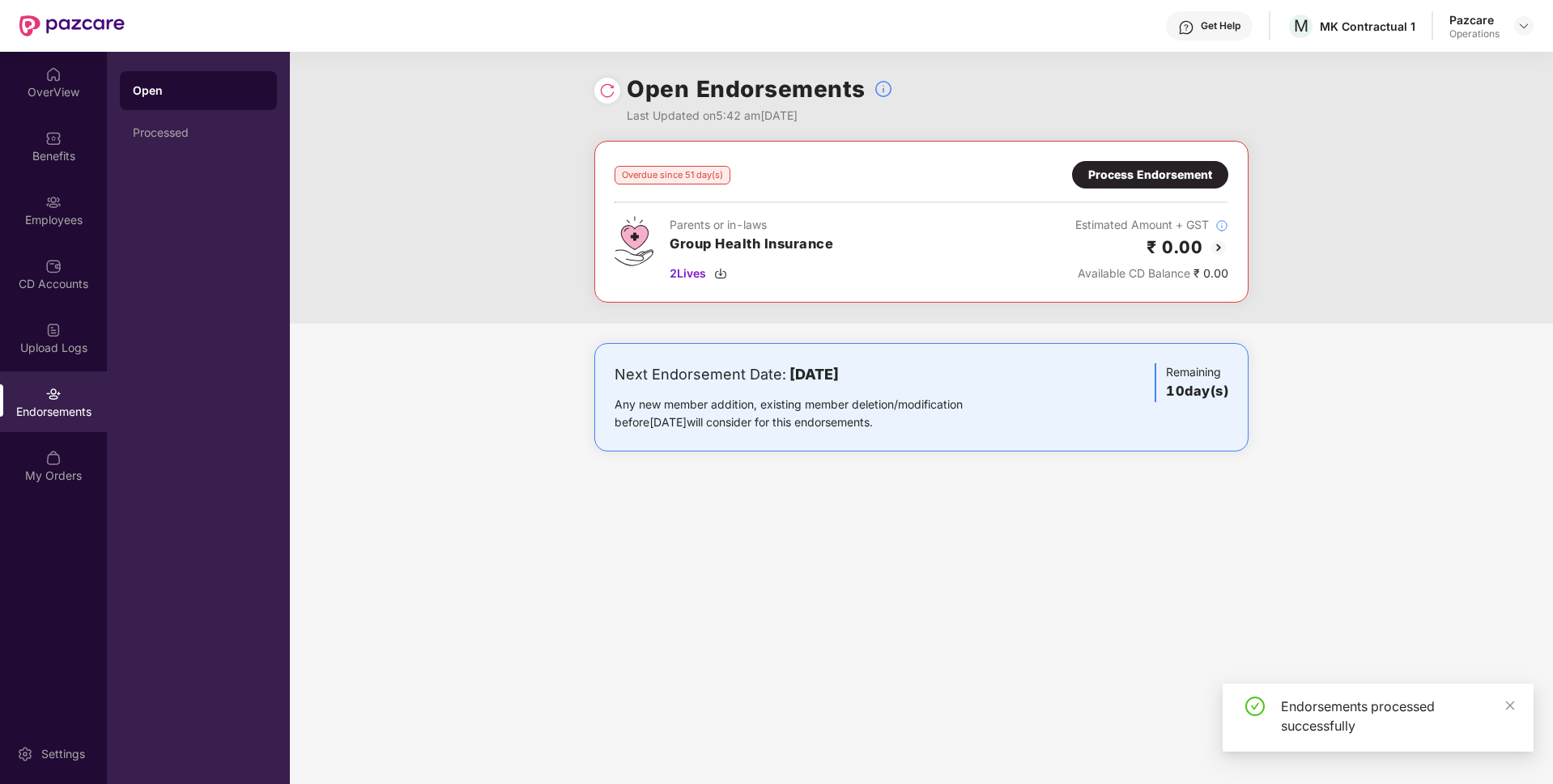
click at [1533, 41] on div "Get Help M MK Contractual 1 Pazcare Operations" at bounding box center [829, 26] width 1408 height 52
click at [1524, 26] on img at bounding box center [1524, 26] width 13 height 13
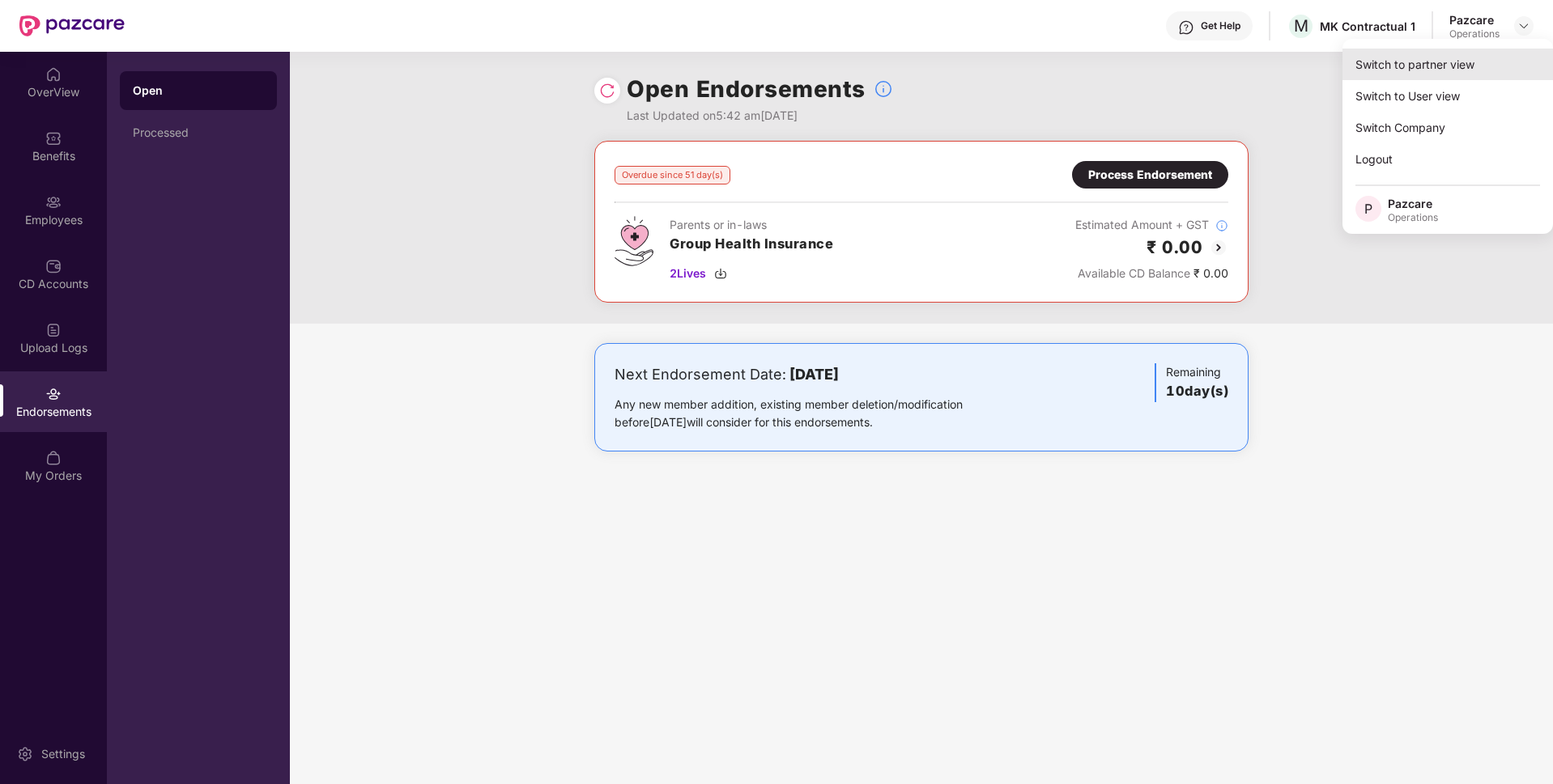
click at [1454, 54] on div "Switch to partner view" at bounding box center [1447, 64] width 210 height 32
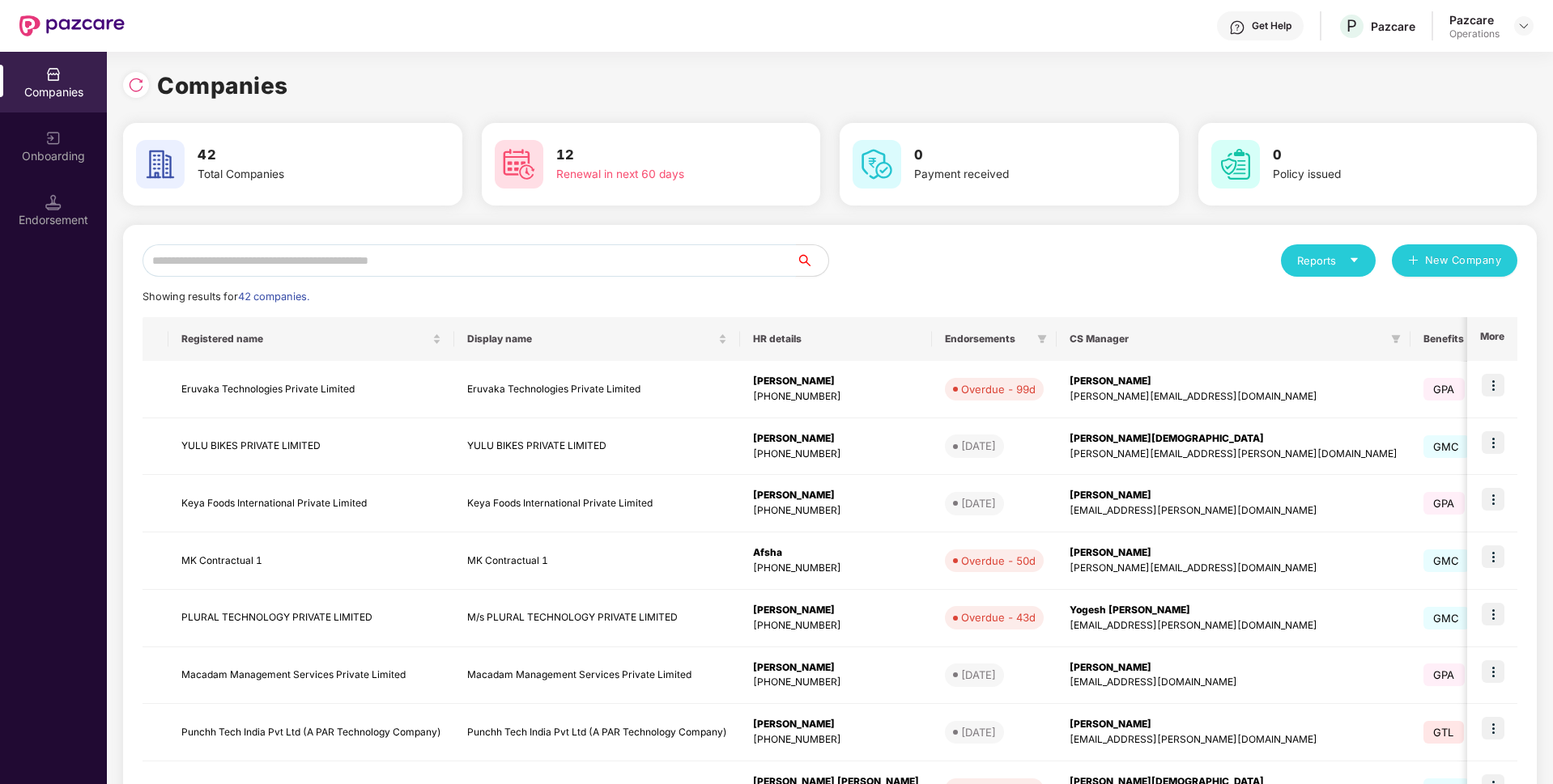
click at [556, 261] on input "text" at bounding box center [468, 261] width 654 height 32
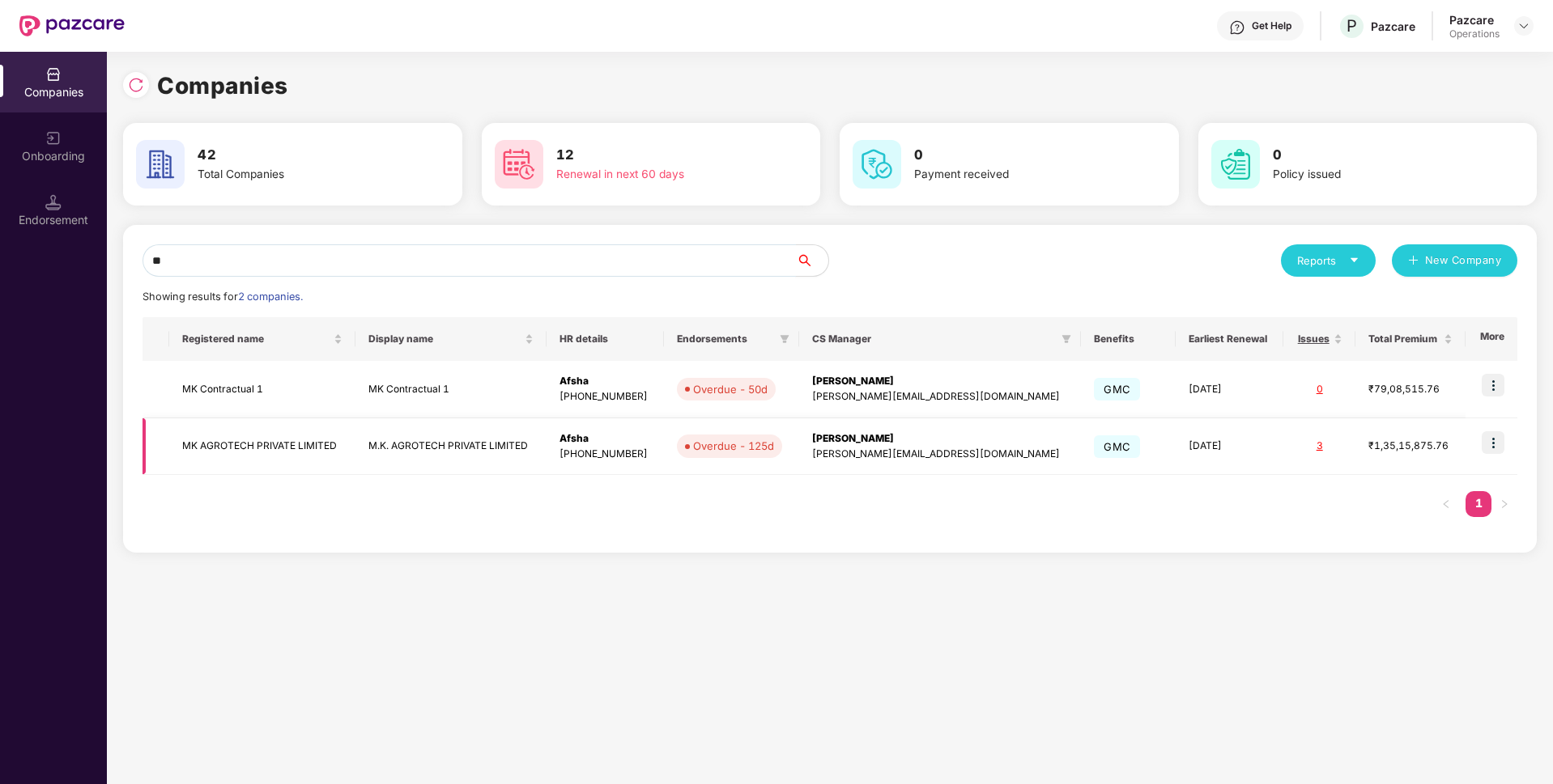
type input "**"
click at [1498, 437] on img at bounding box center [1493, 442] width 23 height 23
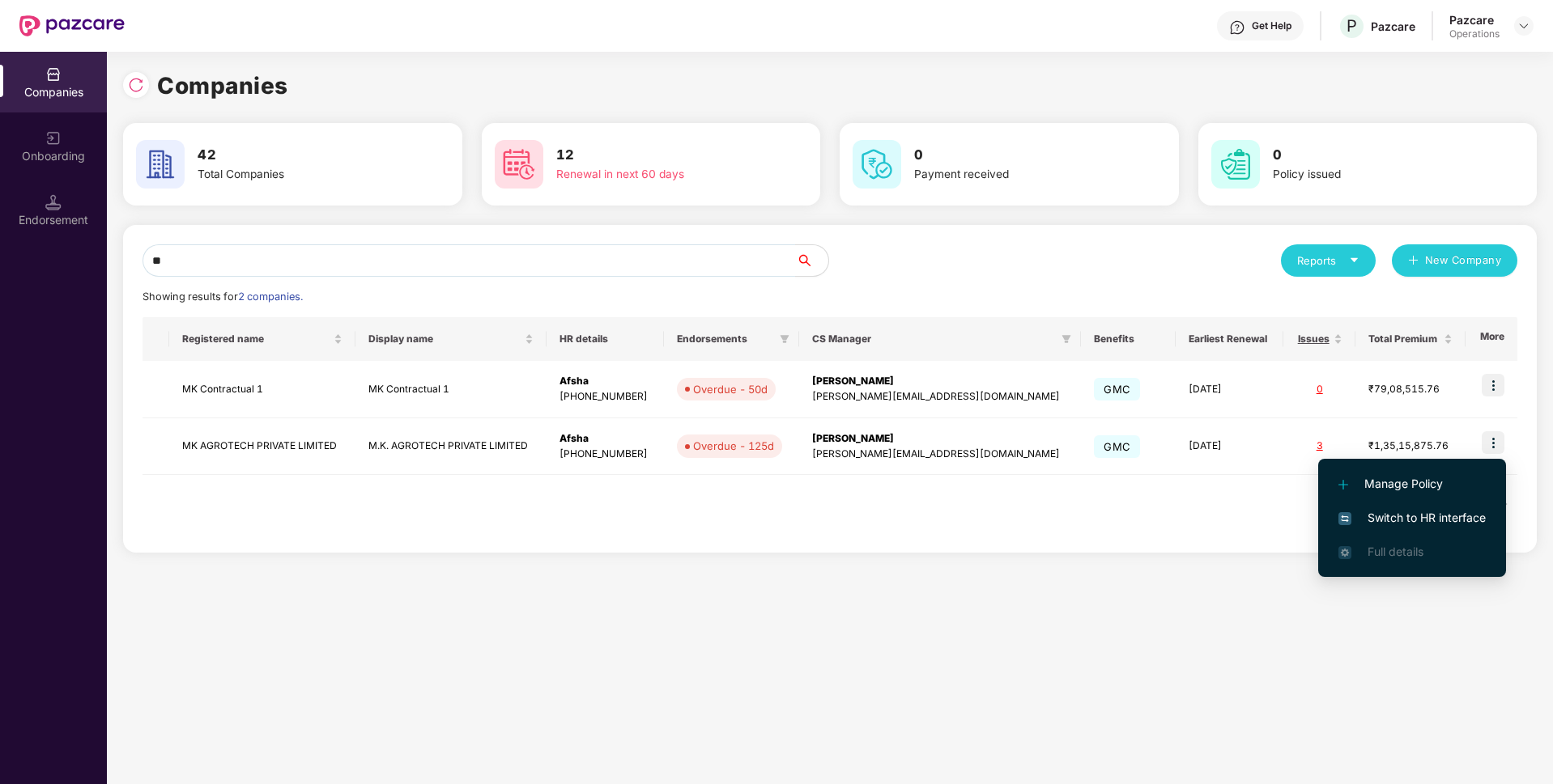
click at [1384, 507] on li "Switch to HR interface" at bounding box center [1411, 518] width 188 height 34
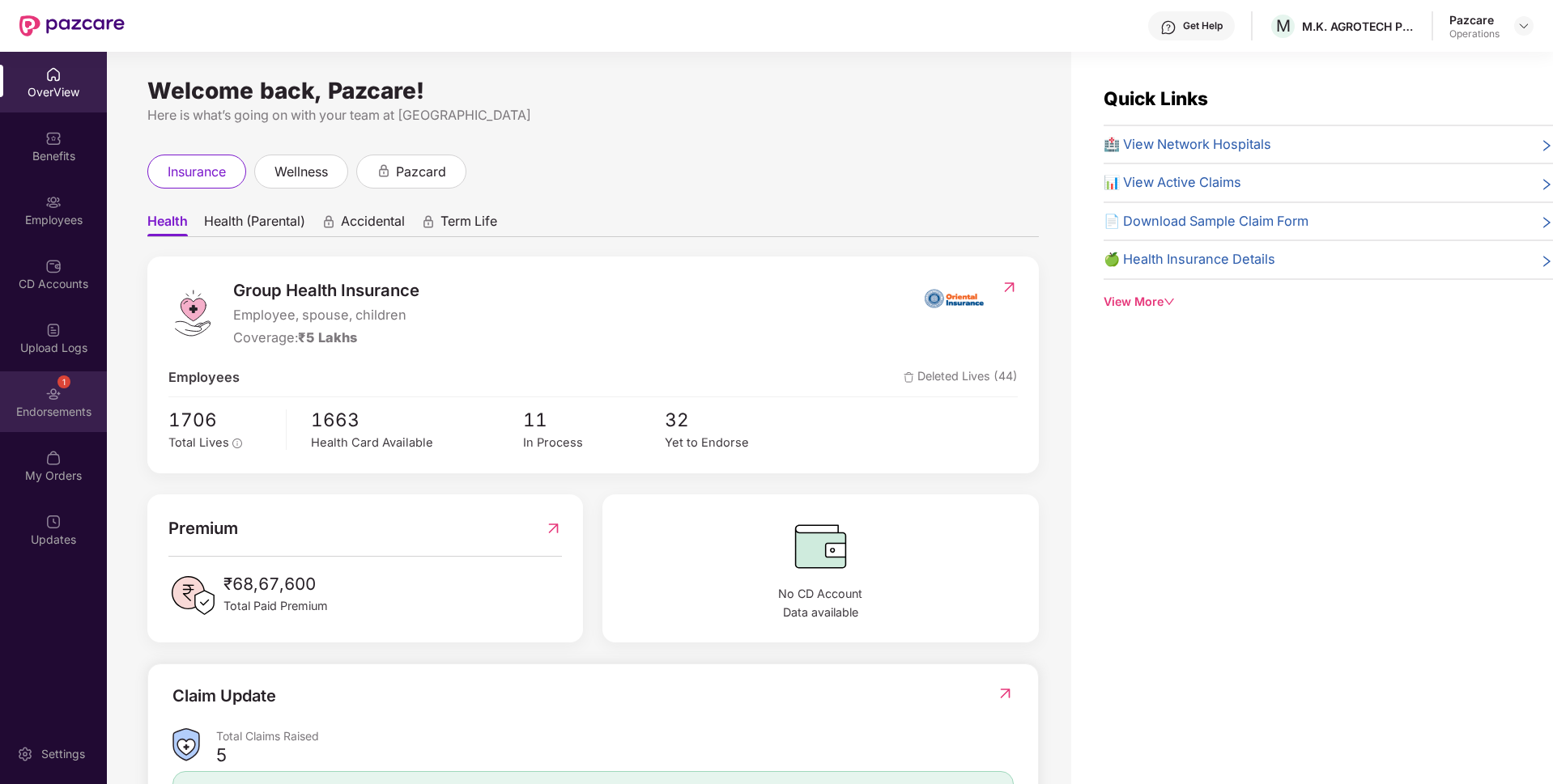
click at [82, 394] on div "1 Endorsements" at bounding box center [54, 402] width 107 height 61
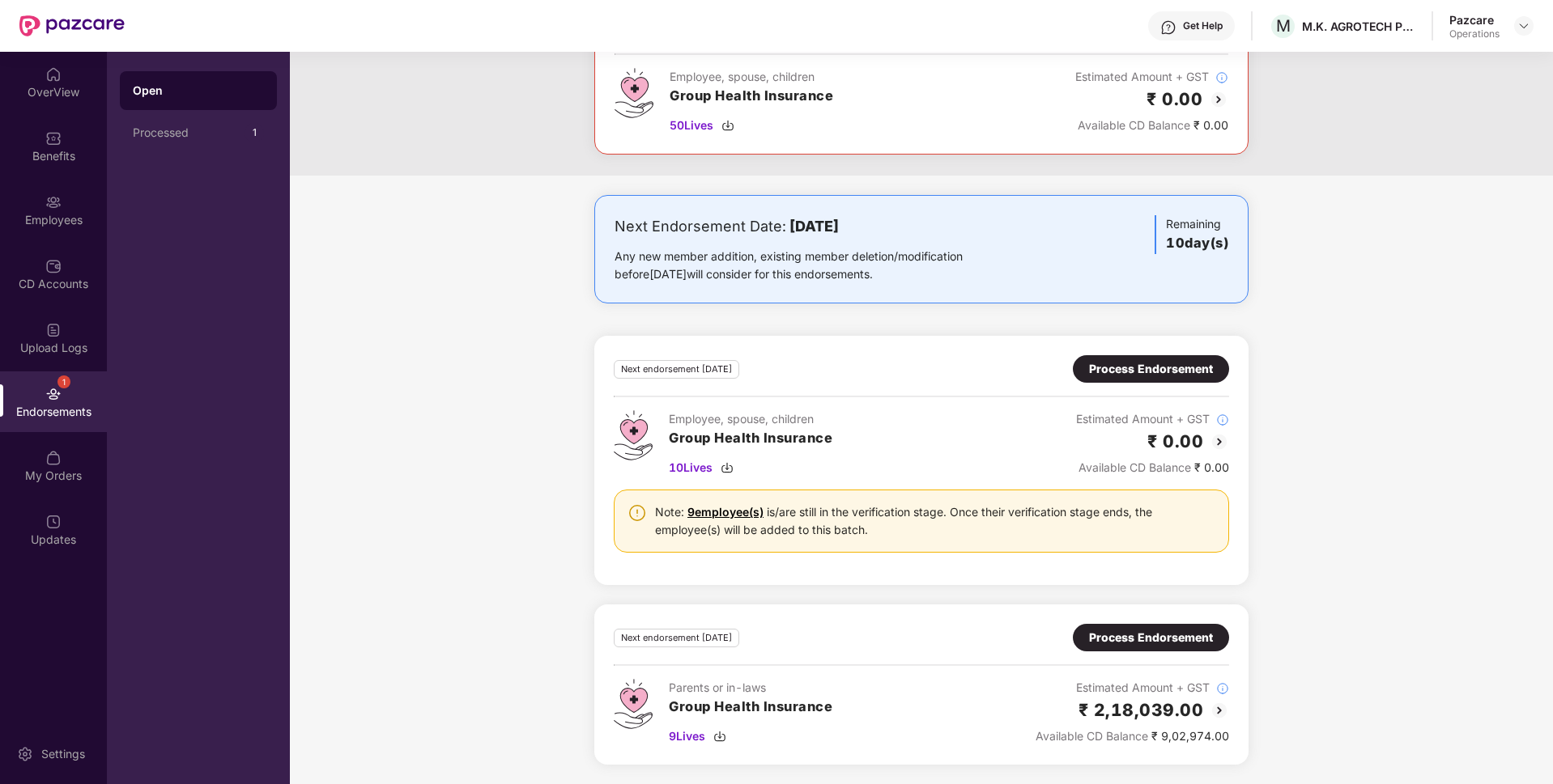
scroll to position [1417, 0]
click at [1141, 365] on div "Process Endorsement" at bounding box center [1150, 369] width 124 height 18
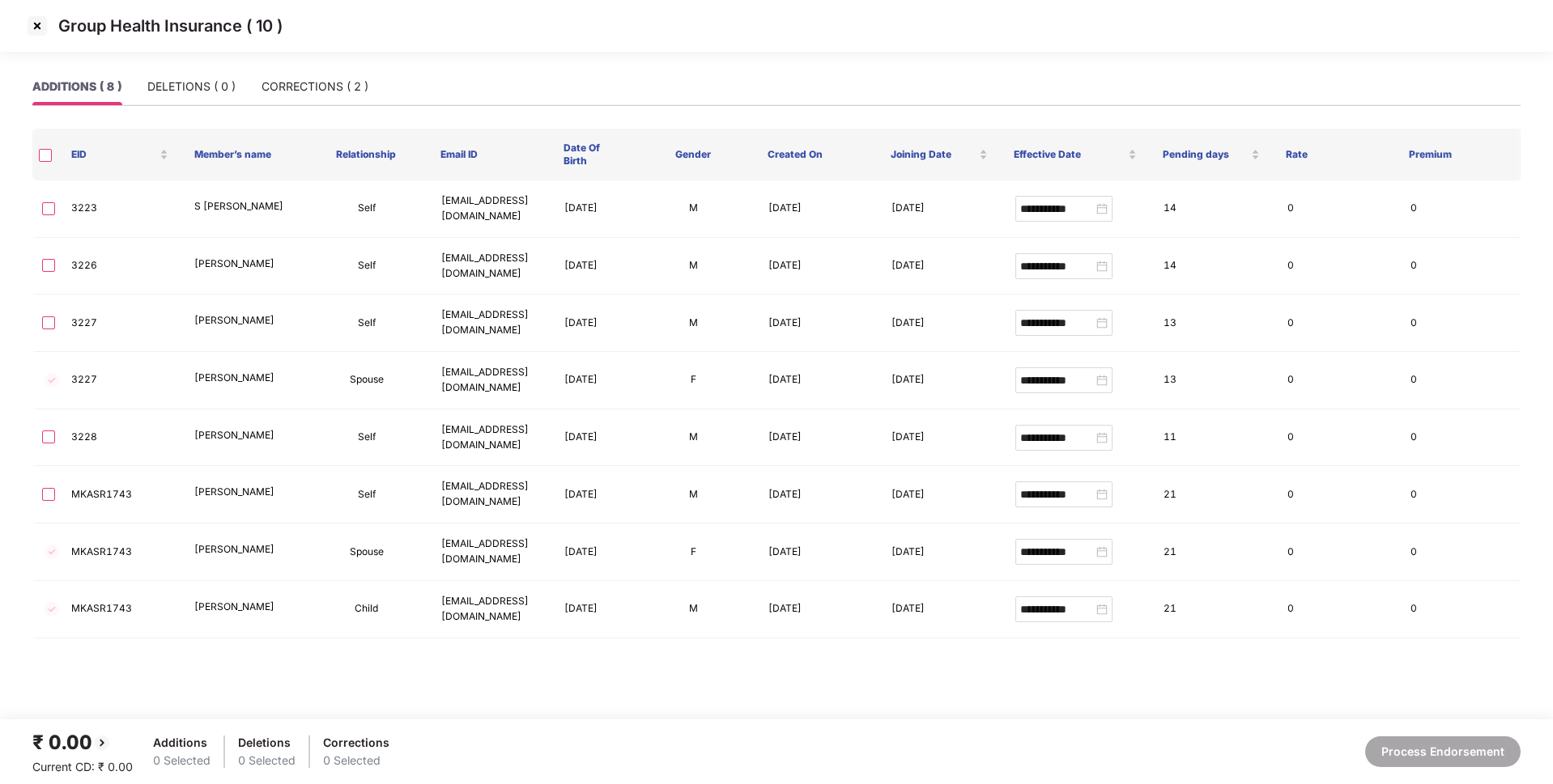
click at [35, 21] on img at bounding box center [37, 26] width 26 height 26
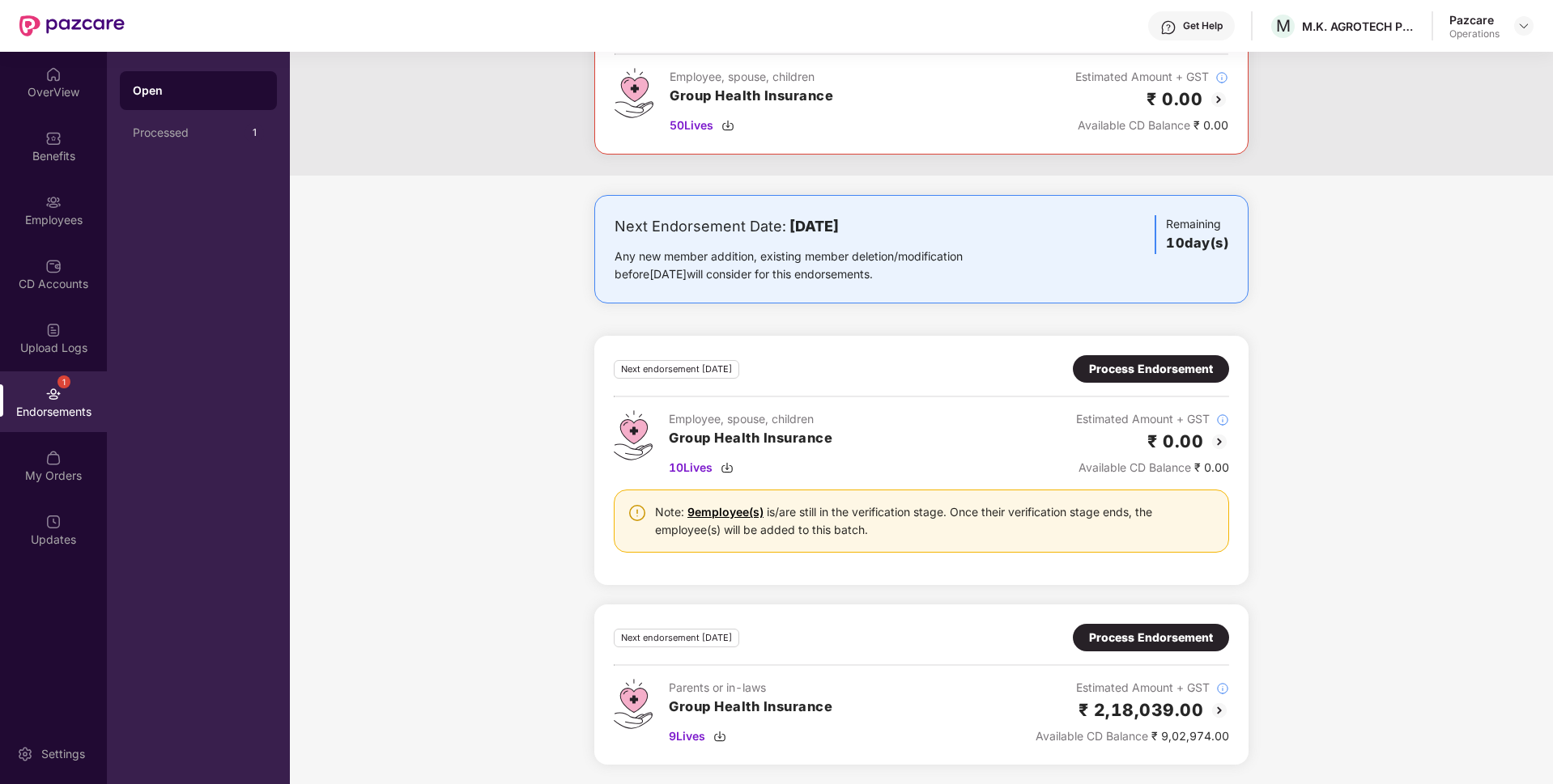
click at [1154, 641] on div "Process Endorsement" at bounding box center [1150, 638] width 124 height 18
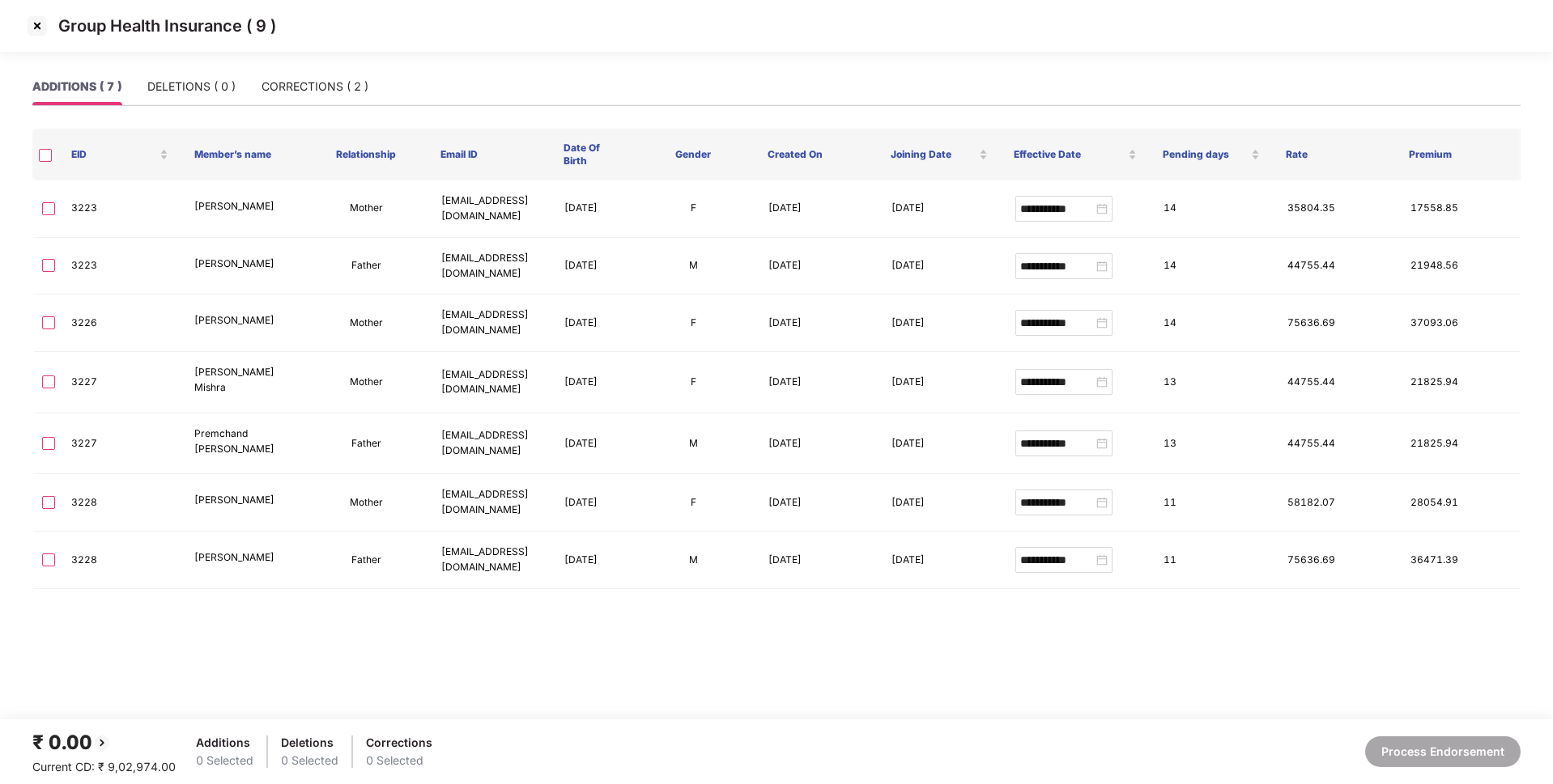
click at [37, 32] on img at bounding box center [37, 26] width 26 height 26
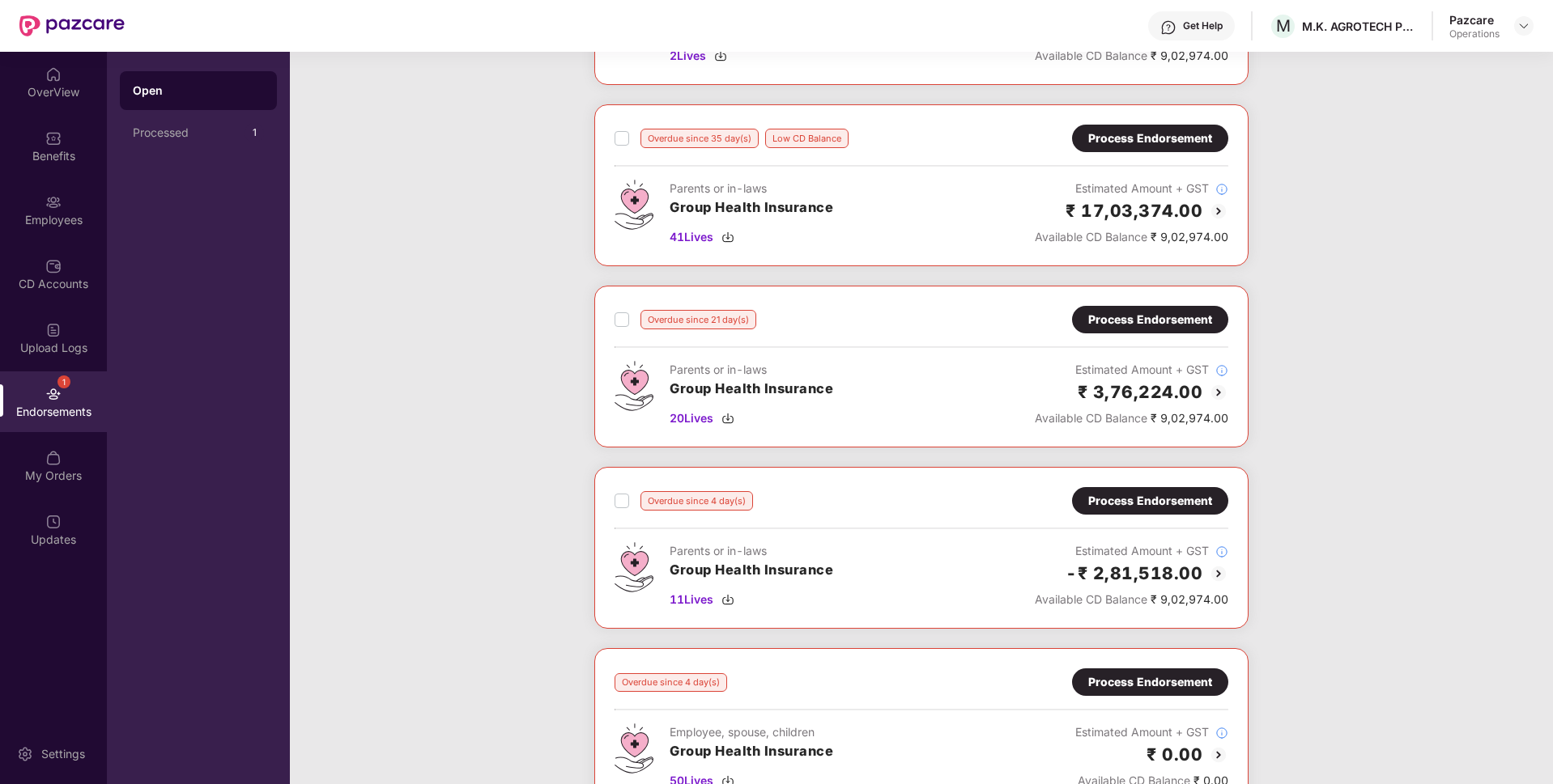
scroll to position [763, 0]
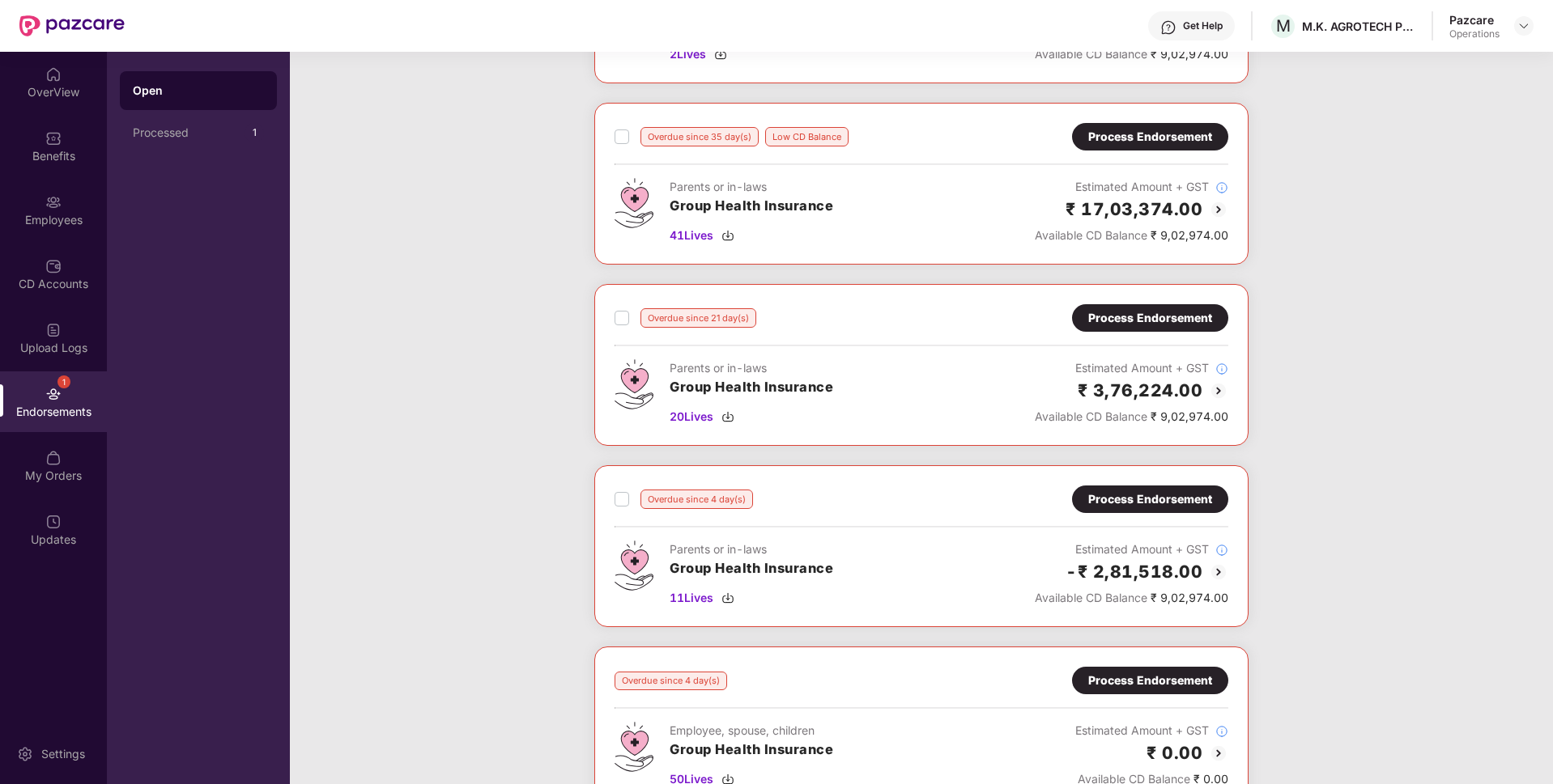
click at [1124, 493] on div "Process Endorsement" at bounding box center [1150, 499] width 124 height 18
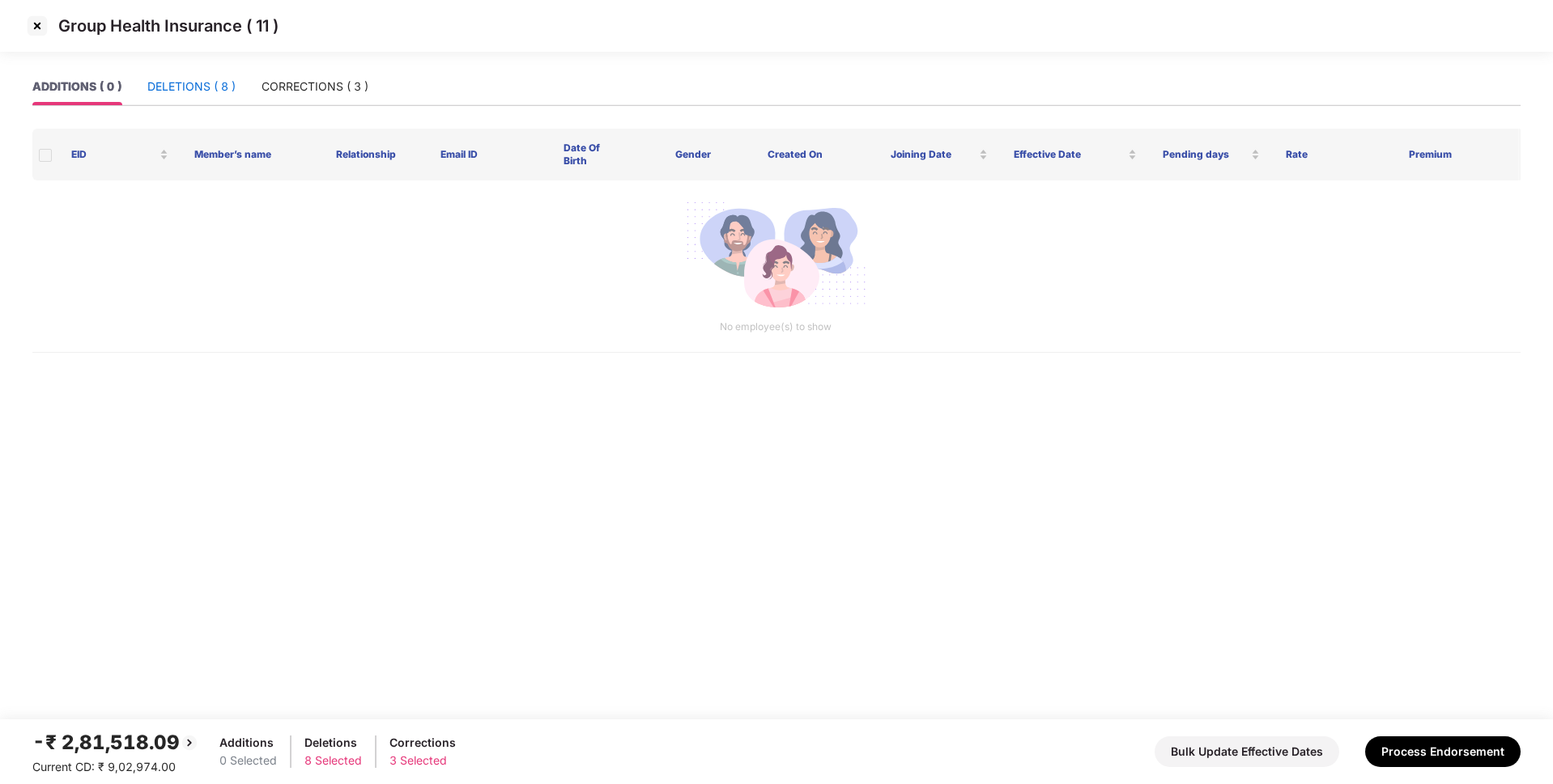
click at [221, 79] on div "DELETIONS ( 8 )" at bounding box center [191, 87] width 88 height 18
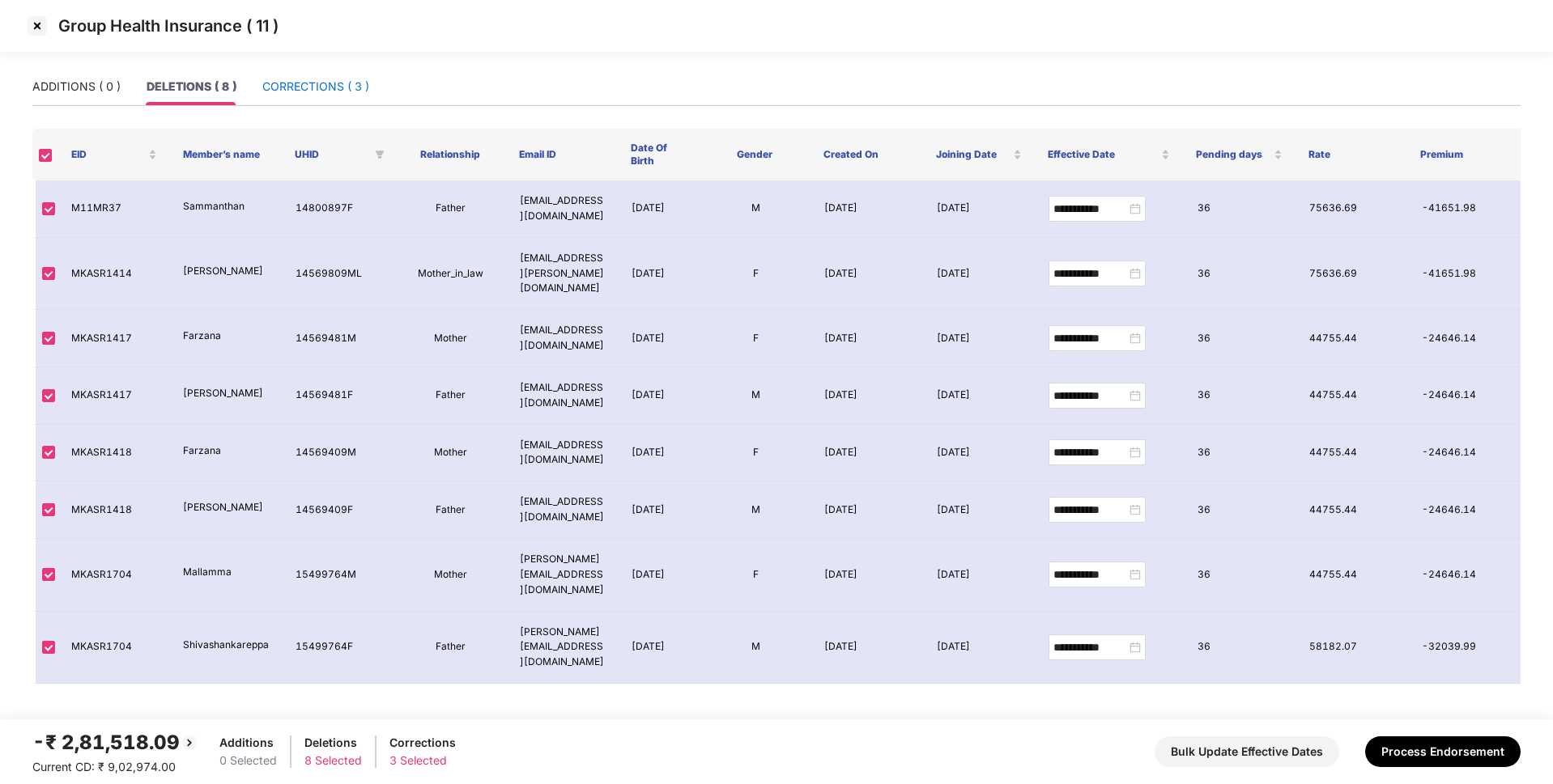
click at [291, 79] on div "CORRECTIONS ( 3 )" at bounding box center [316, 87] width 107 height 18
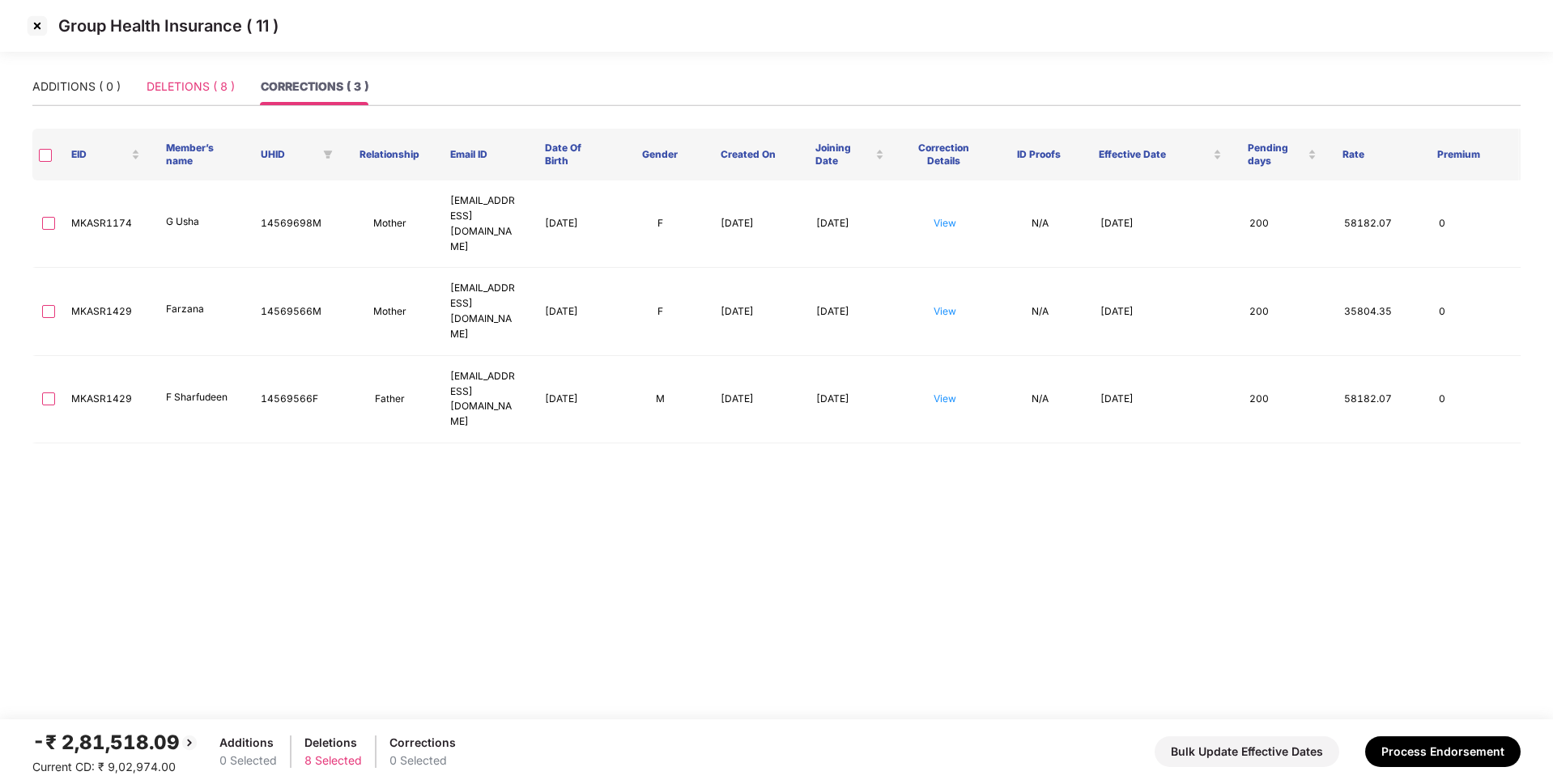
click at [182, 96] on div "DELETIONS ( 8 )" at bounding box center [190, 87] width 88 height 37
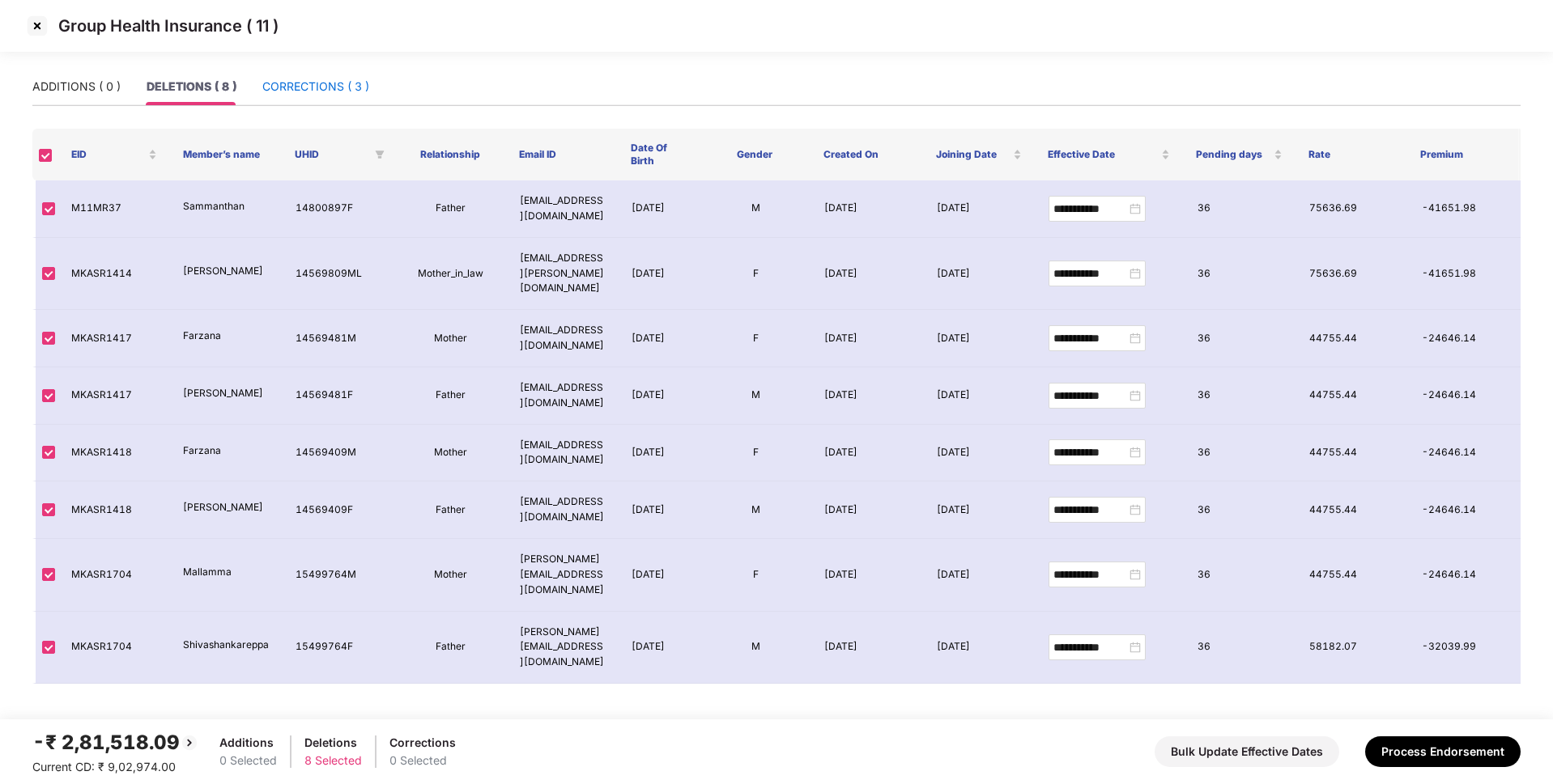
click at [316, 94] on div "CORRECTIONS ( 3 )" at bounding box center [316, 87] width 107 height 18
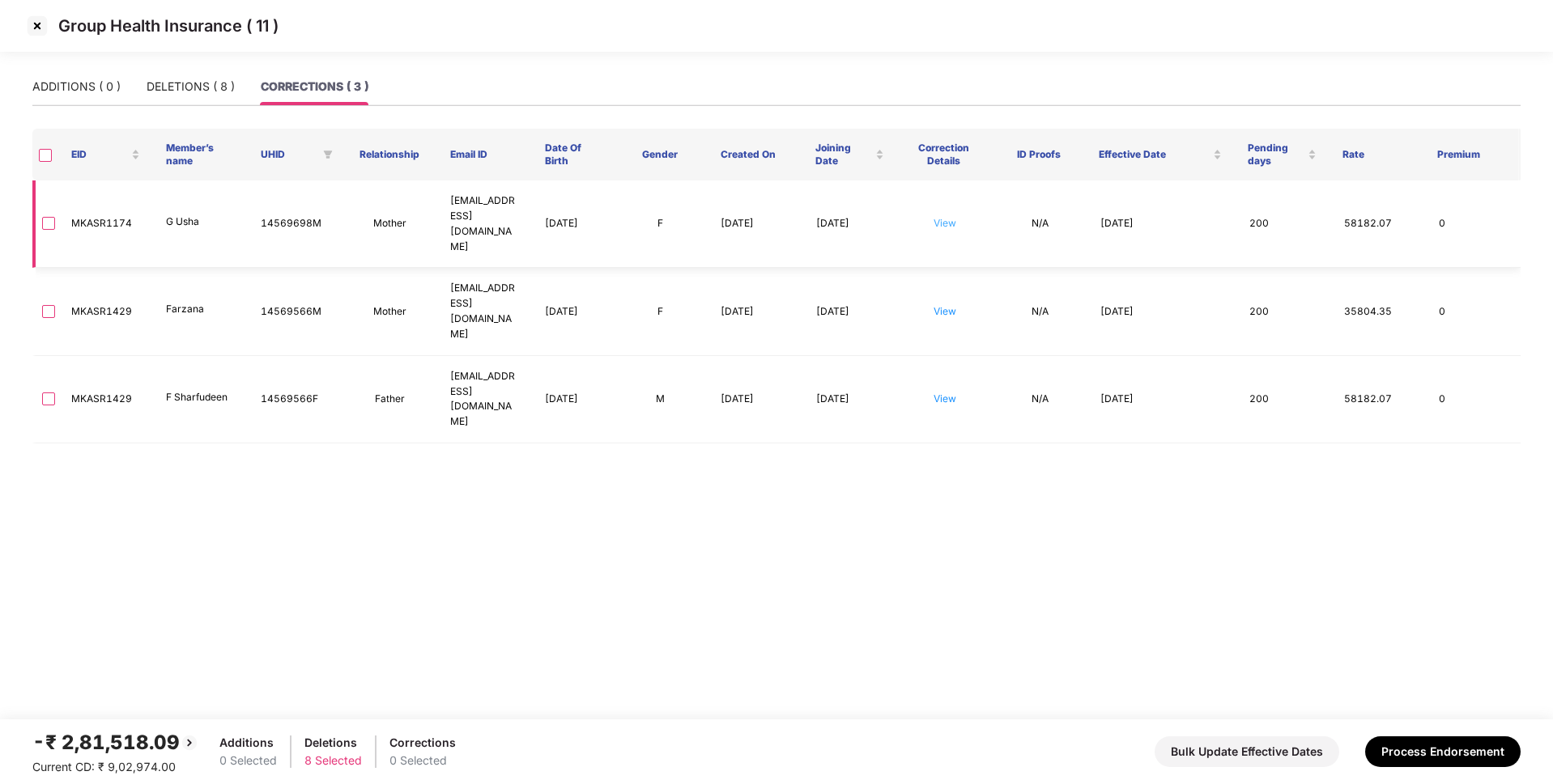
click at [947, 217] on link "View" at bounding box center [945, 222] width 23 height 12
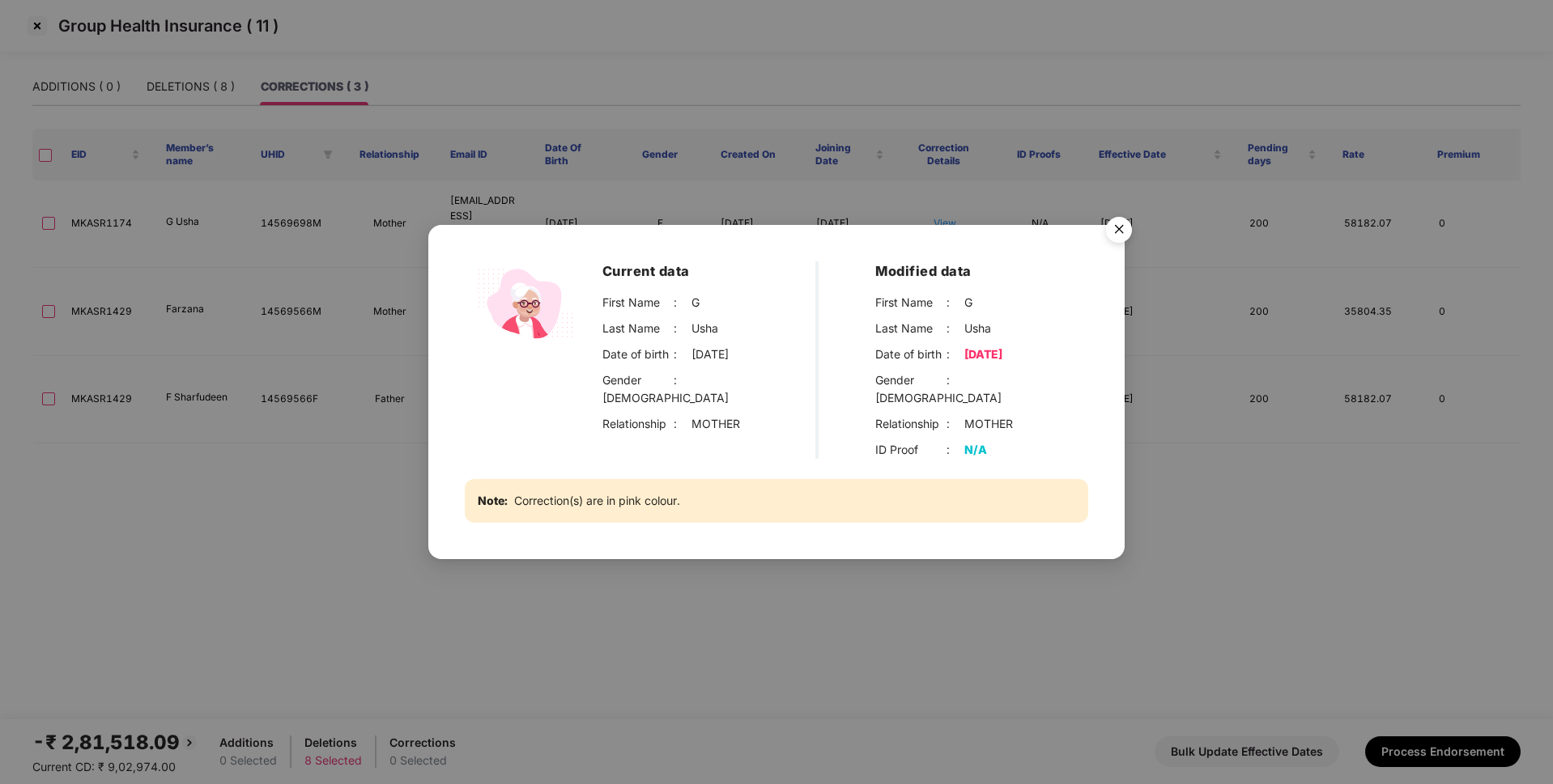
click at [1128, 235] on img "Close" at bounding box center [1119, 232] width 45 height 45
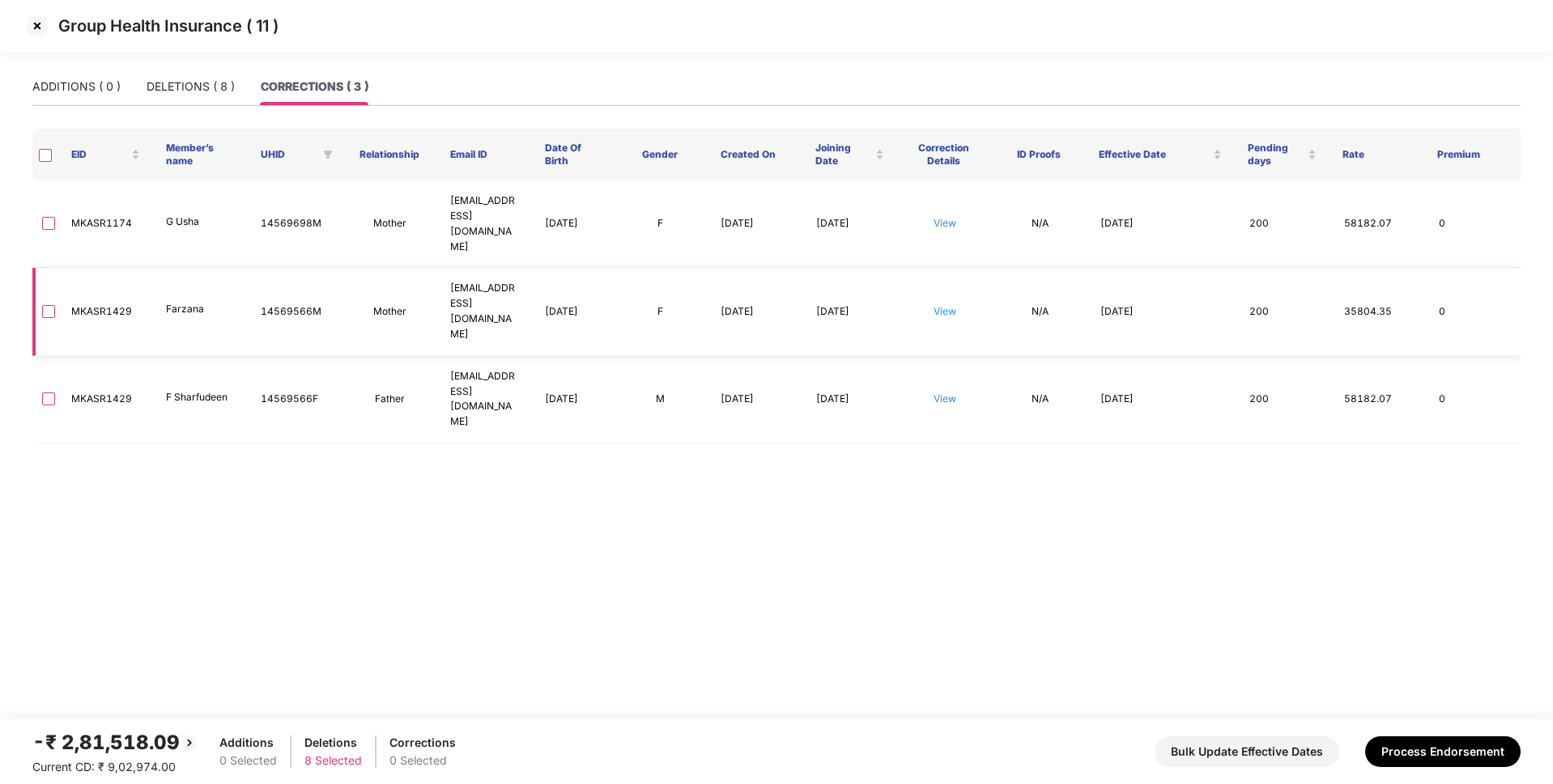
click at [960, 268] on td "View" at bounding box center [945, 312] width 95 height 88
click at [950, 305] on link "View" at bounding box center [945, 311] width 23 height 12
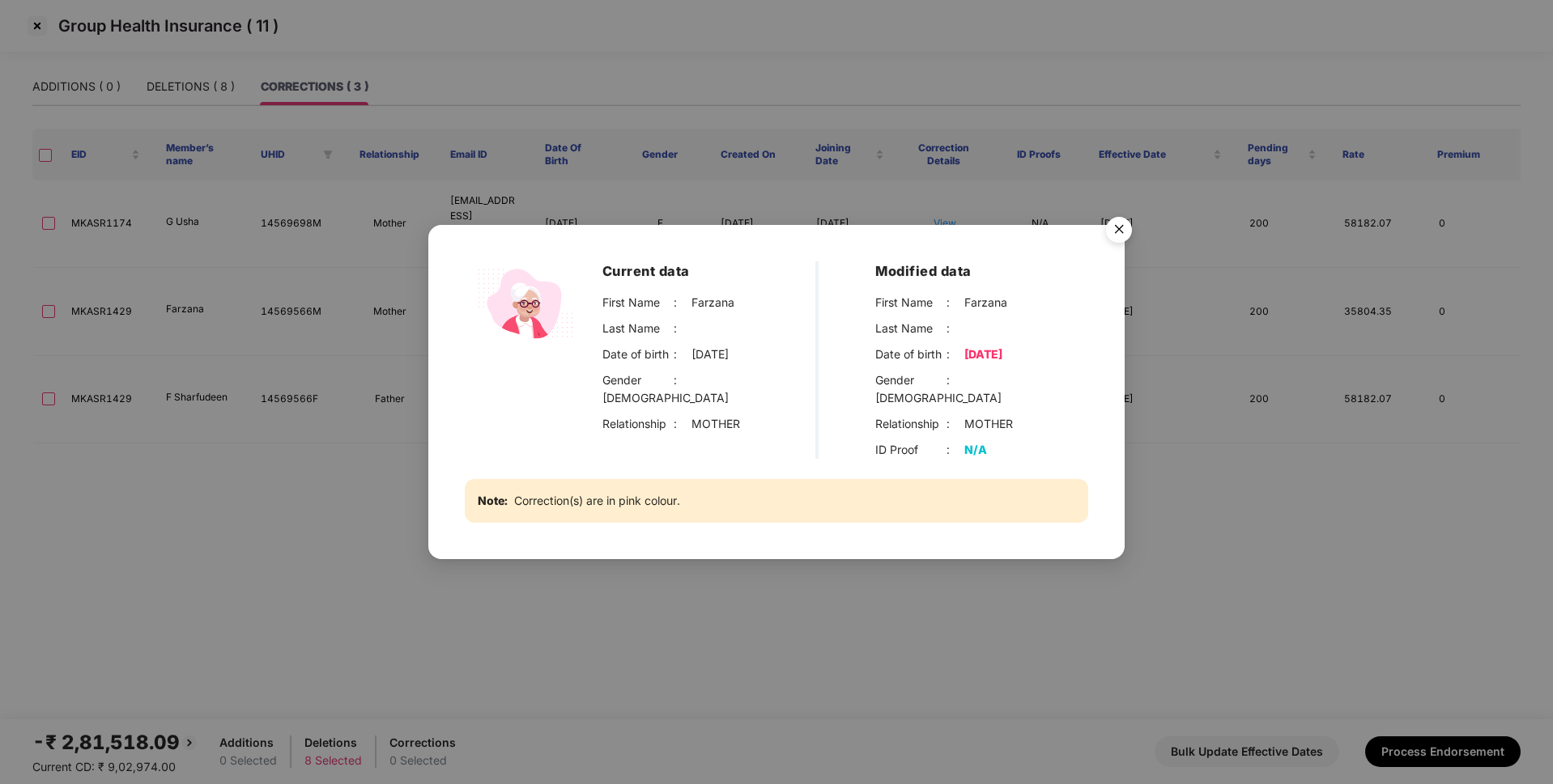
click at [1114, 239] on img "Close" at bounding box center [1119, 232] width 45 height 45
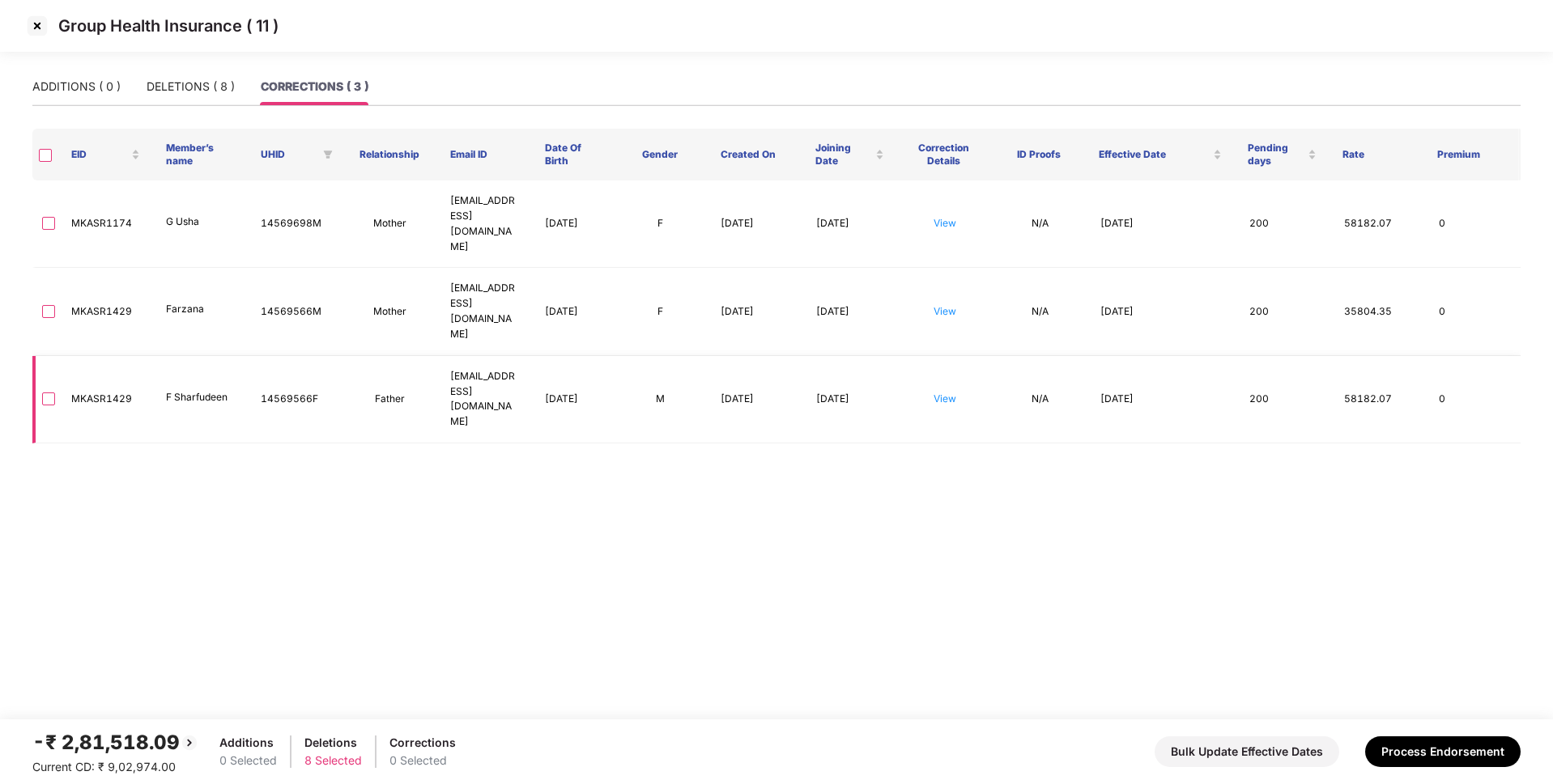
click at [947, 356] on td "View" at bounding box center [945, 400] width 95 height 88
click at [938, 356] on td "View" at bounding box center [945, 400] width 95 height 88
click at [940, 393] on link "View" at bounding box center [945, 398] width 23 height 12
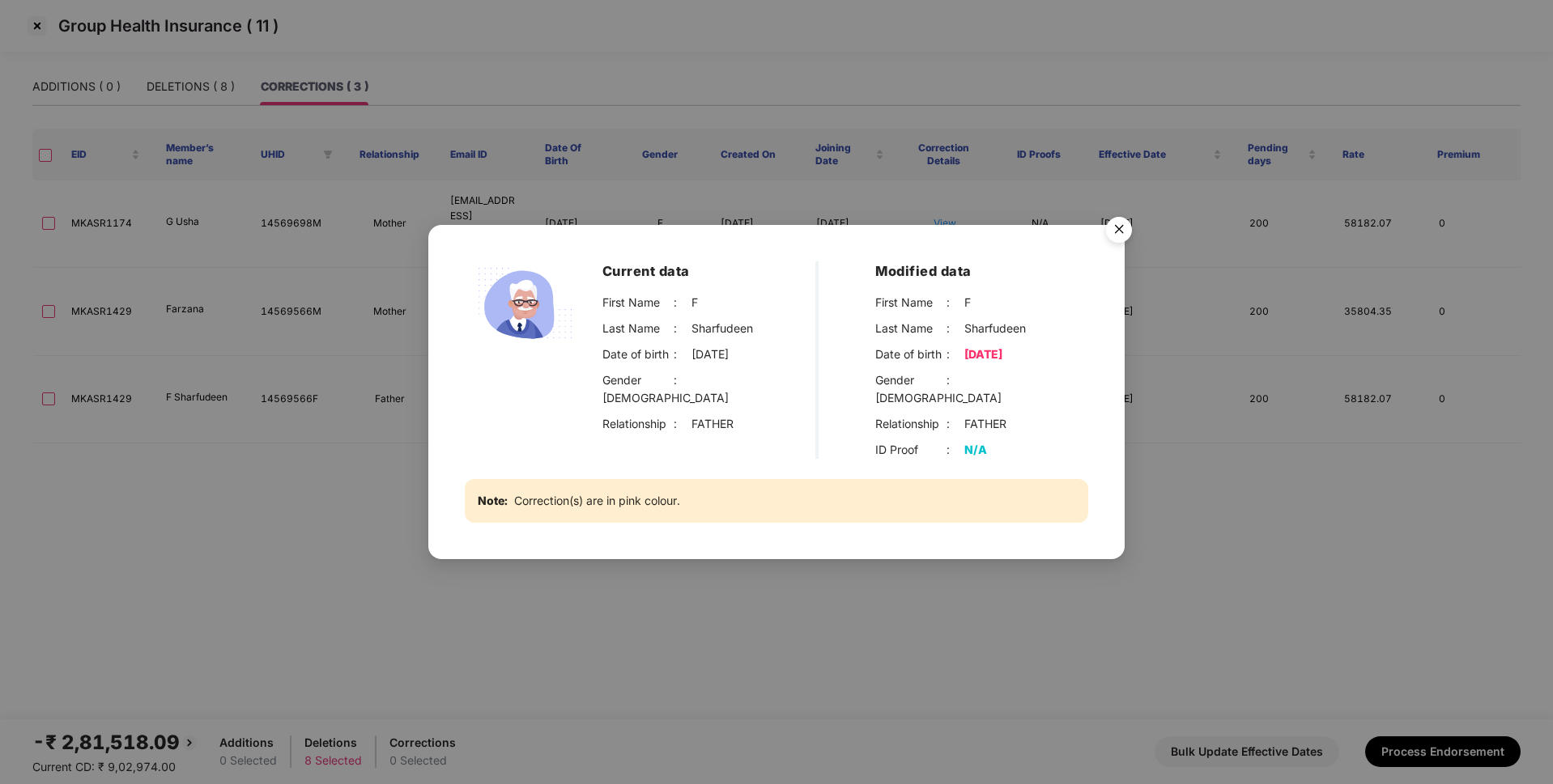
click at [1111, 243] on img "Close" at bounding box center [1119, 232] width 45 height 45
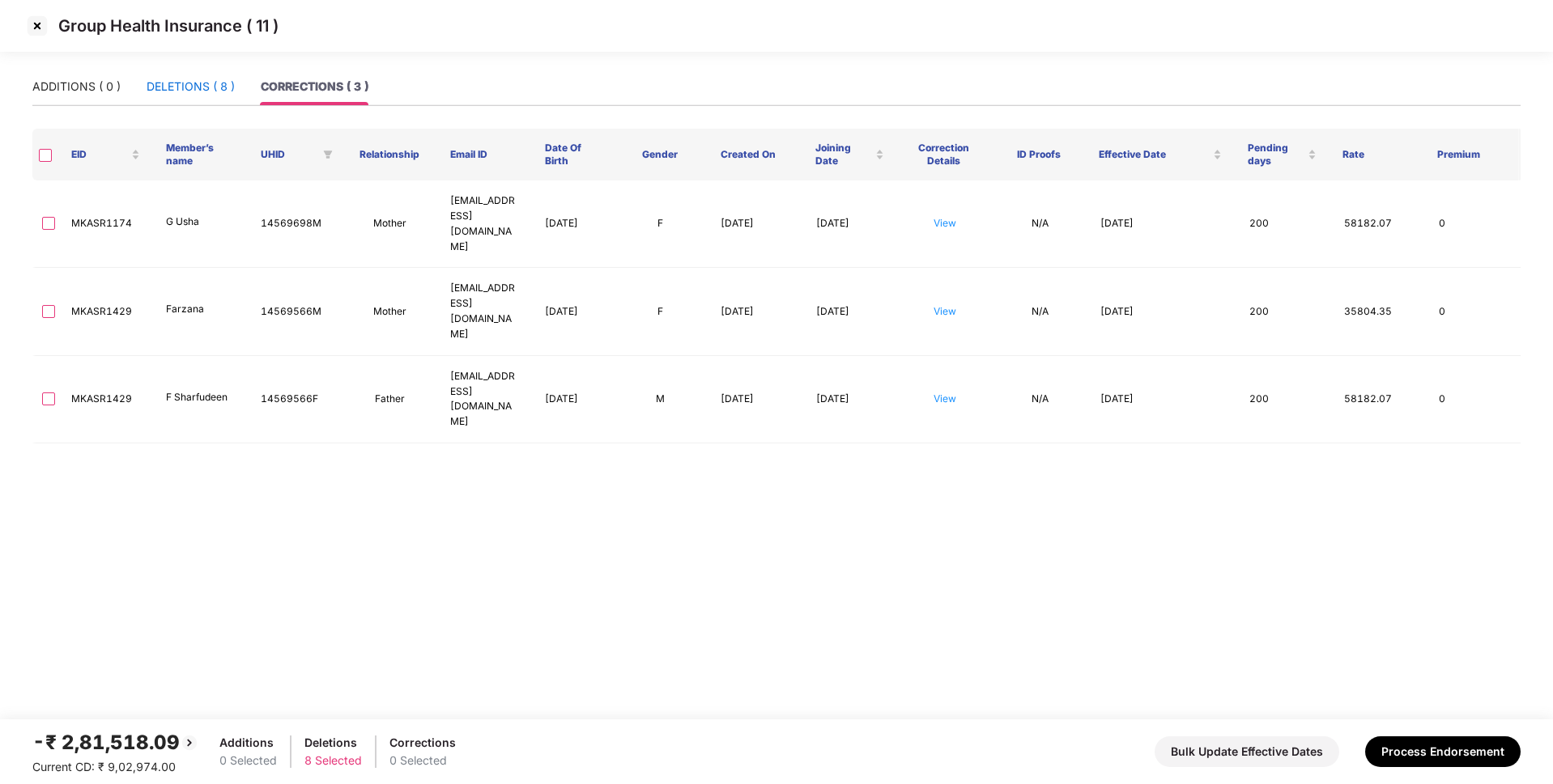
click at [201, 88] on div "DELETIONS ( 8 )" at bounding box center [190, 87] width 88 height 18
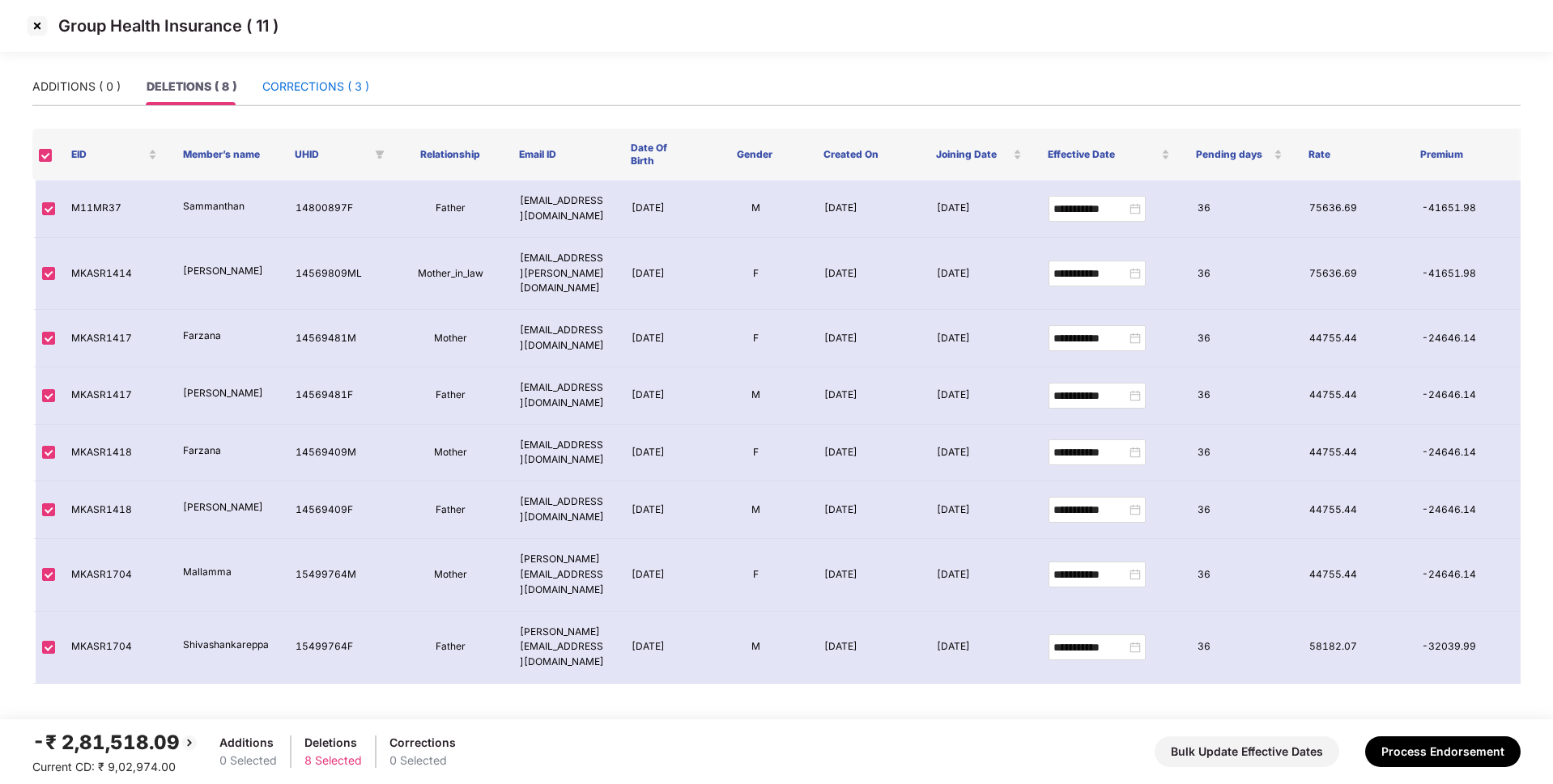
click at [331, 93] on div "CORRECTIONS ( 3 )" at bounding box center [316, 87] width 107 height 18
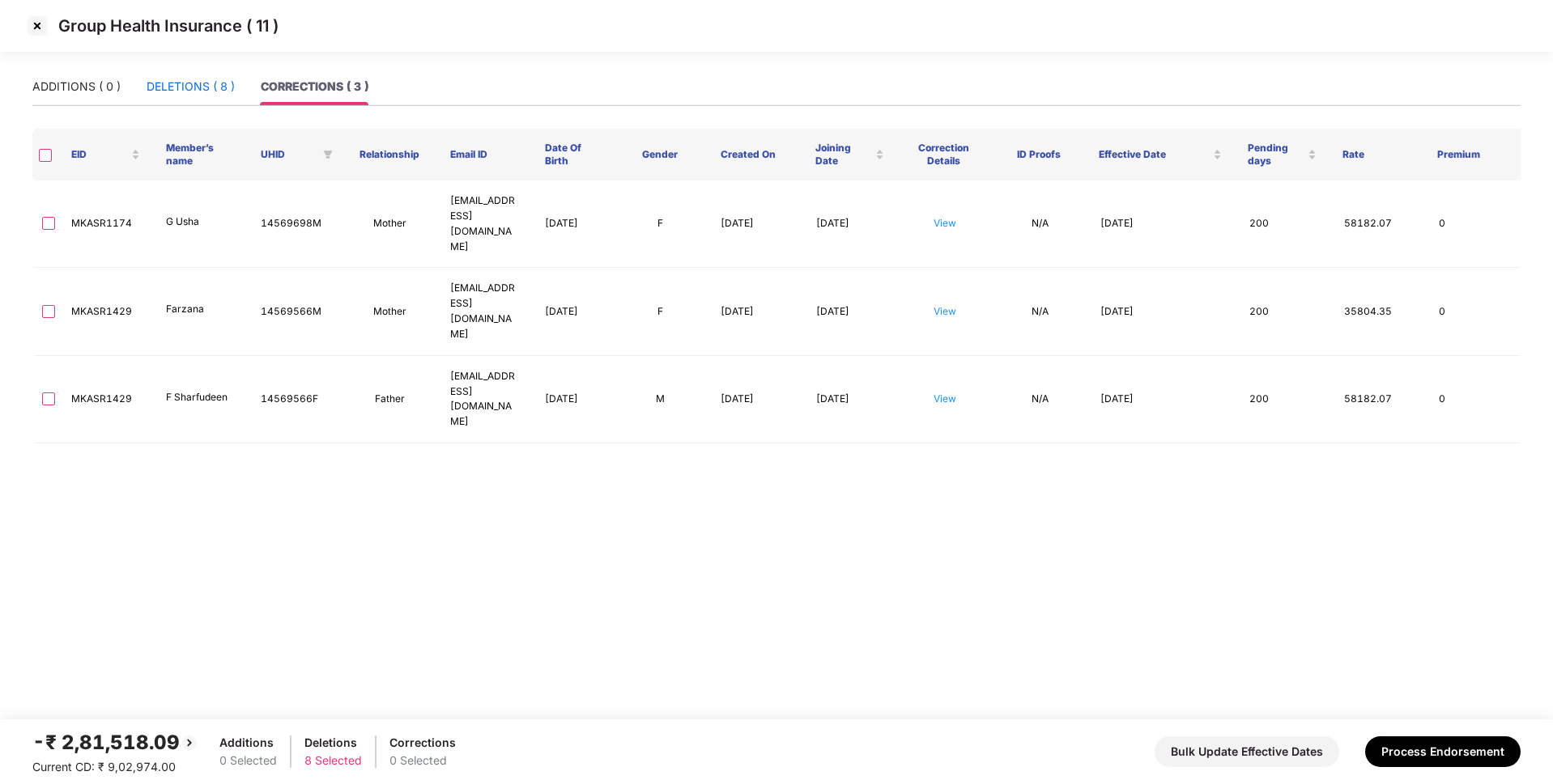
click at [198, 86] on div "DELETIONS ( 8 )" at bounding box center [190, 87] width 88 height 18
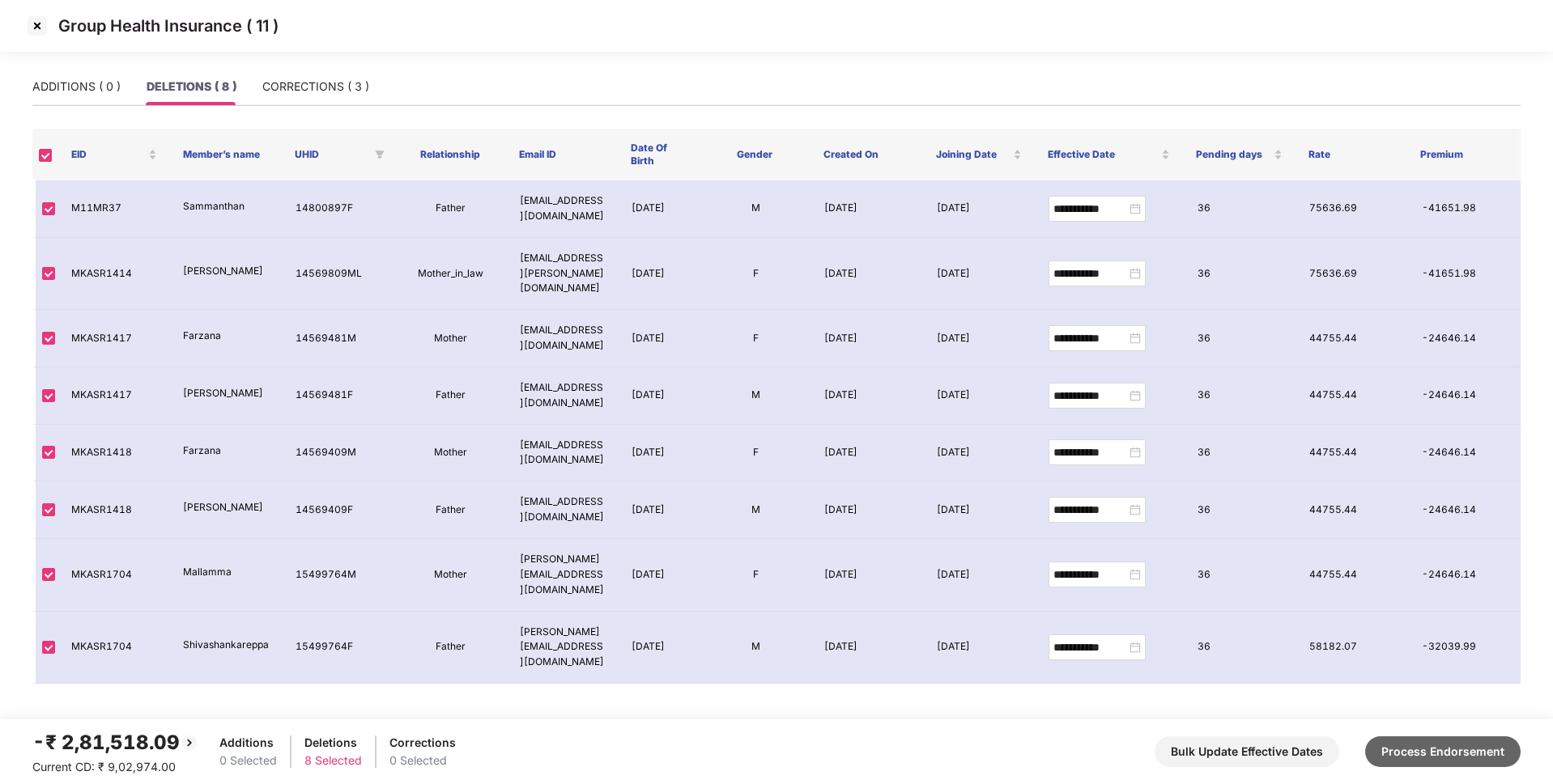
click at [1415, 742] on button "Process Endorsement" at bounding box center [1442, 752] width 155 height 31
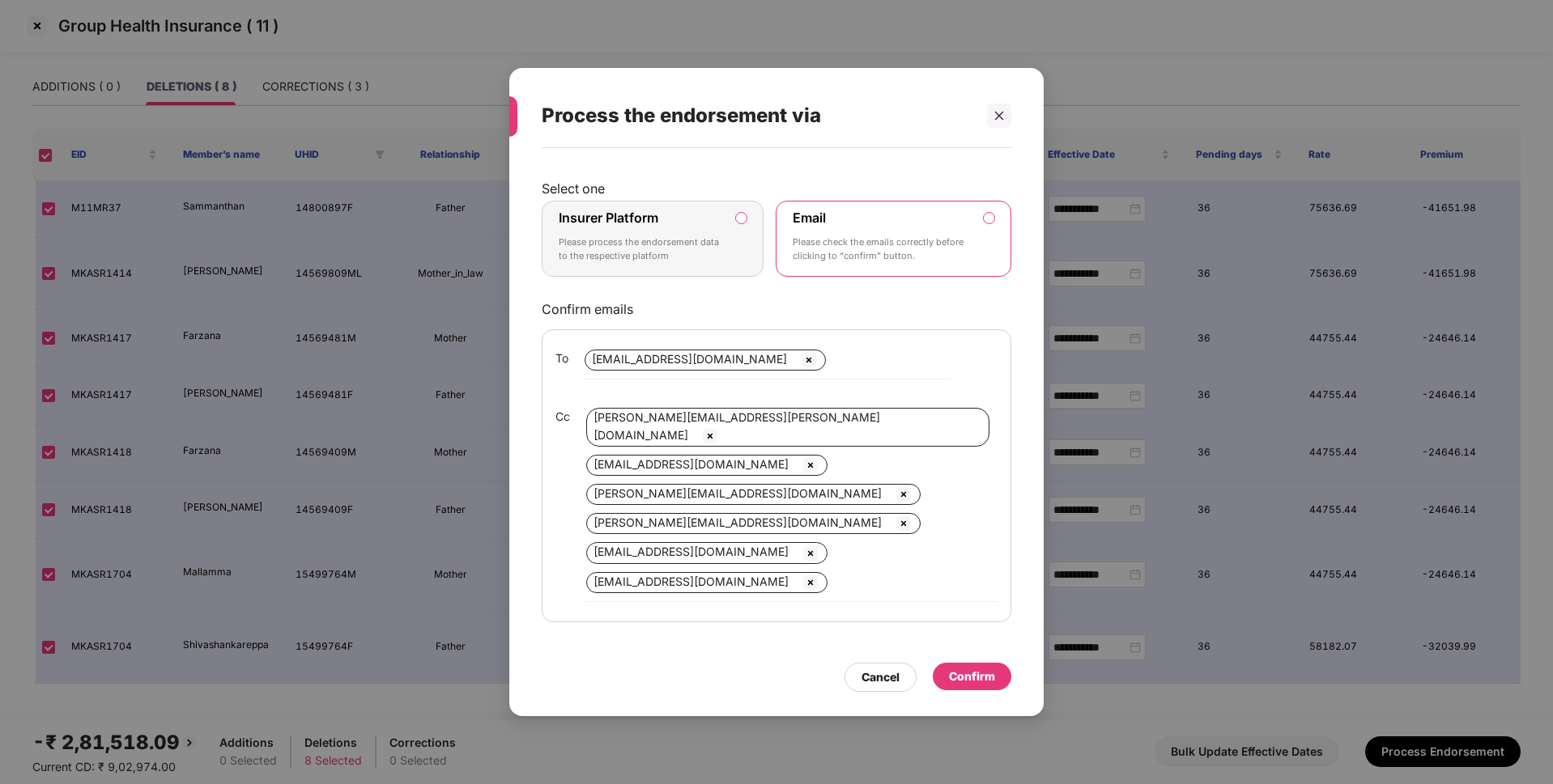
click at [739, 232] on label "Insurer Platform Please process the endorsement data to the respective platform" at bounding box center [652, 239] width 222 height 76
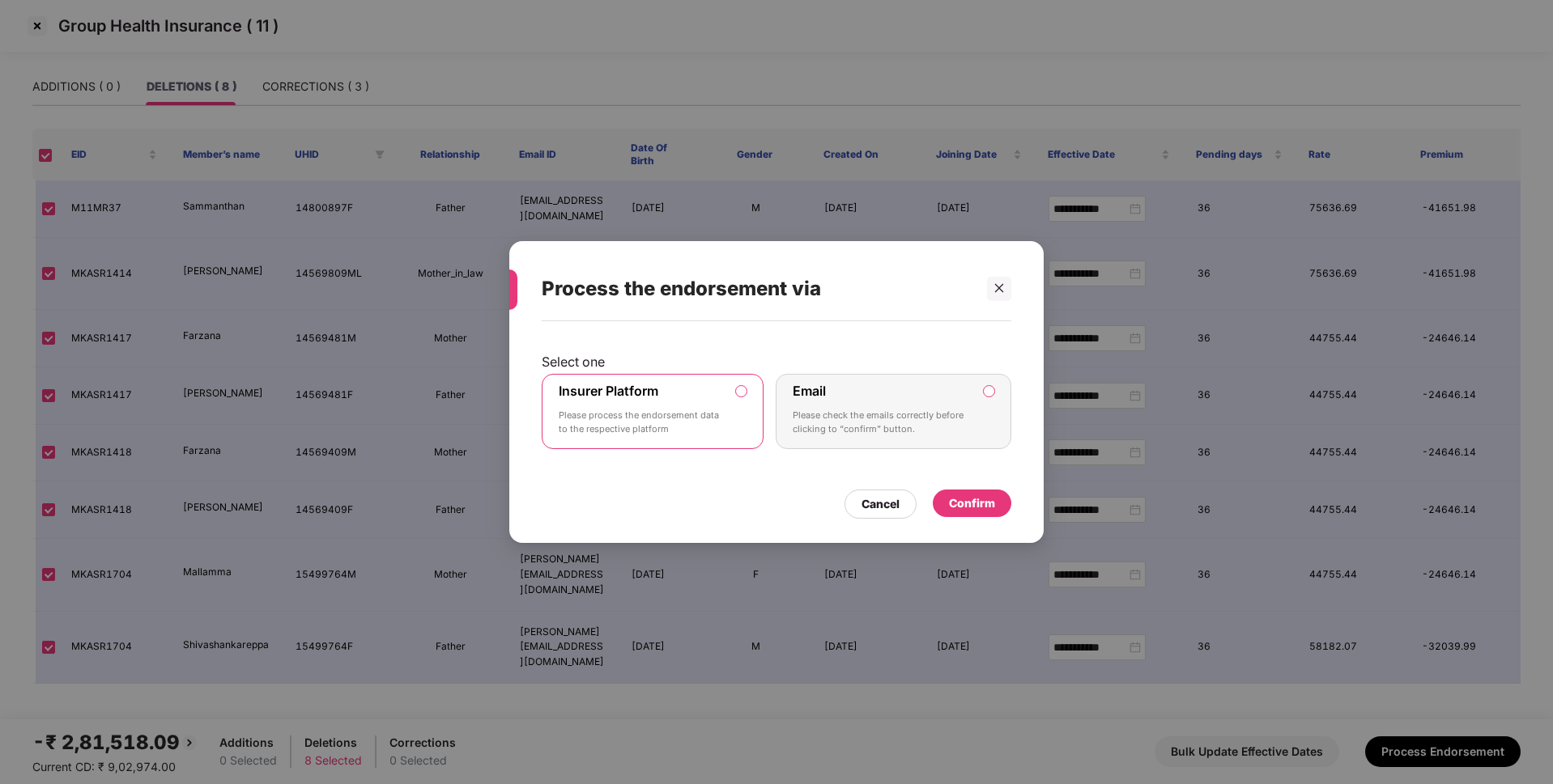
click at [974, 502] on div "Confirm" at bounding box center [972, 503] width 46 height 18
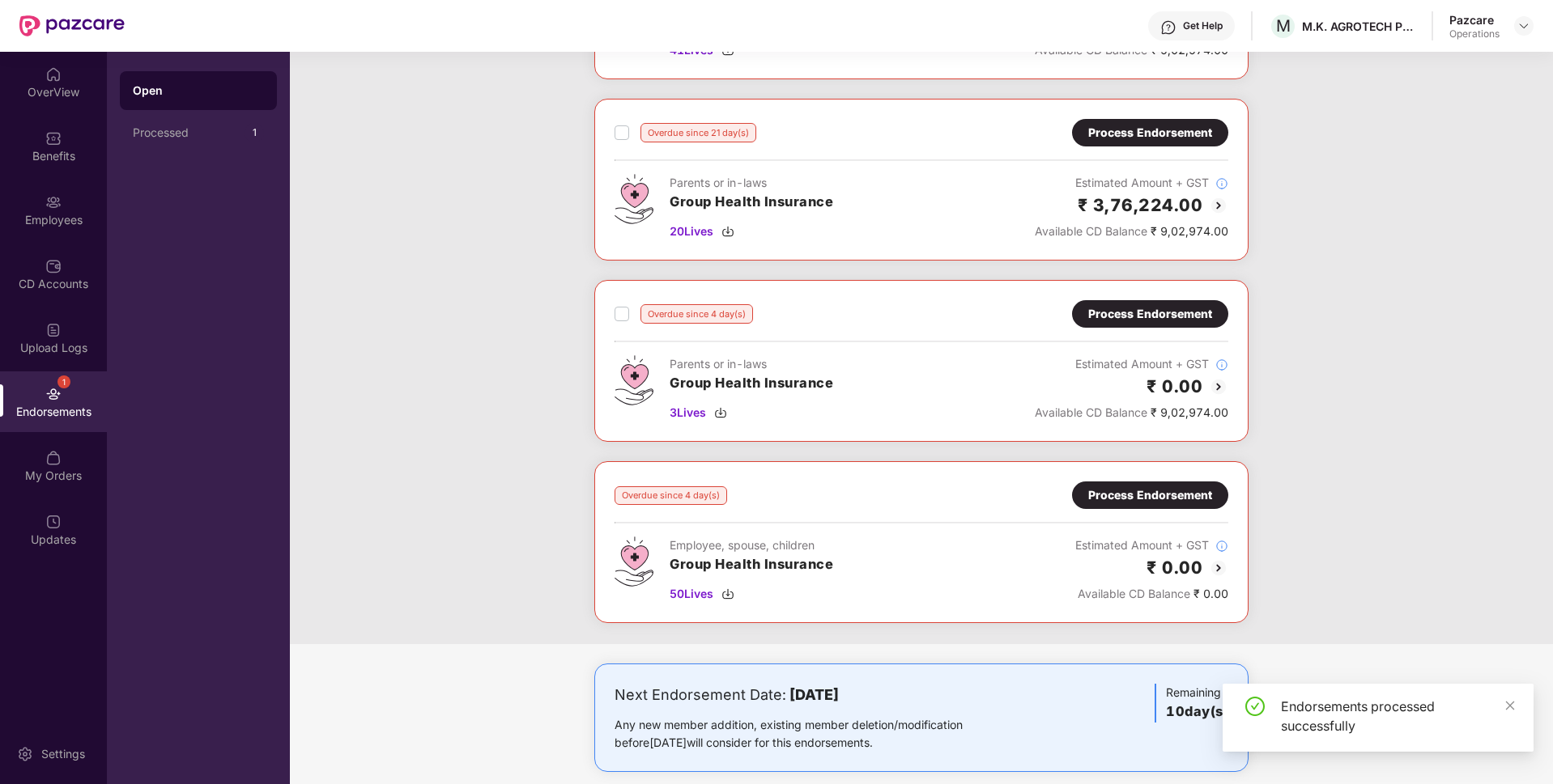
scroll to position [973, 0]
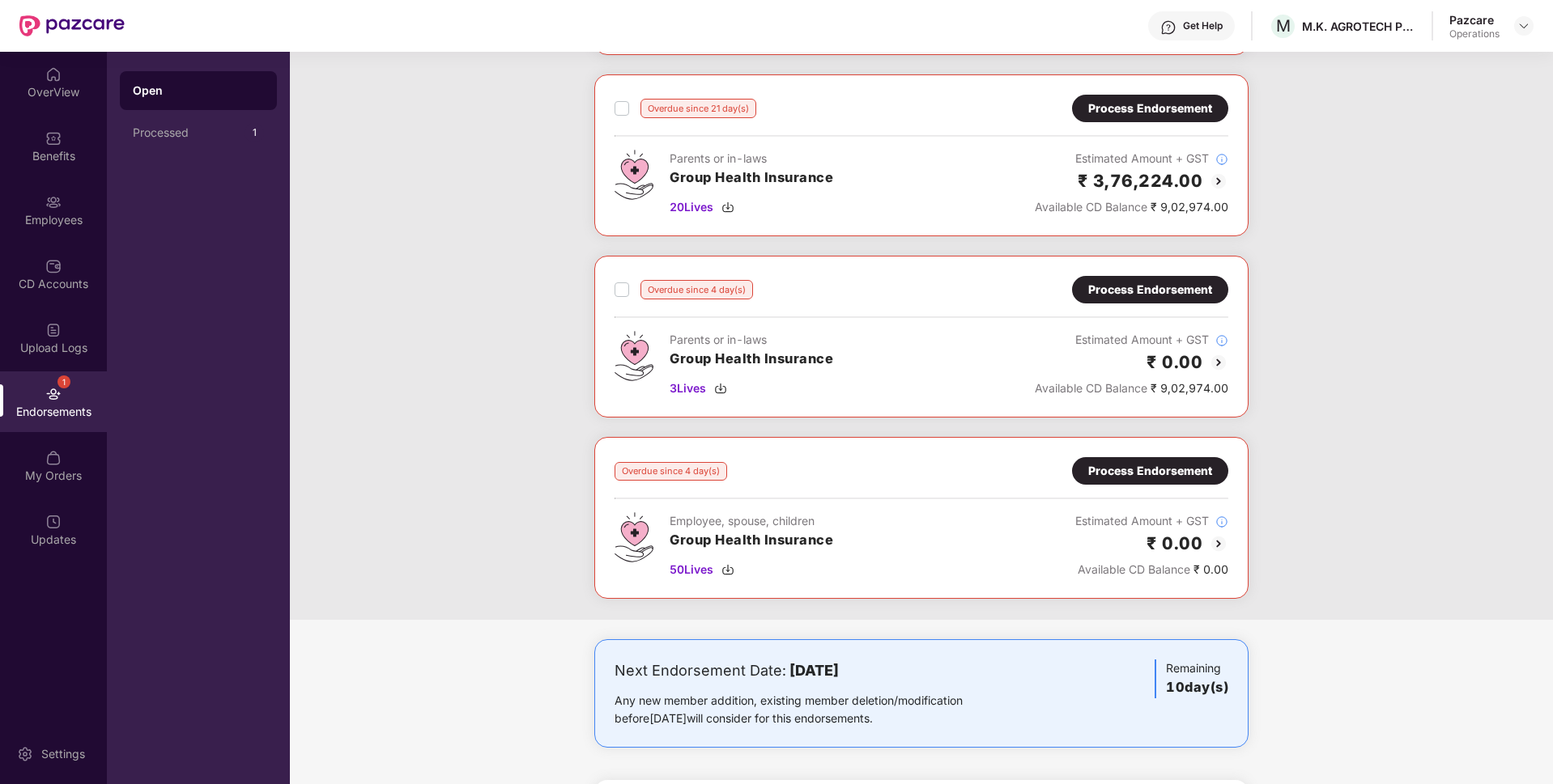
click at [1102, 476] on div "Process Endorsement" at bounding box center [1150, 471] width 124 height 18
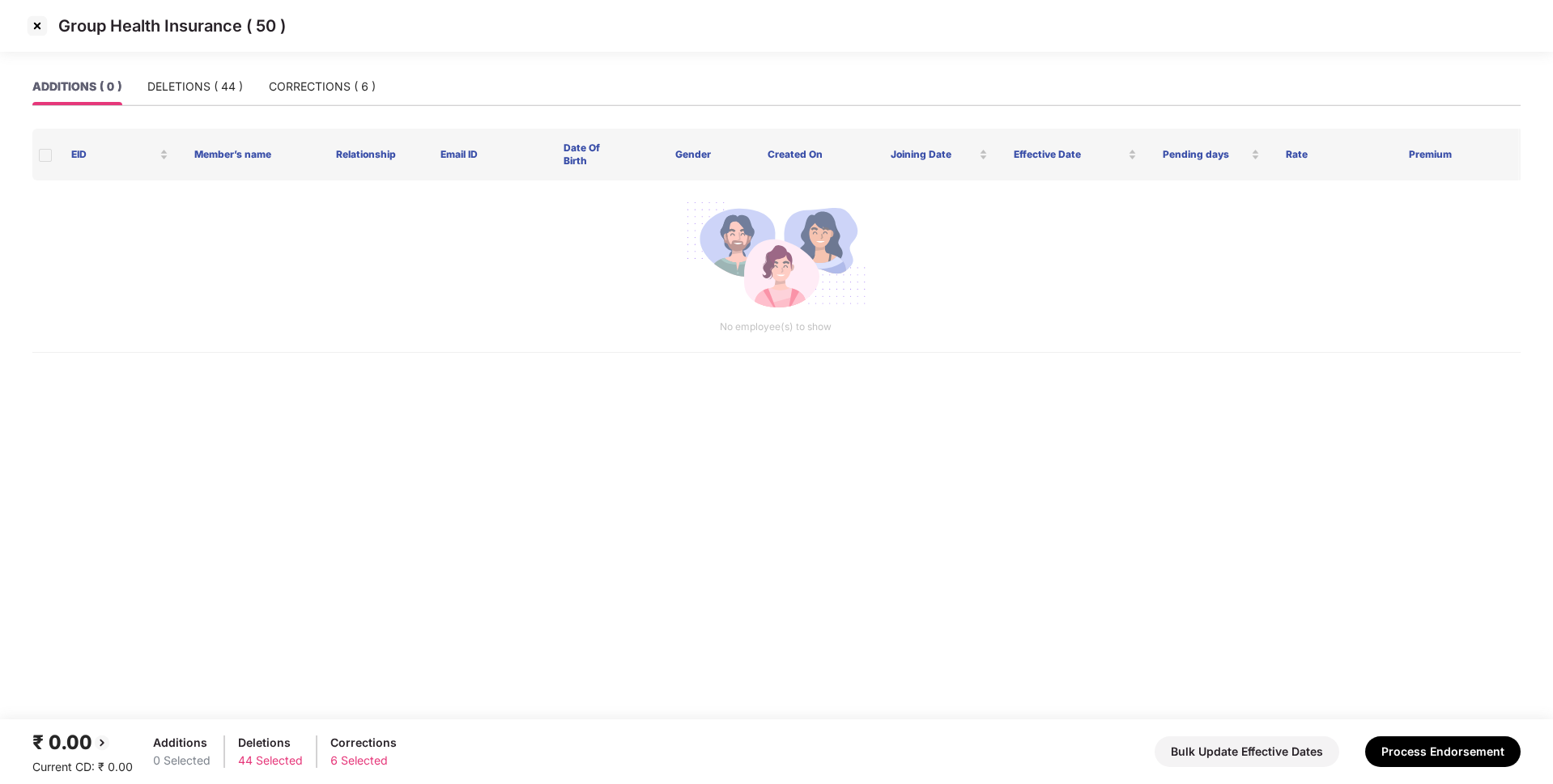
click at [36, 28] on img at bounding box center [37, 26] width 26 height 26
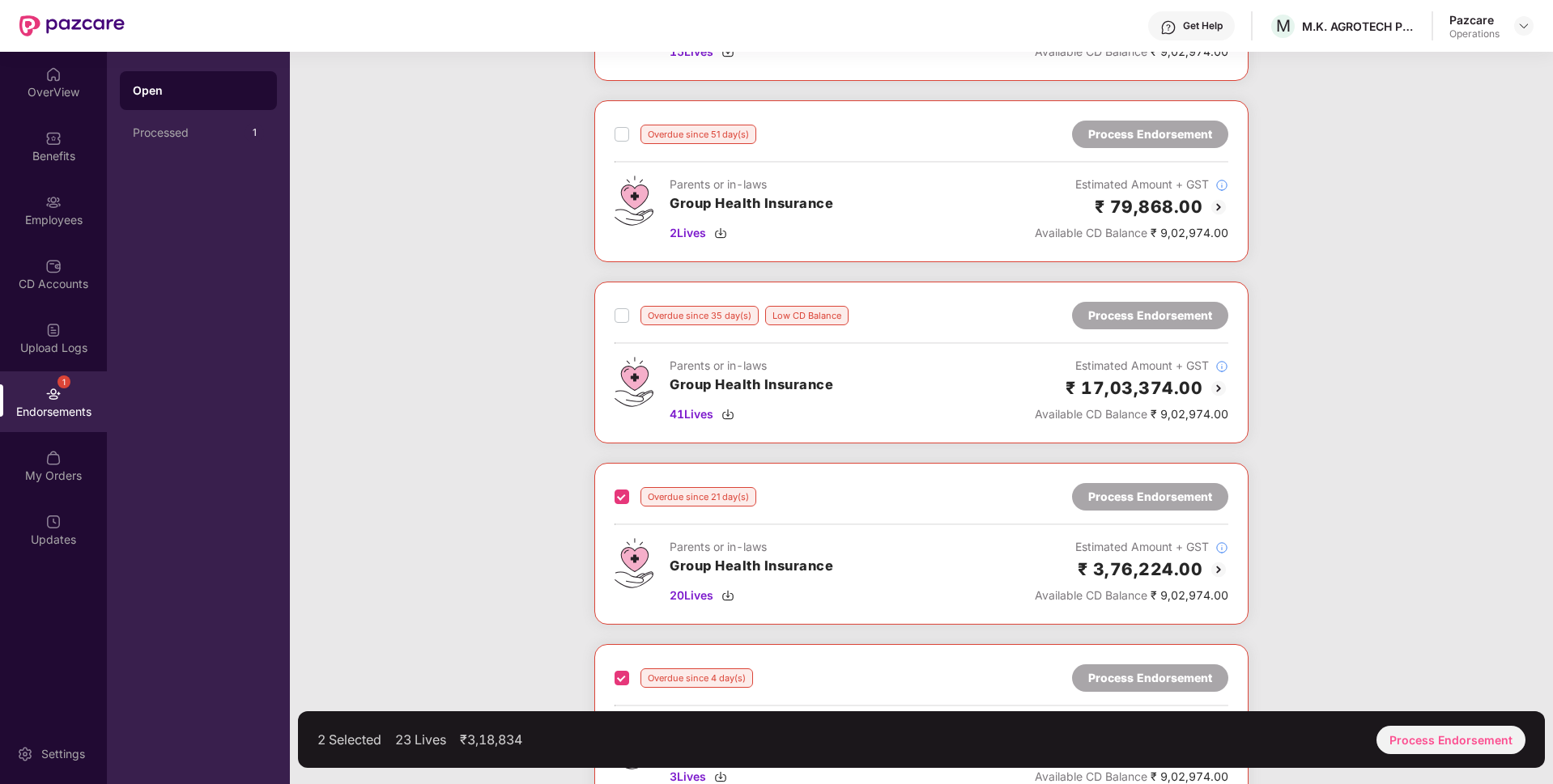
scroll to position [566, 0]
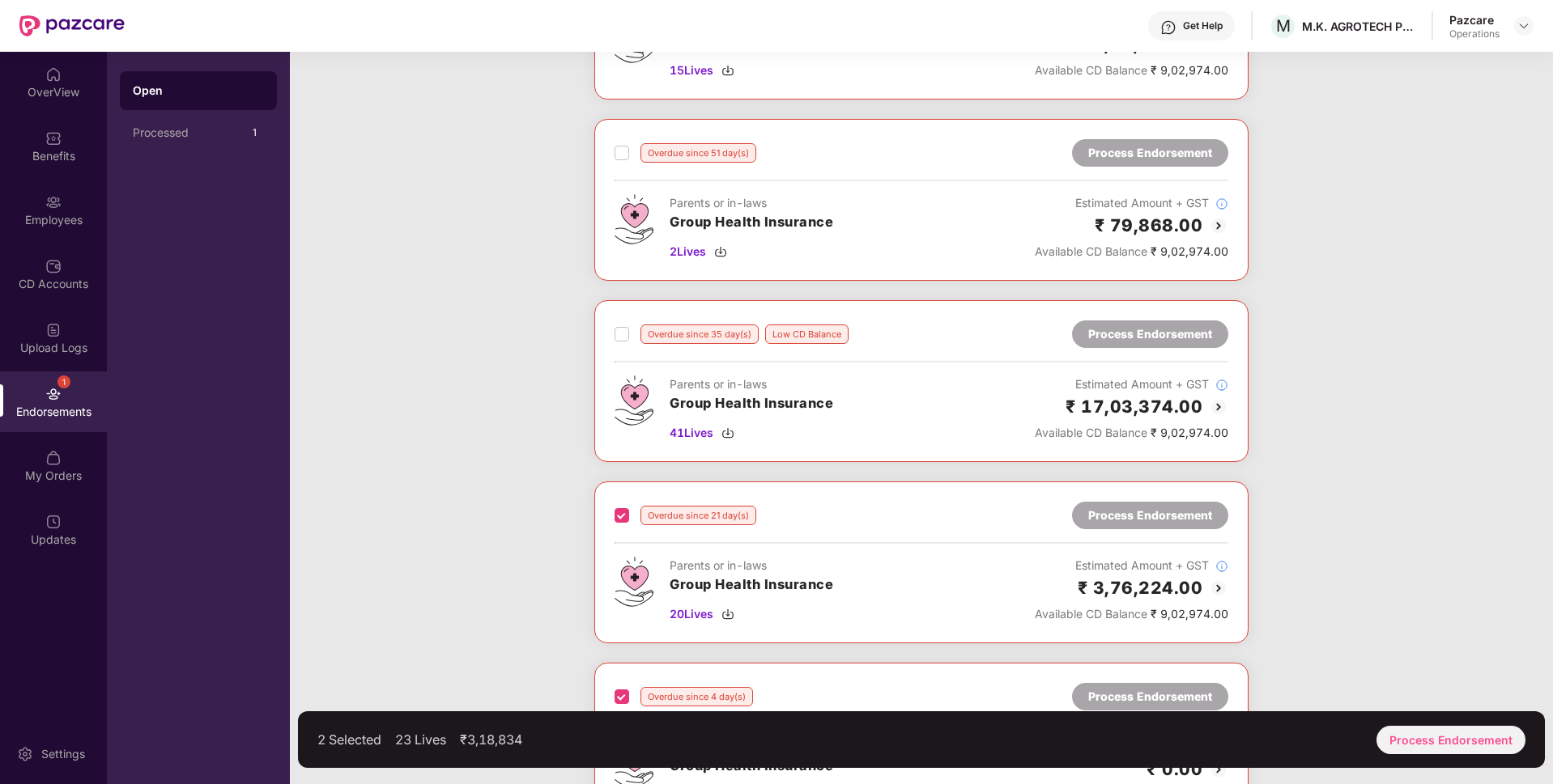
click at [635, 340] on div "Overdue since 35 day(s) Low CD Balance" at bounding box center [731, 334] width 234 height 19
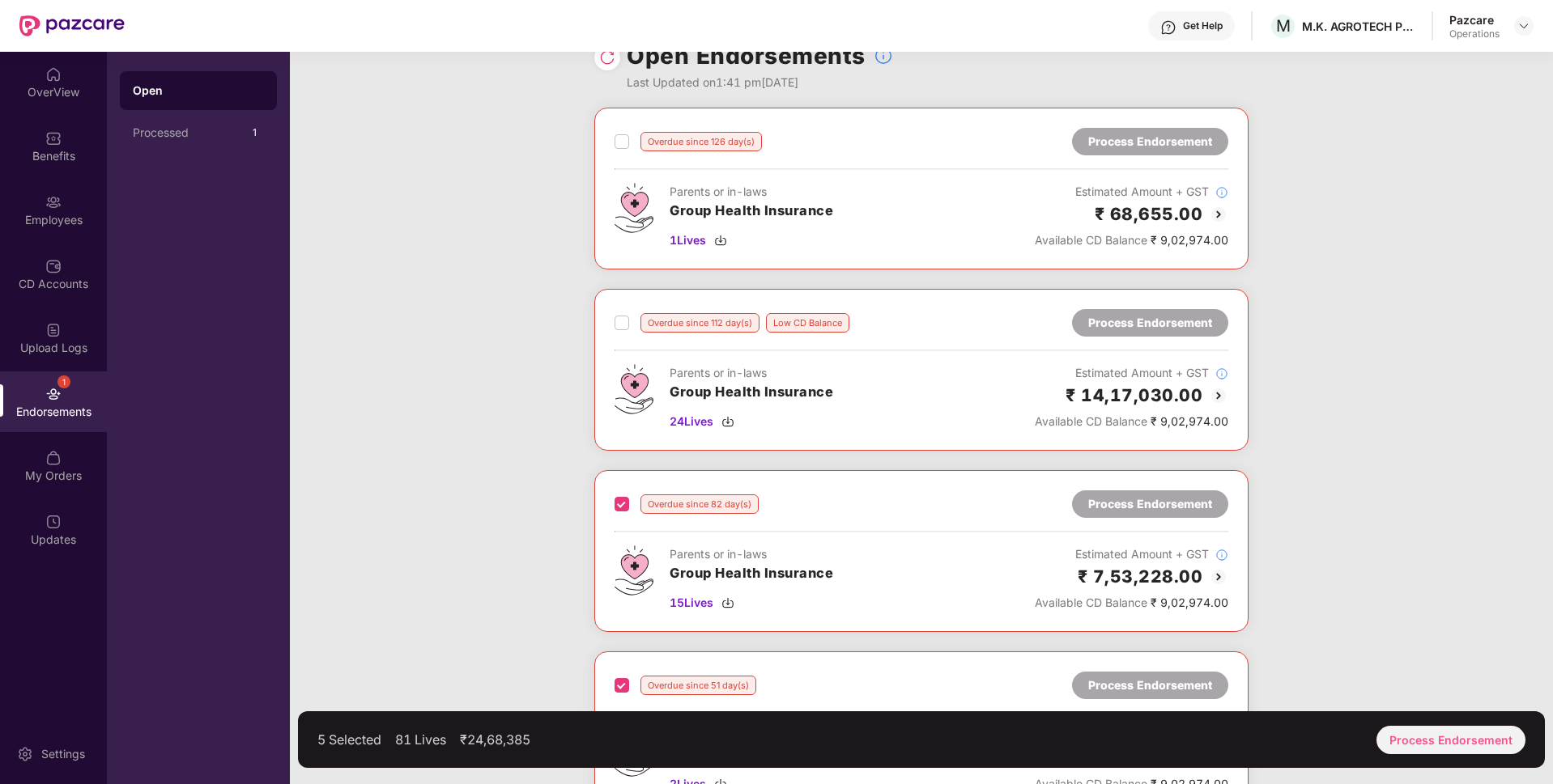
scroll to position [0, 0]
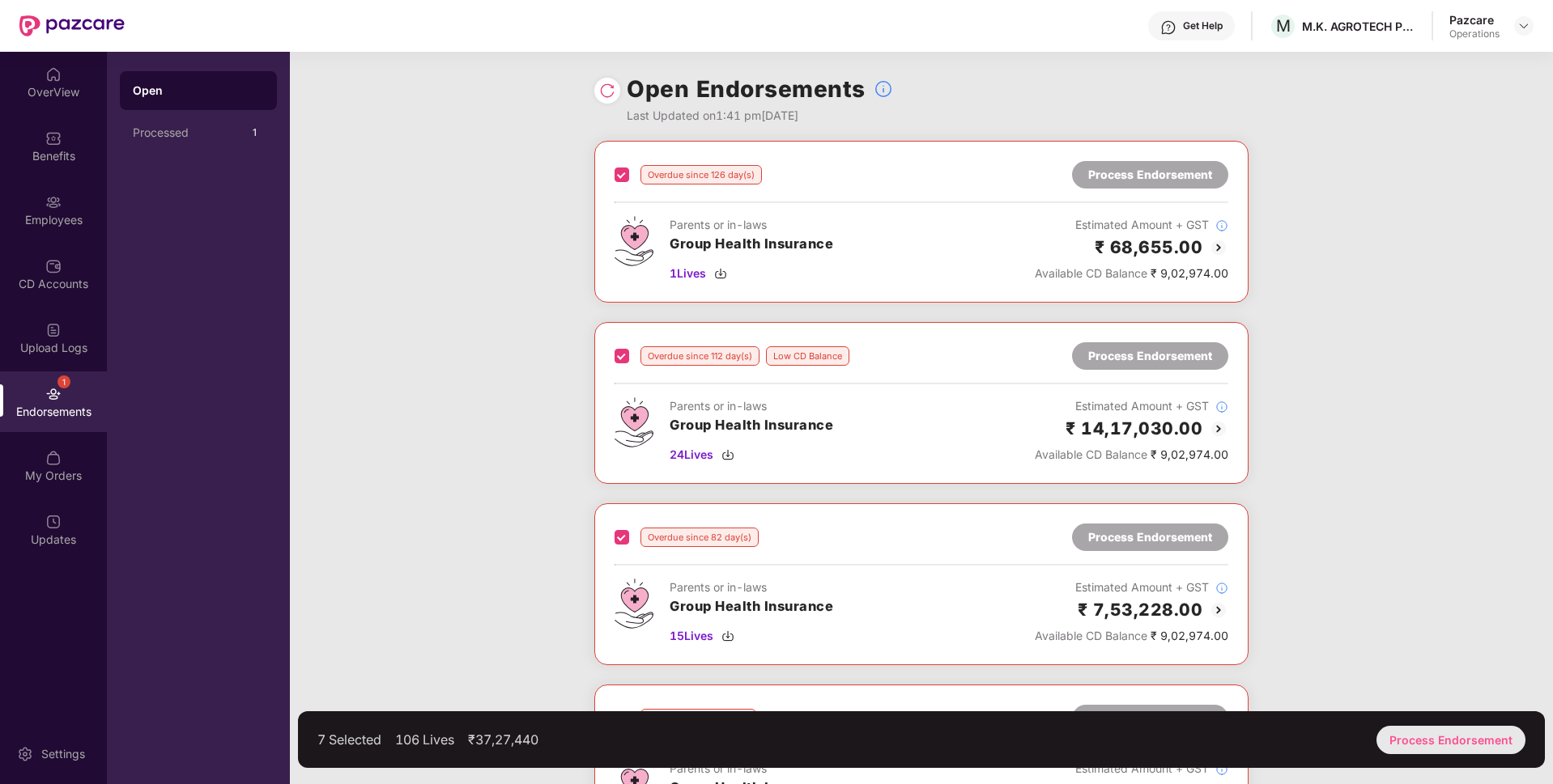
click at [1422, 742] on div "Process Endorsement" at bounding box center [1450, 739] width 149 height 28
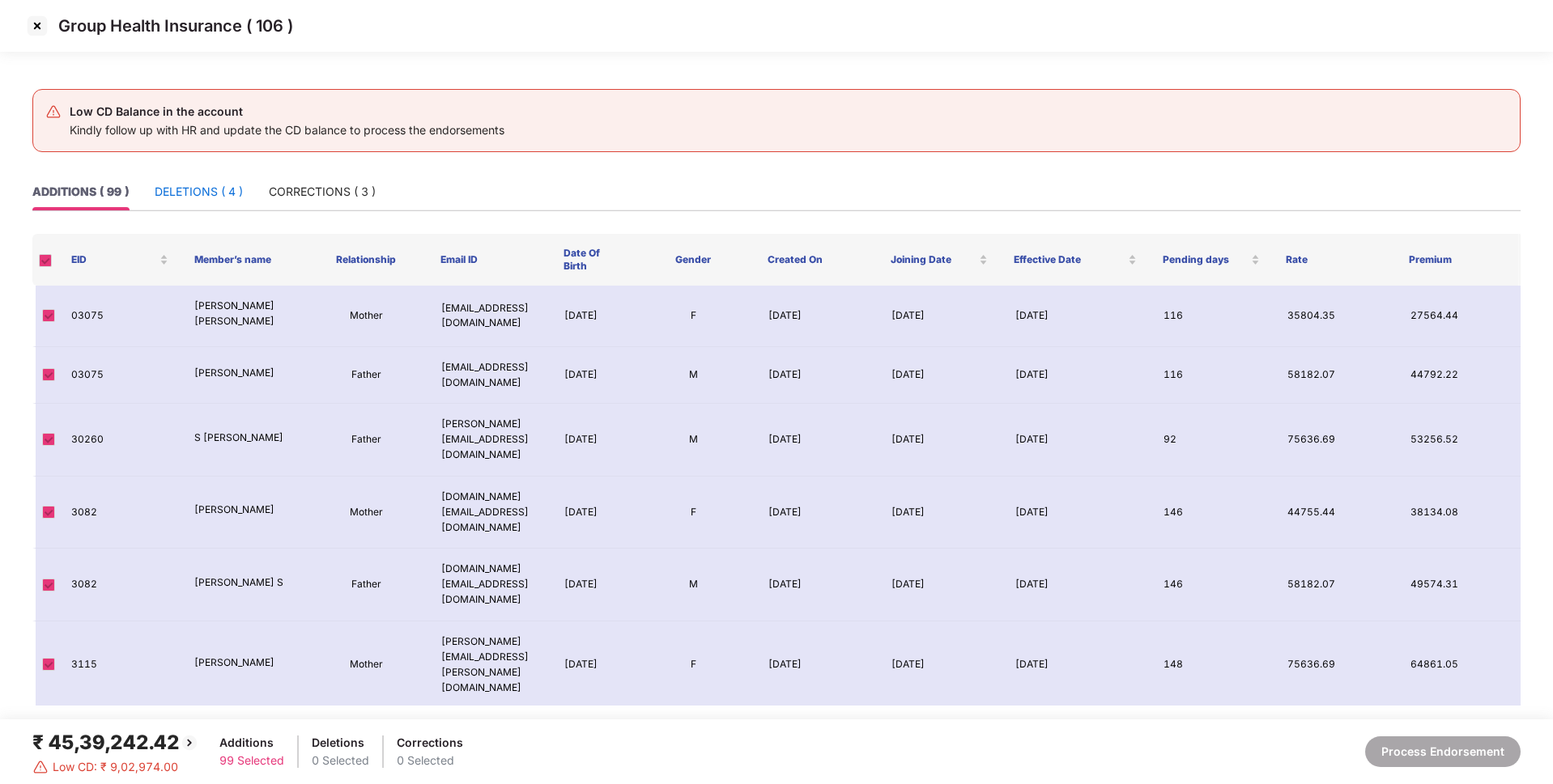
click at [221, 191] on div "DELETIONS ( 4 )" at bounding box center [198, 192] width 88 height 18
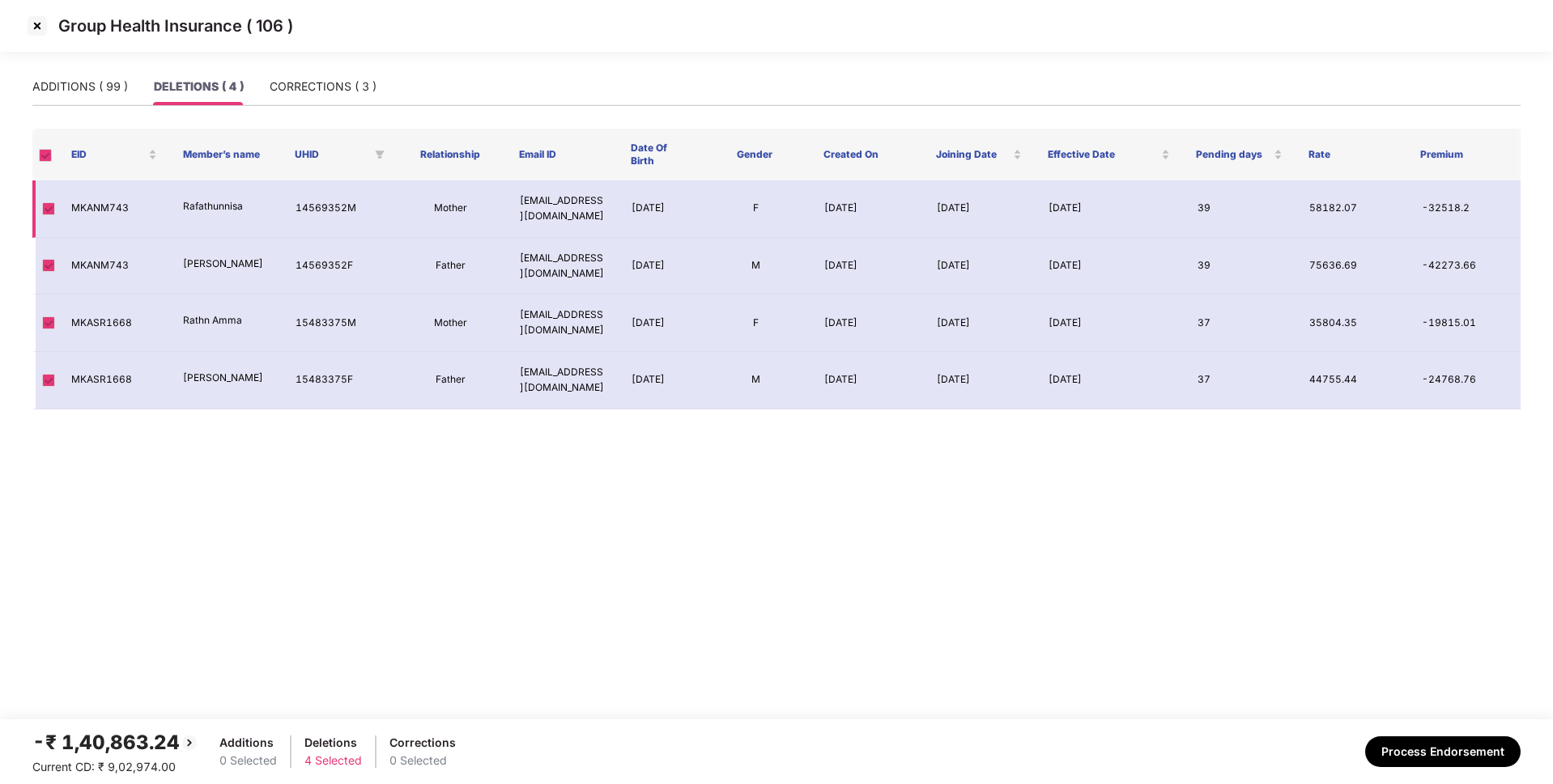
click at [116, 209] on td "MKANM743" at bounding box center [114, 209] width 112 height 58
copy td "MKANM743"
click at [119, 325] on td "MKASR1668" at bounding box center [114, 323] width 112 height 58
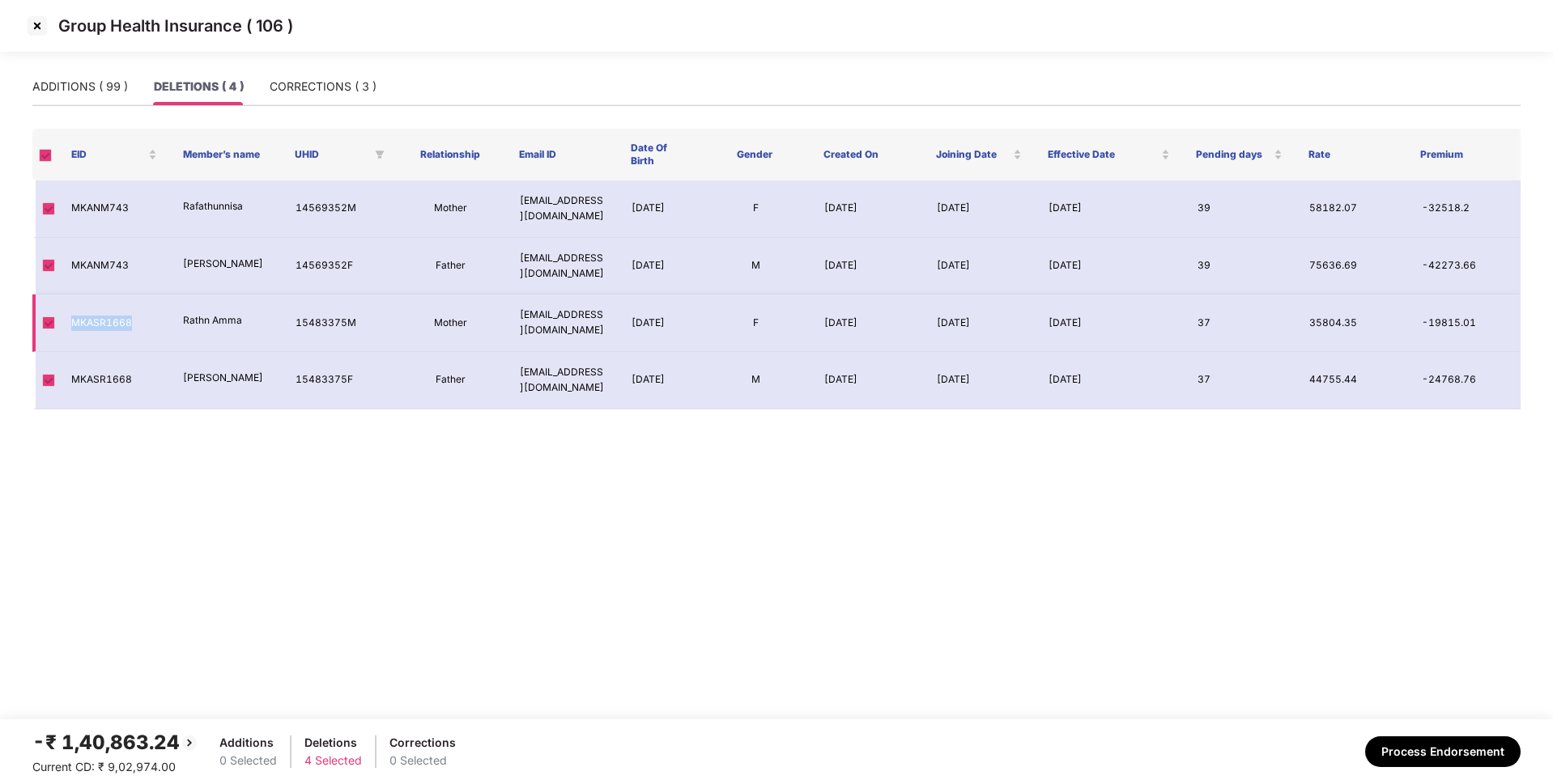
copy td "MKASR1668"
click at [34, 24] on img at bounding box center [37, 26] width 26 height 26
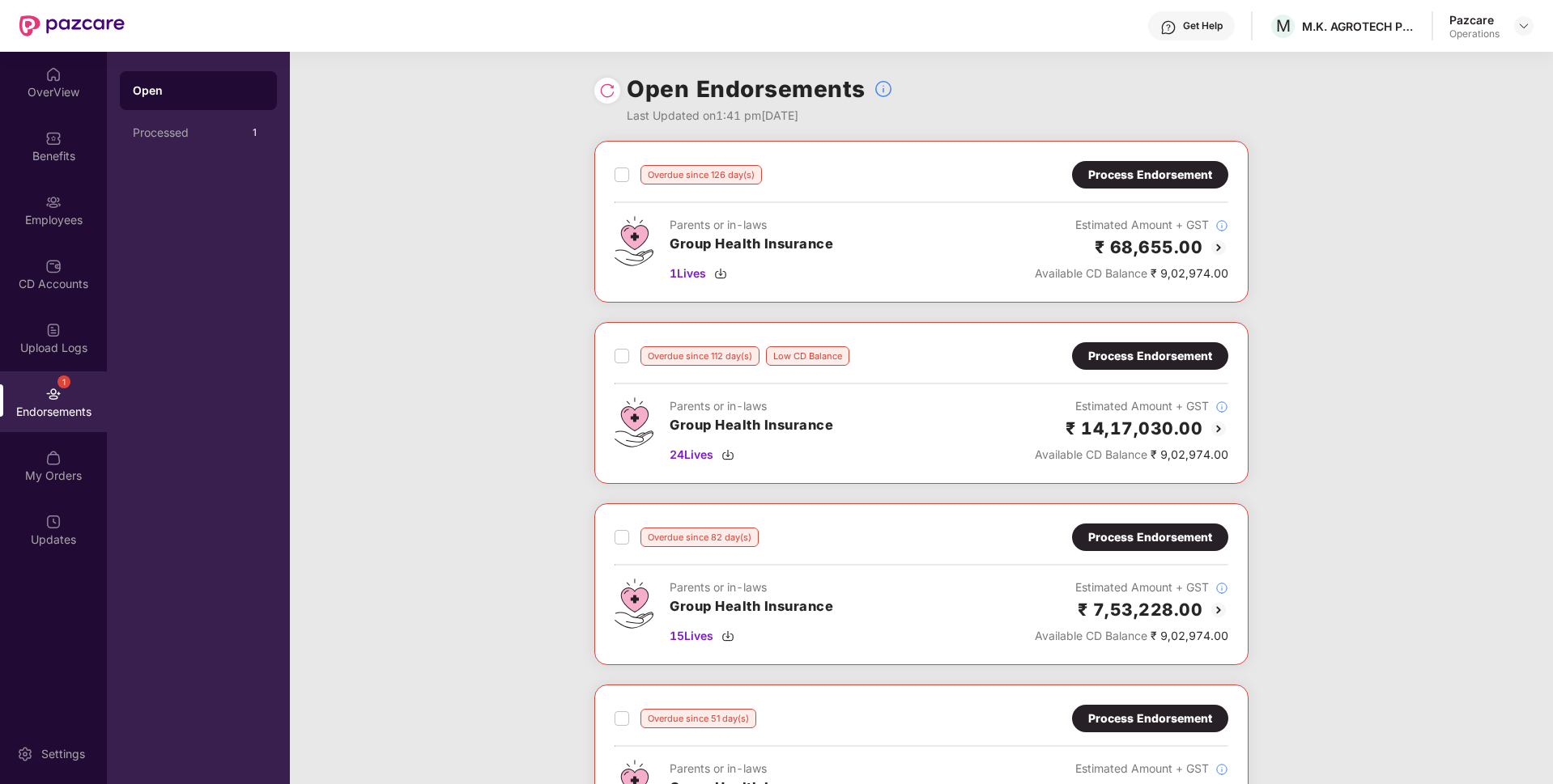
click at [1136, 347] on div "Process Endorsement" at bounding box center [1150, 356] width 156 height 28
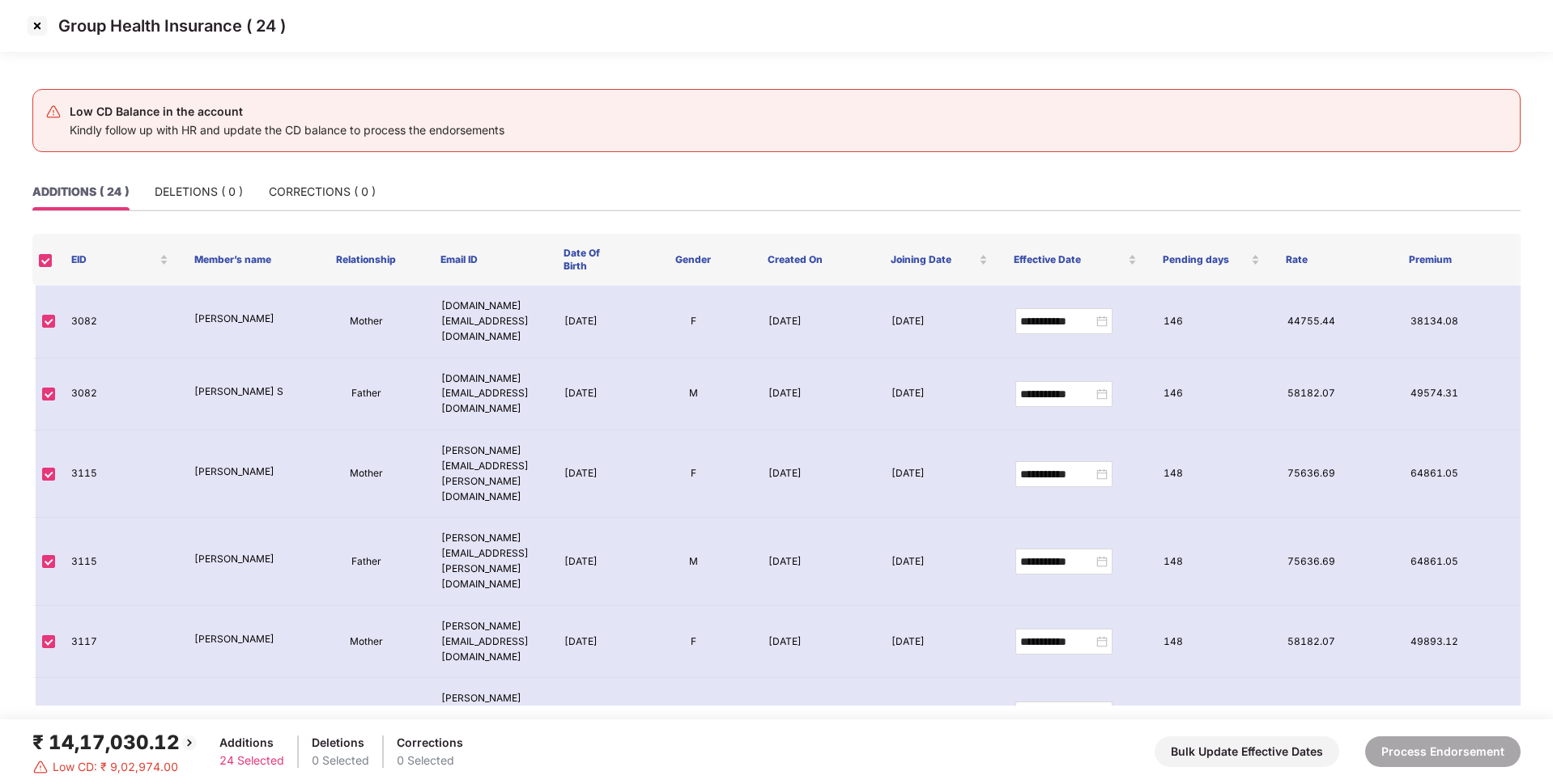
click at [41, 20] on img at bounding box center [37, 26] width 26 height 26
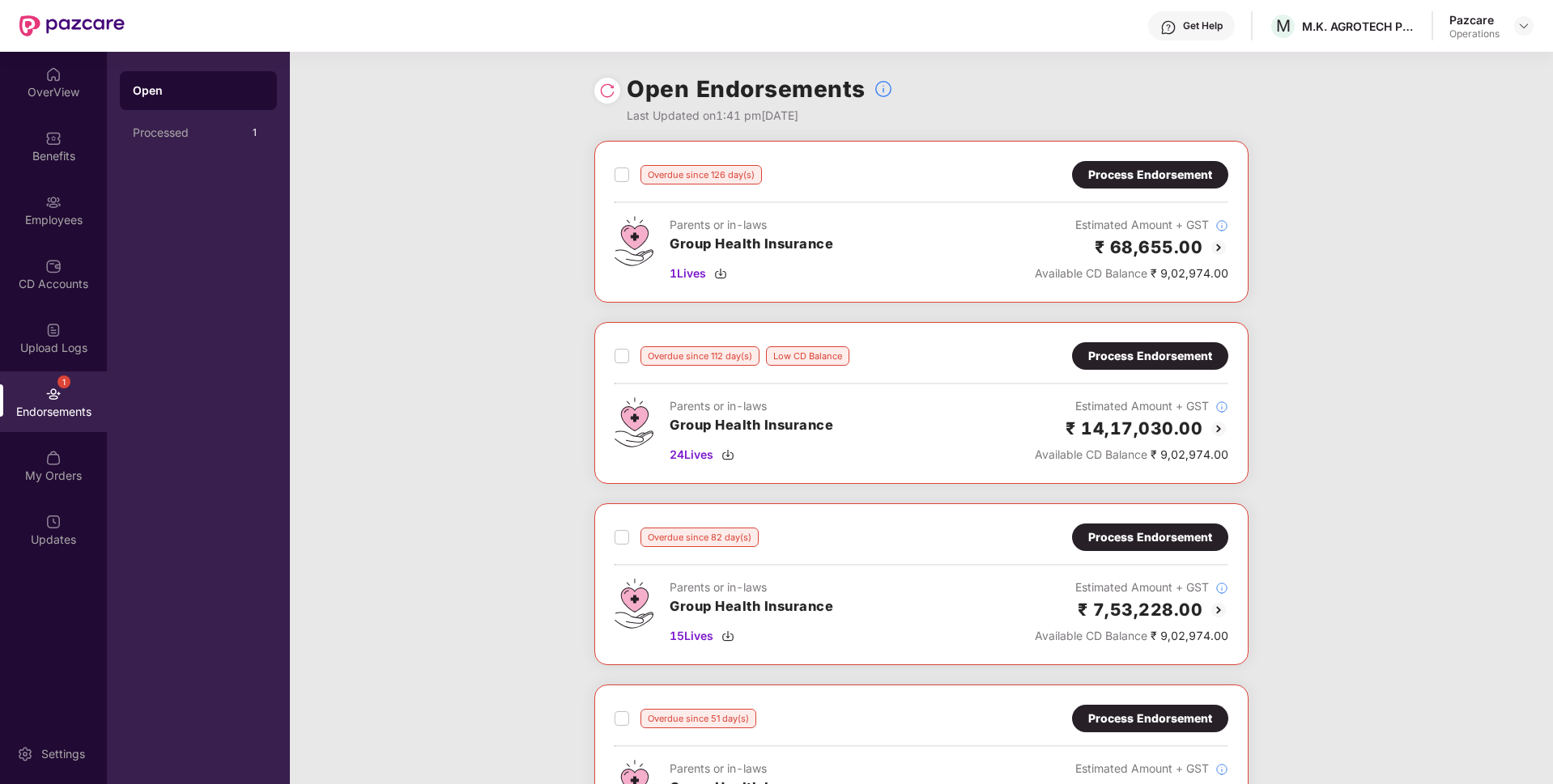
click at [1147, 181] on div "Process Endorsement" at bounding box center [1150, 174] width 124 height 18
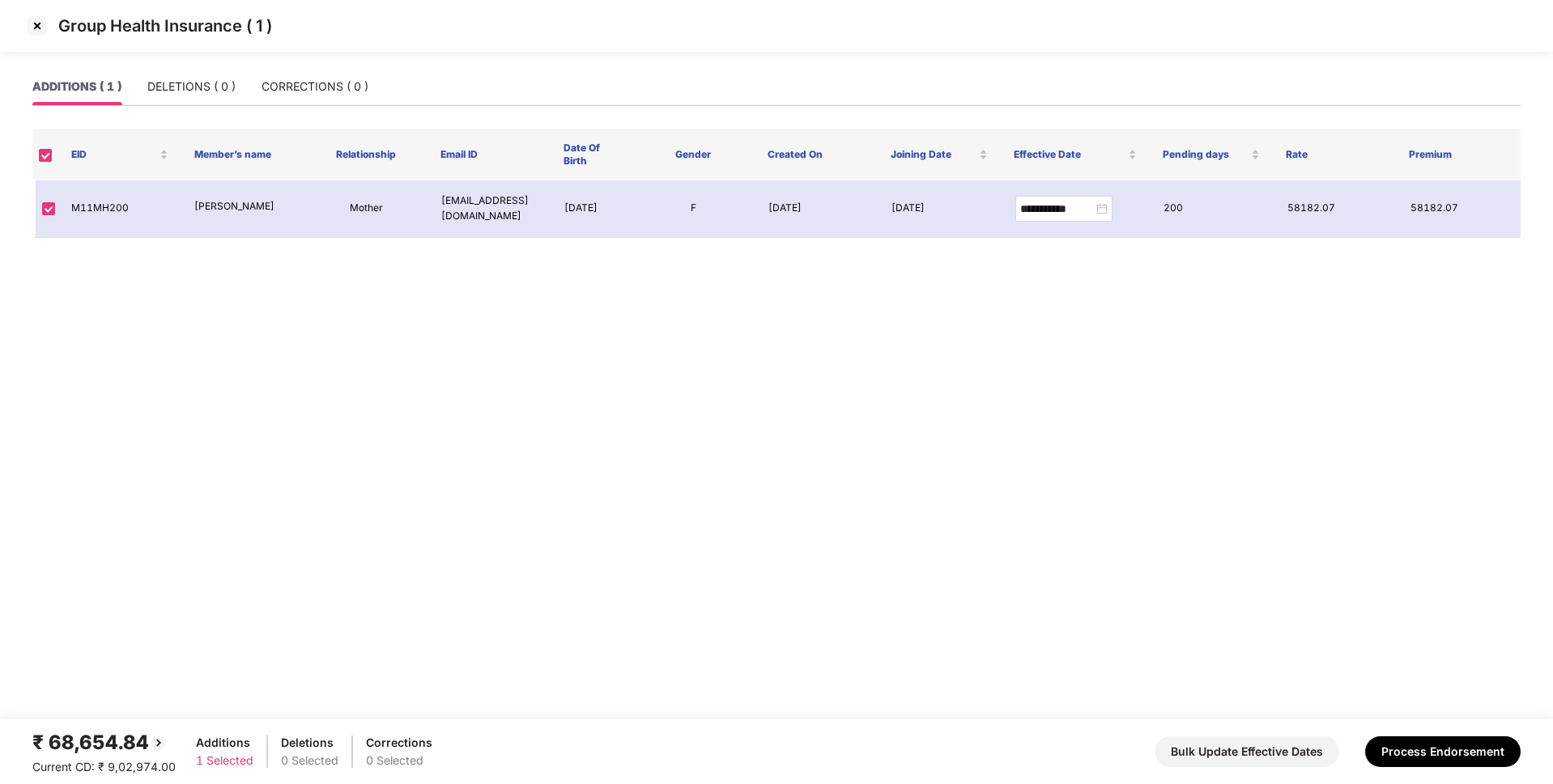
click at [38, 28] on img at bounding box center [37, 26] width 26 height 26
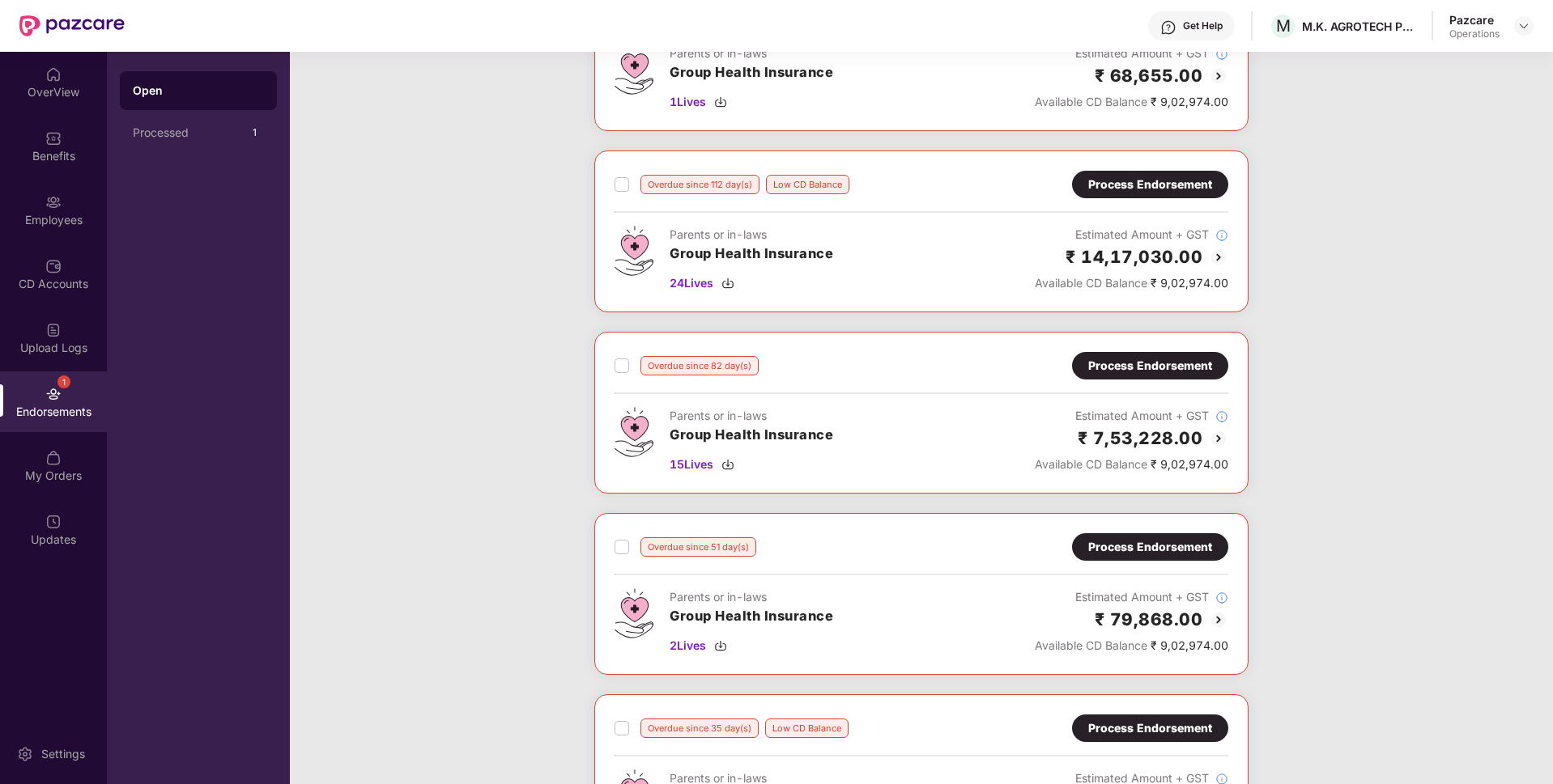
scroll to position [177, 0]
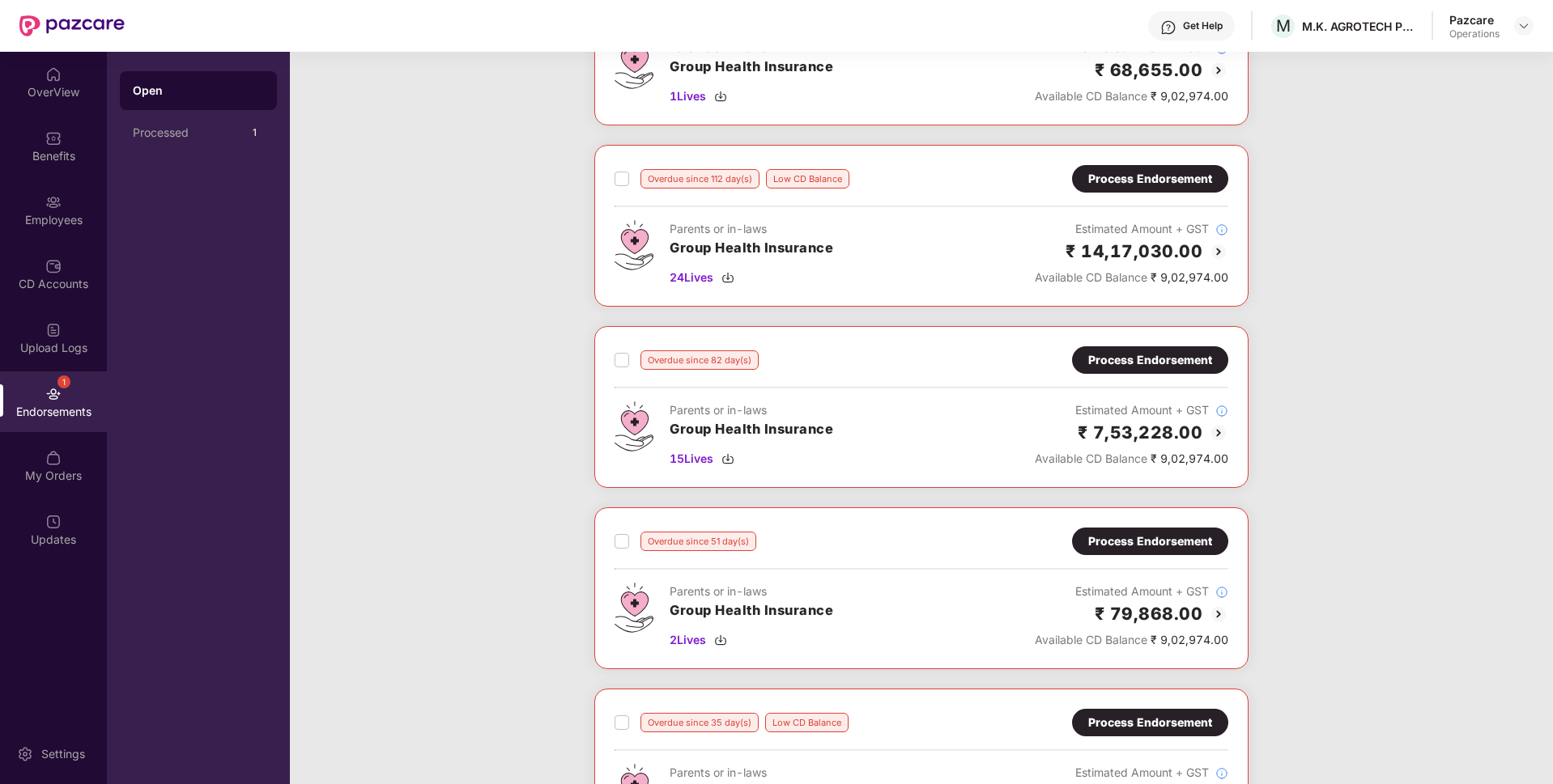
click at [1171, 359] on div "Process Endorsement" at bounding box center [1150, 360] width 124 height 18
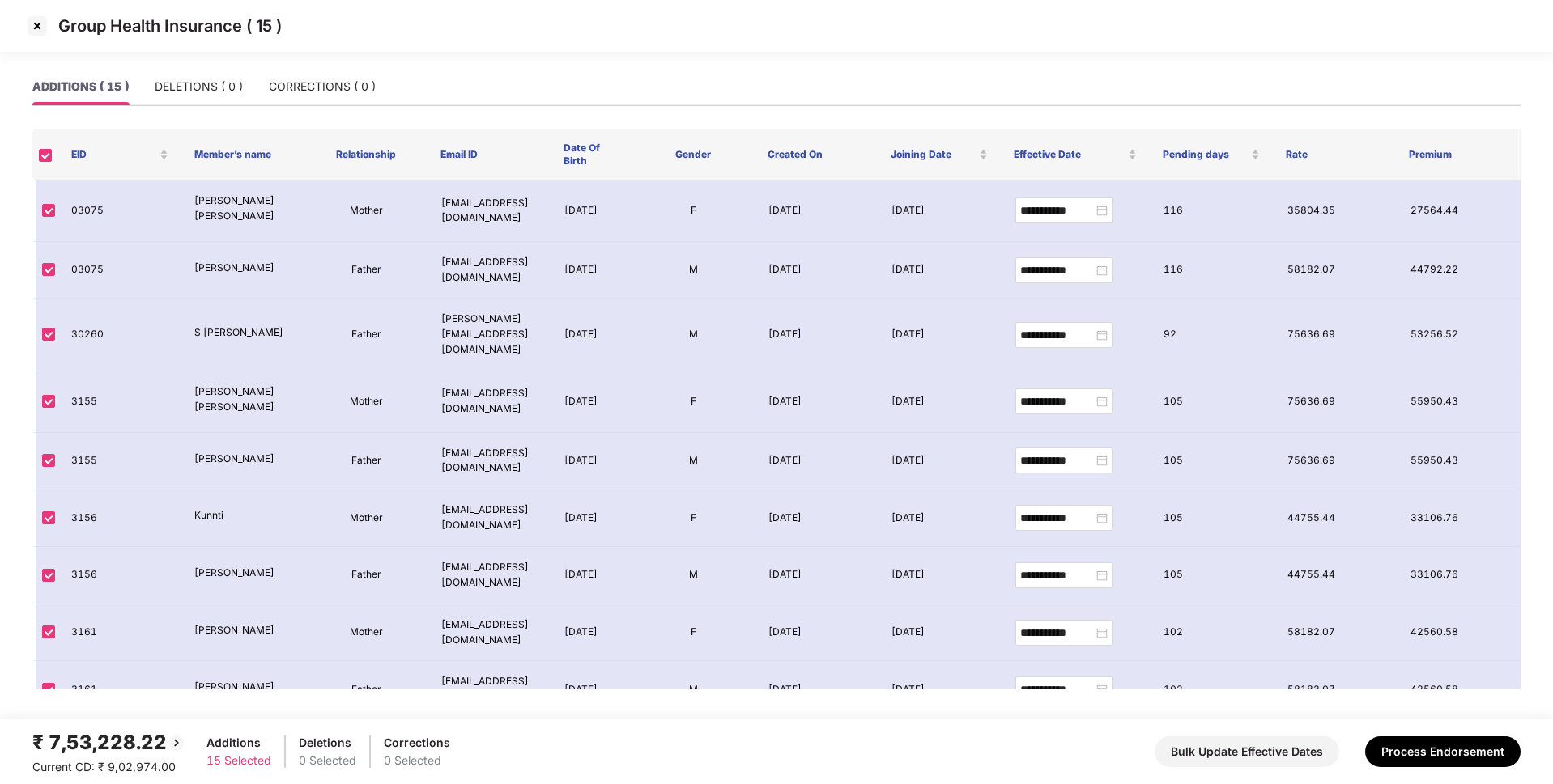
click at [43, 20] on img at bounding box center [37, 26] width 26 height 26
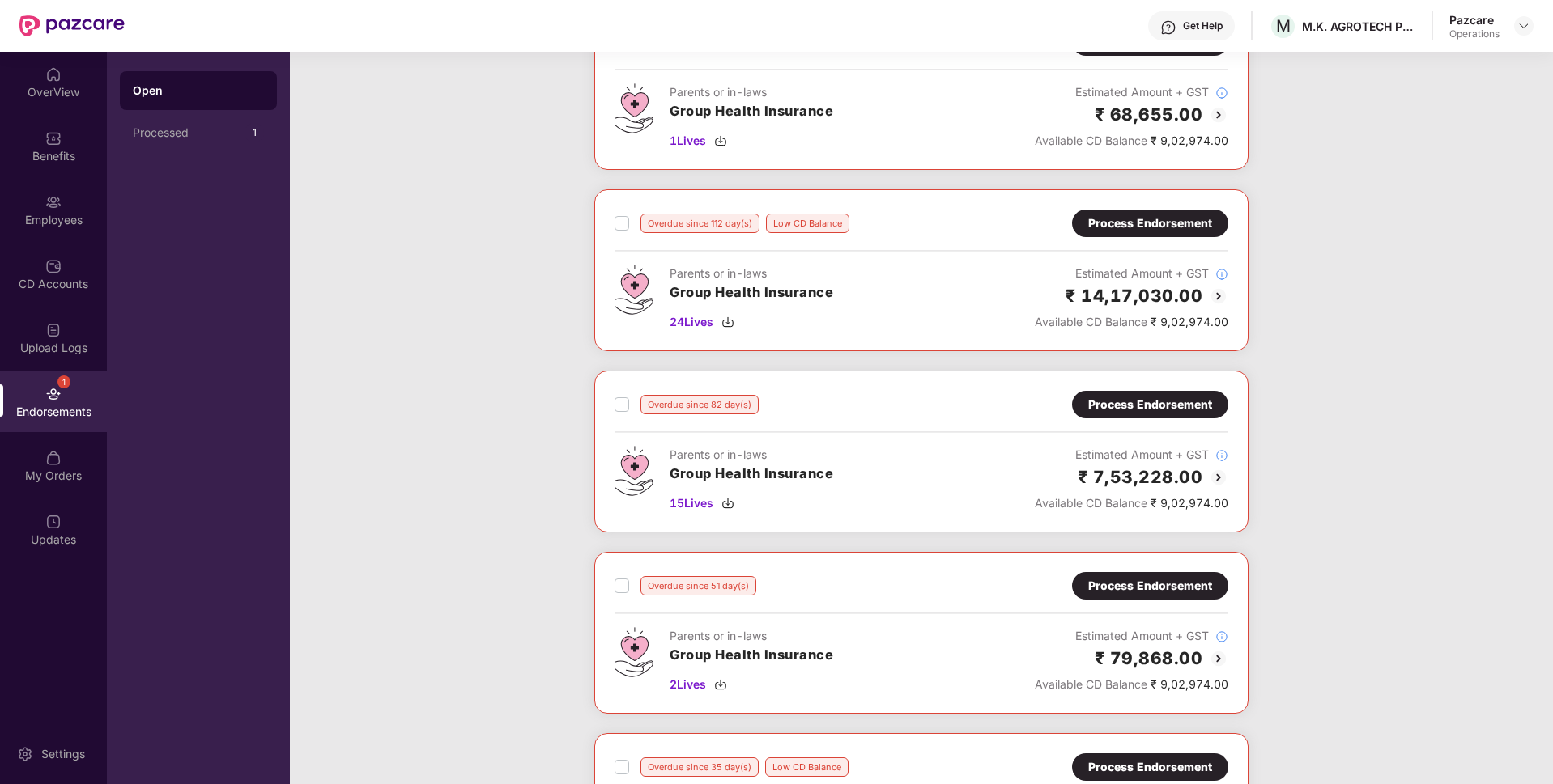
scroll to position [136, 0]
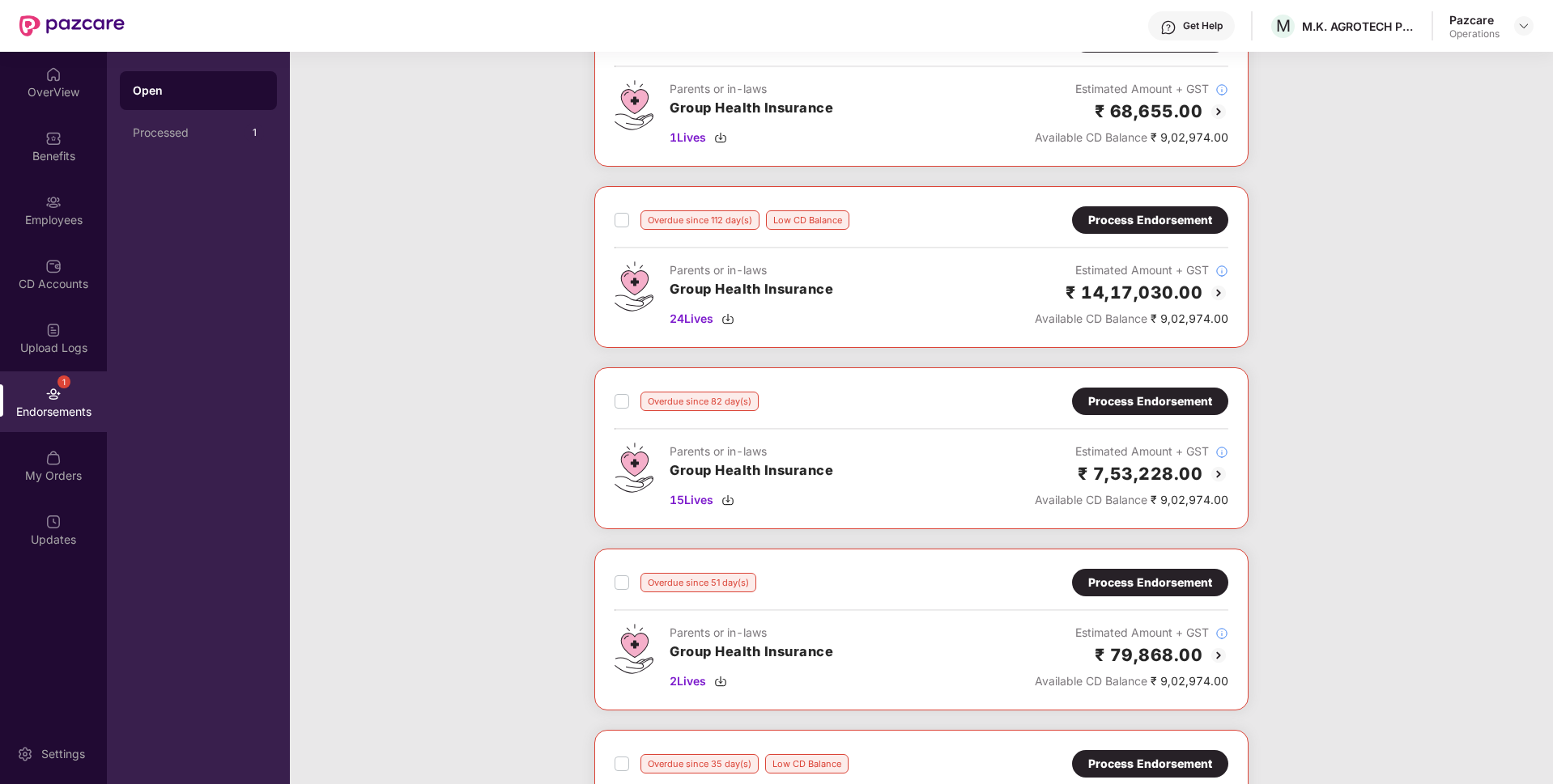
click at [1150, 403] on div "Process Endorsement" at bounding box center [1150, 402] width 124 height 18
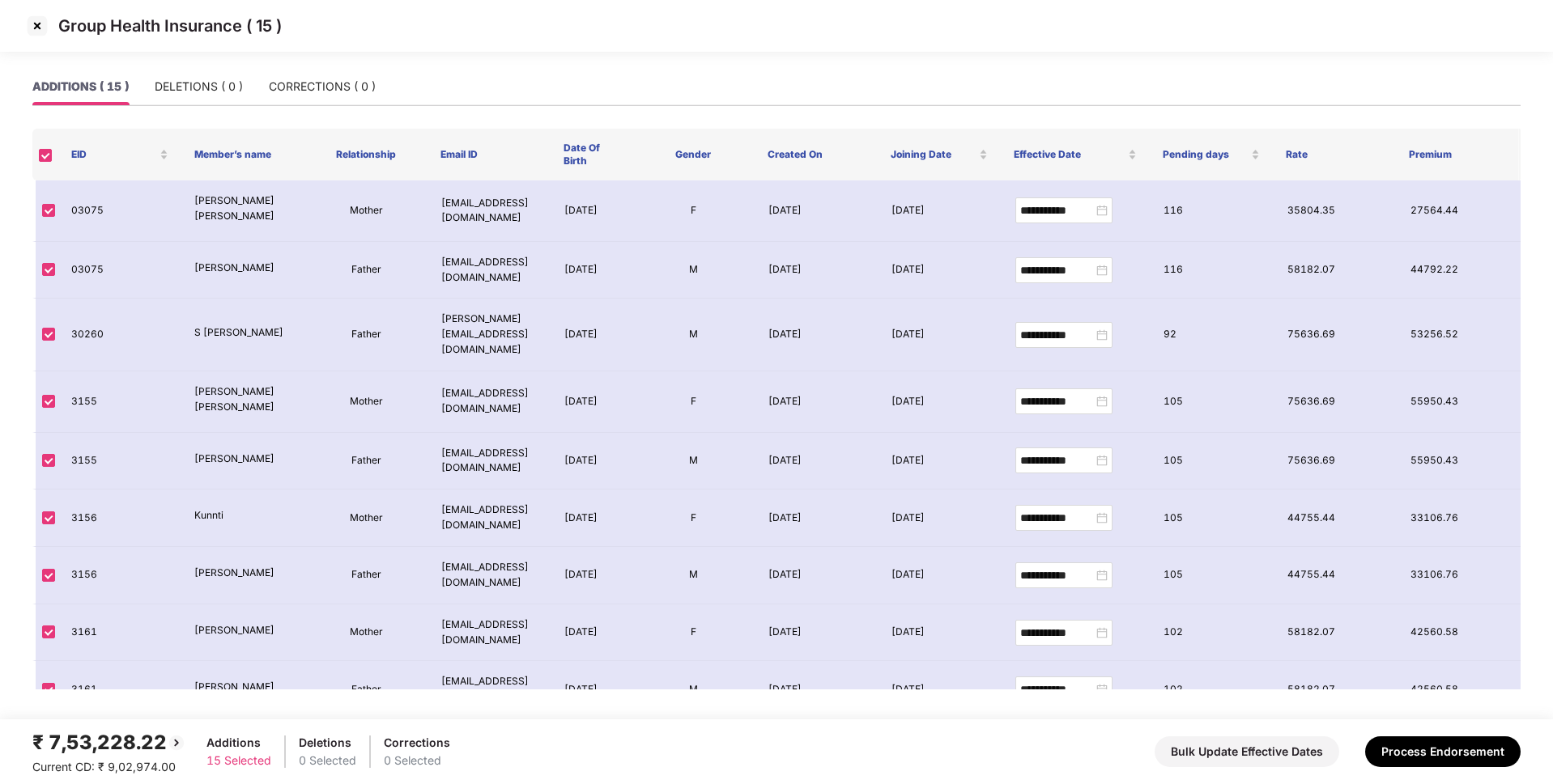
click at [35, 24] on img at bounding box center [37, 26] width 26 height 26
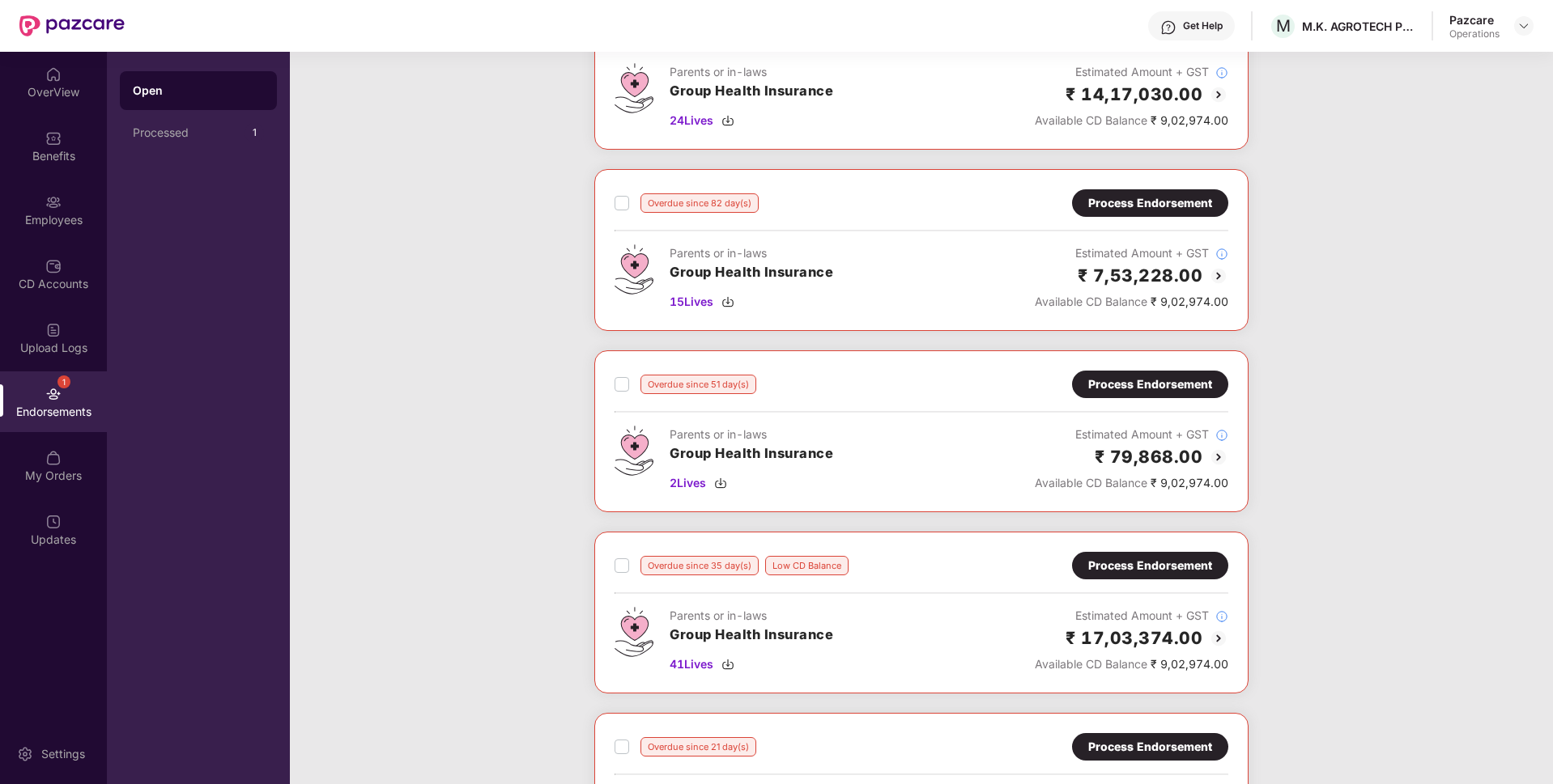
scroll to position [335, 0]
click at [1138, 394] on div "Process Endorsement" at bounding box center [1150, 384] width 156 height 28
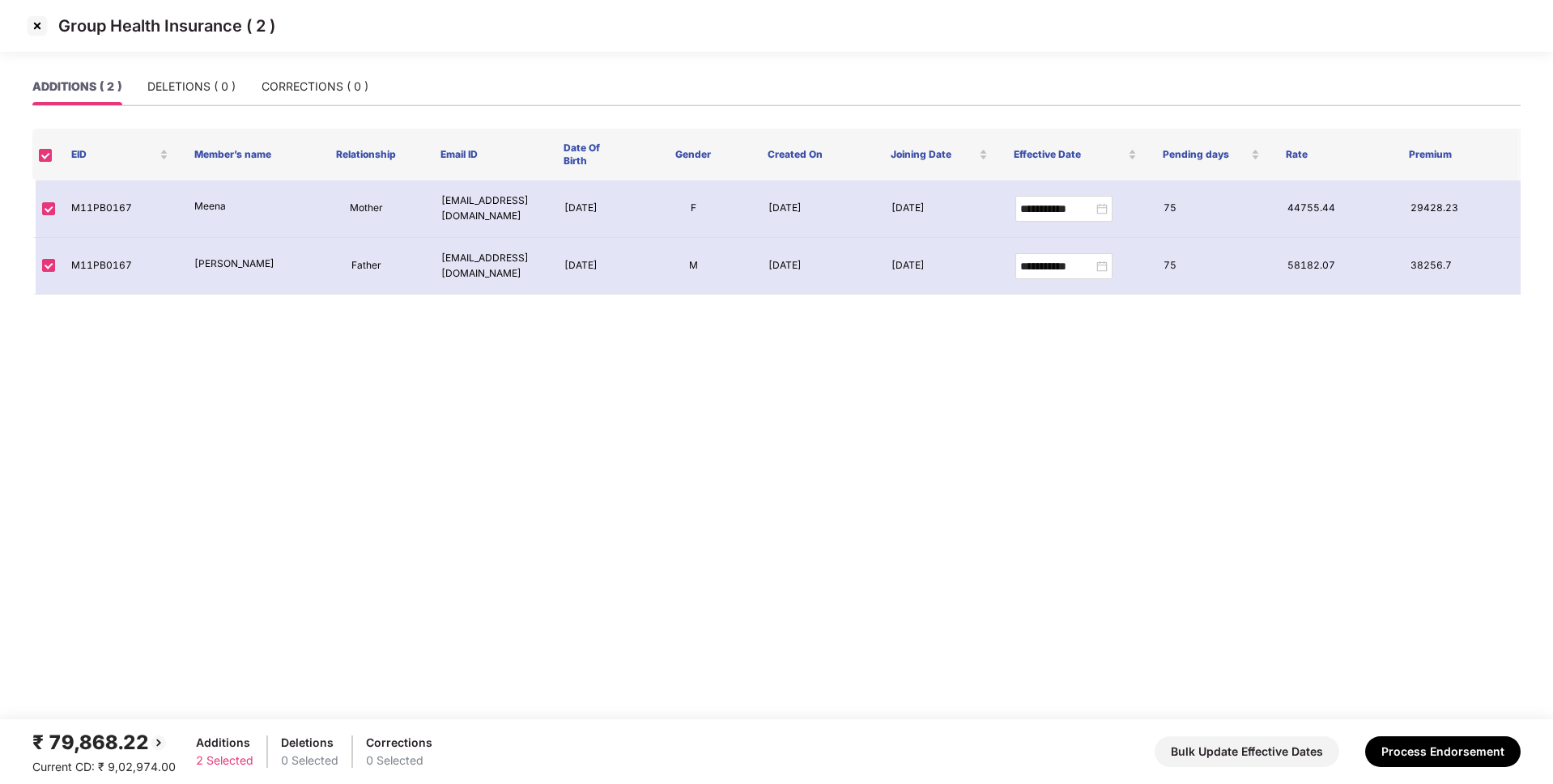
click at [28, 26] on img at bounding box center [37, 26] width 26 height 26
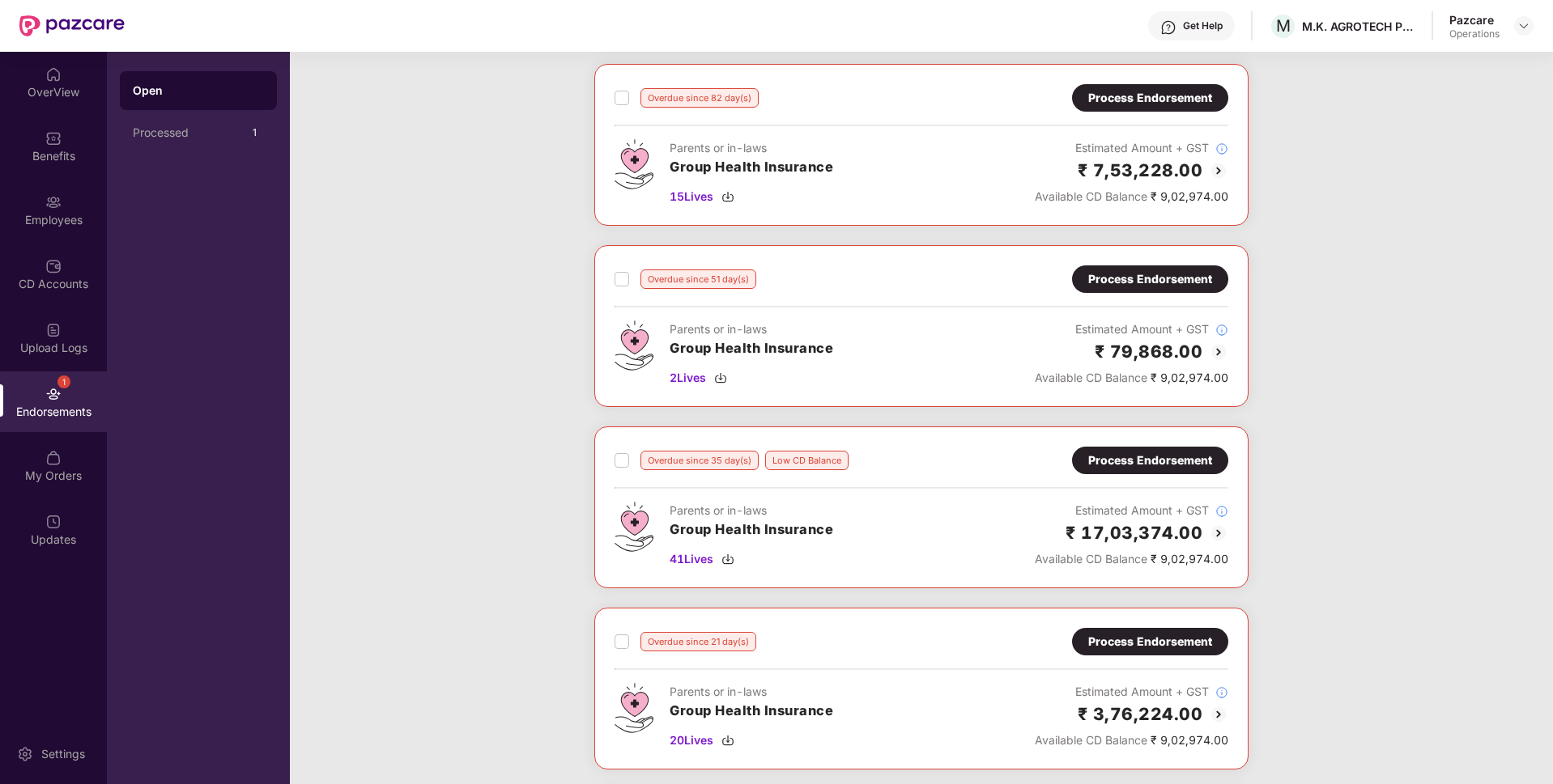
scroll to position [449, 0]
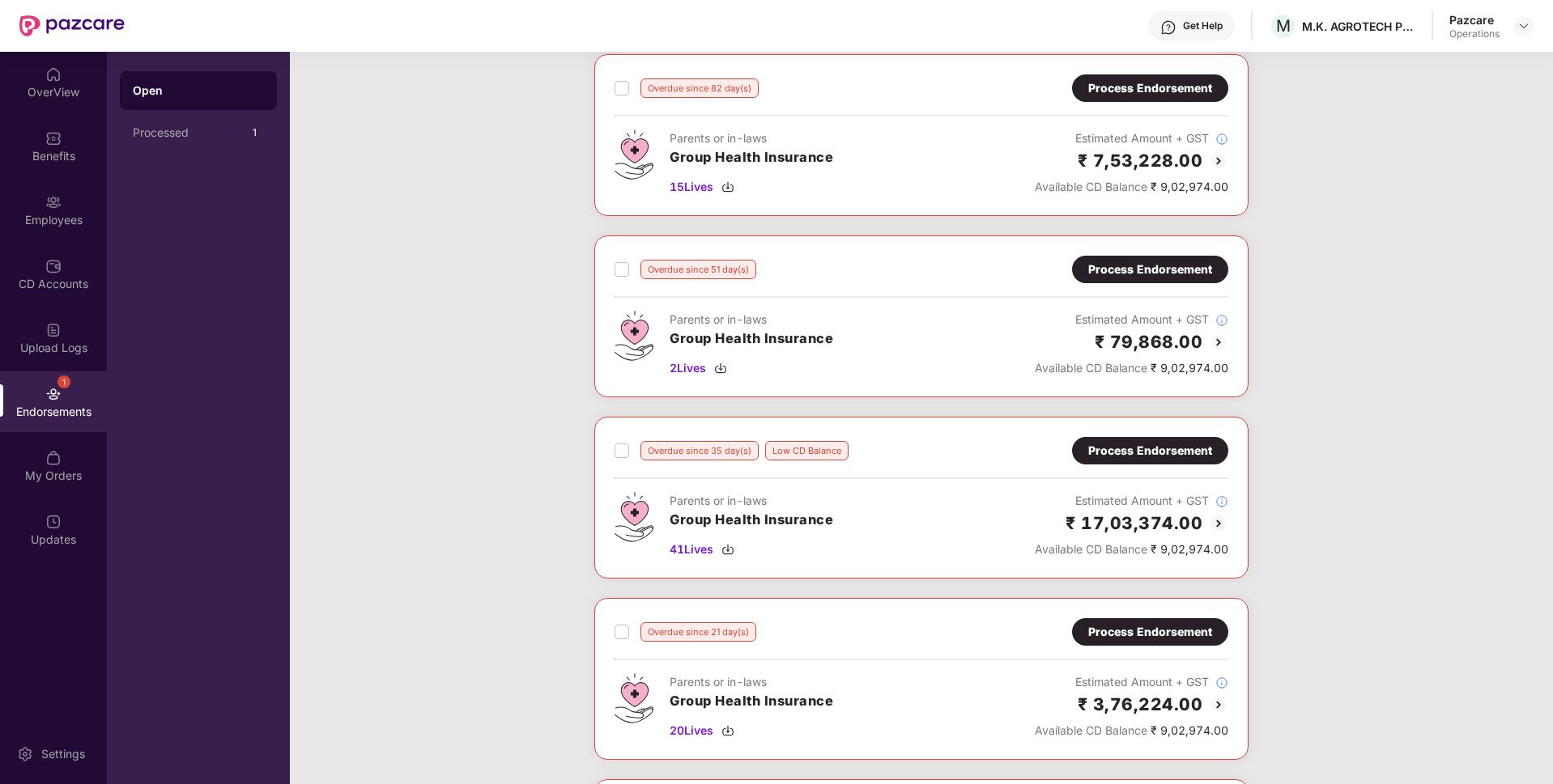
click at [1127, 460] on div "Process Endorsement" at bounding box center [1150, 450] width 156 height 28
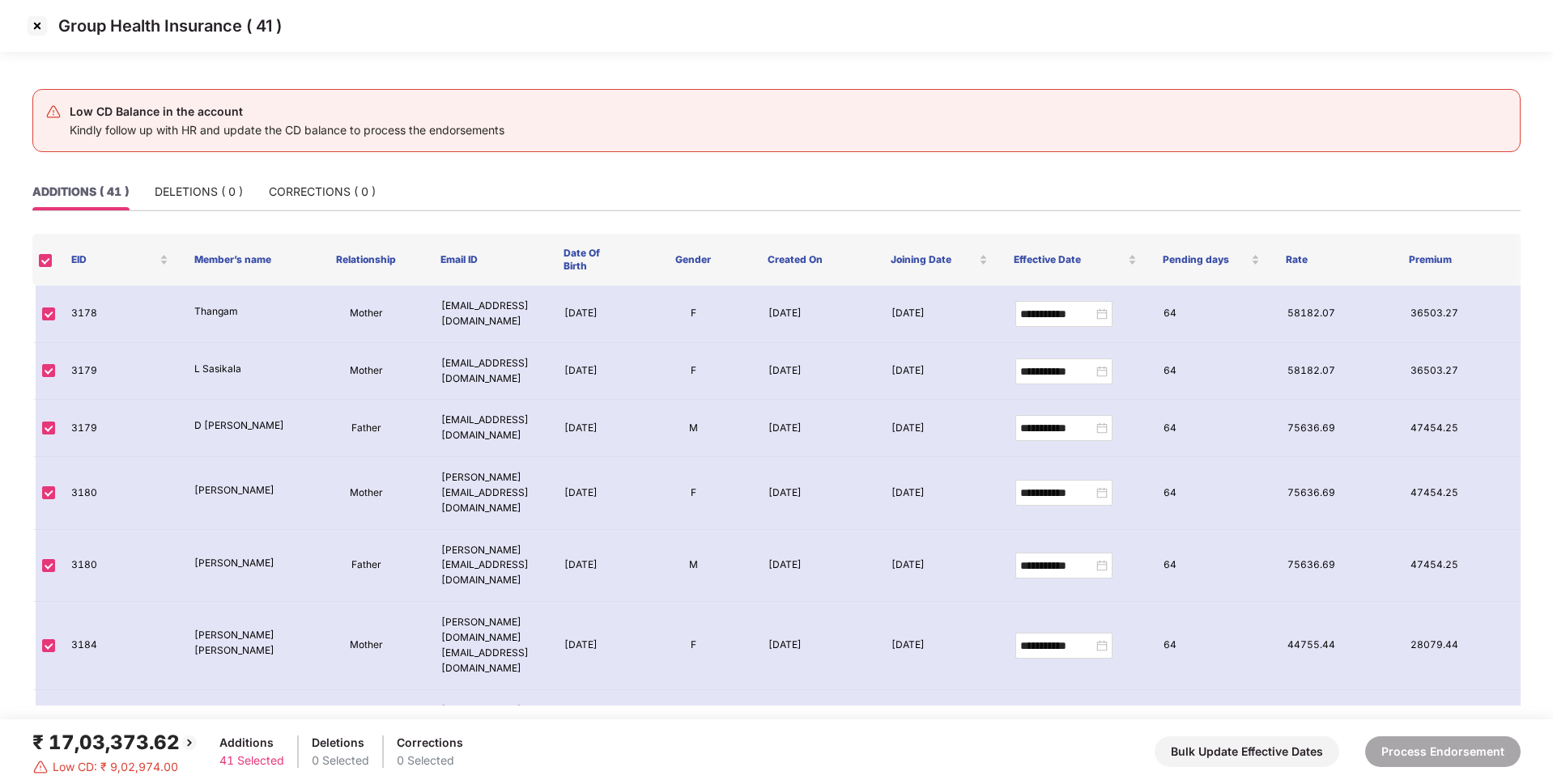
click at [31, 19] on img at bounding box center [37, 26] width 26 height 26
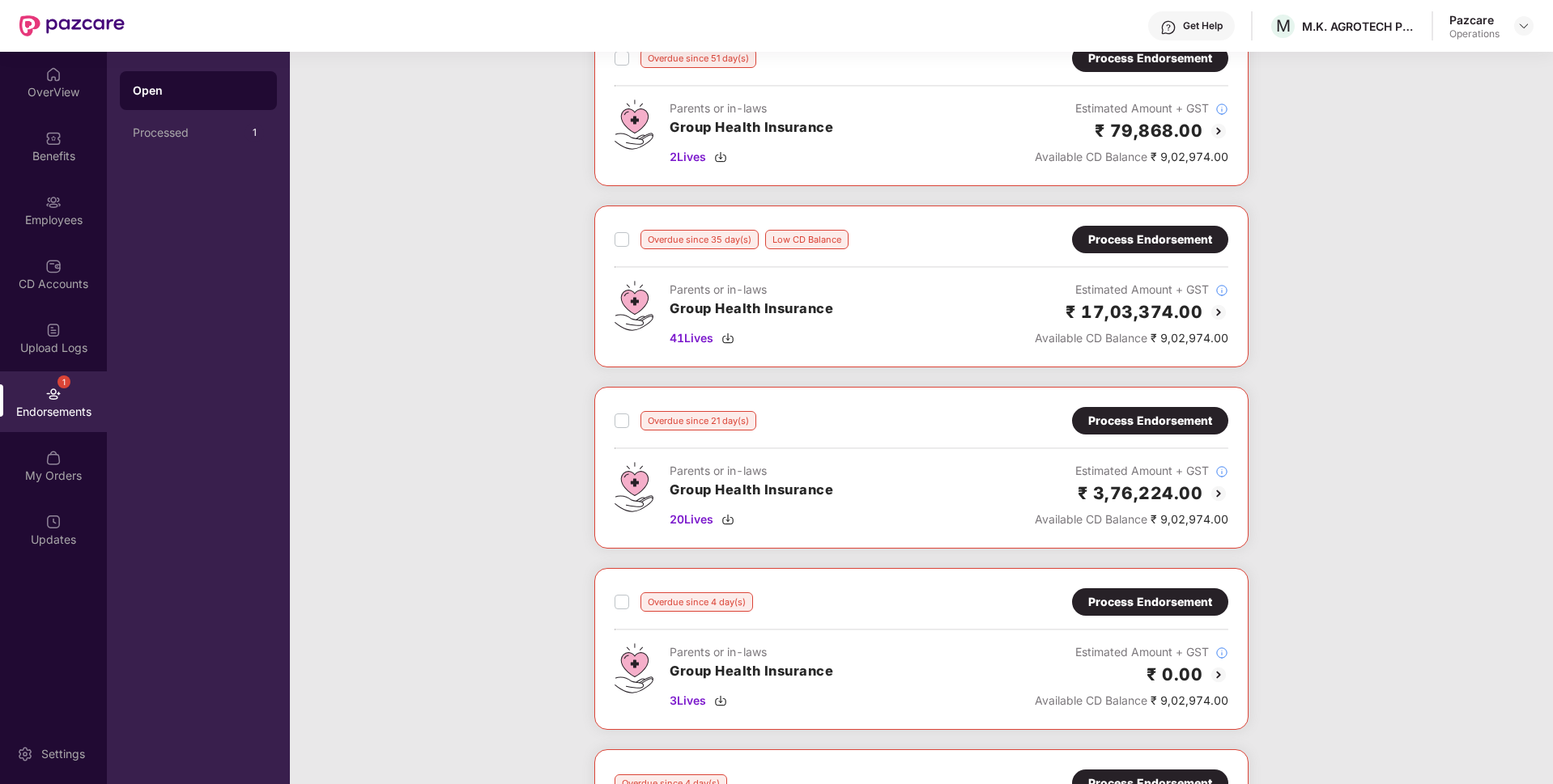
scroll to position [662, 0]
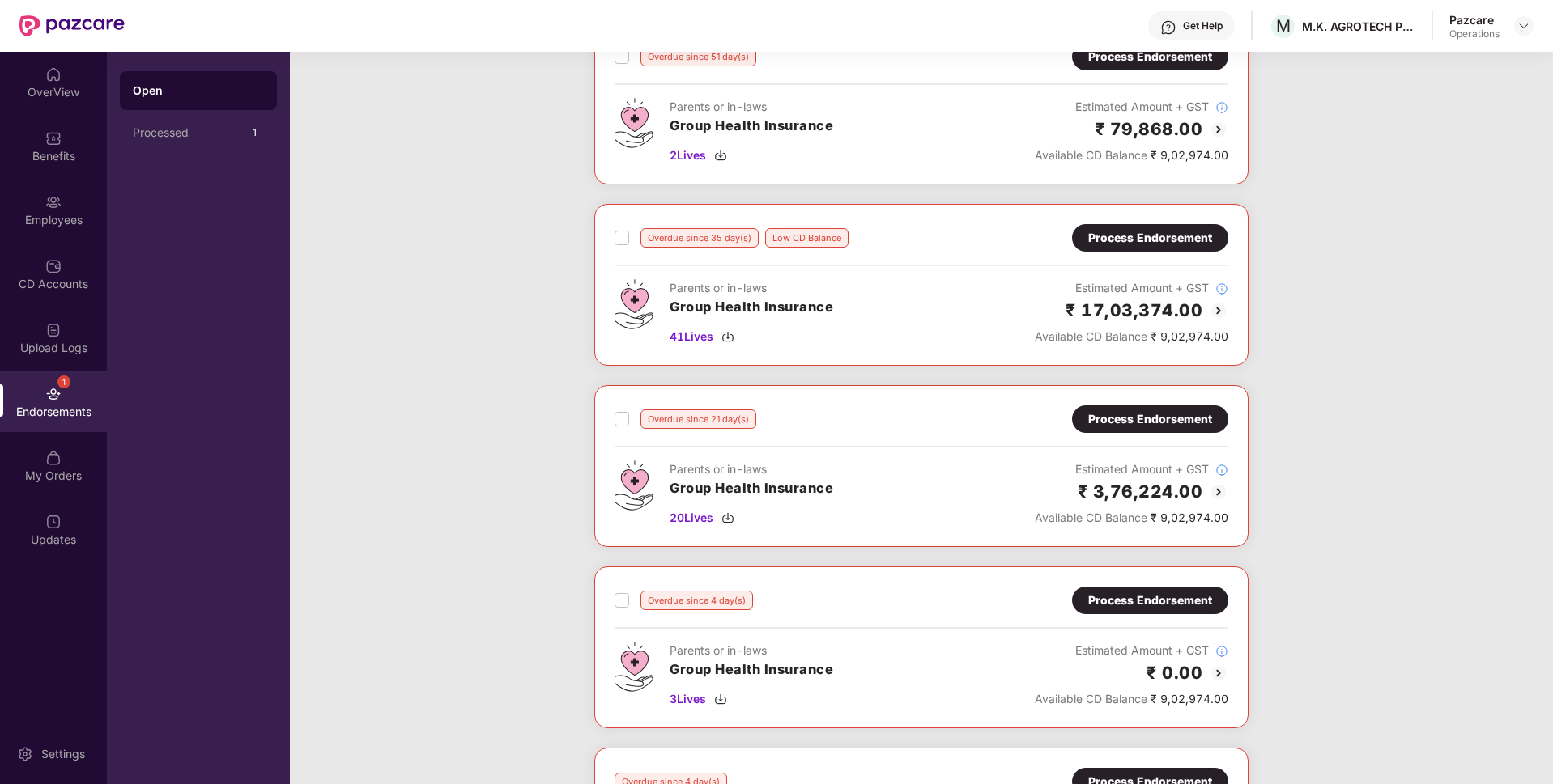
click at [1132, 421] on div "Process Endorsement" at bounding box center [1150, 420] width 124 height 18
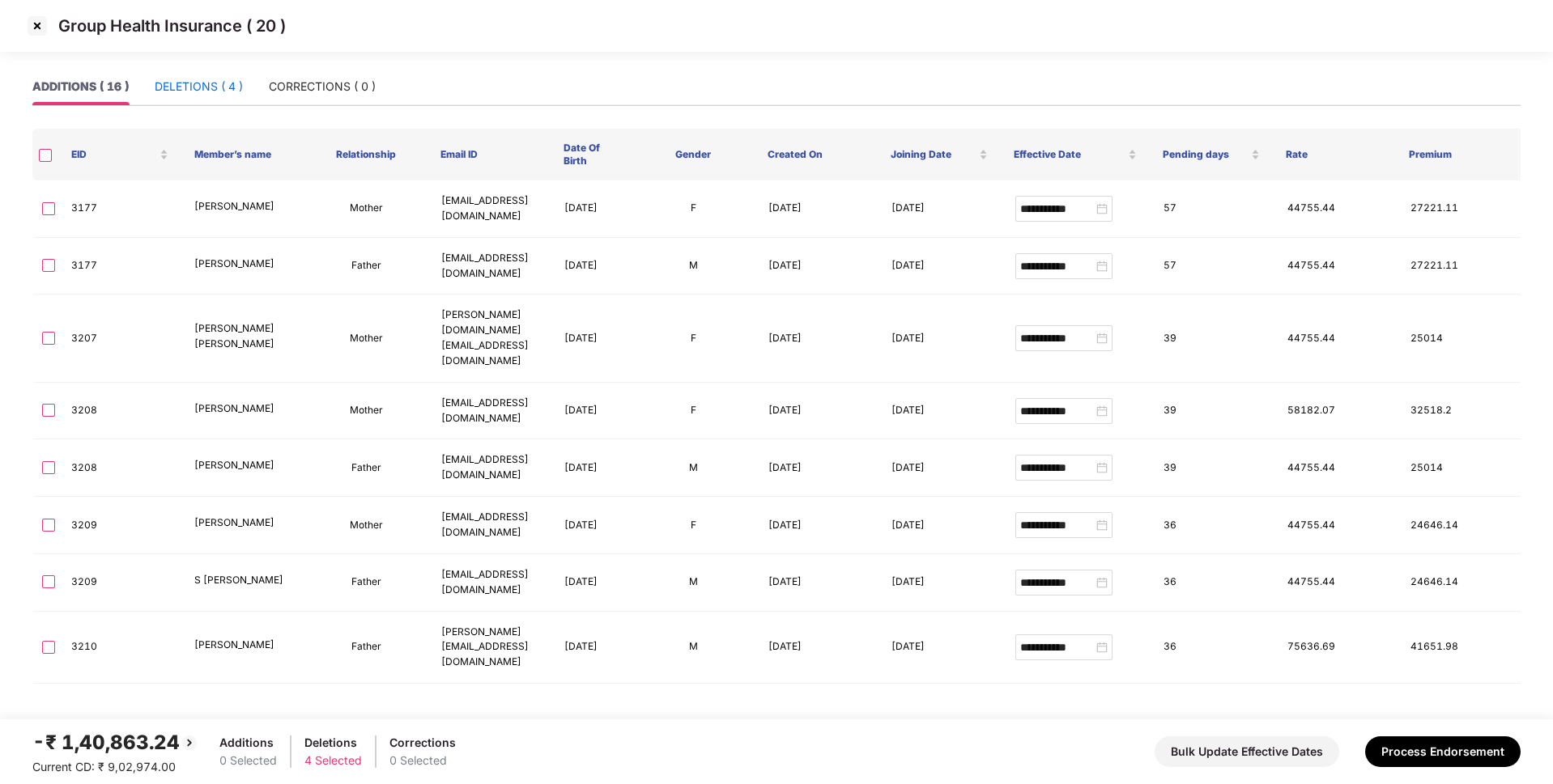
click at [212, 90] on div "DELETIONS ( 4 )" at bounding box center [198, 87] width 88 height 18
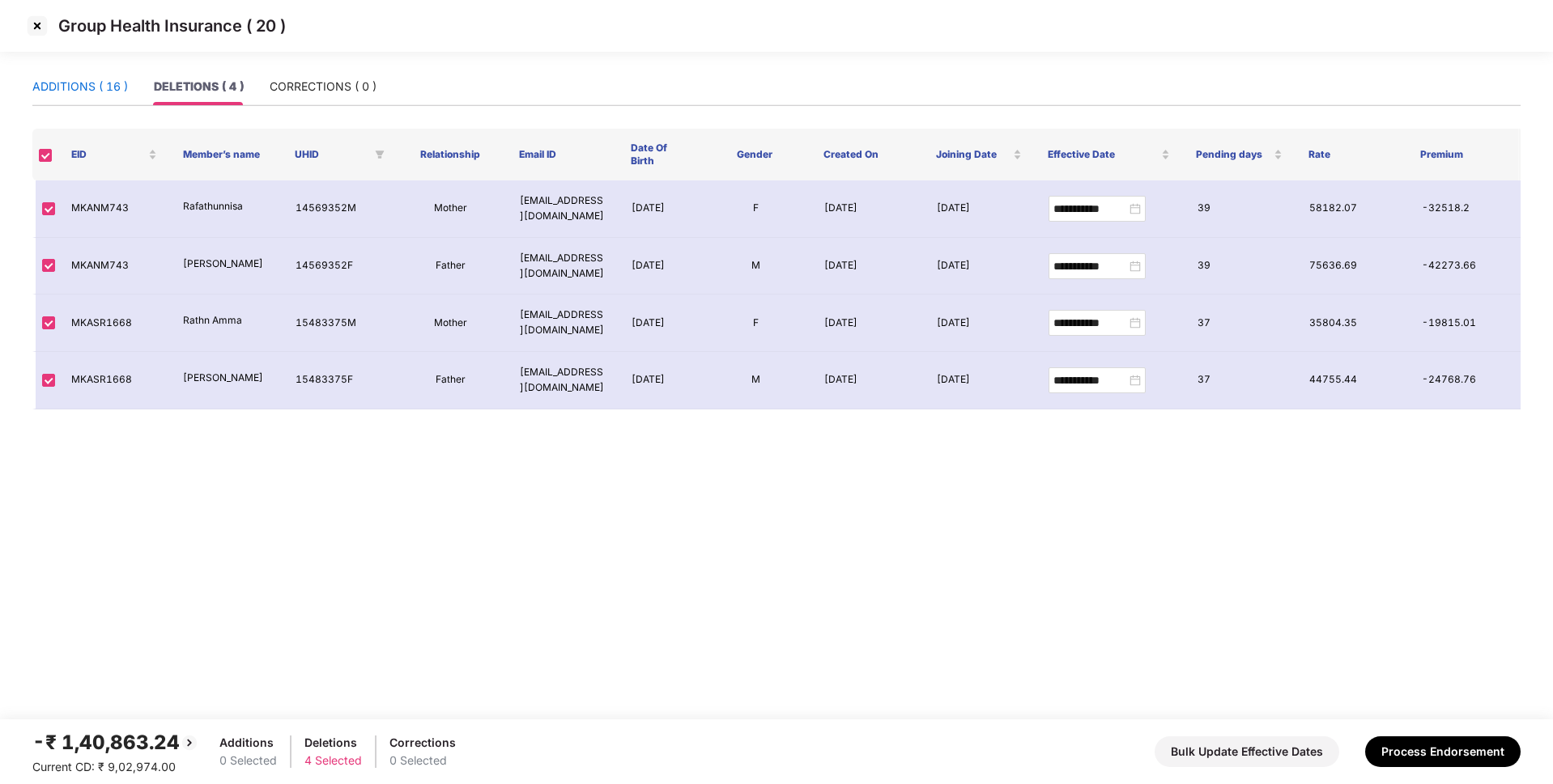
click at [106, 85] on div "ADDITIONS ( 16 )" at bounding box center [80, 87] width 96 height 18
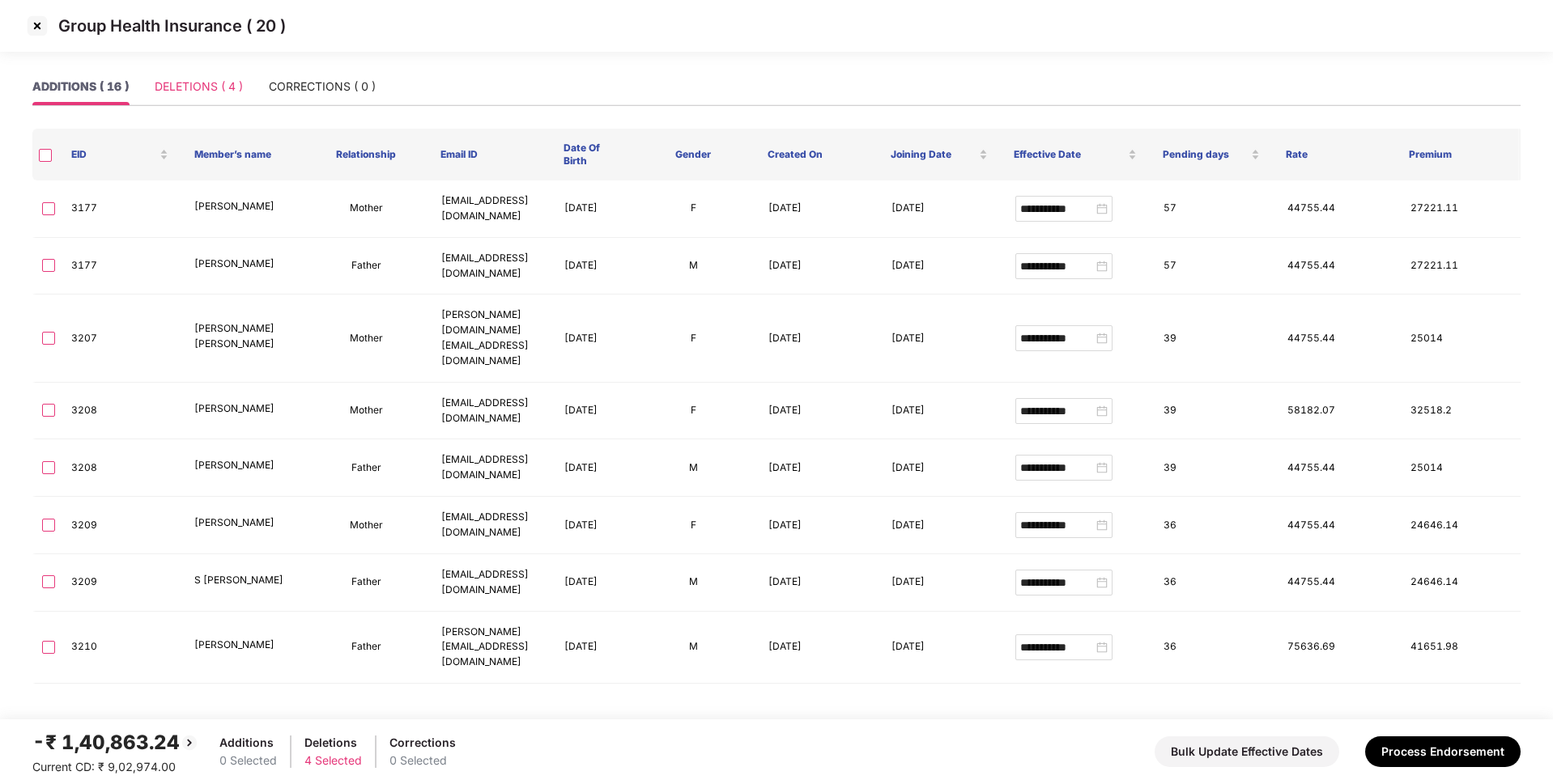
click at [188, 100] on div "DELETIONS ( 4 )" at bounding box center [198, 87] width 88 height 37
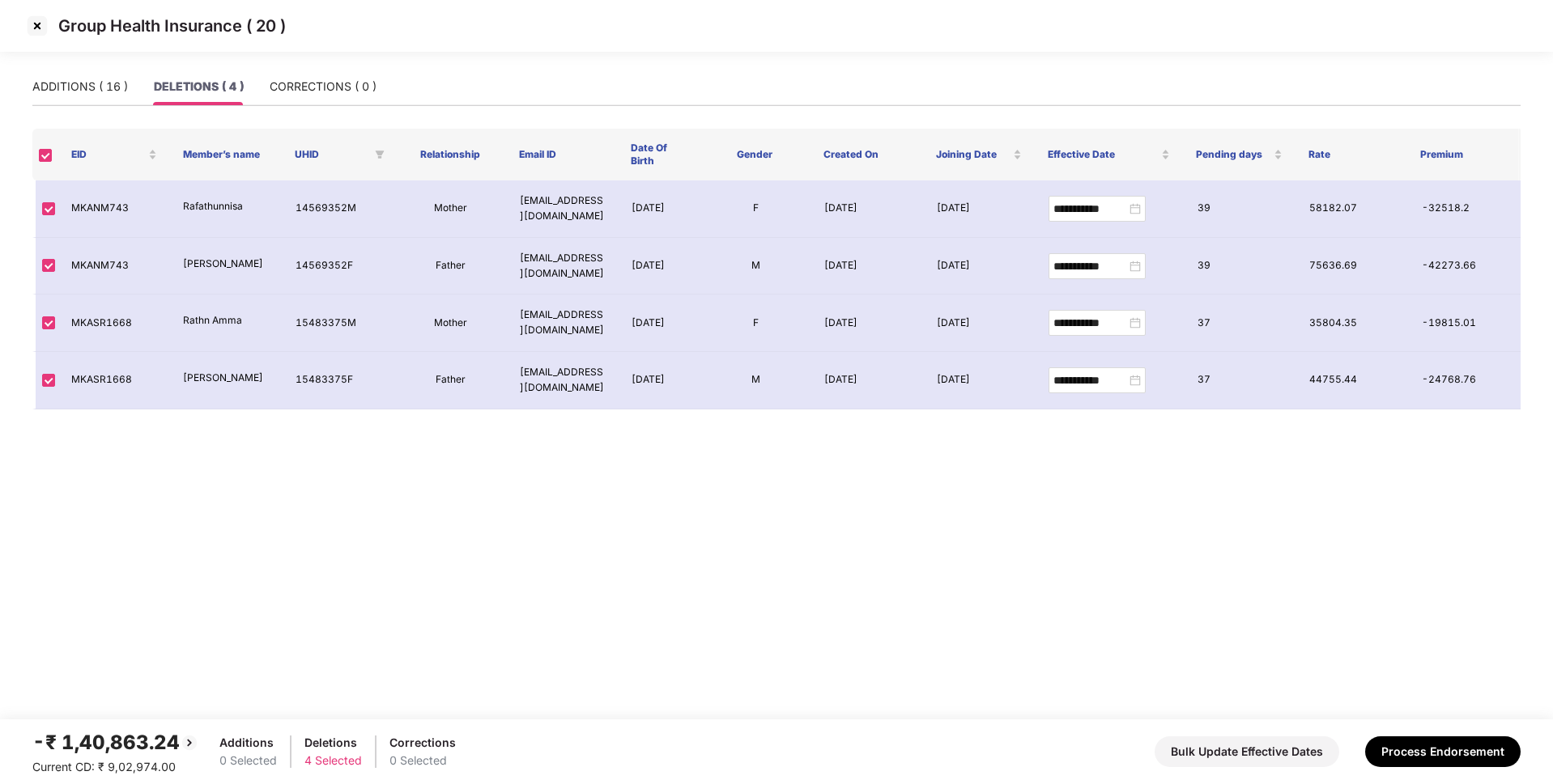
click at [1050, 507] on main "**********" at bounding box center [776, 394] width 1553 height 652
click at [101, 91] on div "ADDITIONS ( 16 )" at bounding box center [80, 87] width 96 height 18
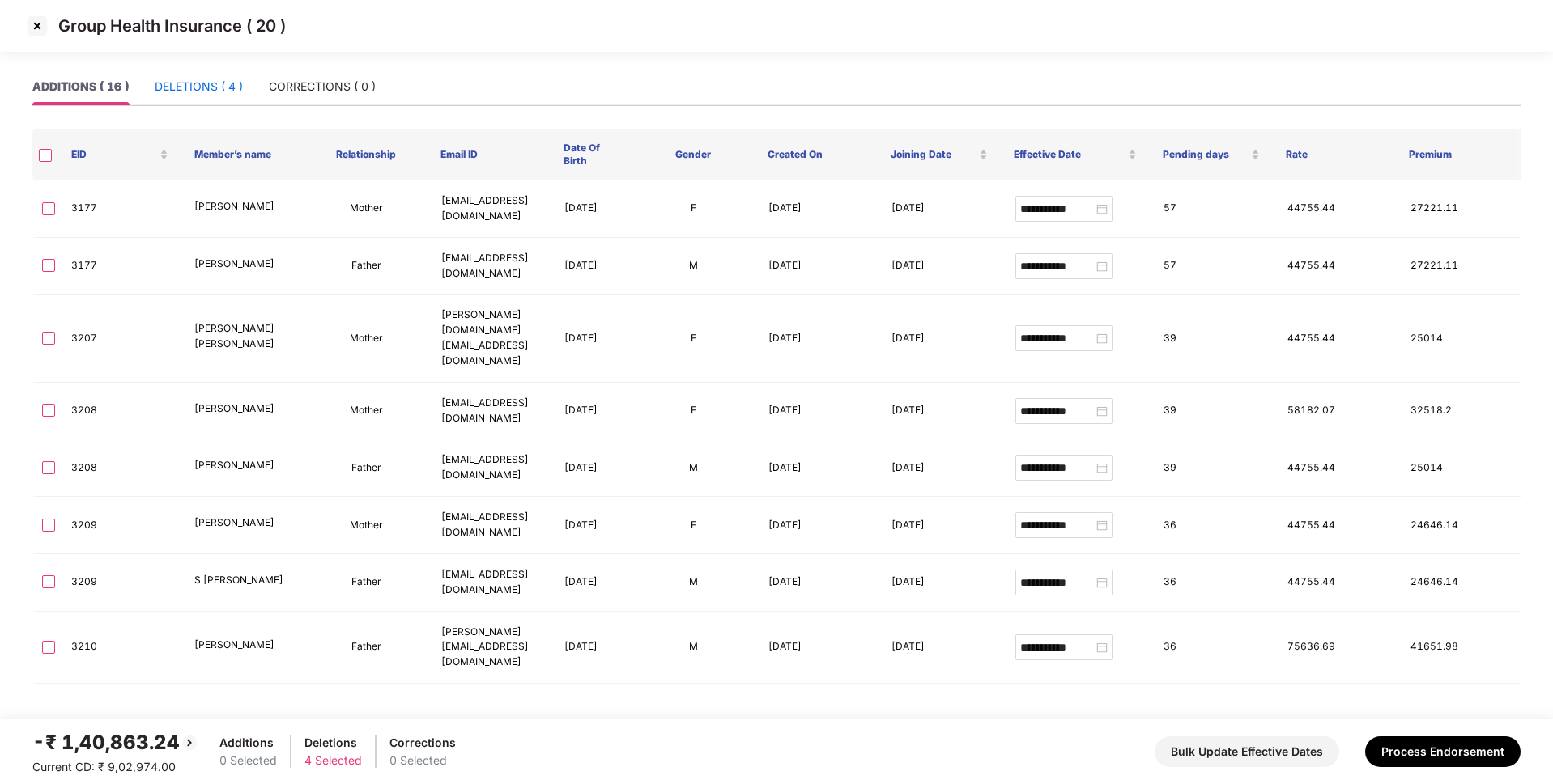
click at [190, 86] on div "DELETIONS ( 4 )" at bounding box center [198, 87] width 88 height 18
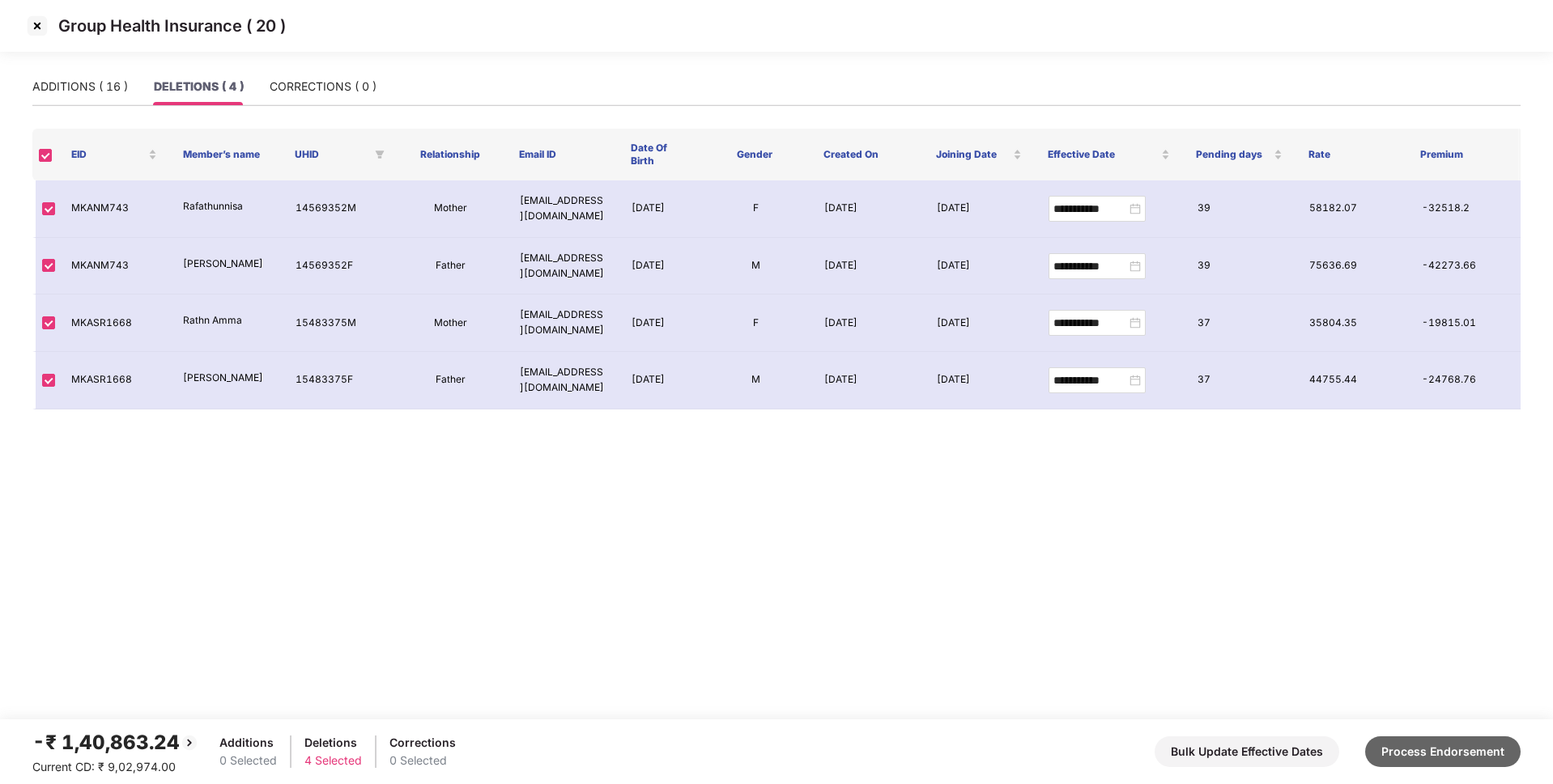
click at [1415, 756] on button "Process Endorsement" at bounding box center [1442, 752] width 155 height 31
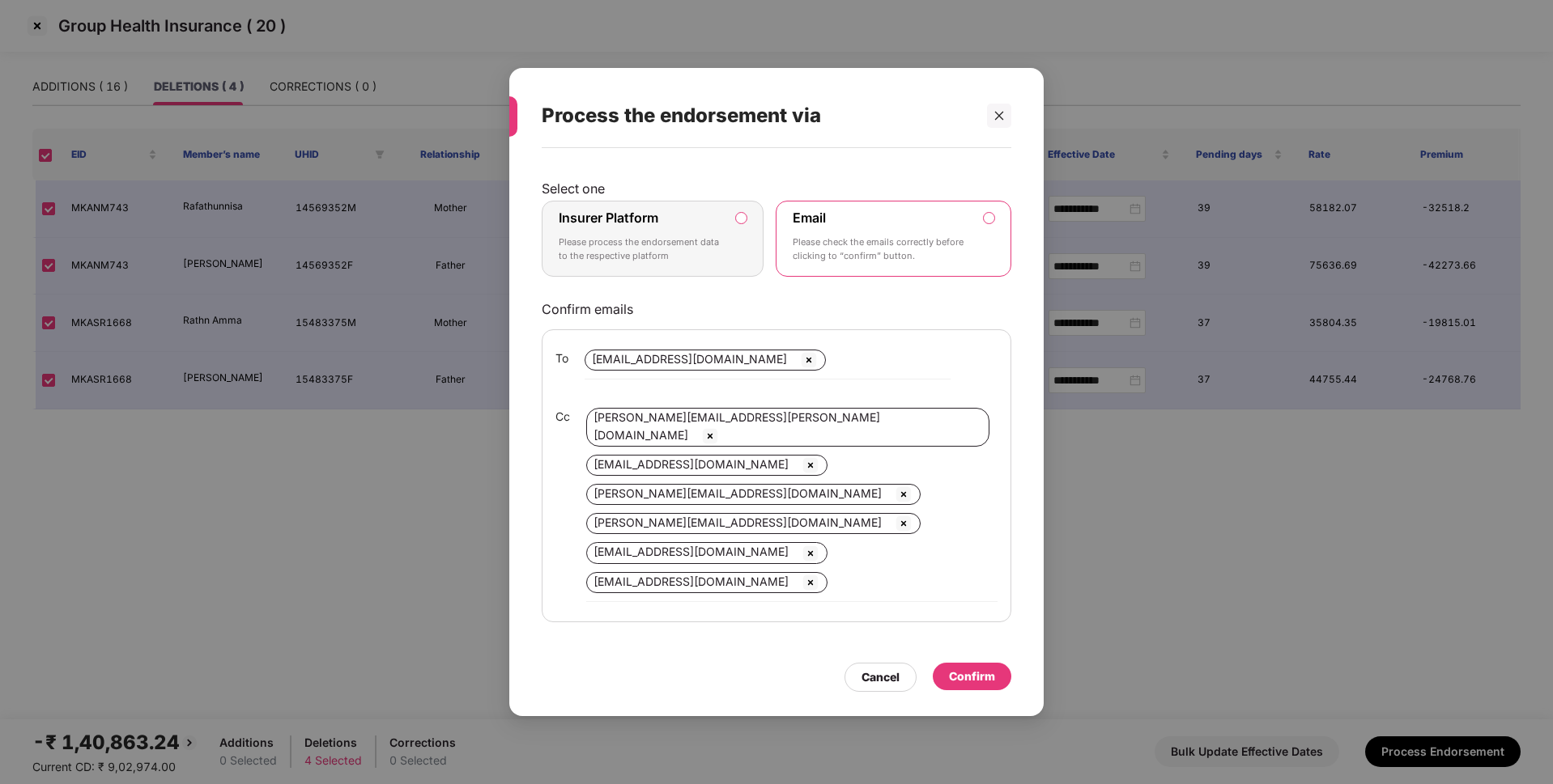
click at [726, 222] on label "Insurer Platform Please process the endorsement data to the respective platform" at bounding box center [652, 239] width 222 height 76
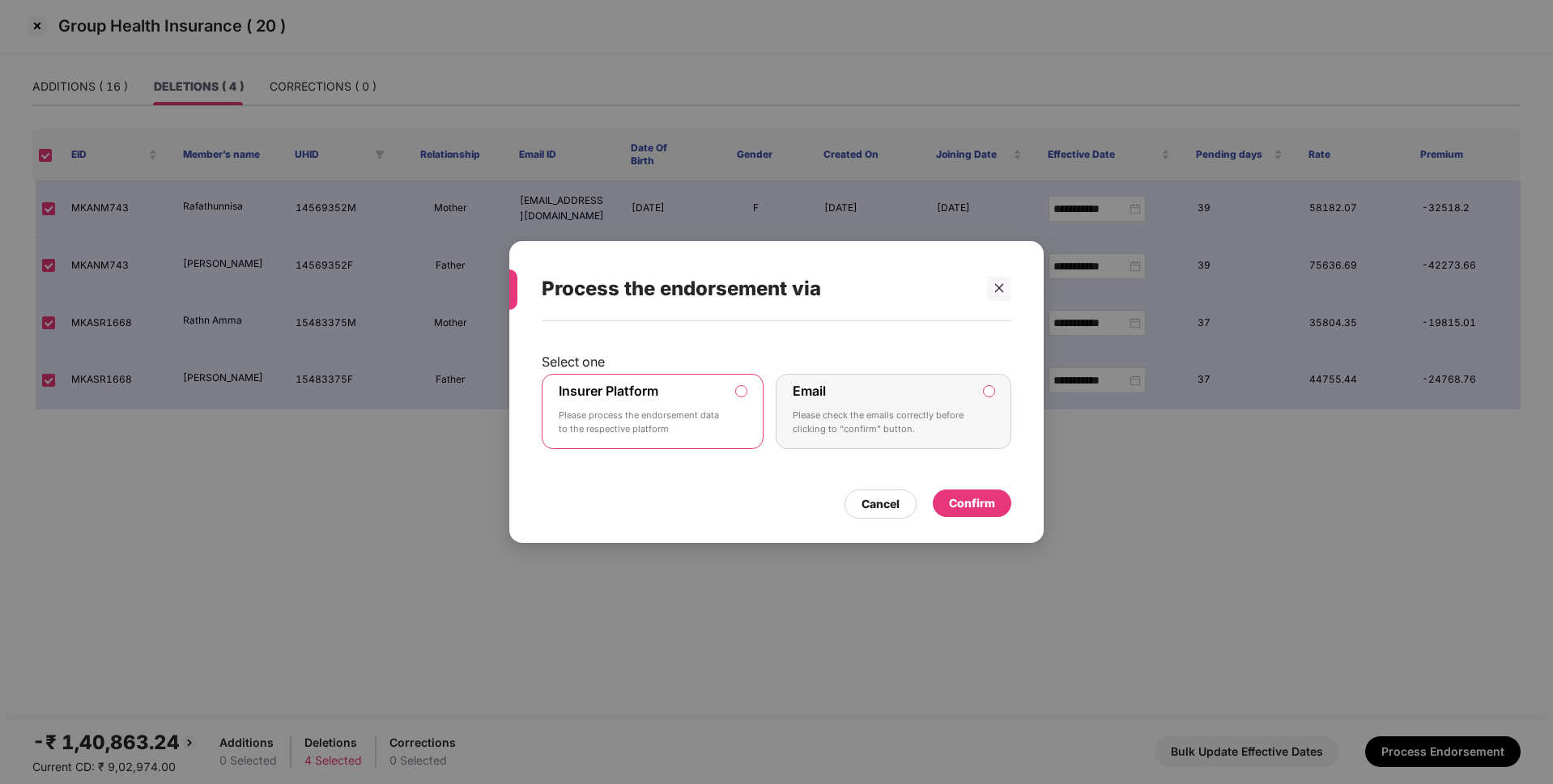
click at [973, 510] on div "Confirm" at bounding box center [972, 503] width 46 height 18
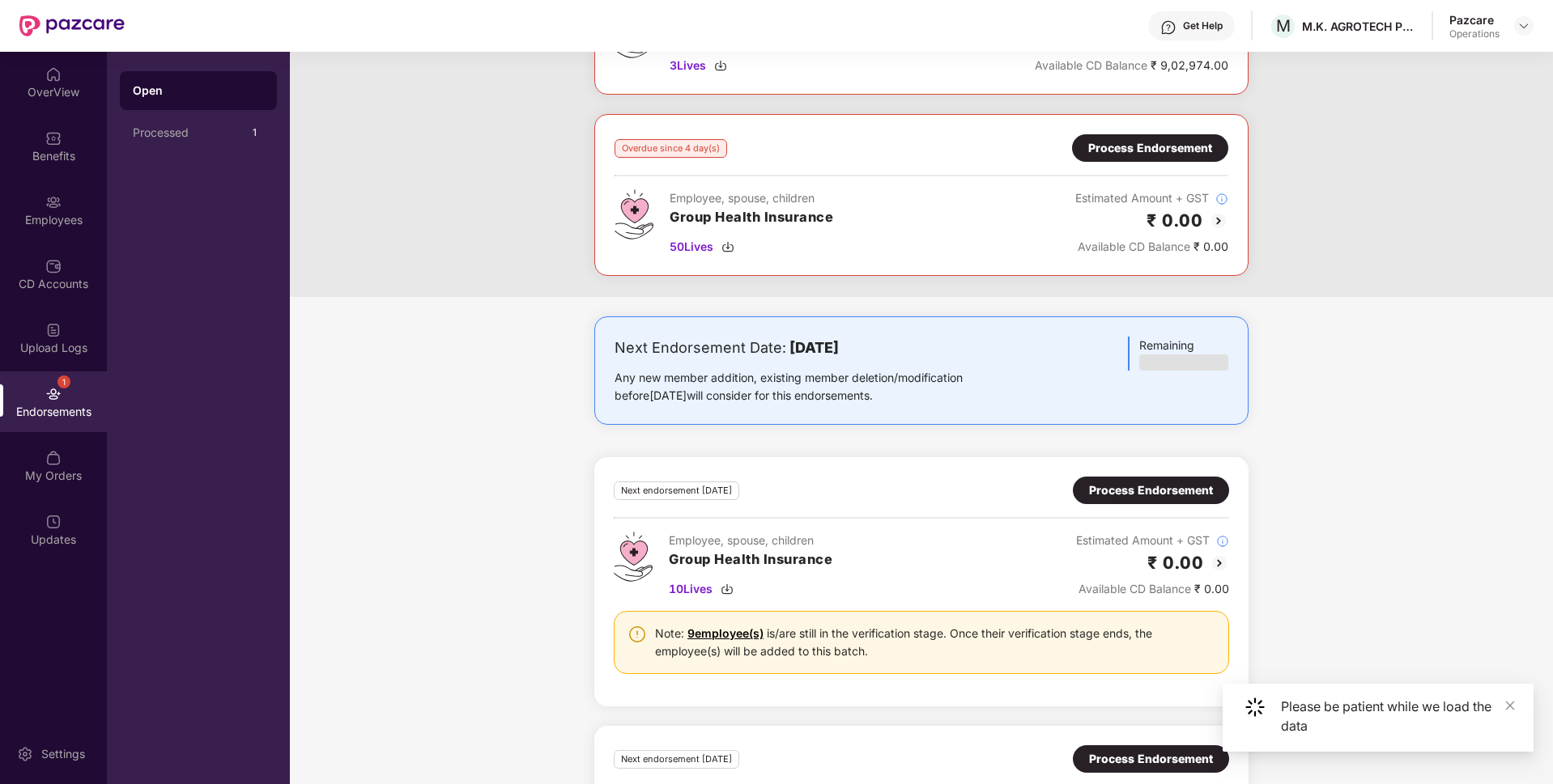
scroll to position [1417, 0]
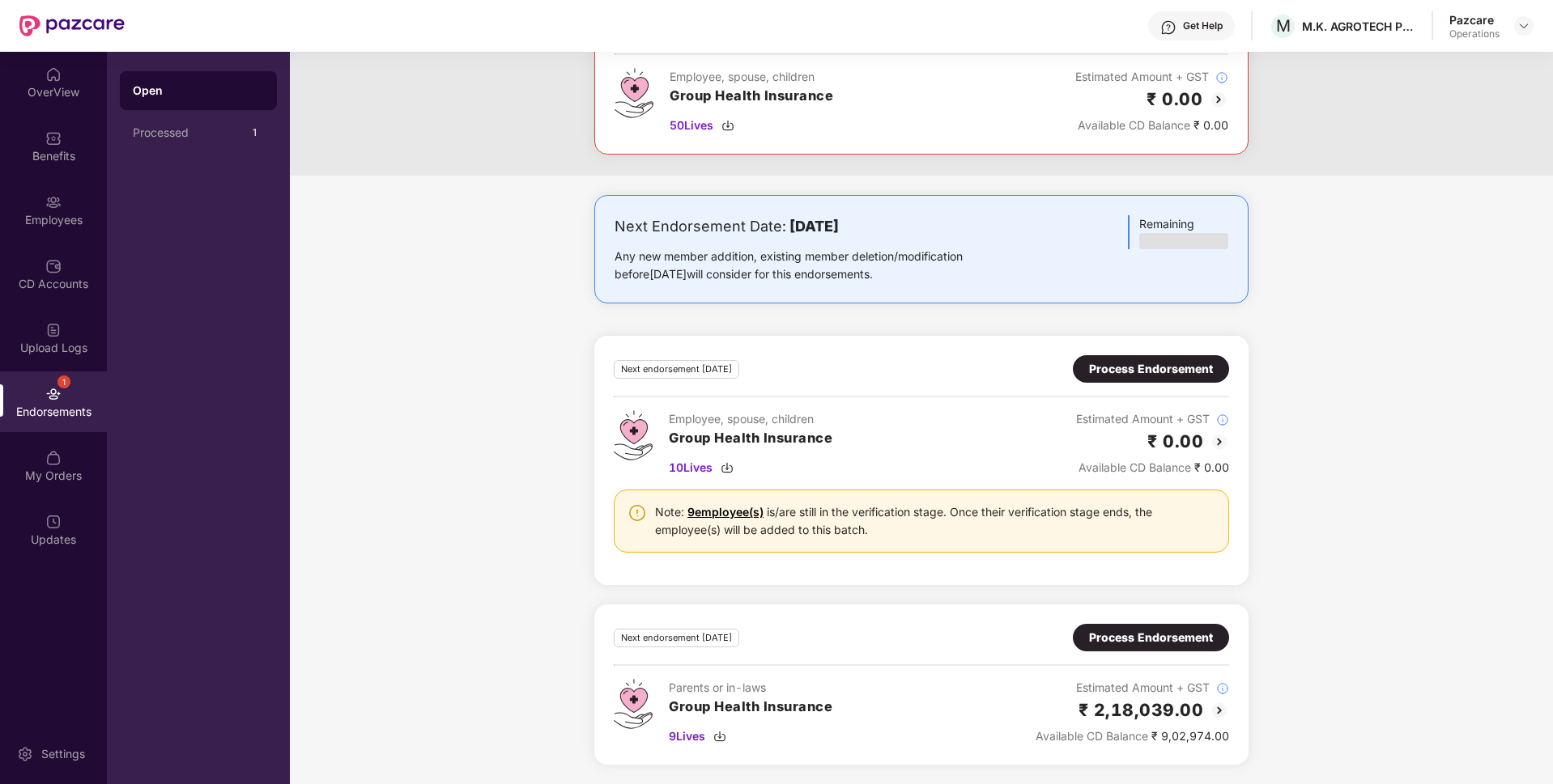
click at [1171, 374] on div "Process Endorsement" at bounding box center [1150, 369] width 124 height 18
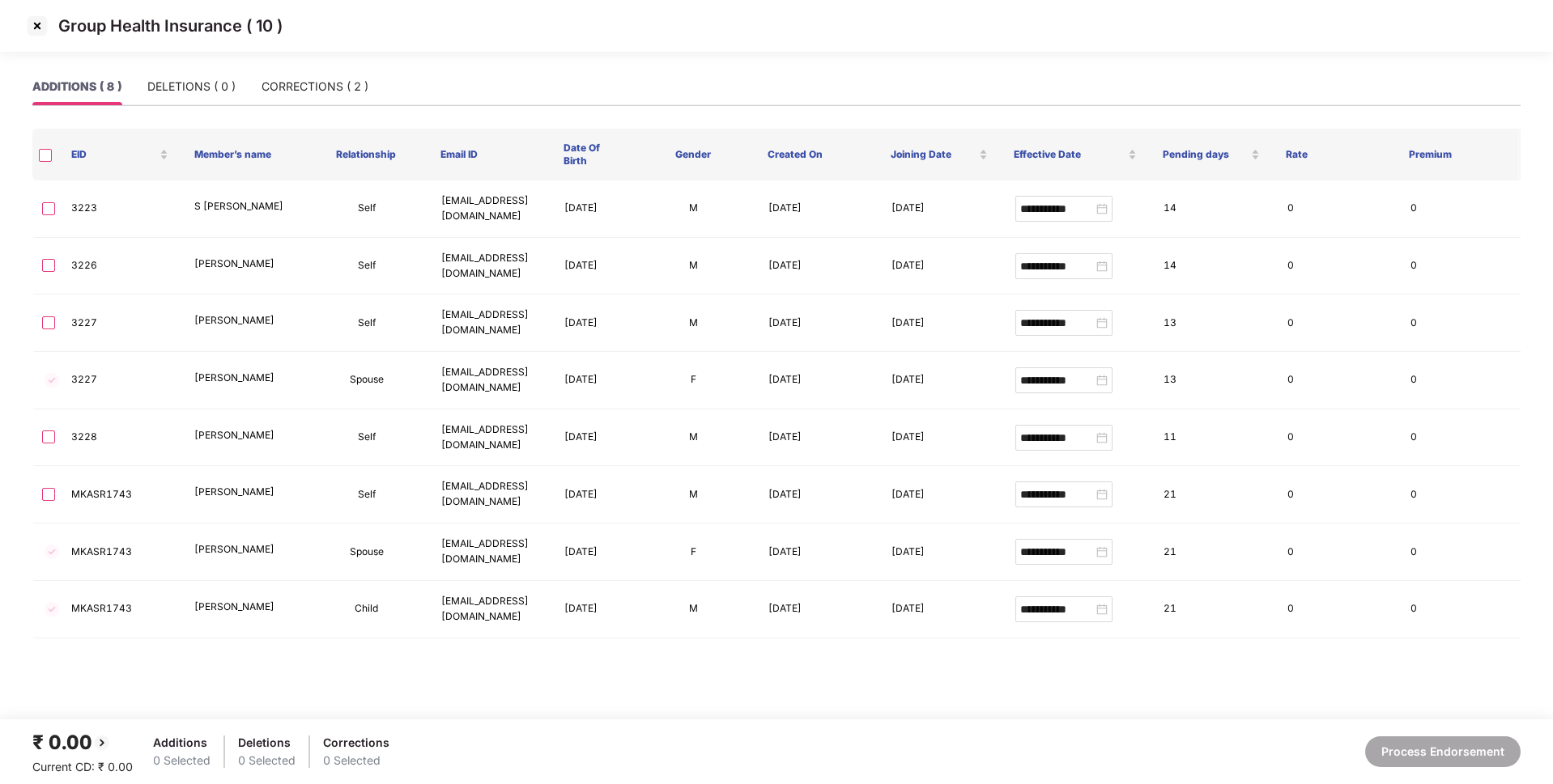
click at [29, 18] on img at bounding box center [37, 26] width 26 height 26
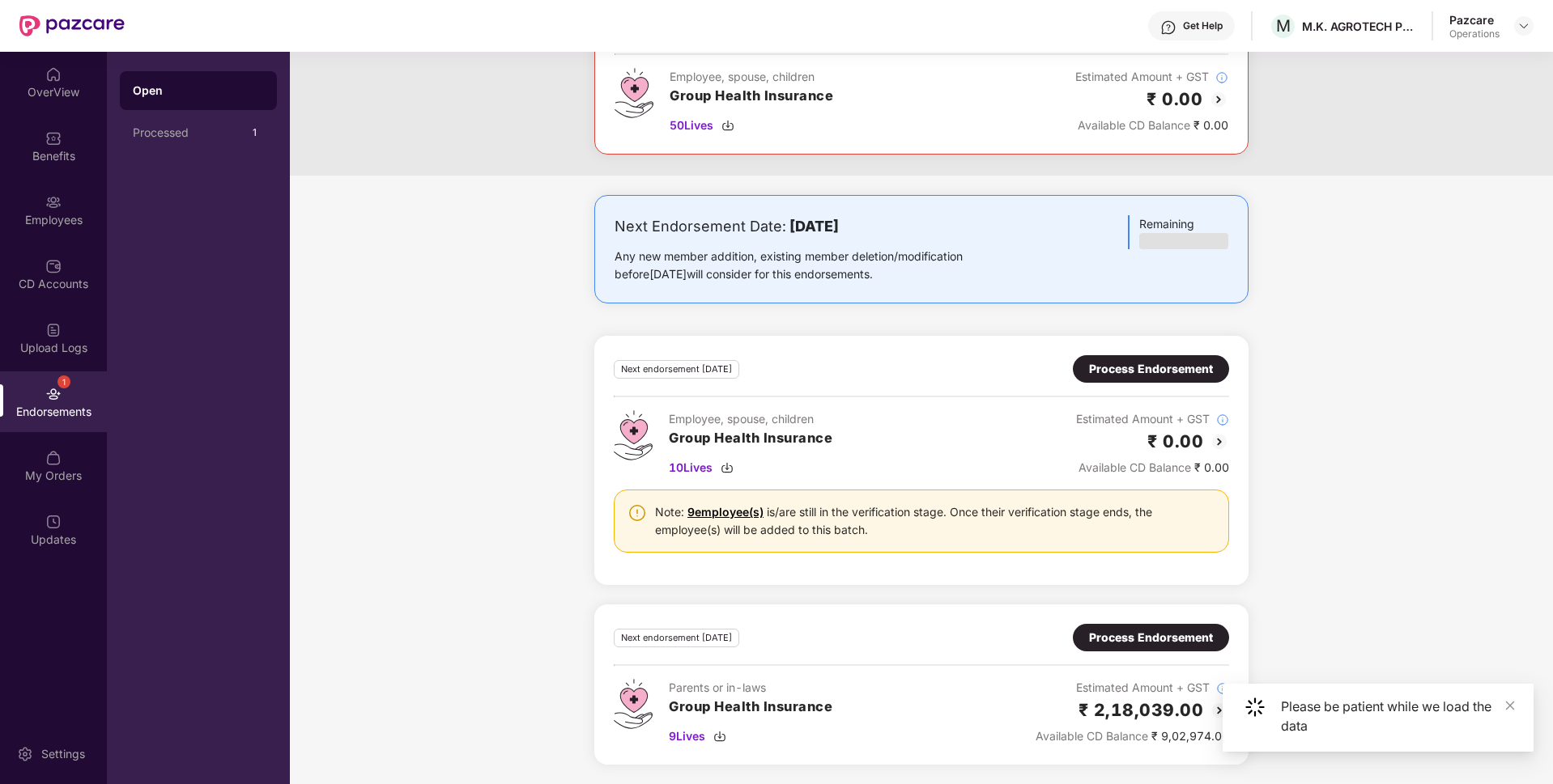
click at [1116, 639] on div "Process Endorsement" at bounding box center [1150, 638] width 124 height 18
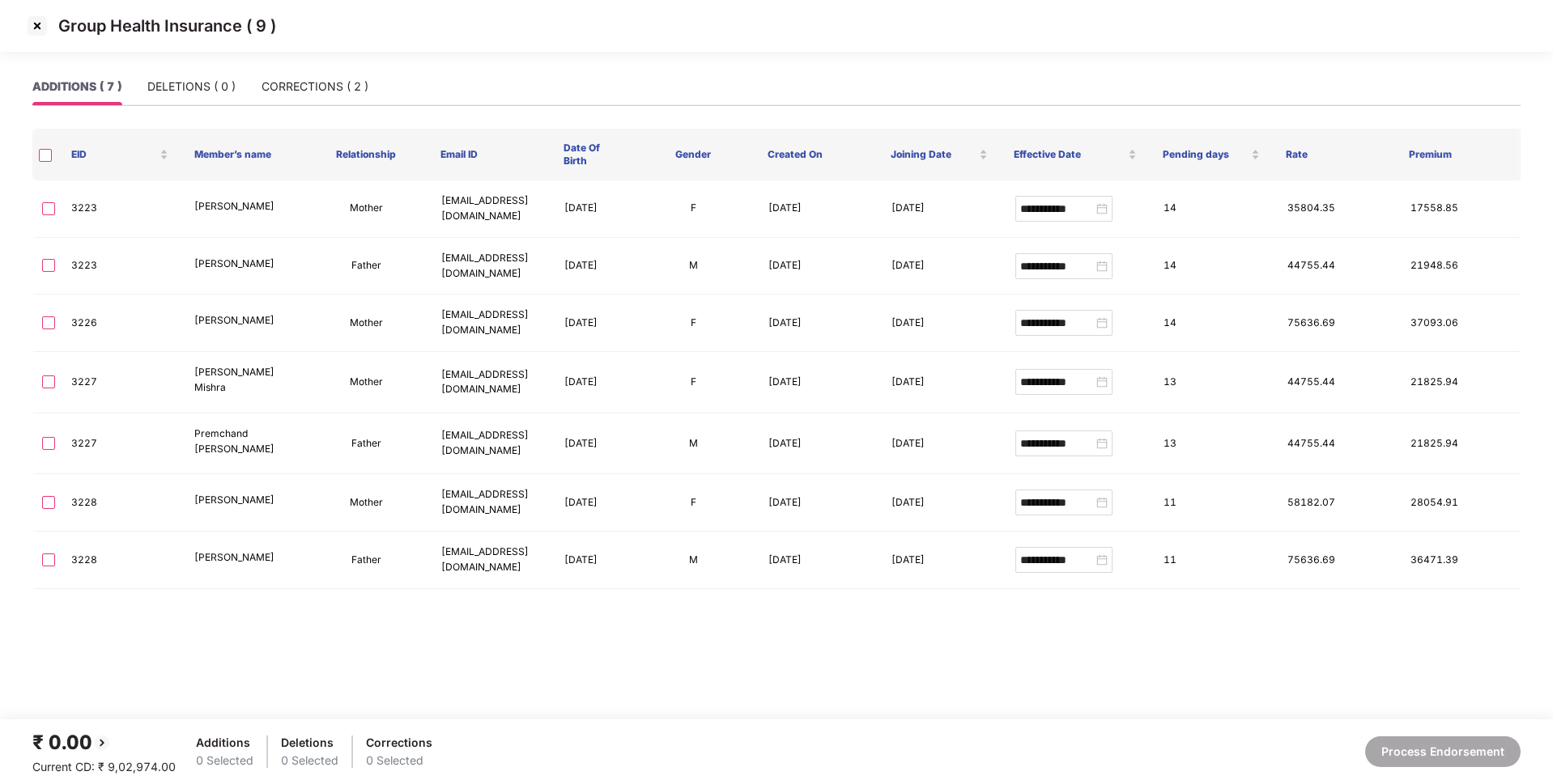
click at [31, 20] on img at bounding box center [37, 26] width 26 height 26
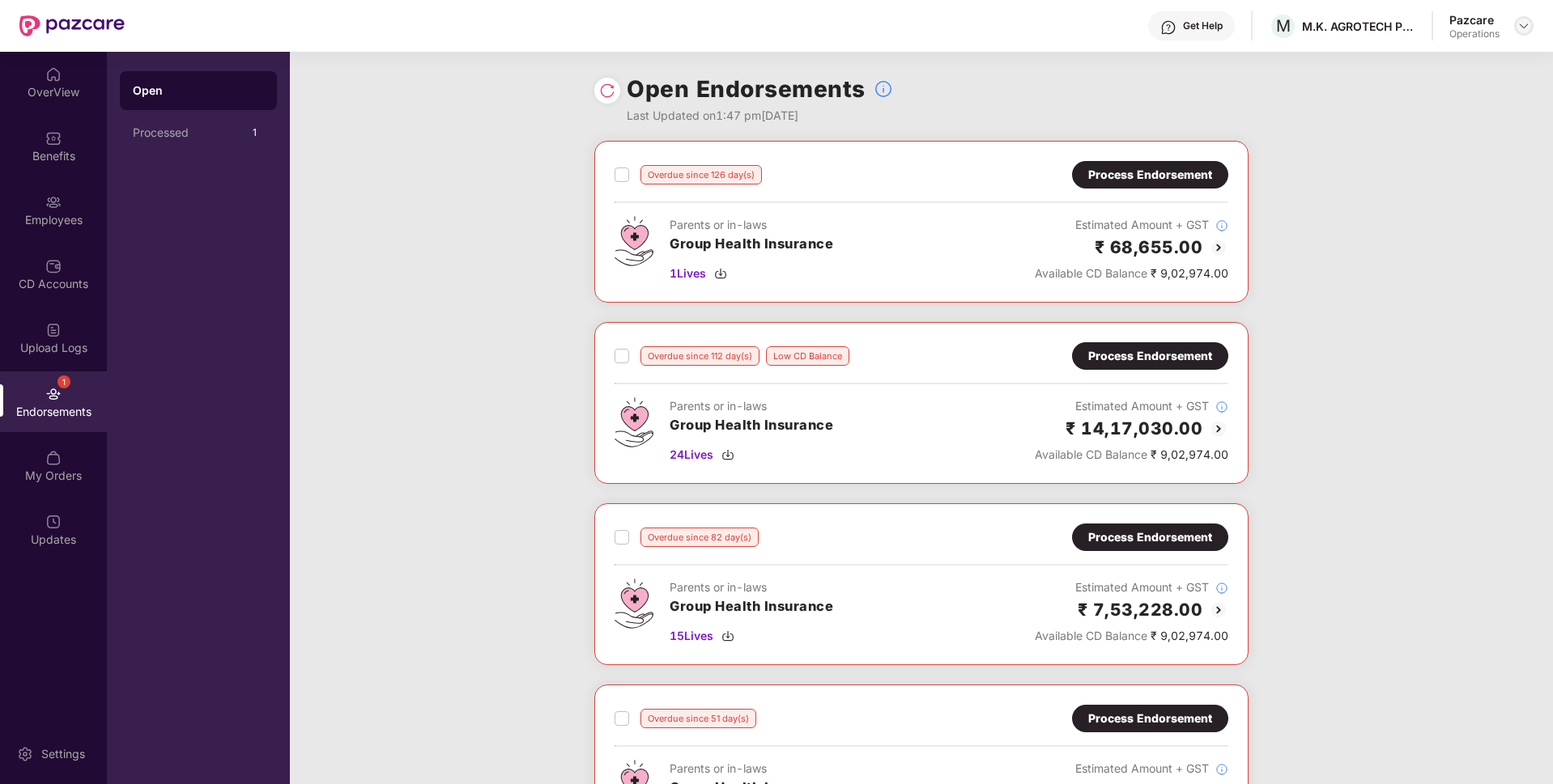
click at [1525, 24] on img at bounding box center [1524, 26] width 13 height 13
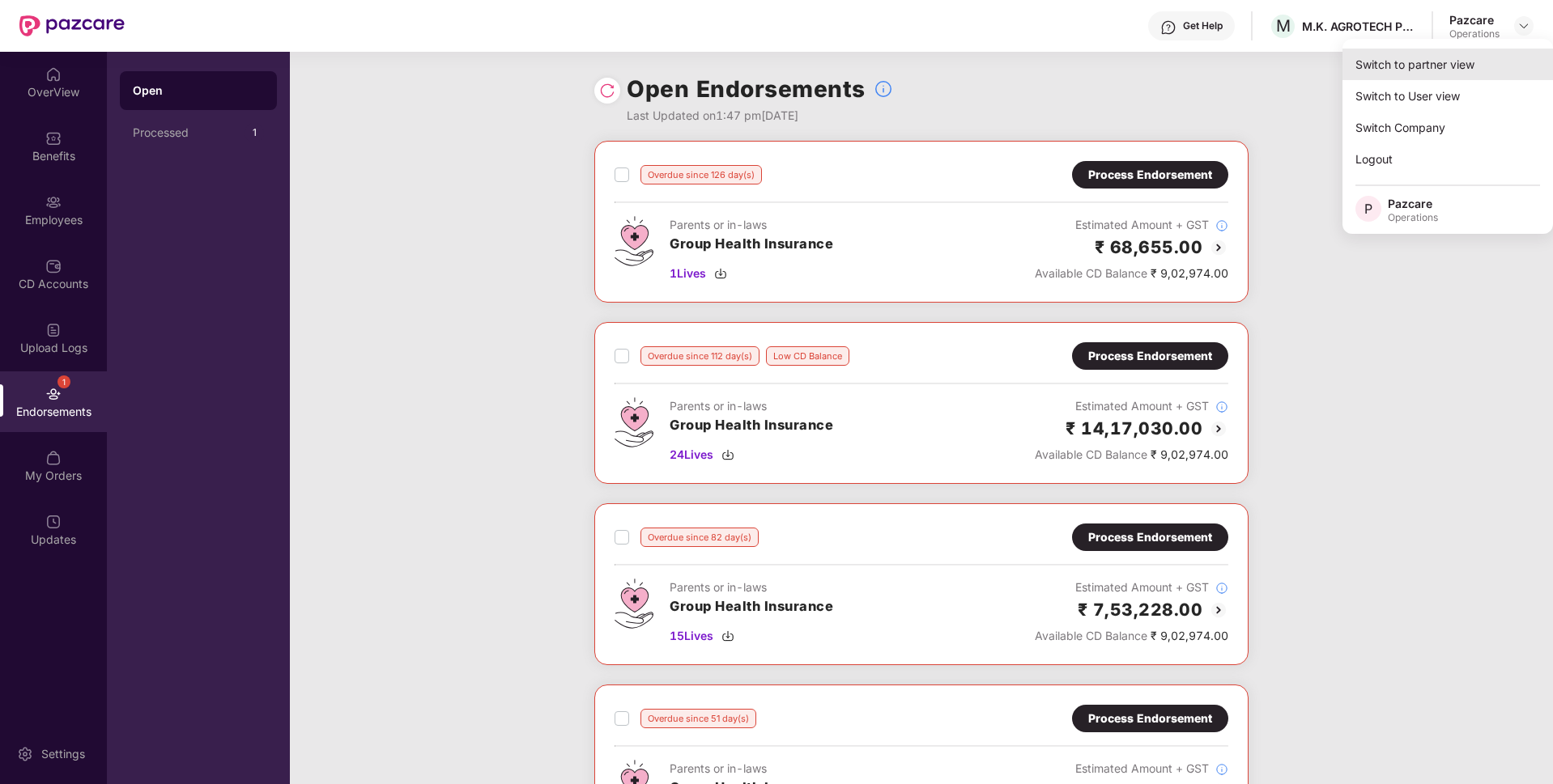
click at [1396, 66] on div "Switch to partner view" at bounding box center [1447, 64] width 210 height 32
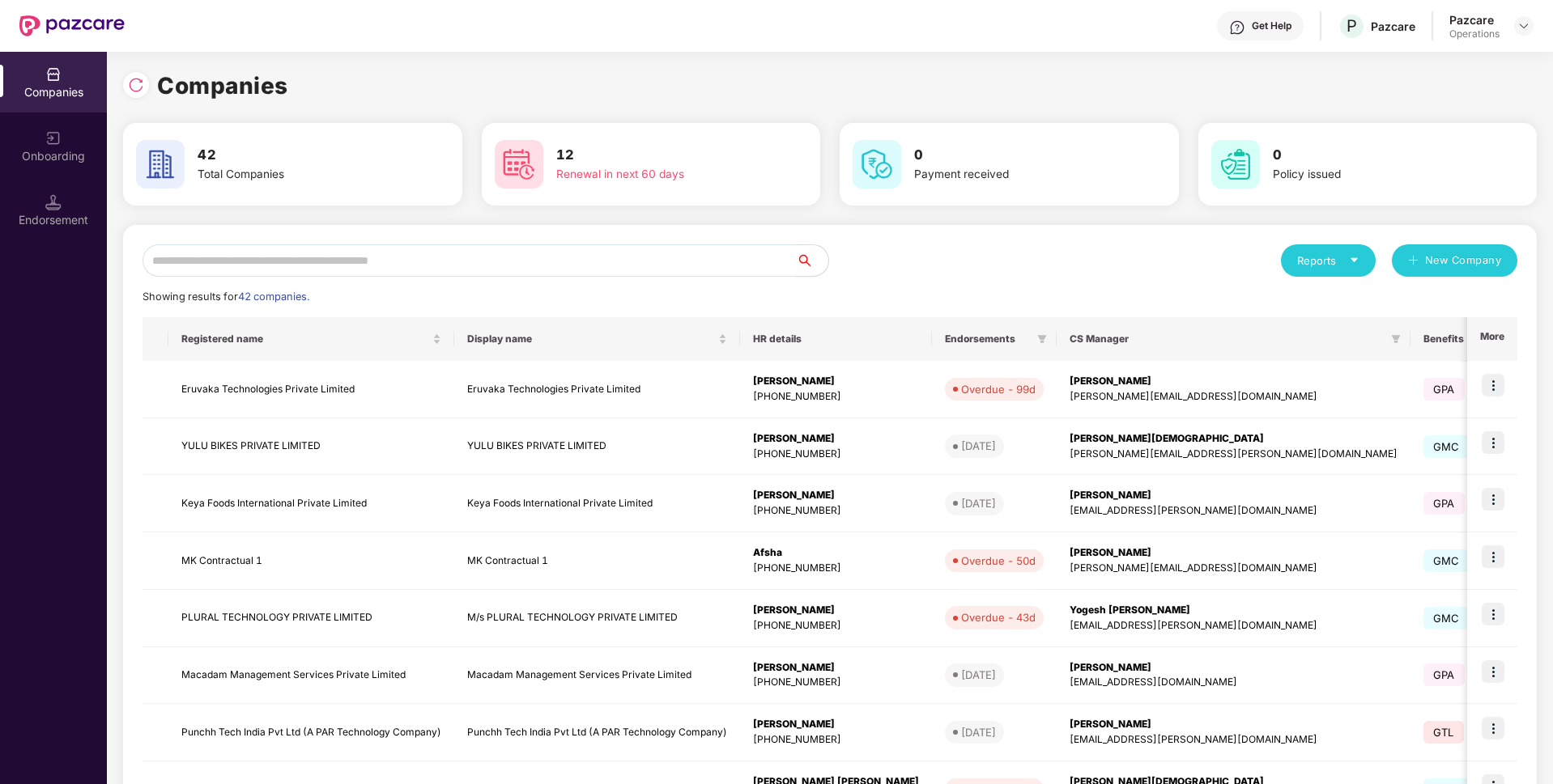
click at [448, 255] on input "text" at bounding box center [468, 261] width 654 height 32
paste input "**********"
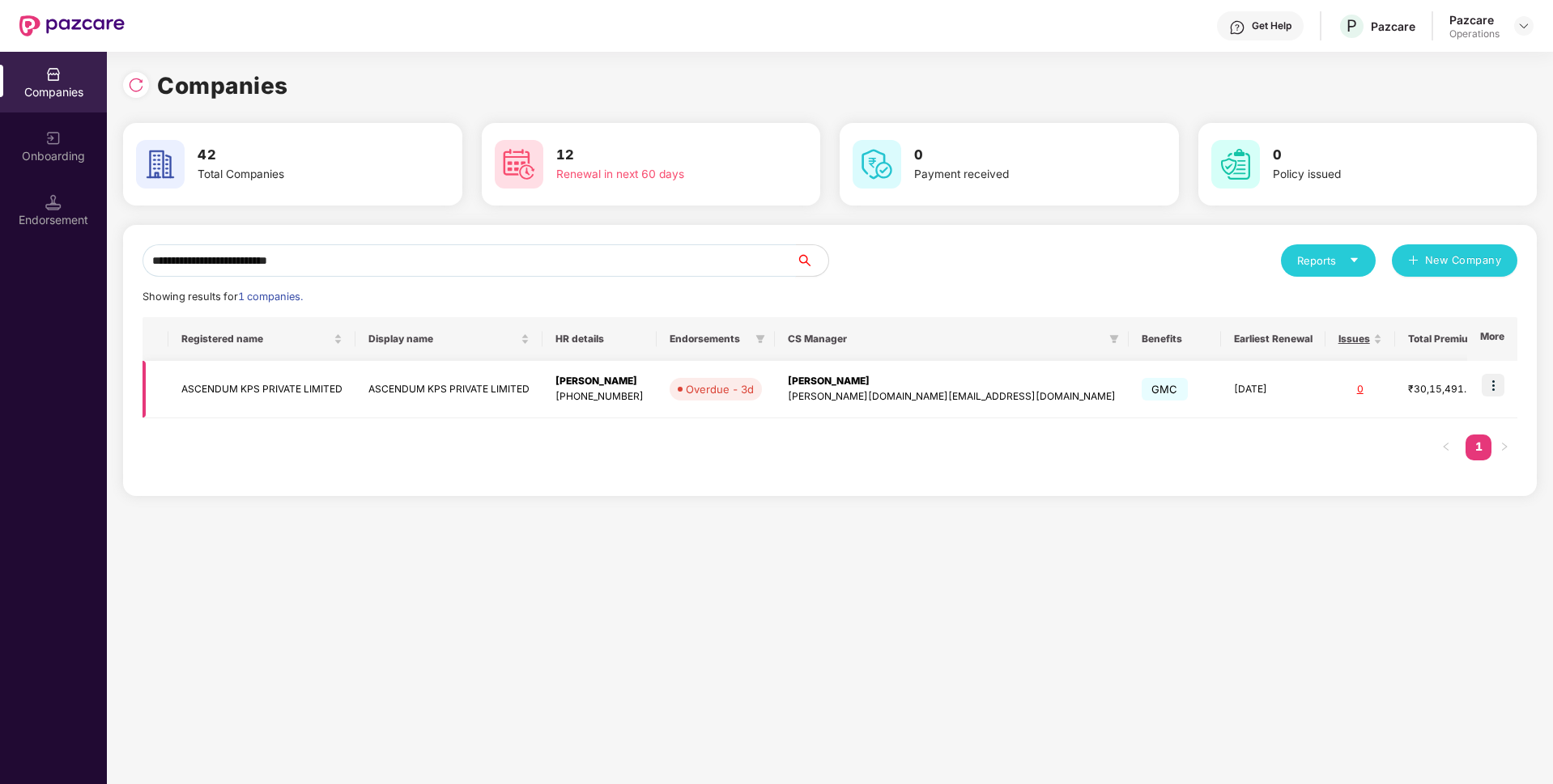
type input "**********"
click at [1482, 387] on td at bounding box center [1492, 390] width 50 height 58
click at [1492, 384] on img at bounding box center [1493, 386] width 23 height 23
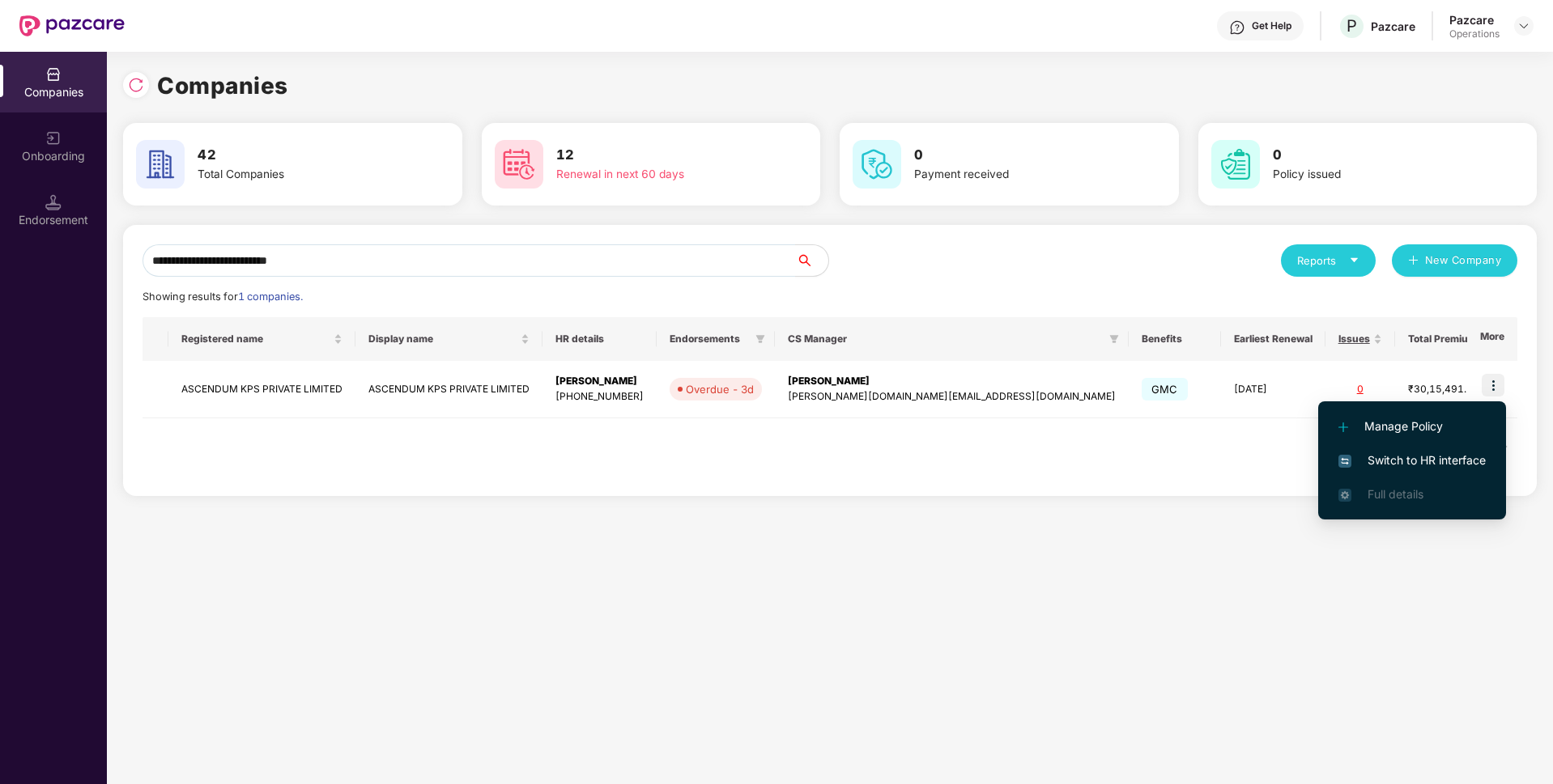
click at [1378, 463] on span "Switch to HR interface" at bounding box center [1411, 460] width 147 height 18
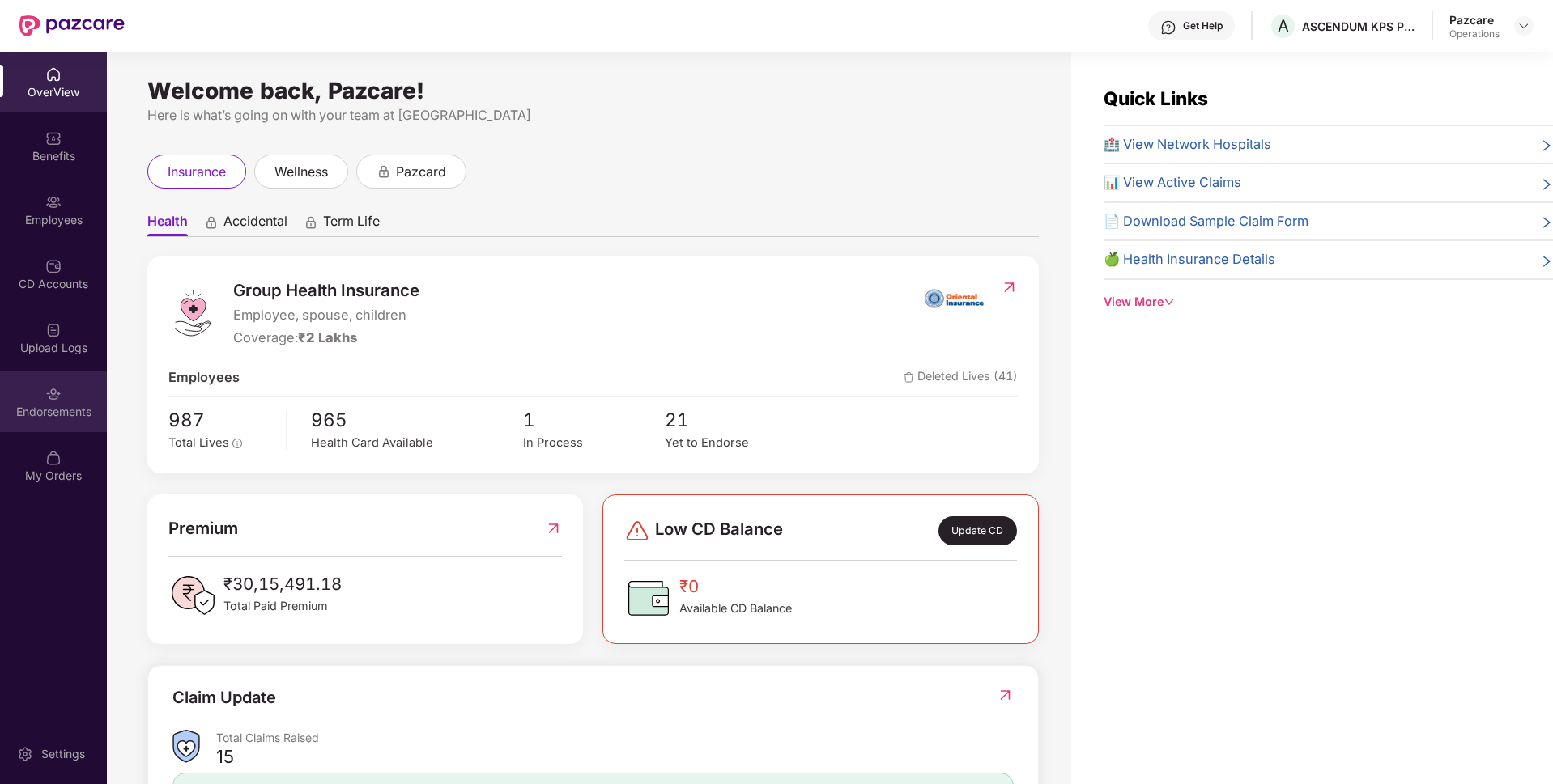
click at [45, 420] on div "Endorsements" at bounding box center [54, 402] width 107 height 61
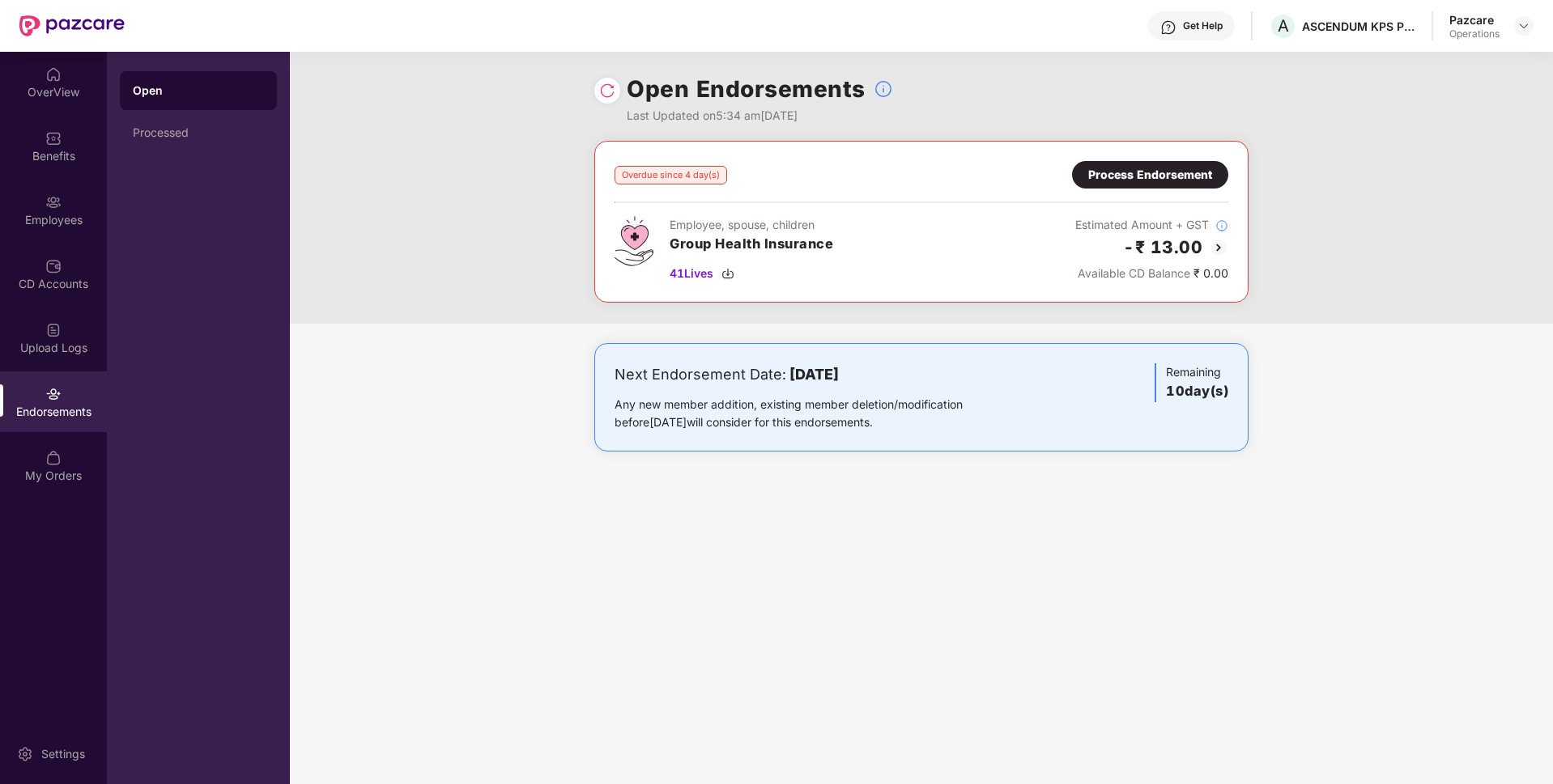
click at [1184, 173] on div "Process Endorsement" at bounding box center [1150, 174] width 124 height 18
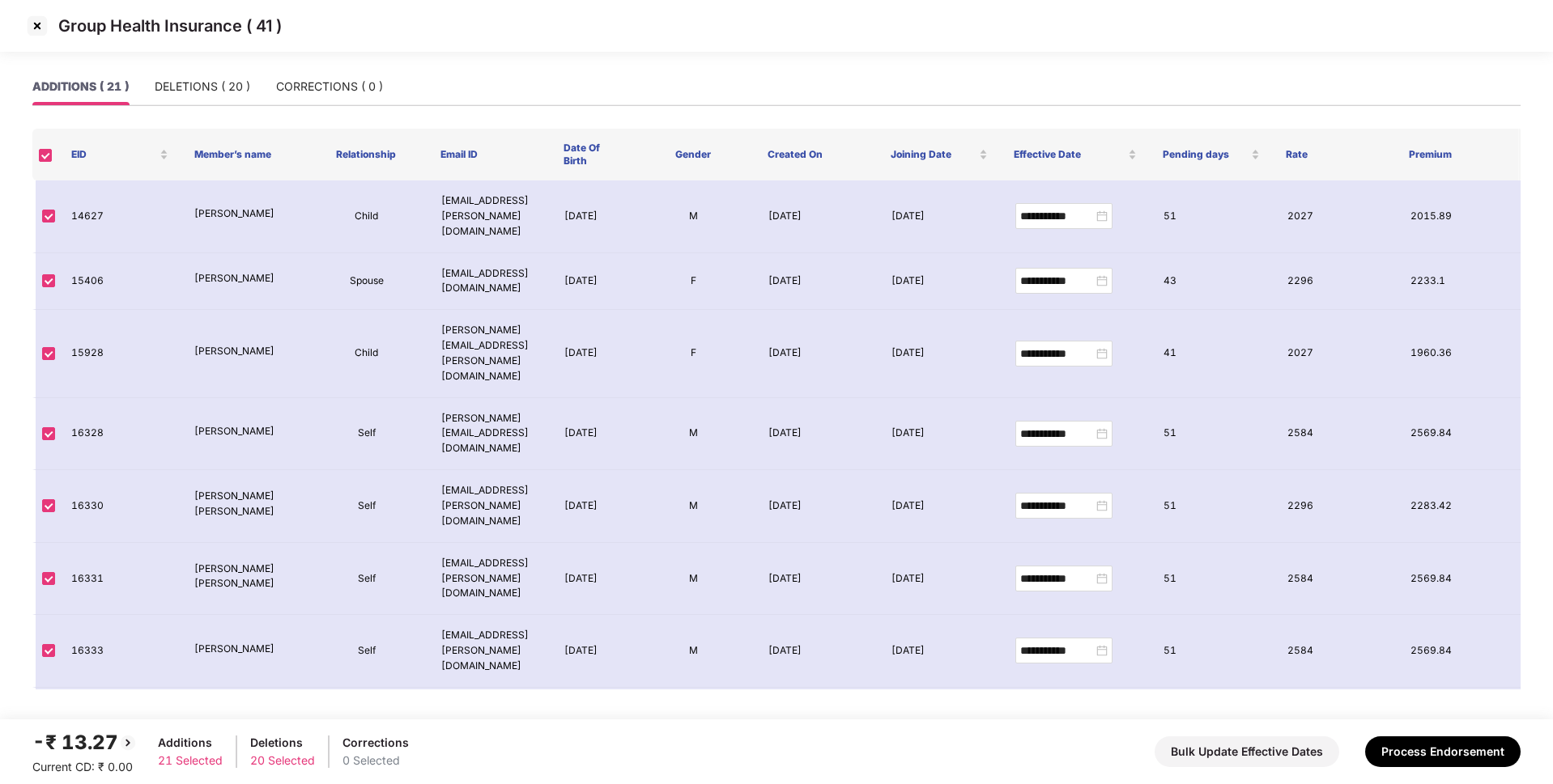
click at [37, 26] on img at bounding box center [37, 26] width 26 height 26
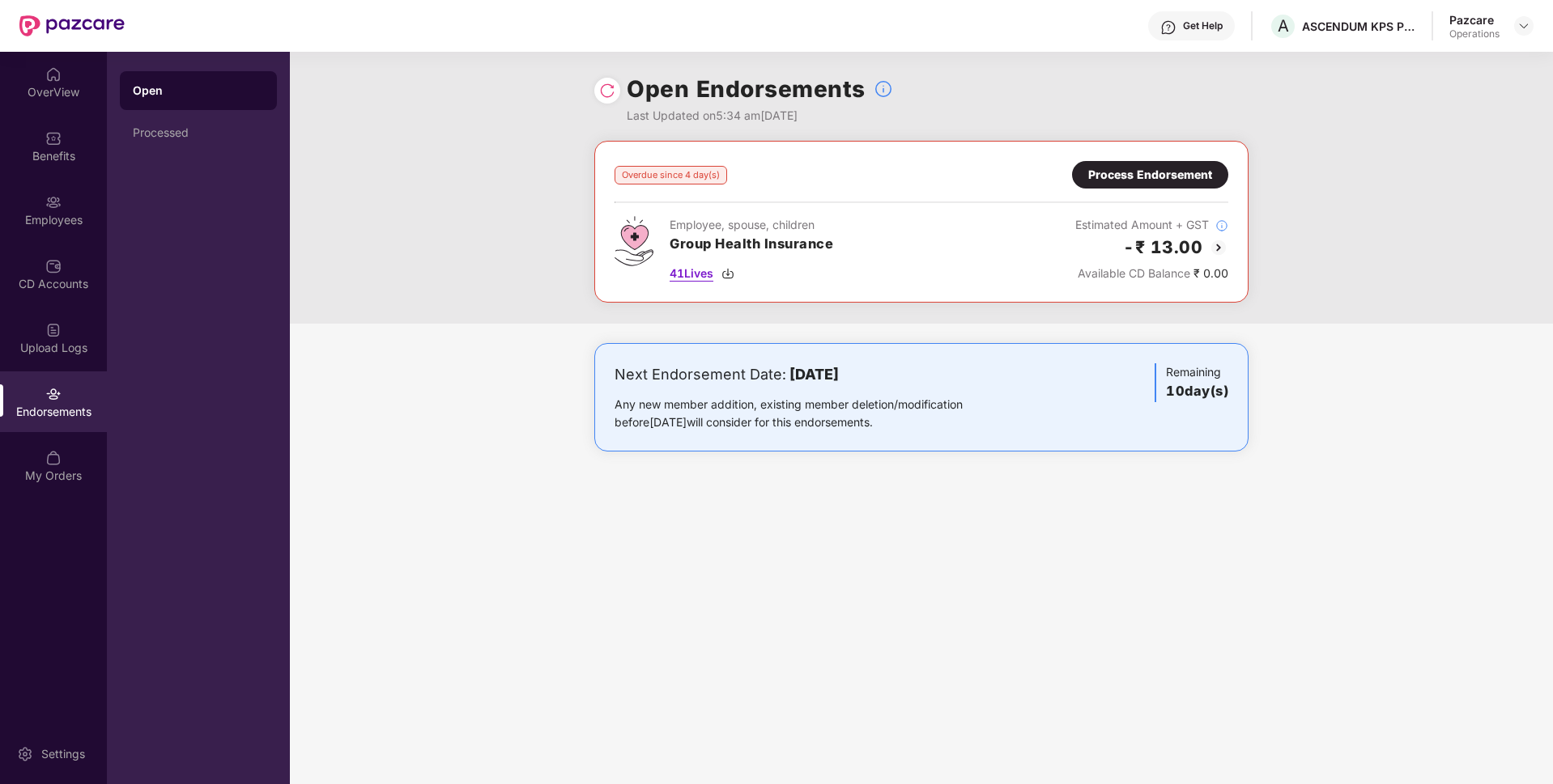
click at [696, 266] on span "41 Lives" at bounding box center [692, 274] width 44 height 18
